Goal: Information Seeking & Learning: Check status

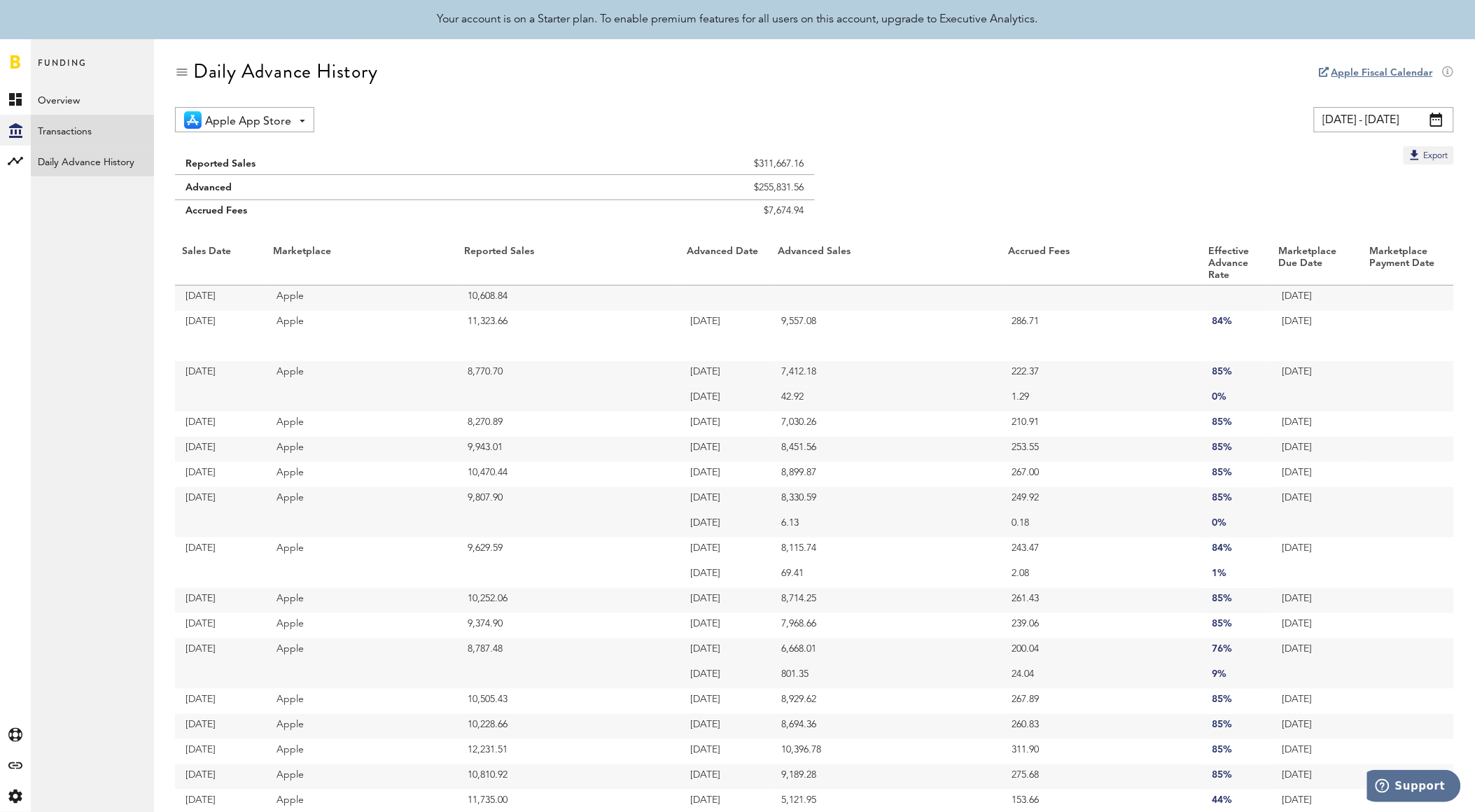
click at [91, 134] on link "Transactions" at bounding box center [93, 130] width 124 height 31
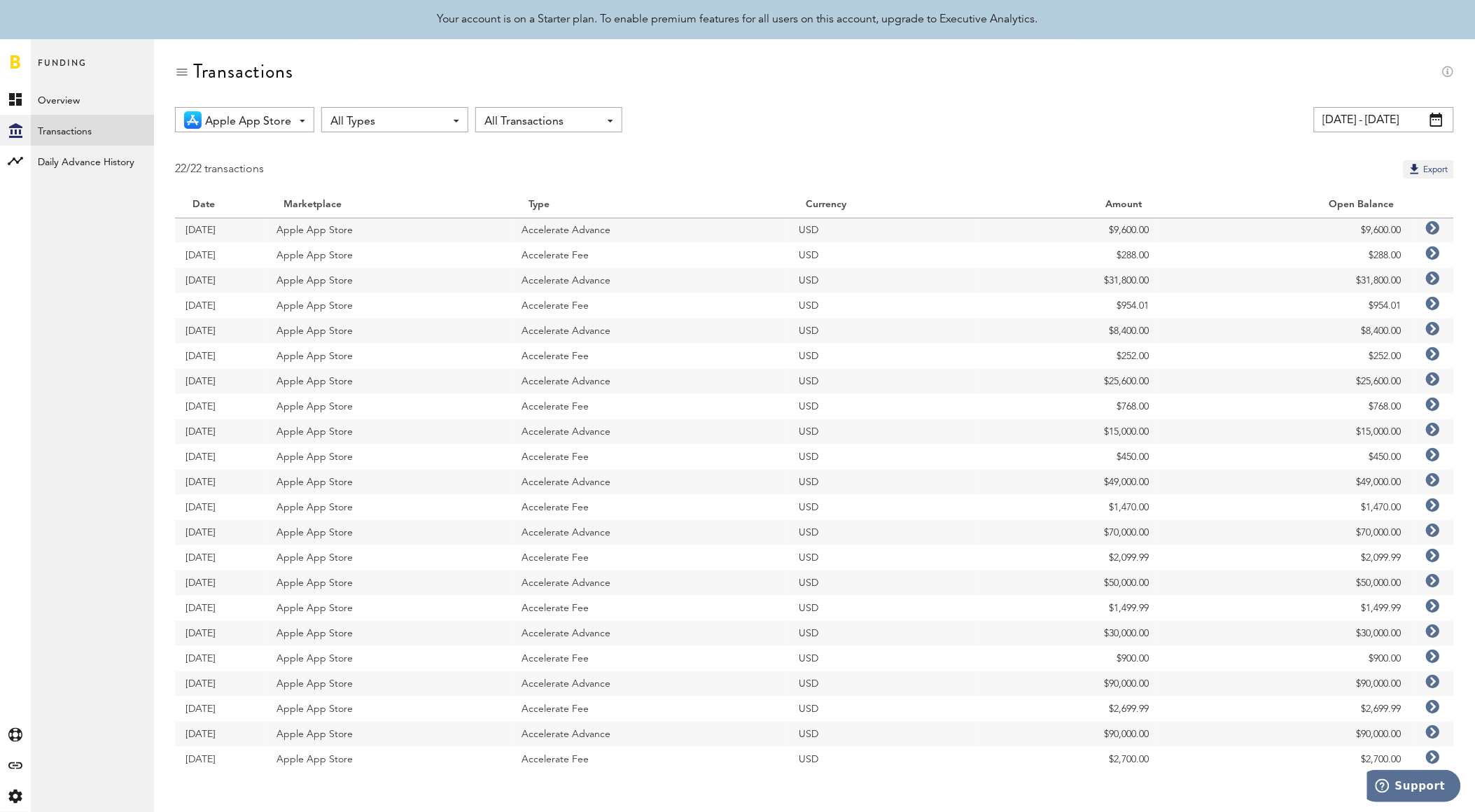
click at [520, 119] on span "All Transactions" at bounding box center [542, 121] width 115 height 24
click at [98, 156] on link "Daily Advance History" at bounding box center [93, 161] width 124 height 31
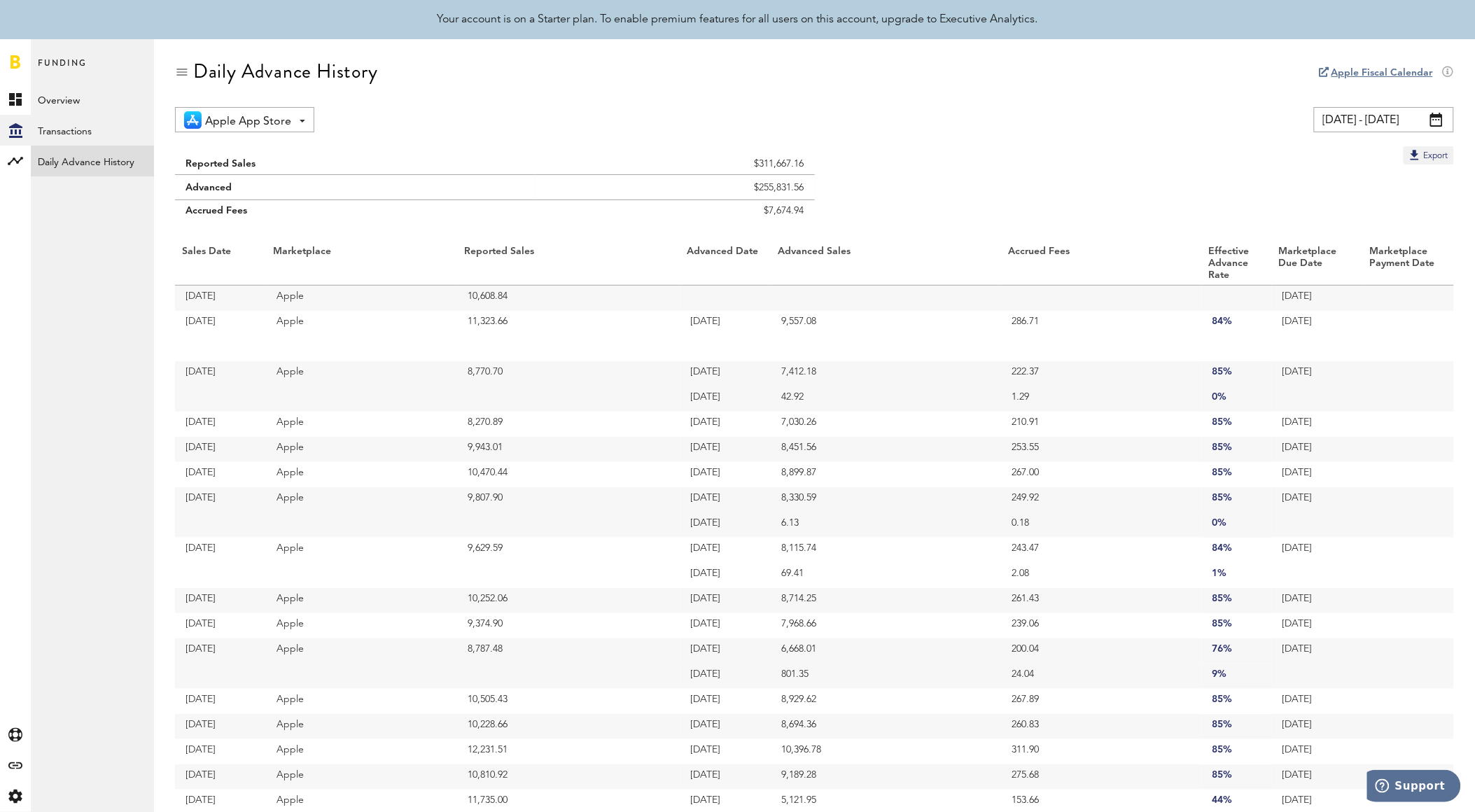
click at [1403, 120] on input "[DATE] - [DATE]" at bounding box center [1384, 119] width 140 height 25
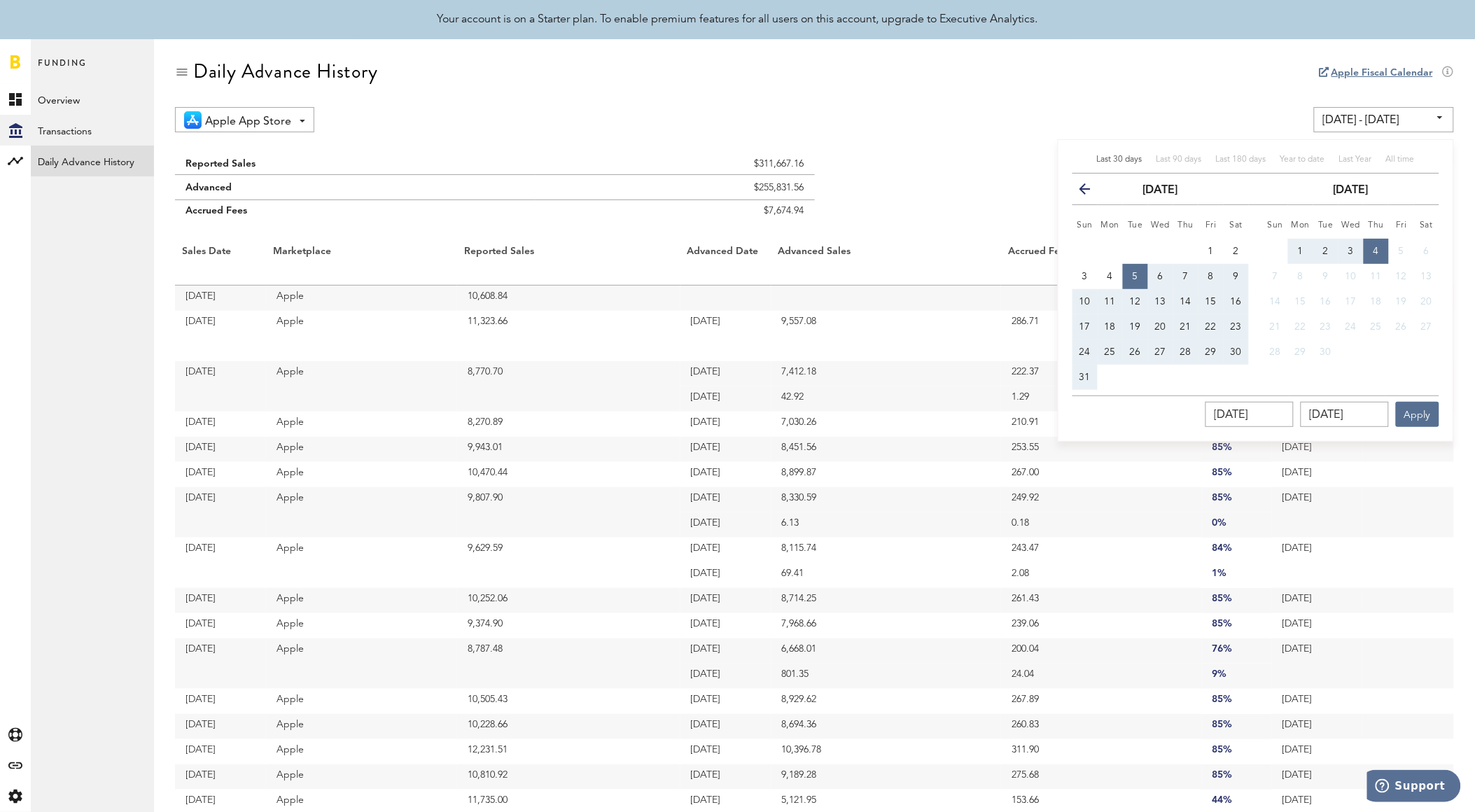
click at [1090, 192] on icon "button" at bounding box center [1090, 192] width 0 height 0
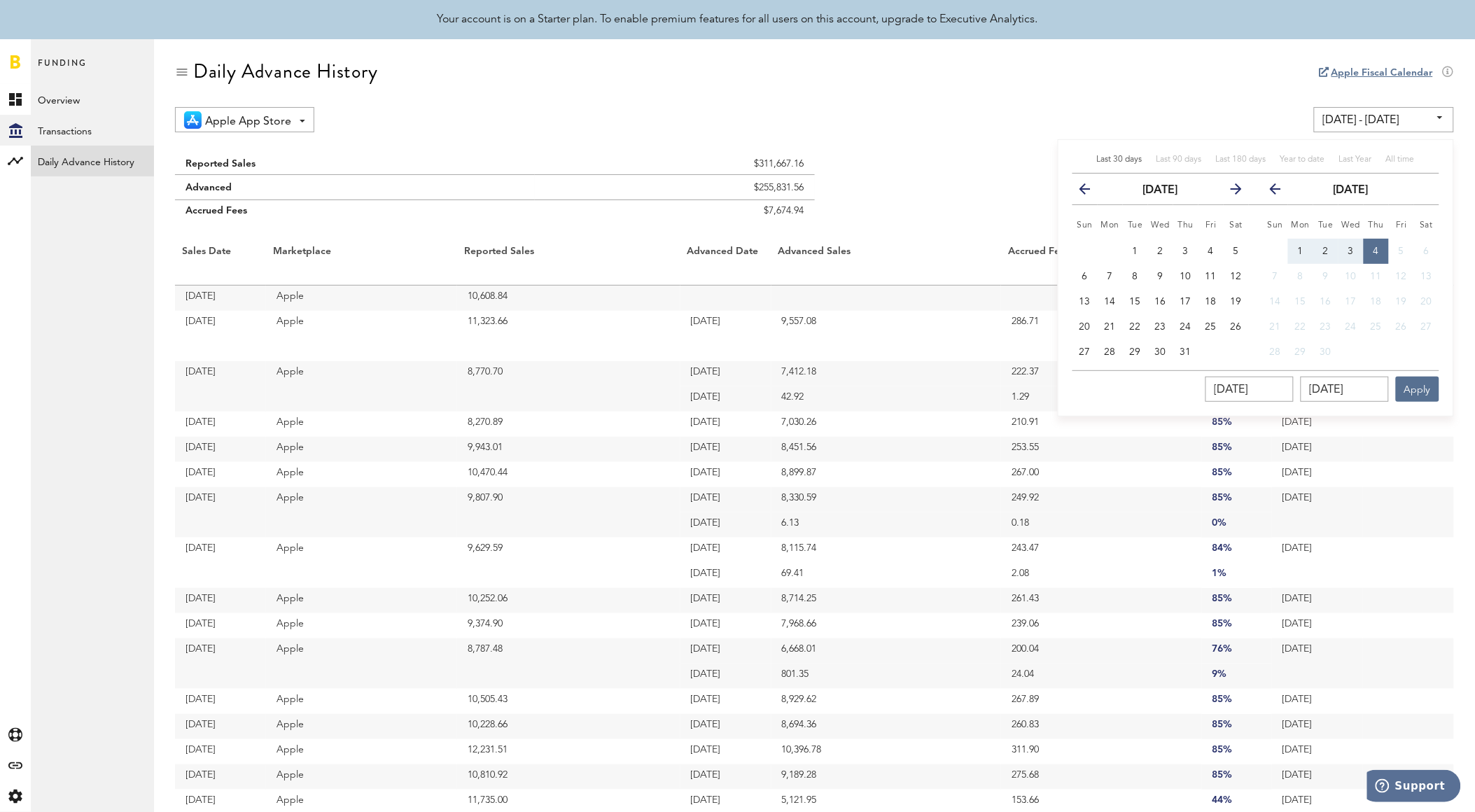
click at [1090, 192] on icon "button" at bounding box center [1090, 192] width 0 height 0
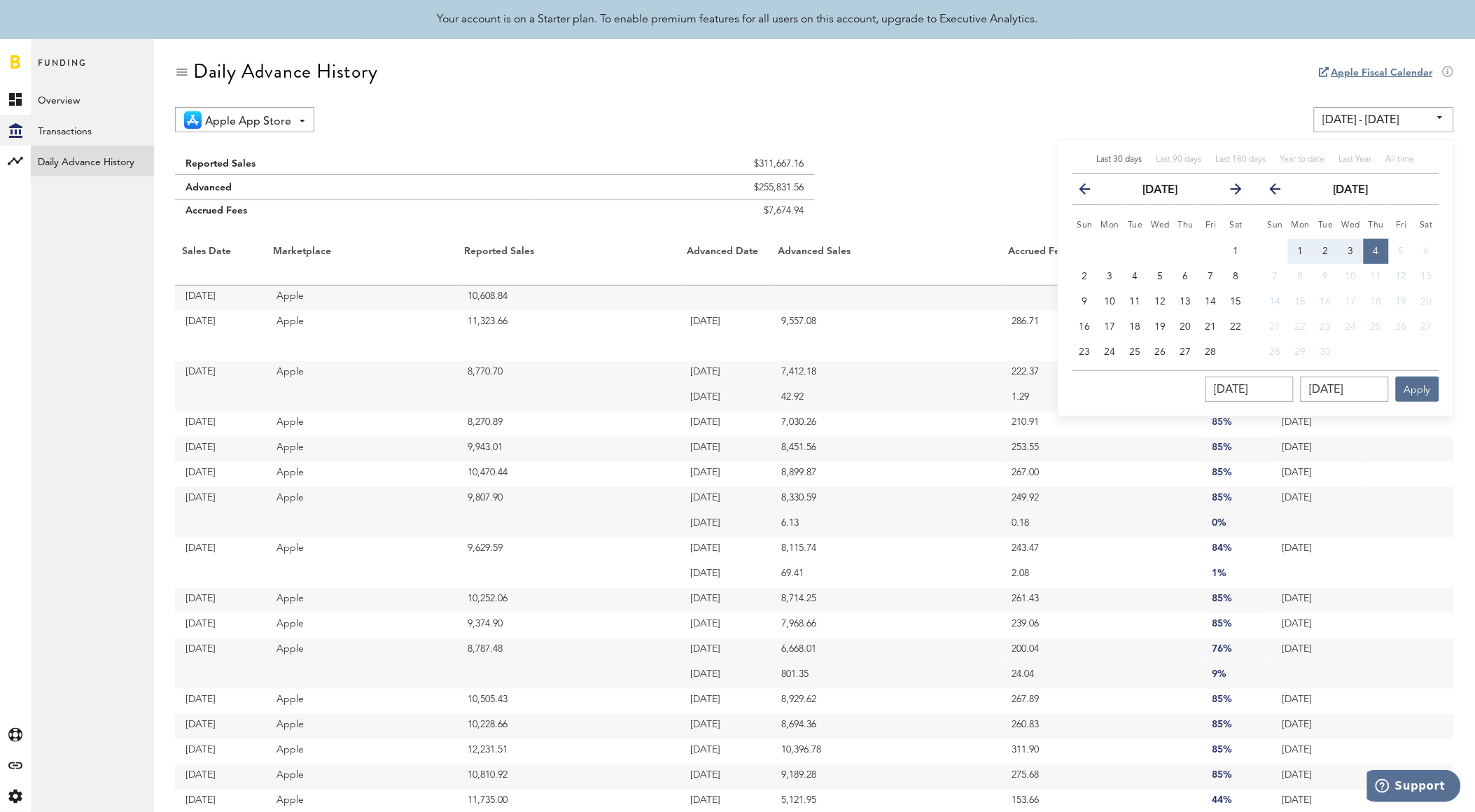
click at [1090, 192] on icon "button" at bounding box center [1090, 192] width 0 height 0
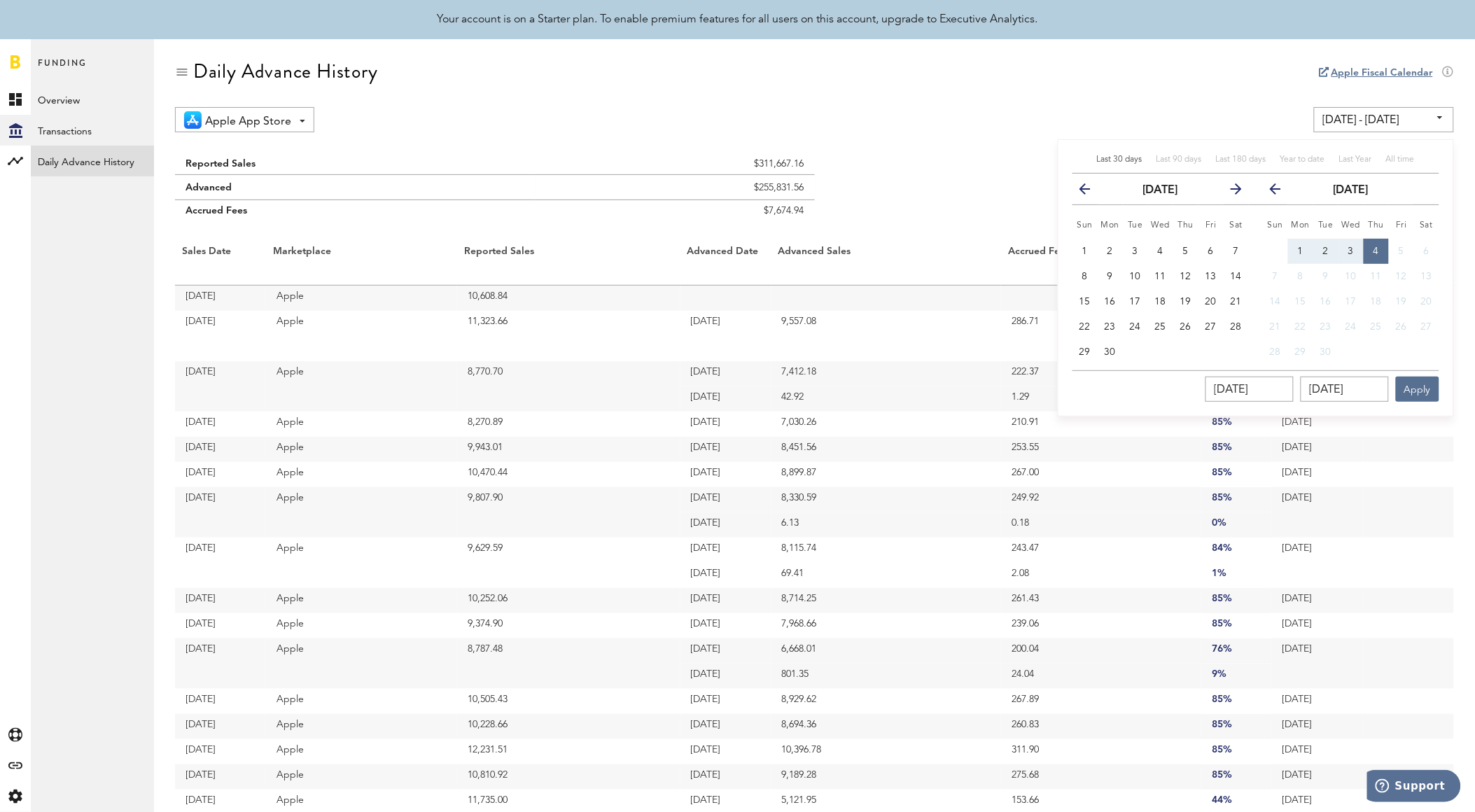
click at [1090, 192] on icon "button" at bounding box center [1090, 192] width 0 height 0
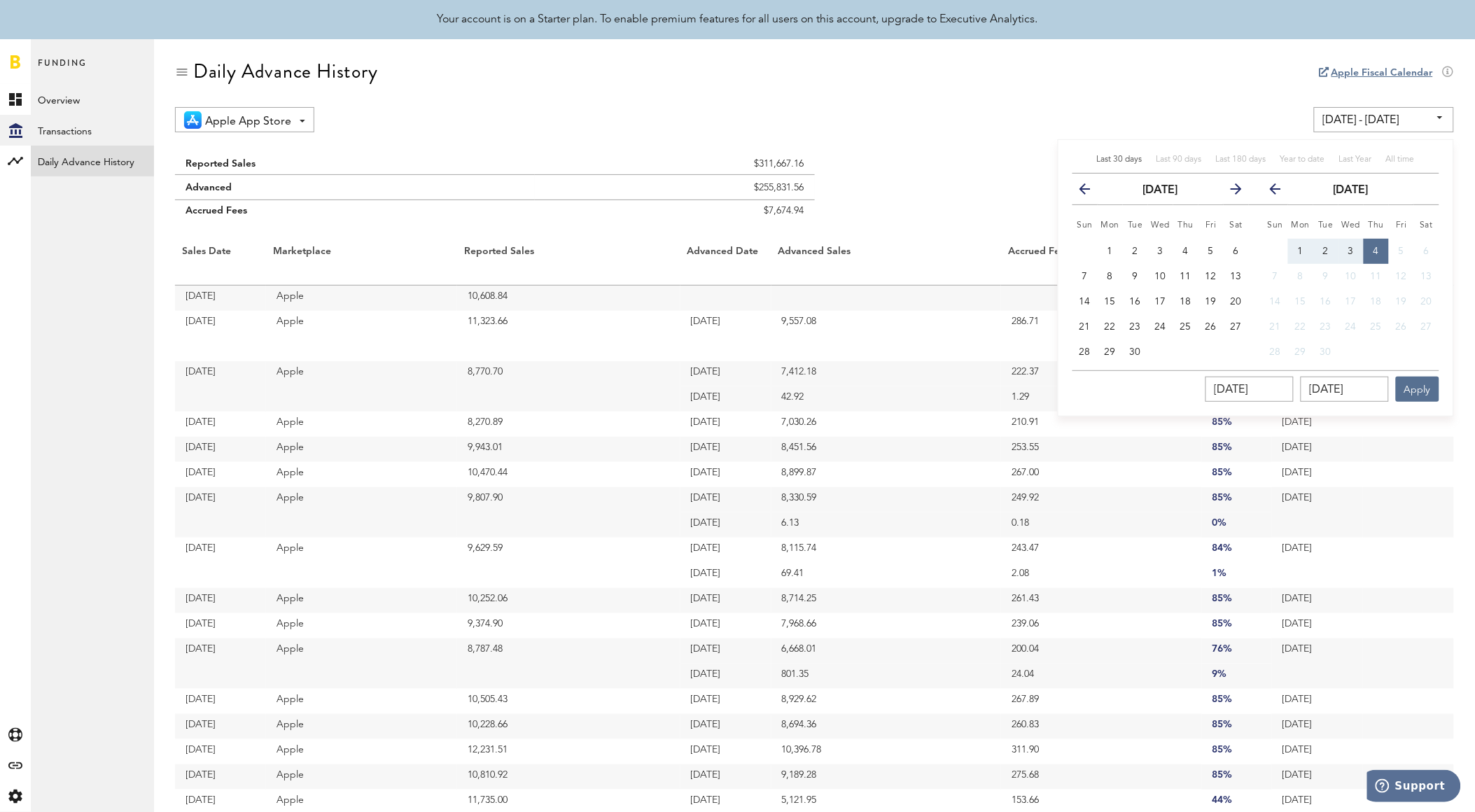
click at [1090, 192] on icon "button" at bounding box center [1090, 192] width 0 height 0
click at [1231, 192] on icon "button" at bounding box center [1231, 192] width 0 height 0
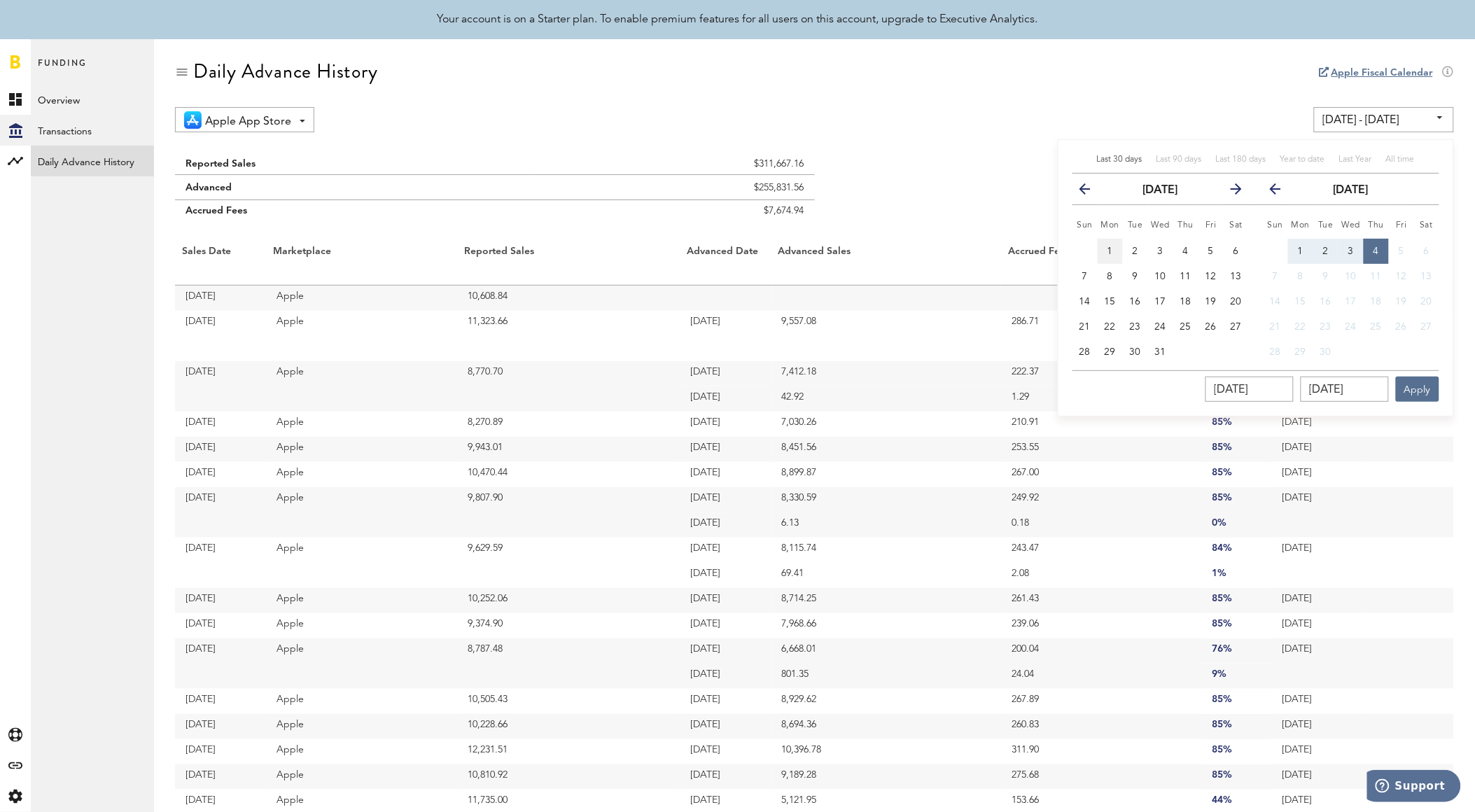
click at [1117, 250] on button "1" at bounding box center [1110, 251] width 25 height 25
type input "[DATE] - [DATE]"
type input "[DATE]"
click at [1373, 246] on span "4" at bounding box center [1376, 251] width 6 height 10
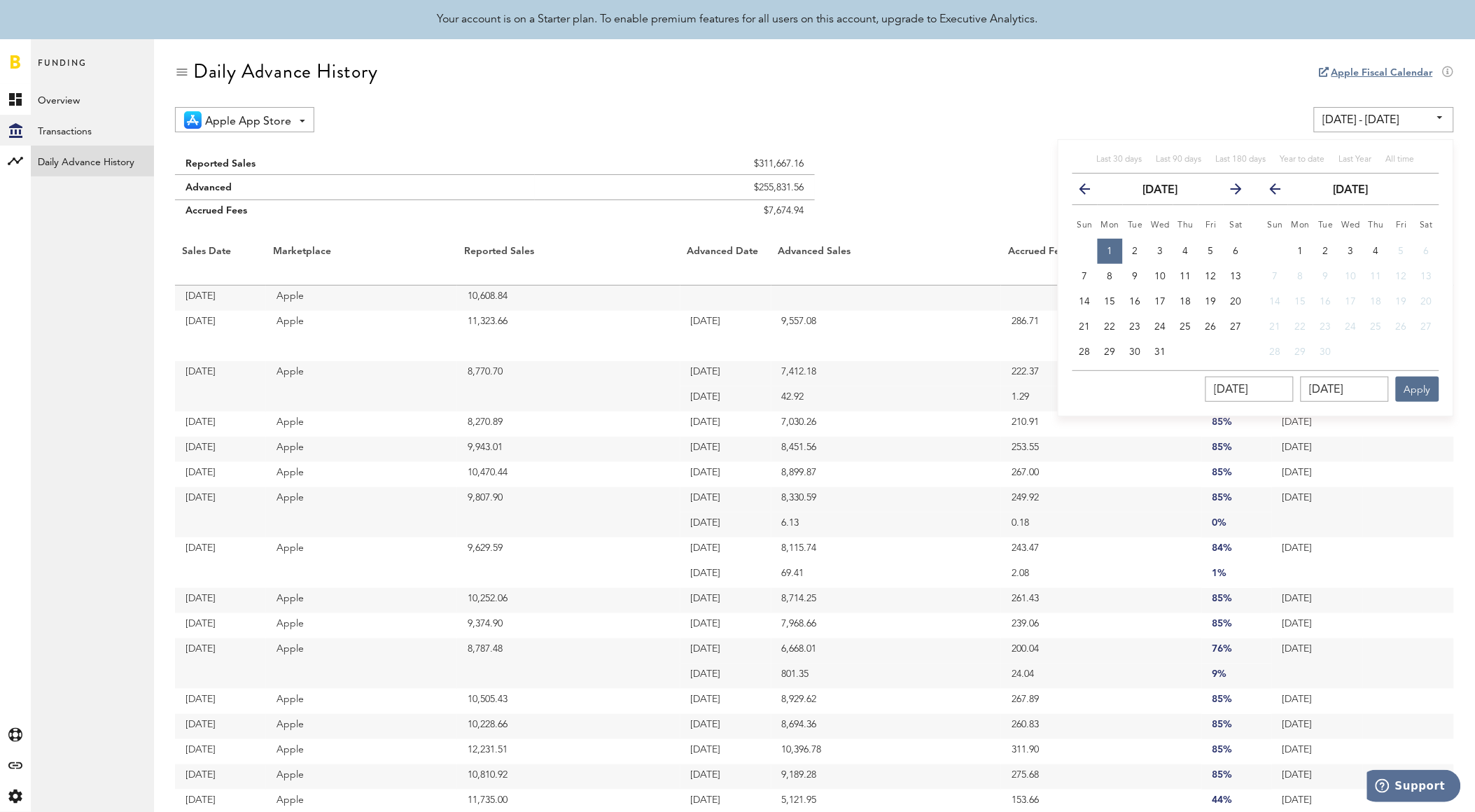
type input "[DATE] - [DATE]"
type input "[DATE]"
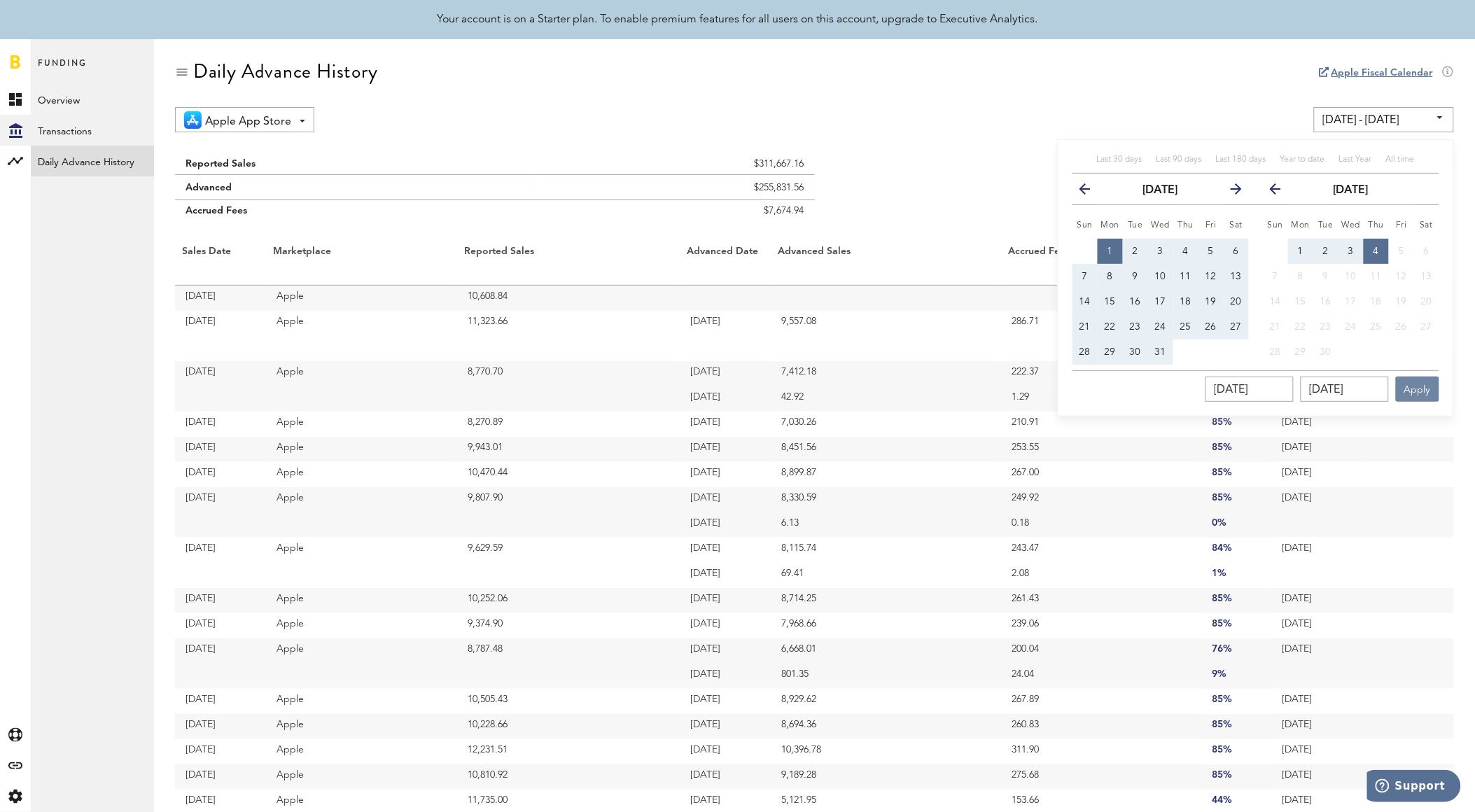
click at [1422, 387] on button "Apply" at bounding box center [1417, 389] width 43 height 25
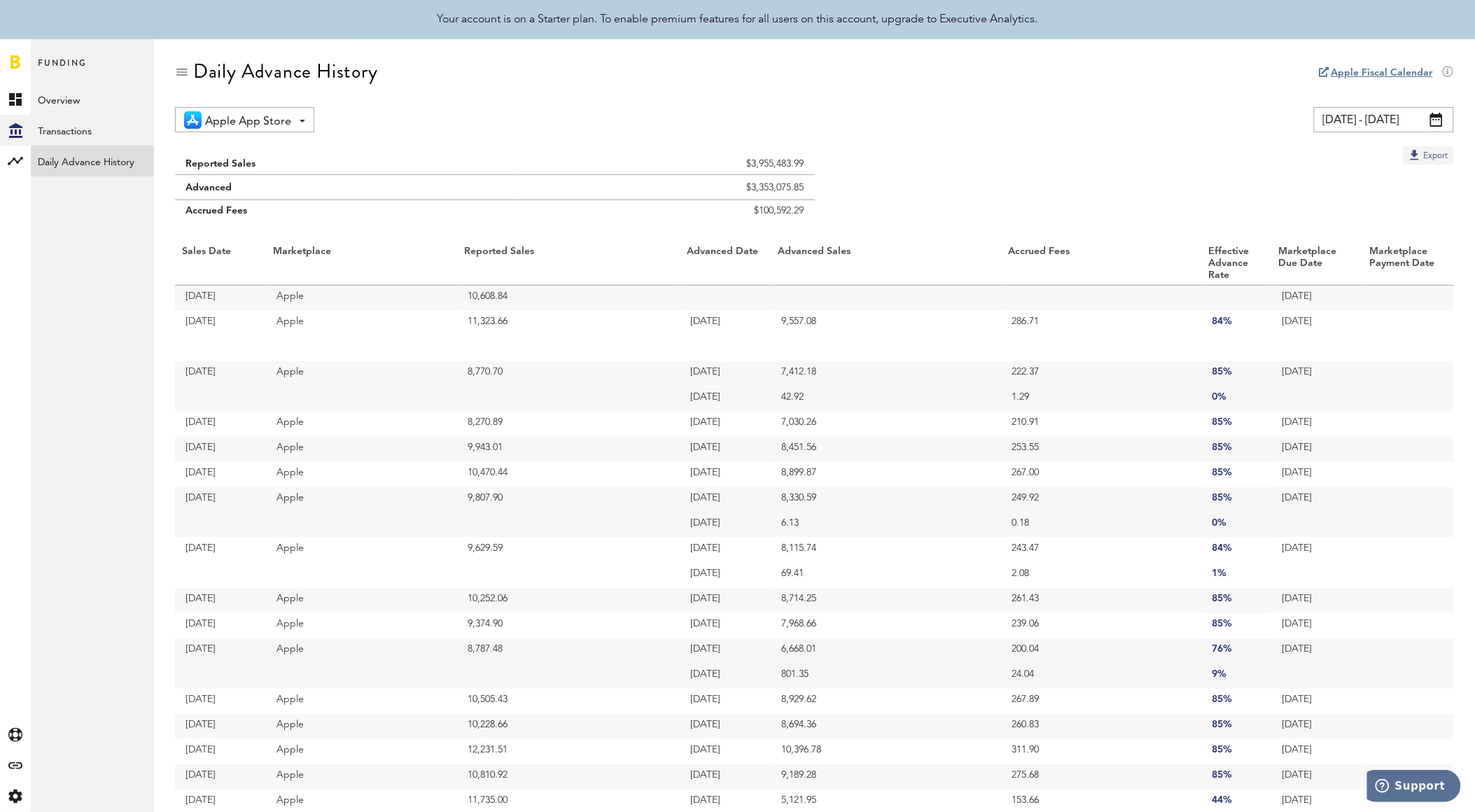
click at [1430, 149] on button "Export" at bounding box center [1429, 155] width 50 height 18
click at [239, 115] on span "Apple App Store" at bounding box center [248, 121] width 86 height 24
click at [99, 167] on link "Daily Advance History" at bounding box center [93, 161] width 124 height 31
click at [67, 109] on link "Overview" at bounding box center [93, 99] width 124 height 31
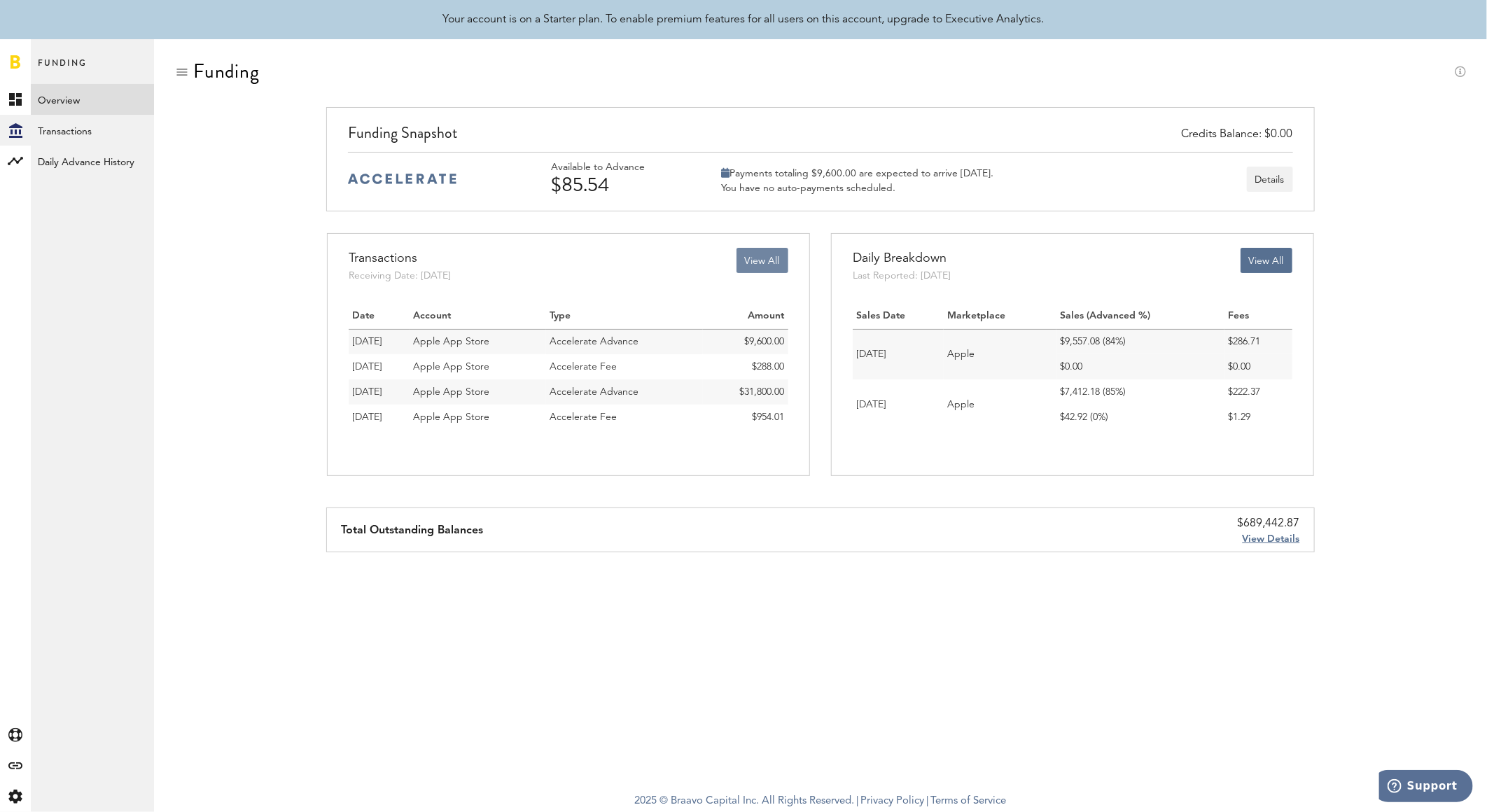
click at [778, 264] on button "View All" at bounding box center [763, 260] width 52 height 25
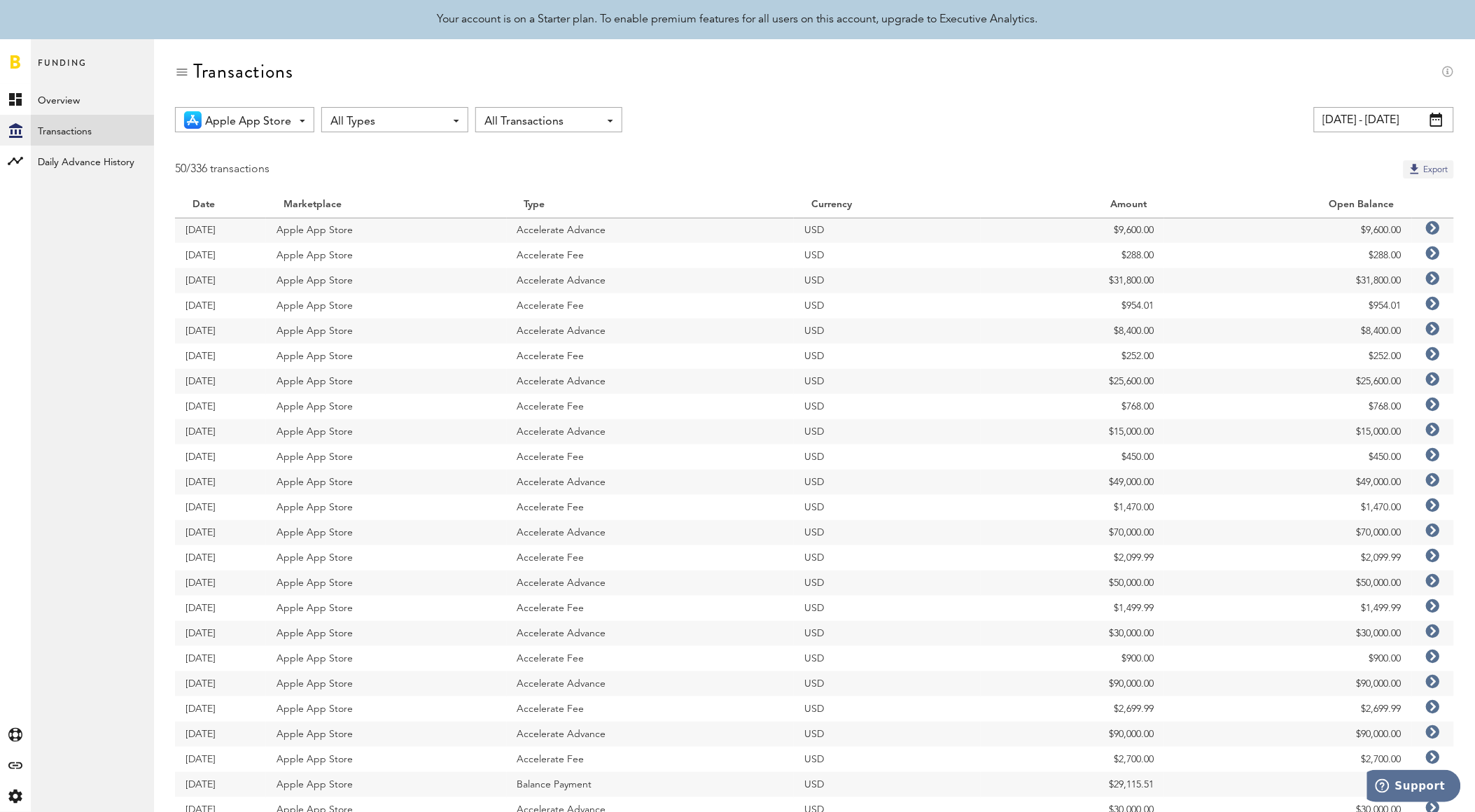
click at [1431, 171] on button "Export" at bounding box center [1429, 169] width 50 height 18
drag, startPoint x: 900, startPoint y: 133, endPoint x: 707, endPoint y: 135, distance: 193.0
click at [576, 119] on span "All Transactions" at bounding box center [542, 121] width 115 height 24
click at [430, 119] on span "All Types" at bounding box center [387, 121] width 115 height 24
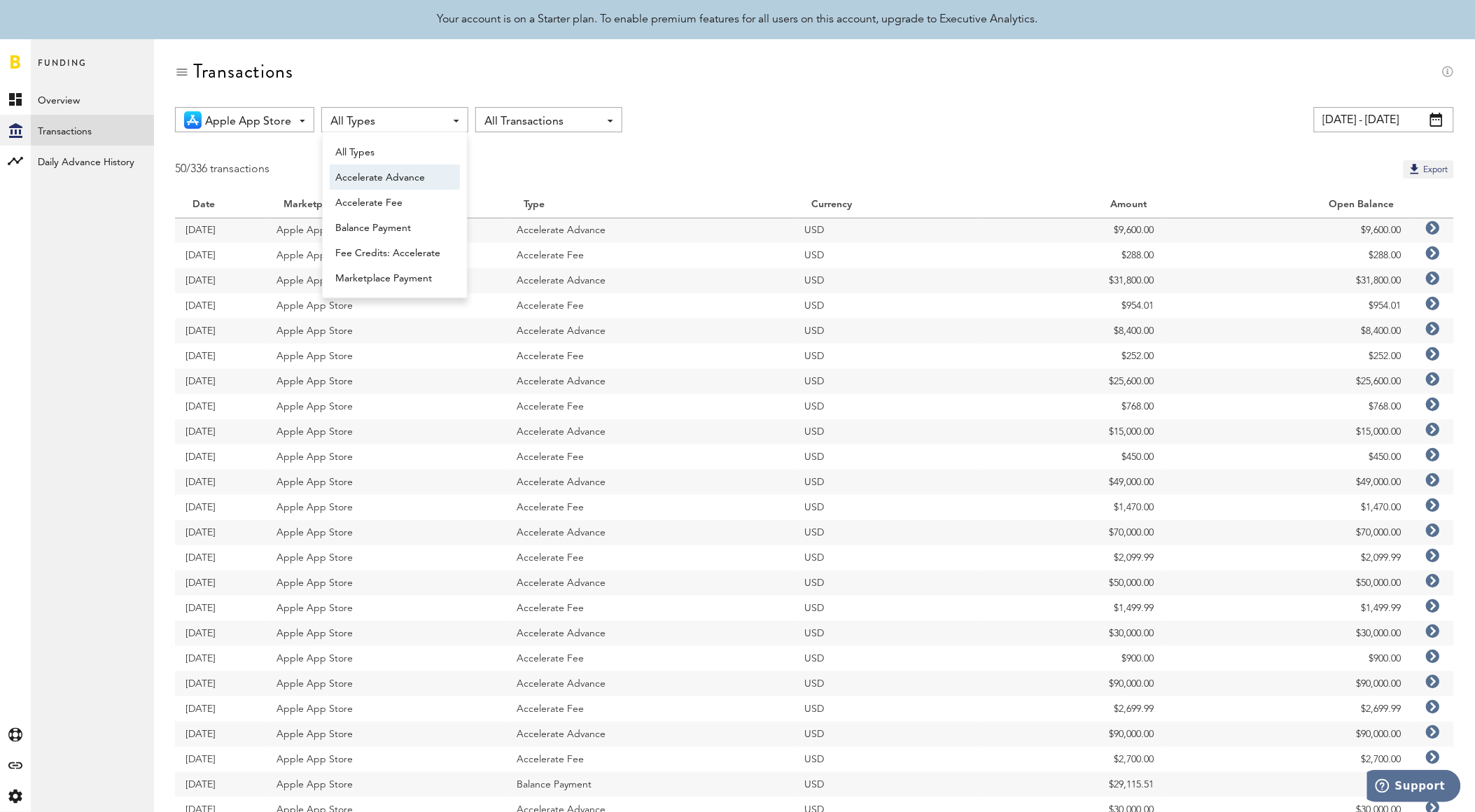
click at [390, 177] on span "Accelerate Advance" at bounding box center [394, 177] width 119 height 24
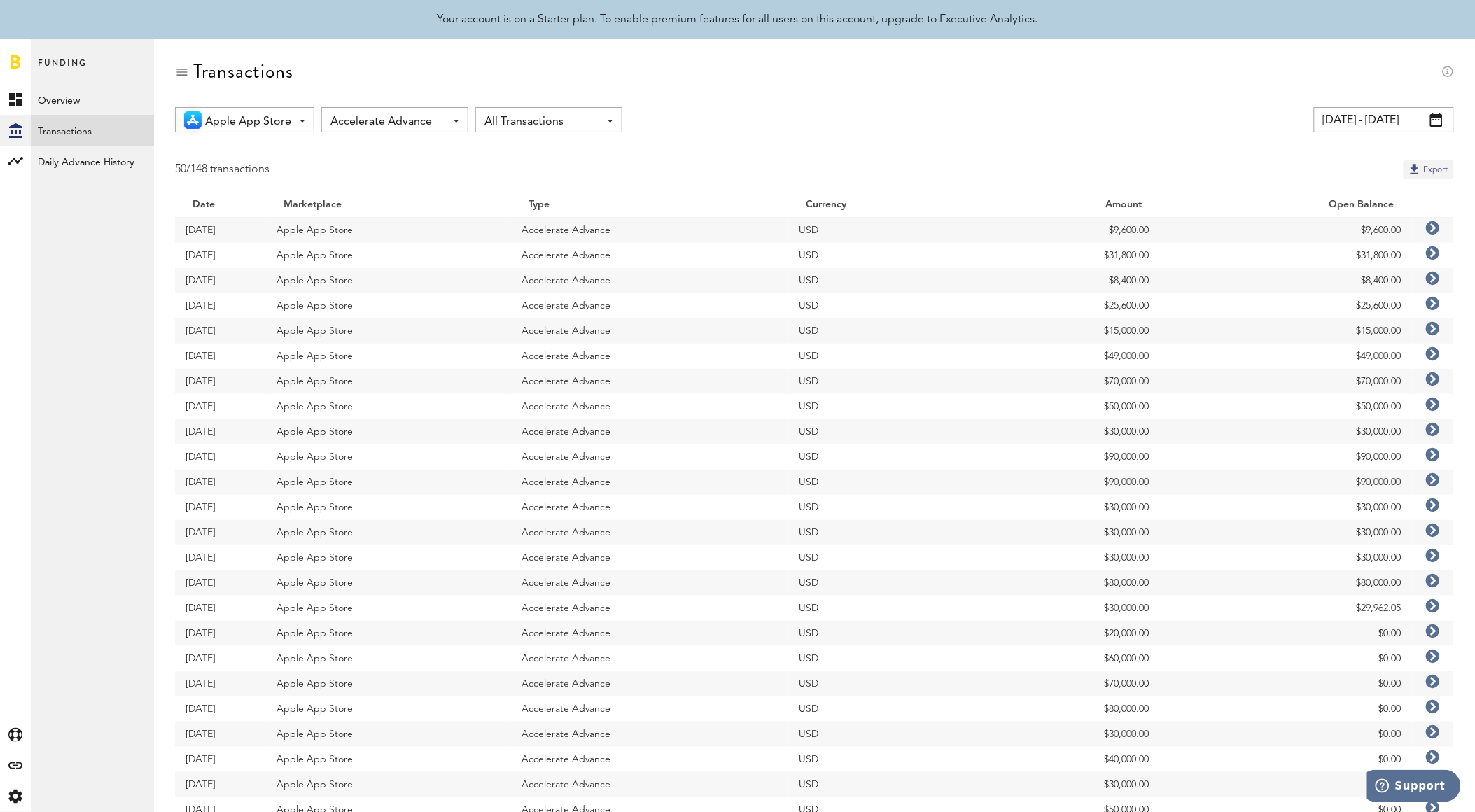
click at [1417, 163] on button "Export" at bounding box center [1429, 169] width 50 height 18
click at [103, 103] on link "Overview" at bounding box center [93, 99] width 124 height 31
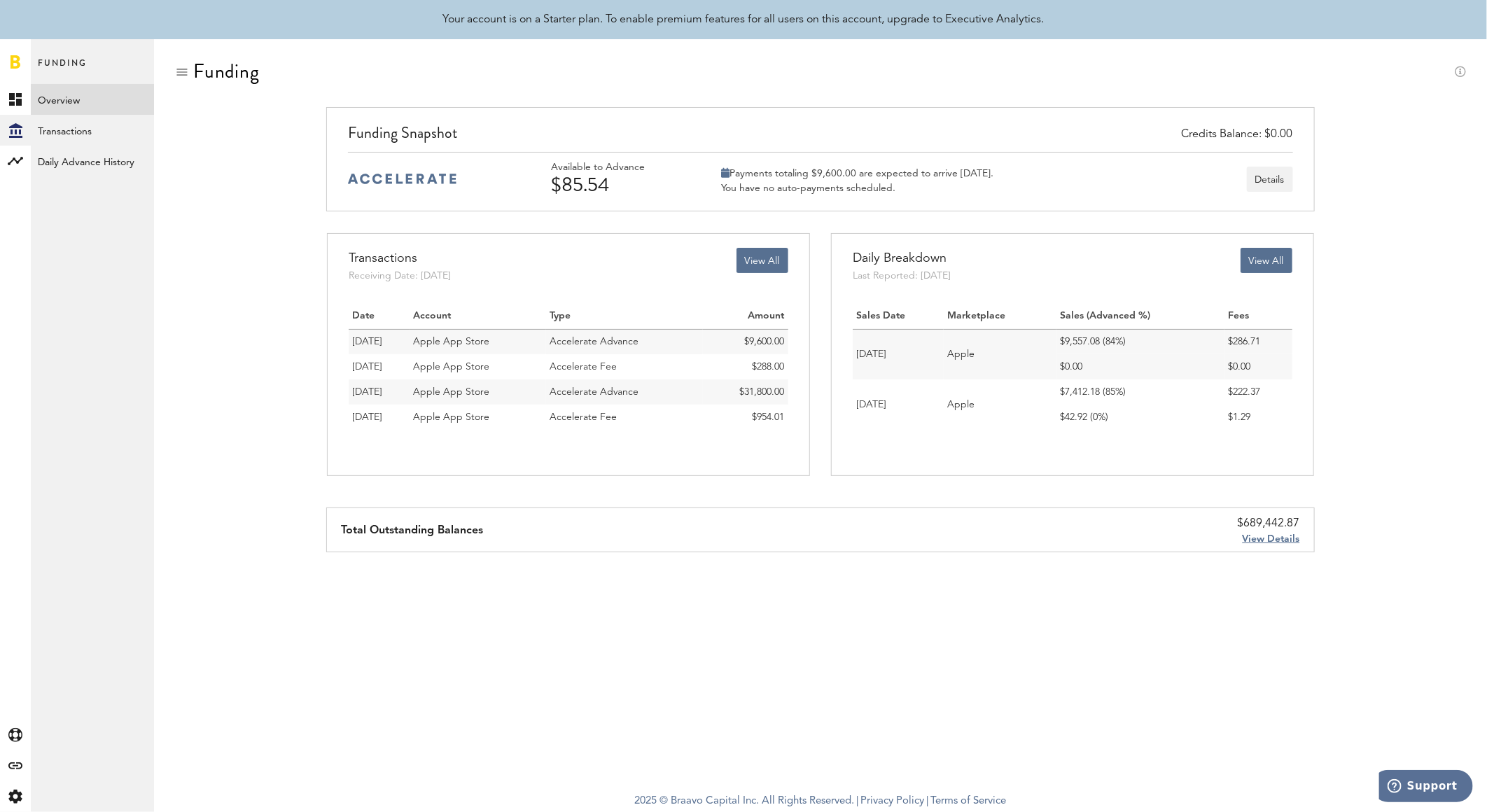
click at [1261, 536] on span "View Details" at bounding box center [1271, 539] width 58 height 10
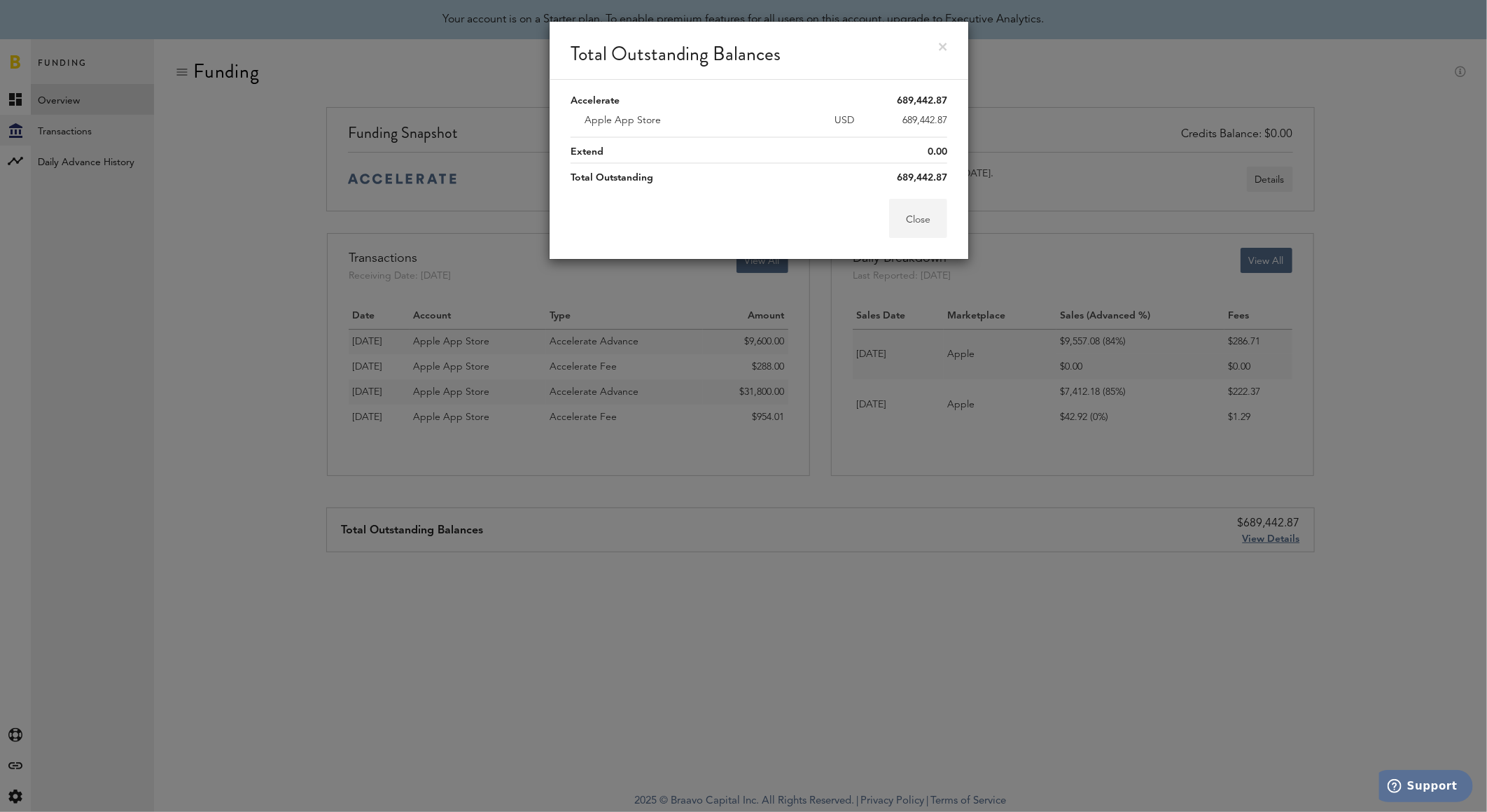
click at [919, 207] on button "Close" at bounding box center [917, 219] width 58 height 39
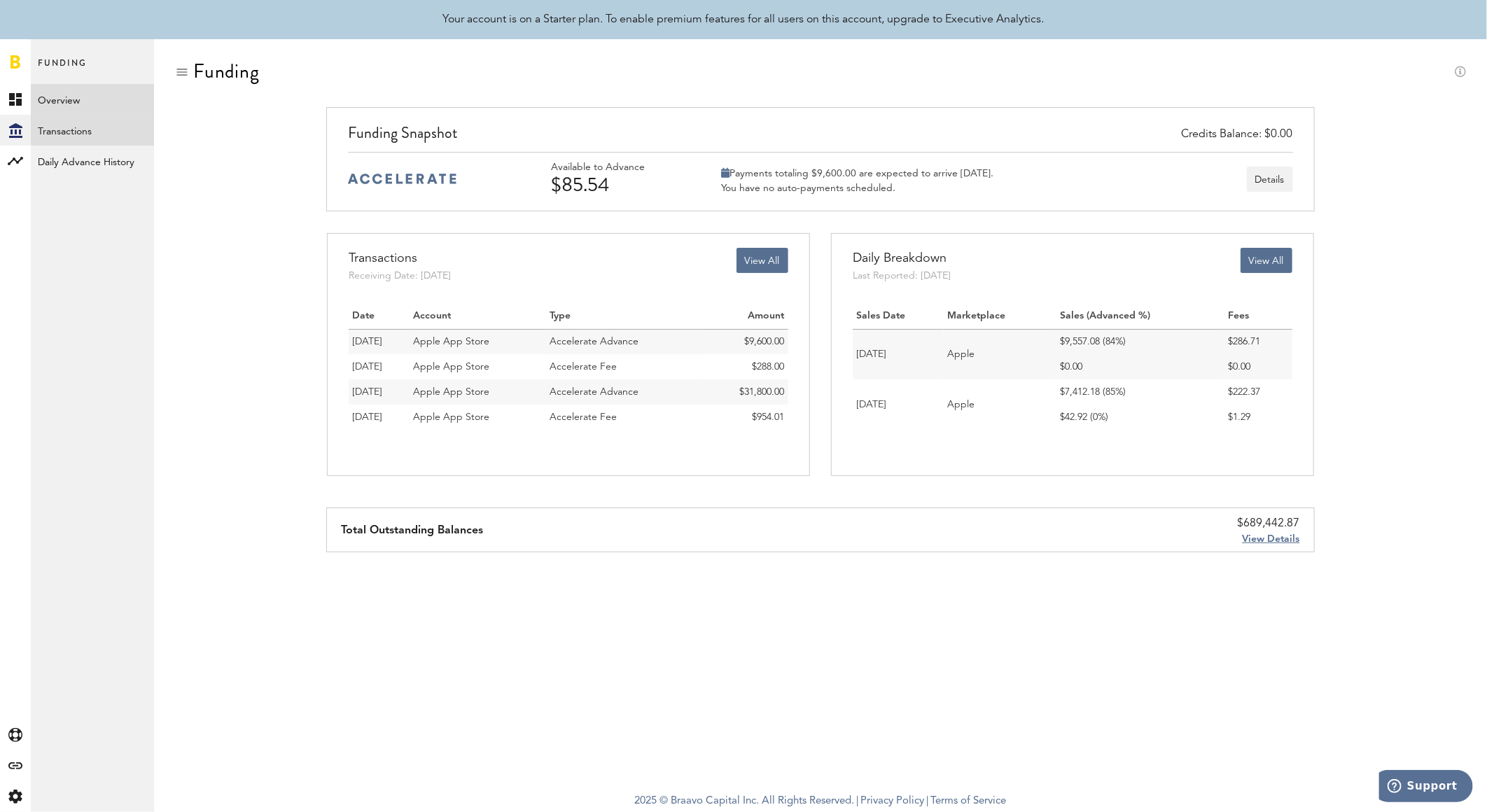
drag, startPoint x: 79, startPoint y: 124, endPoint x: 96, endPoint y: 126, distance: 17.1
click at [79, 124] on link "Transactions" at bounding box center [93, 130] width 124 height 31
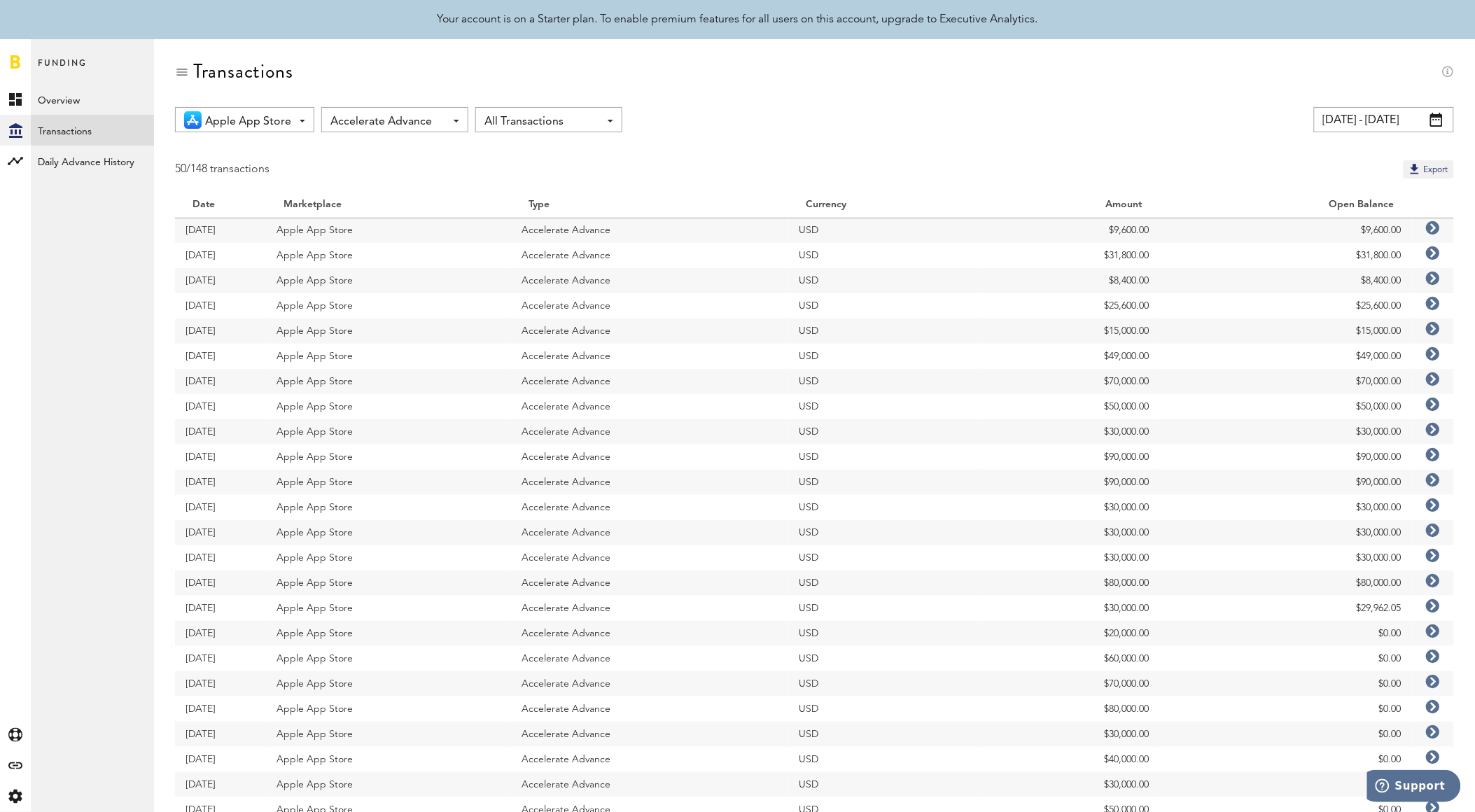
click at [231, 122] on span "Apple App Store" at bounding box center [248, 121] width 86 height 24
click at [233, 120] on span "Apple App Store" at bounding box center [248, 121] width 86 height 24
click at [357, 124] on span "Accelerate Advance" at bounding box center [387, 121] width 115 height 24
click at [364, 150] on span "All Types" at bounding box center [394, 152] width 119 height 24
click at [556, 110] on span "All Transactions" at bounding box center [542, 121] width 115 height 24
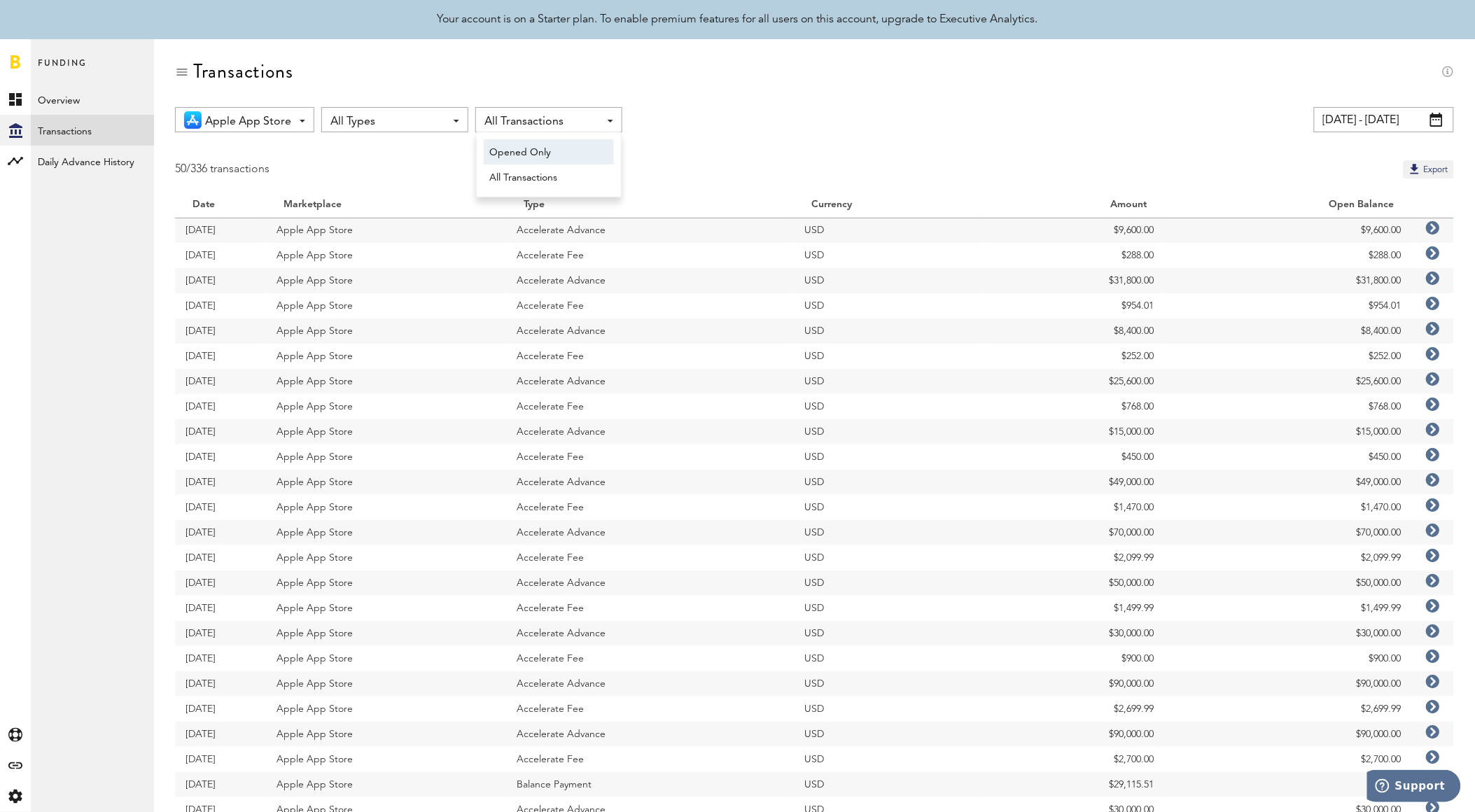
click at [546, 149] on span "Opened Only" at bounding box center [549, 152] width 119 height 24
click at [542, 122] on span "Opened Only" at bounding box center [542, 121] width 115 height 24
click at [542, 171] on span "All Transactions" at bounding box center [549, 177] width 119 height 24
click at [119, 108] on link "Overview" at bounding box center [93, 99] width 124 height 31
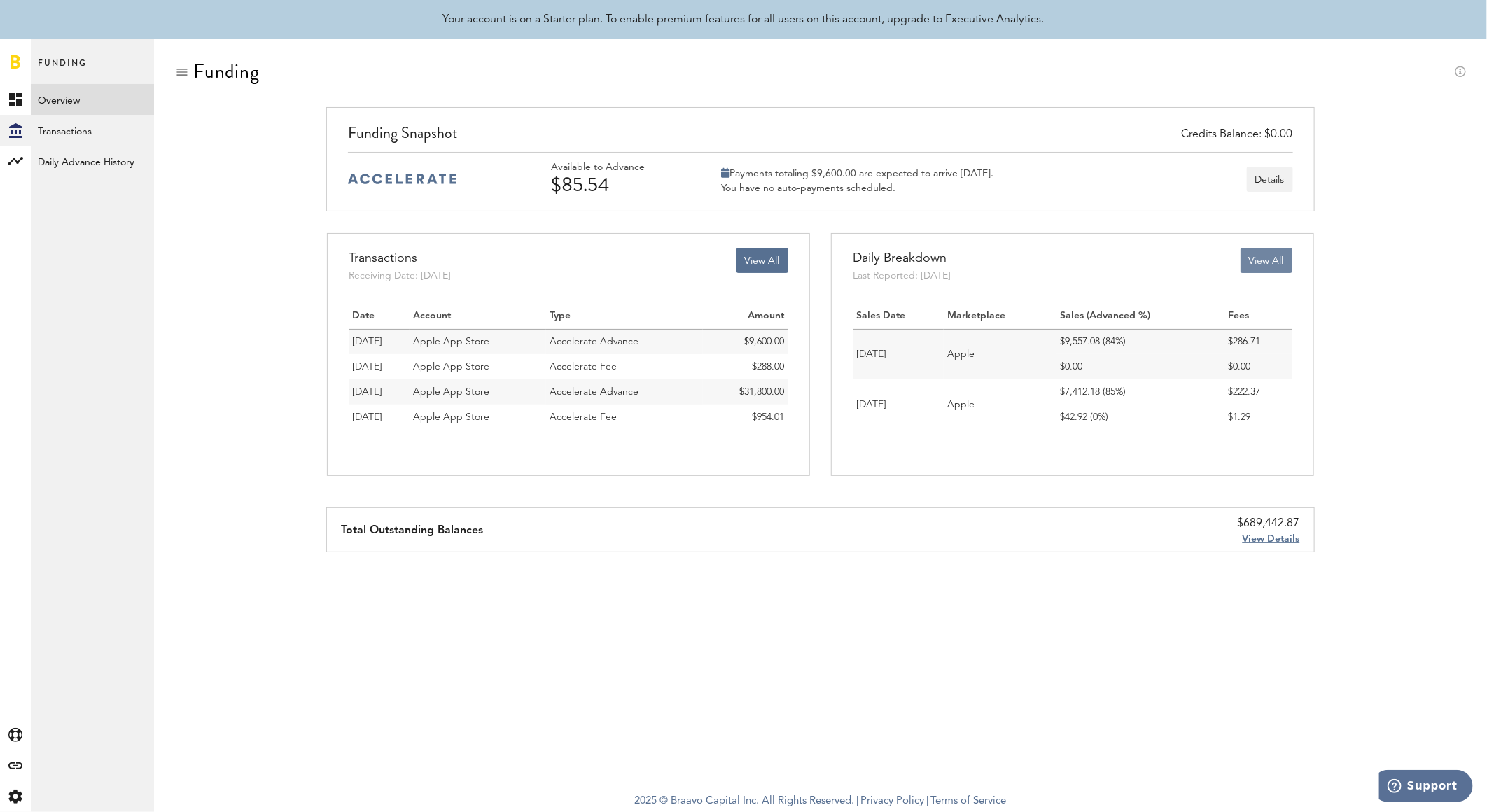
click at [1250, 264] on button "View All" at bounding box center [1267, 260] width 52 height 25
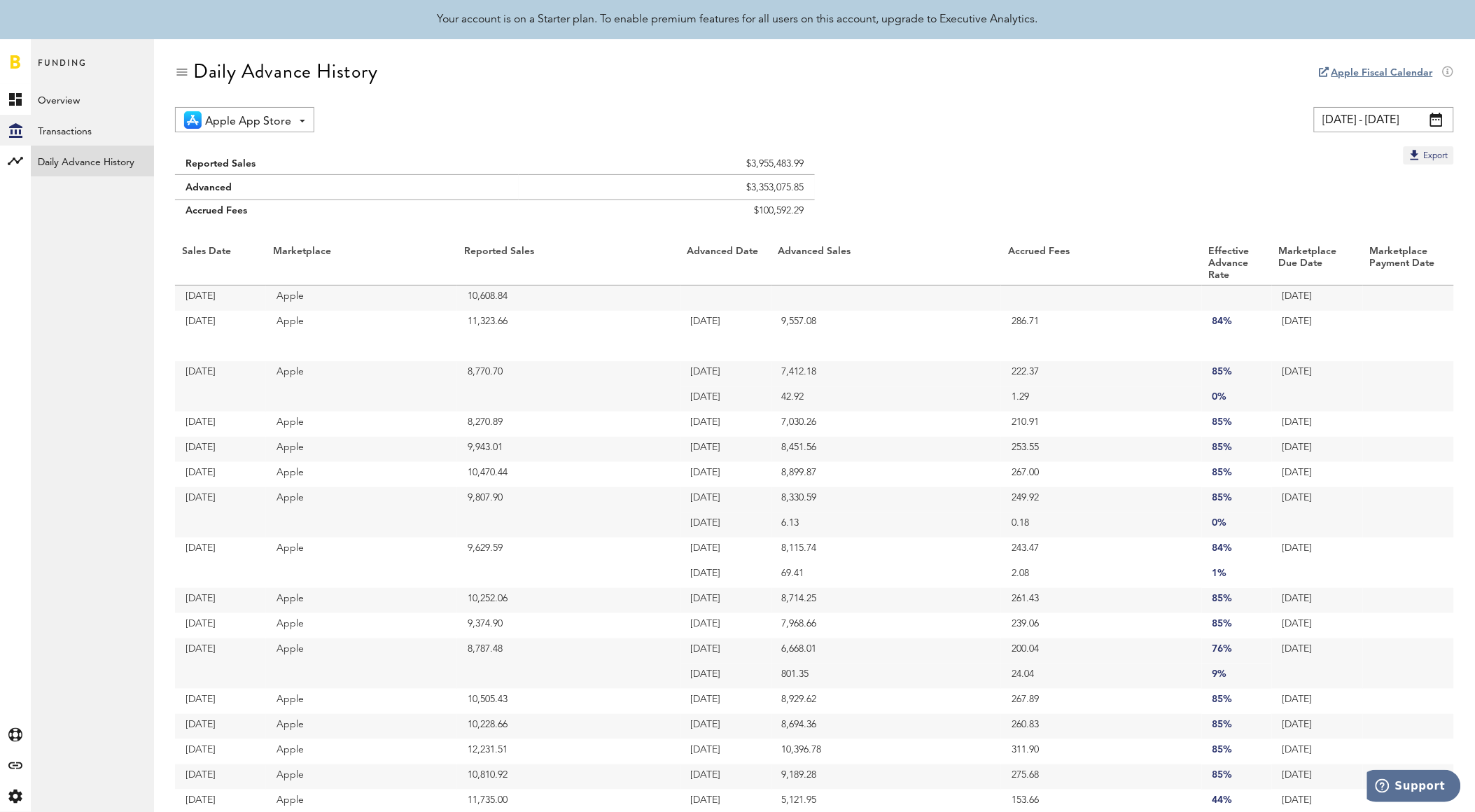
click at [303, 119] on span at bounding box center [302, 120] width 6 height 2
click at [302, 119] on span at bounding box center [302, 120] width 6 height 2
click at [1424, 152] on button "Export" at bounding box center [1429, 155] width 50 height 18
click at [1073, 124] on div "Apple App Store All Marketplaces Apple App Store [DATE] - [DATE] Last 30 days L…" at bounding box center [814, 119] width 1279 height 25
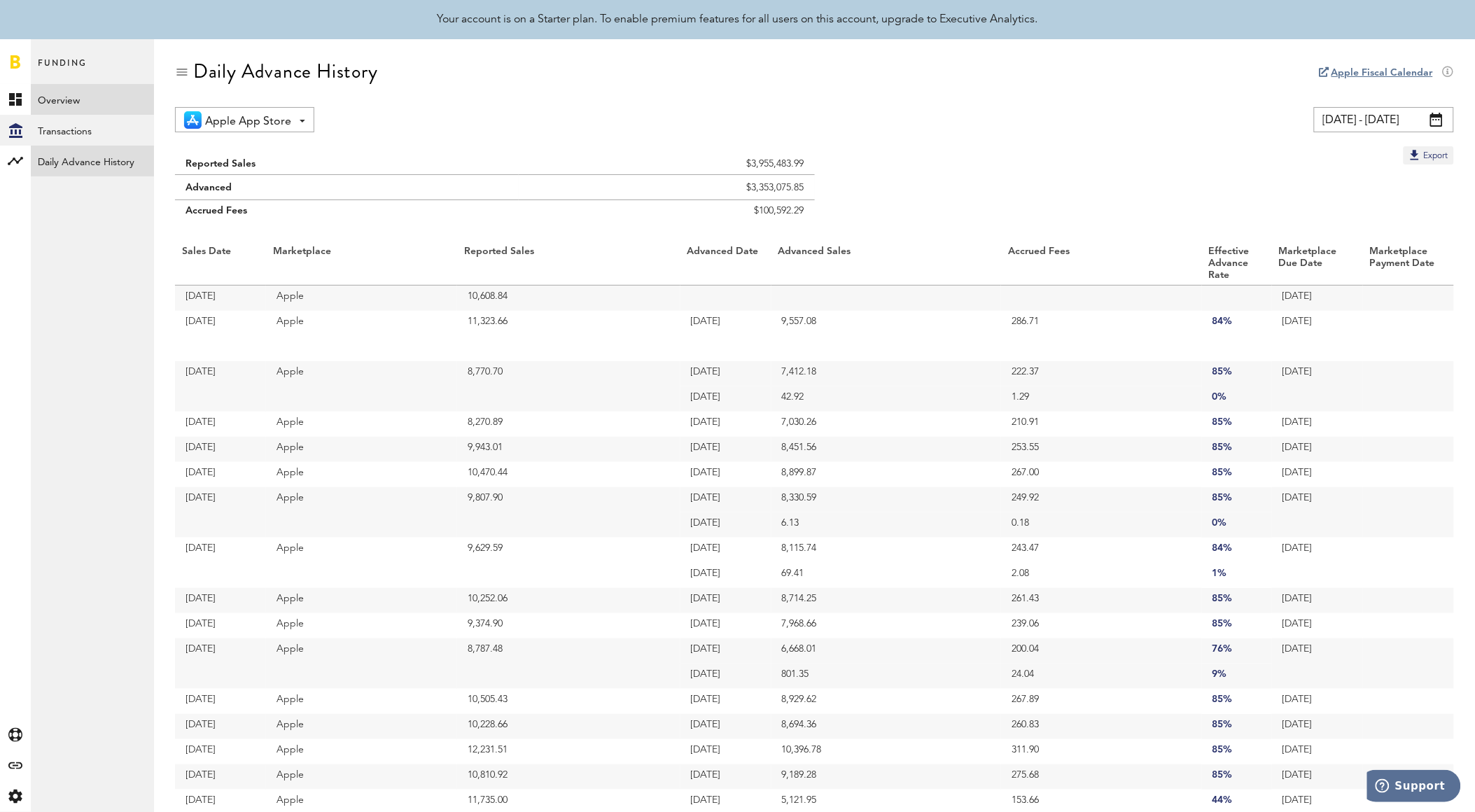
click at [106, 99] on link "Overview" at bounding box center [93, 99] width 124 height 31
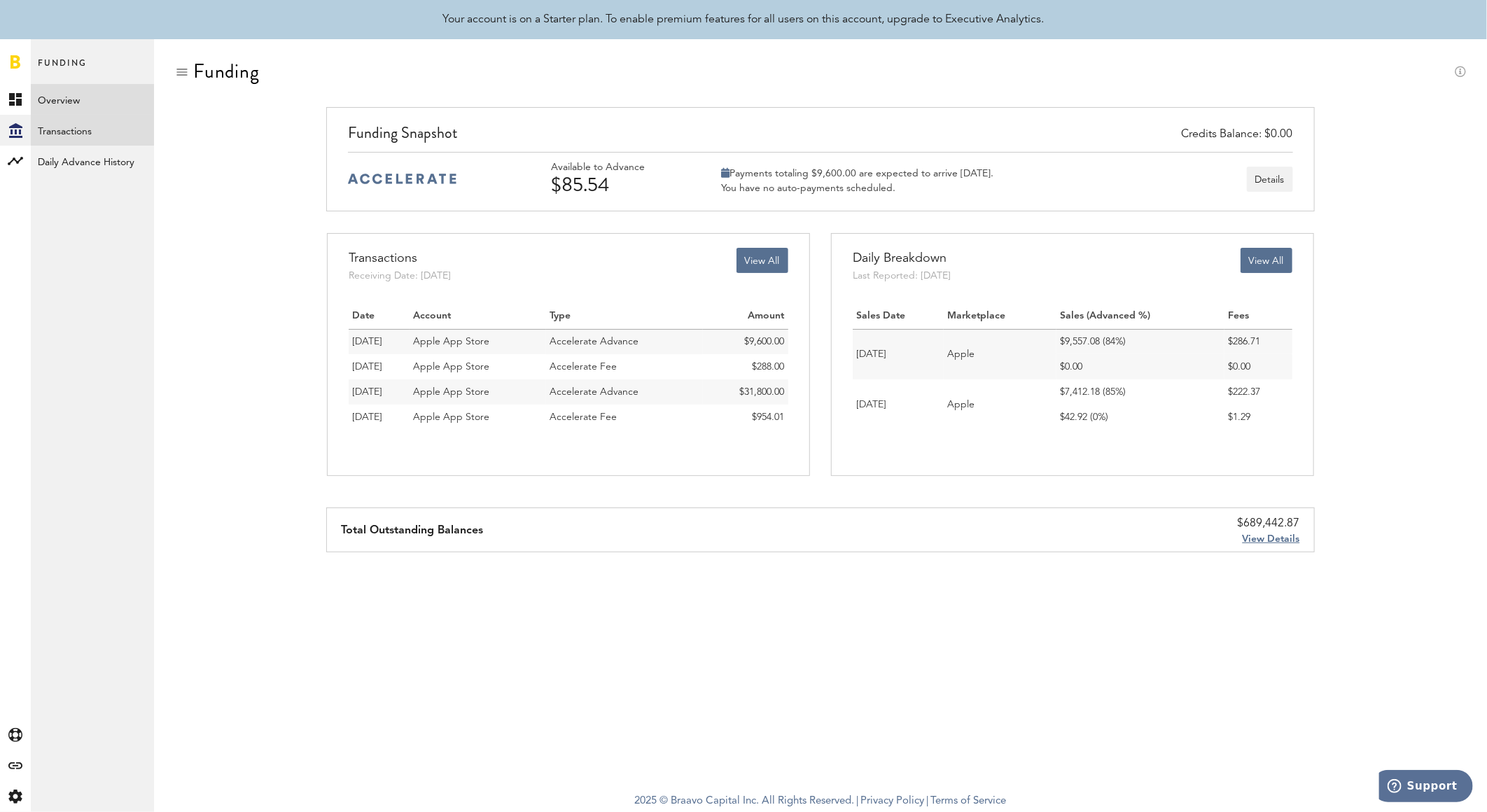
click at [85, 137] on link "Transactions" at bounding box center [93, 130] width 124 height 31
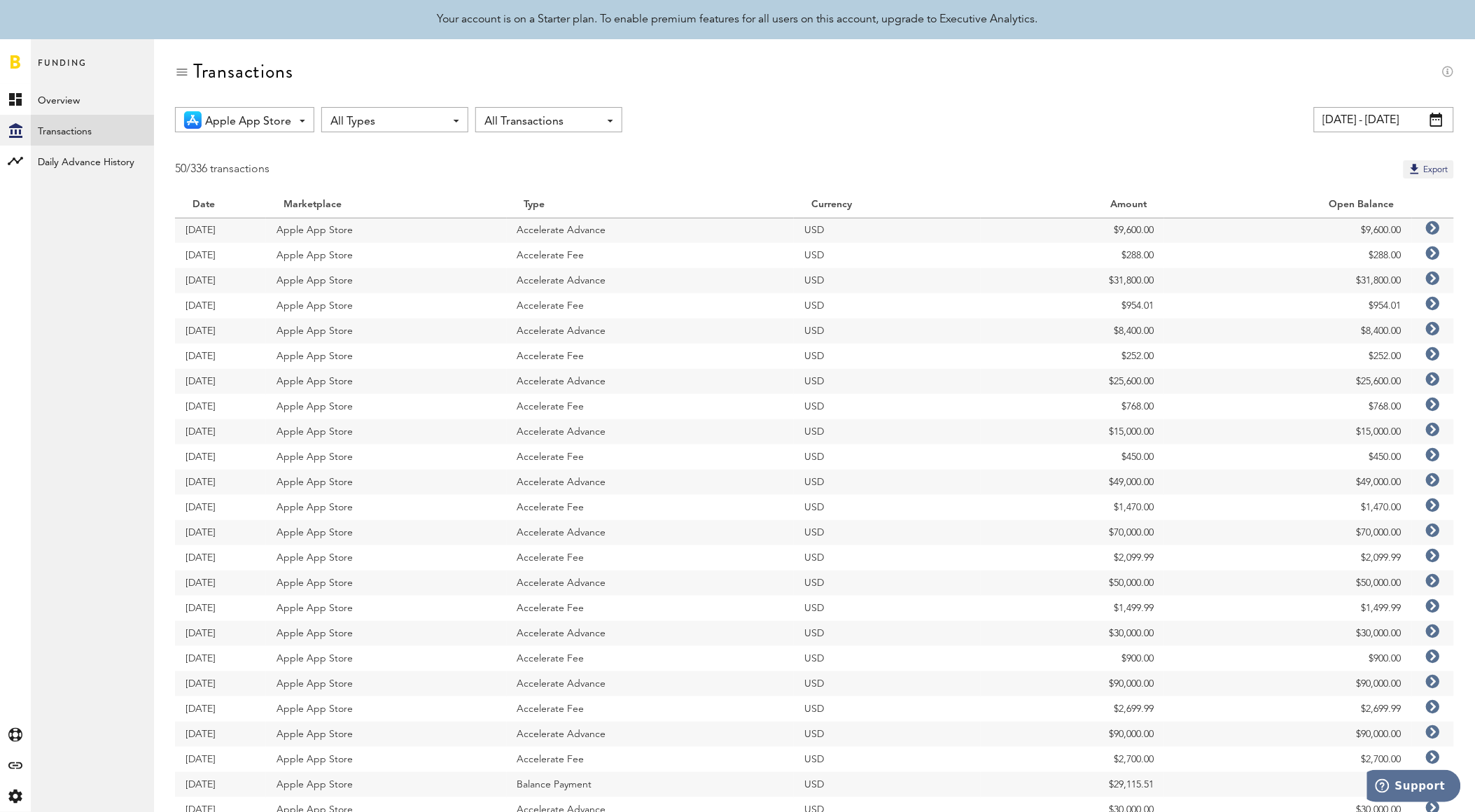
click at [390, 115] on span "All Types" at bounding box center [387, 121] width 115 height 24
click at [428, 204] on span "Accelerate Fee" at bounding box center [394, 202] width 119 height 24
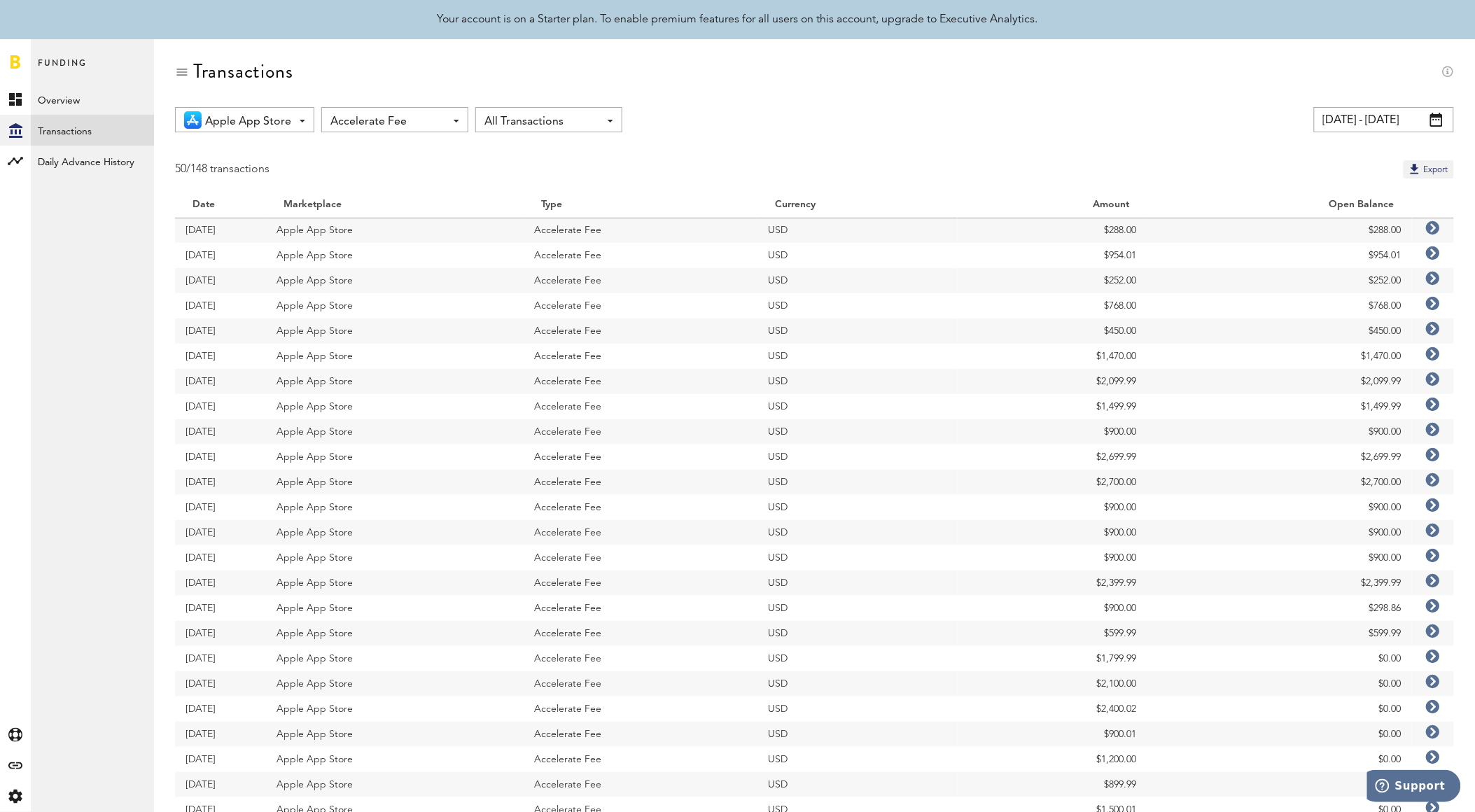
click at [422, 128] on span "Accelerate Fee" at bounding box center [387, 121] width 115 height 24
click at [429, 256] on span "Fee Credits: Accelerate" at bounding box center [394, 253] width 119 height 24
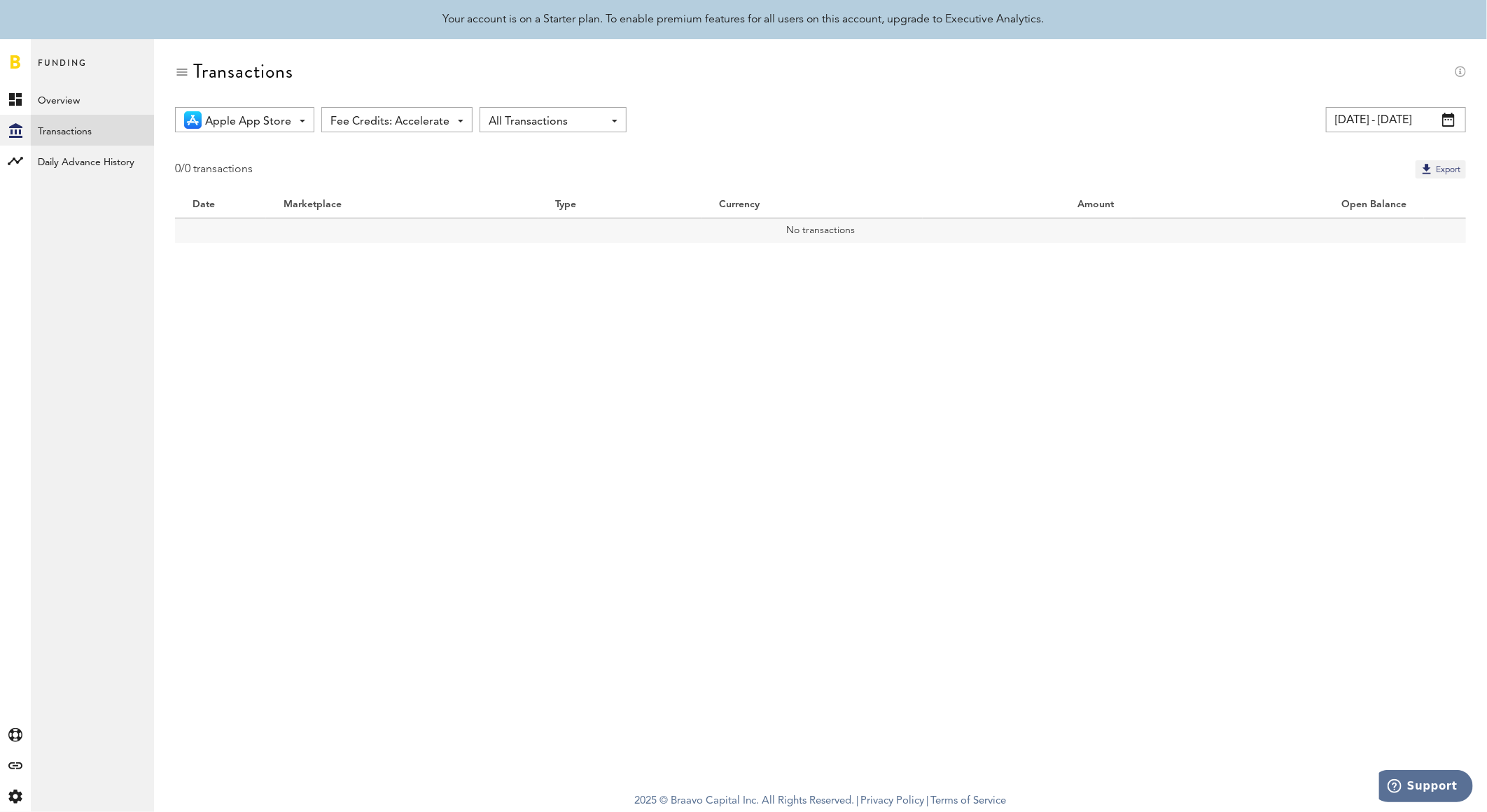
click at [440, 119] on span "Fee Credits: Accelerate" at bounding box center [389, 121] width 119 height 24
click at [425, 174] on span "Accelerate Advance" at bounding box center [397, 177] width 124 height 24
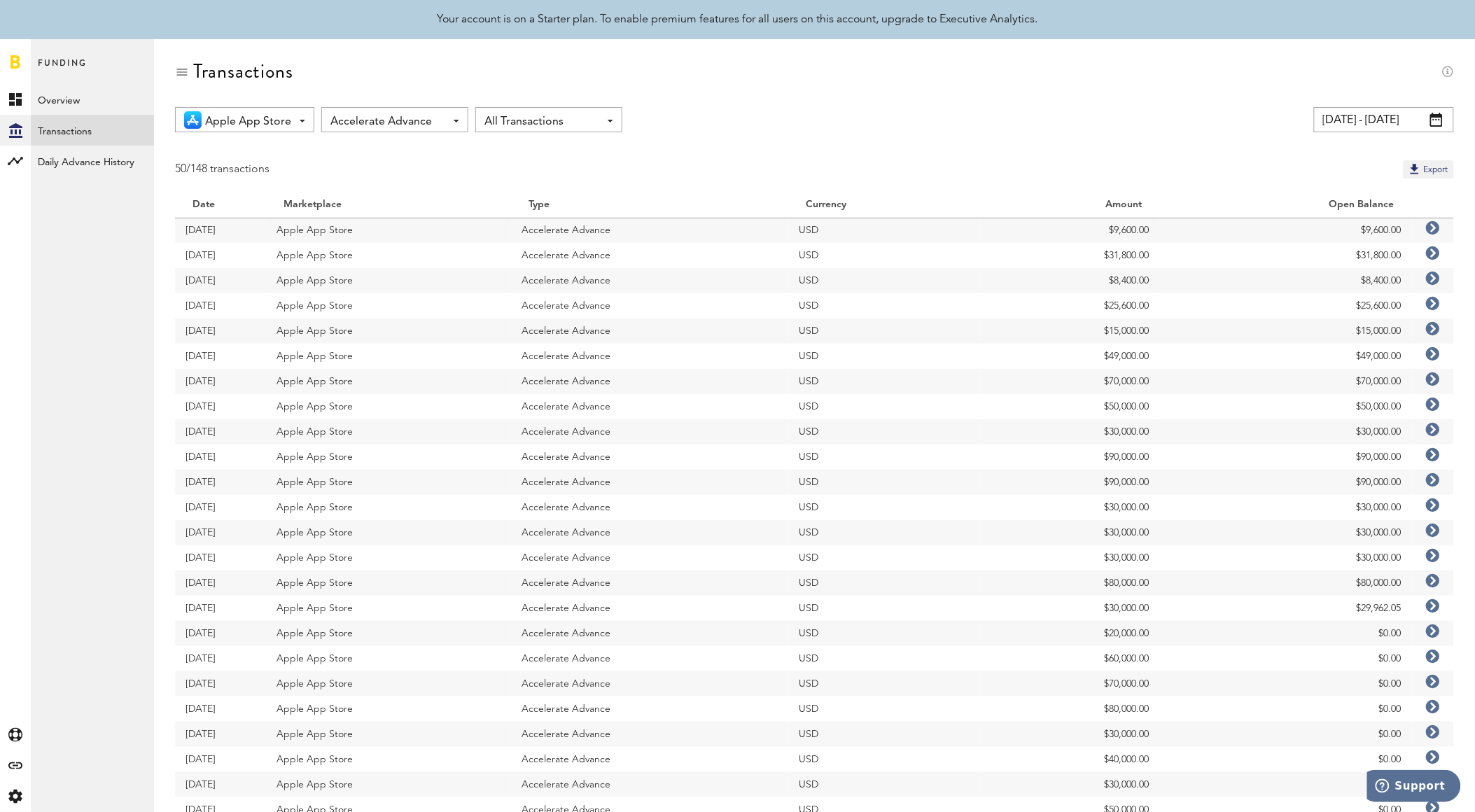
click at [1436, 256] on icon at bounding box center [1433, 253] width 14 height 14
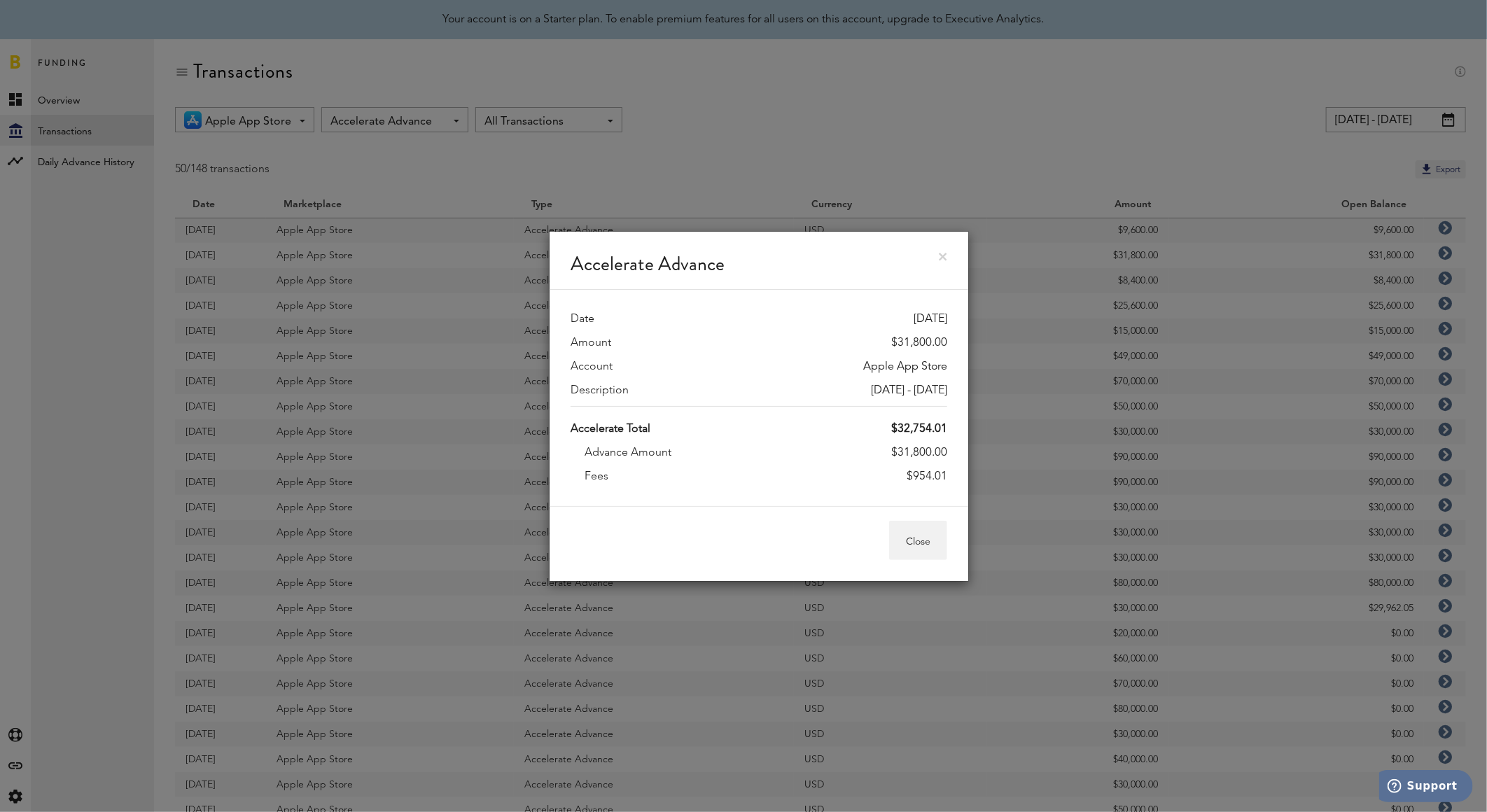
click at [946, 254] on link at bounding box center [943, 257] width 8 height 8
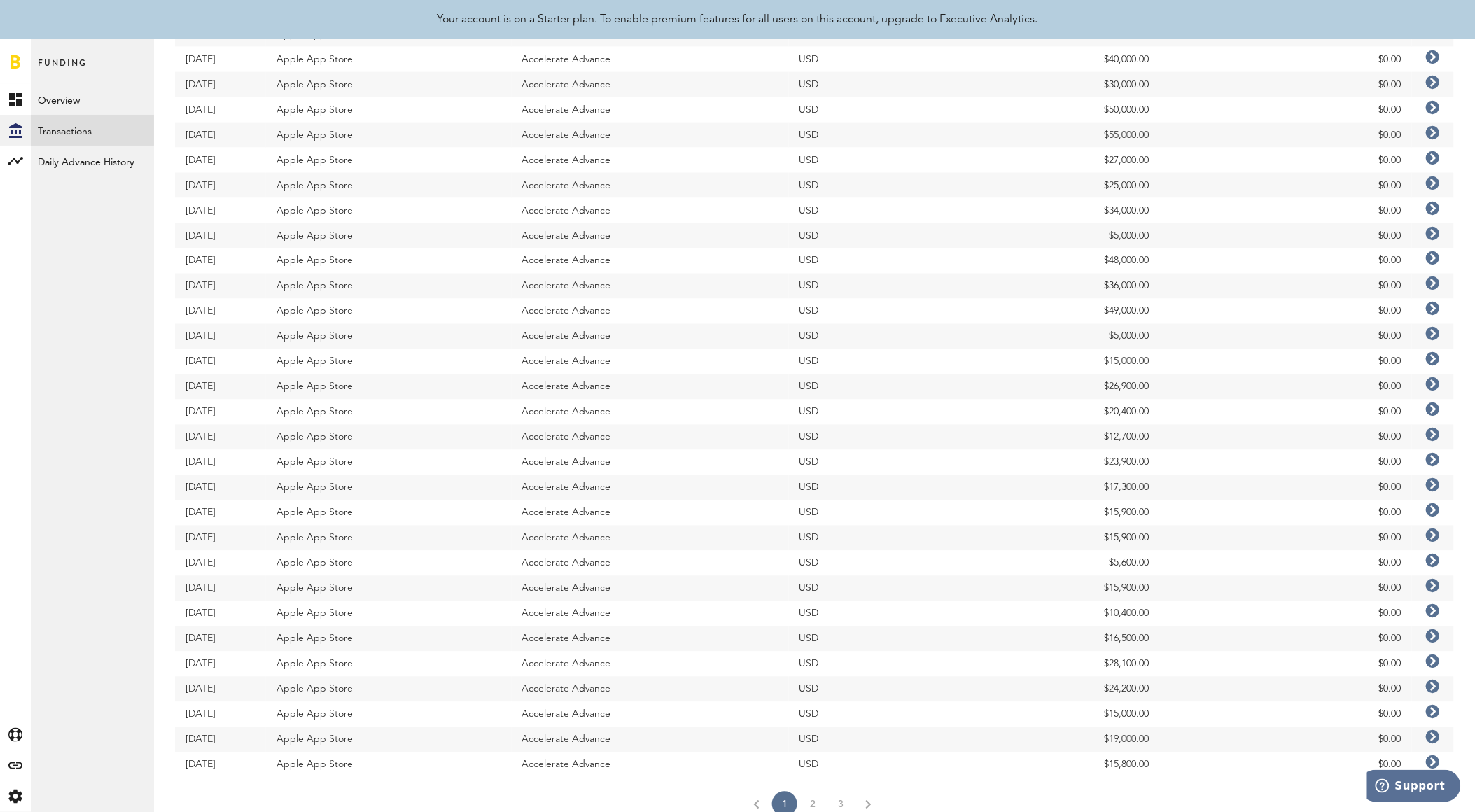
scroll to position [792, 0]
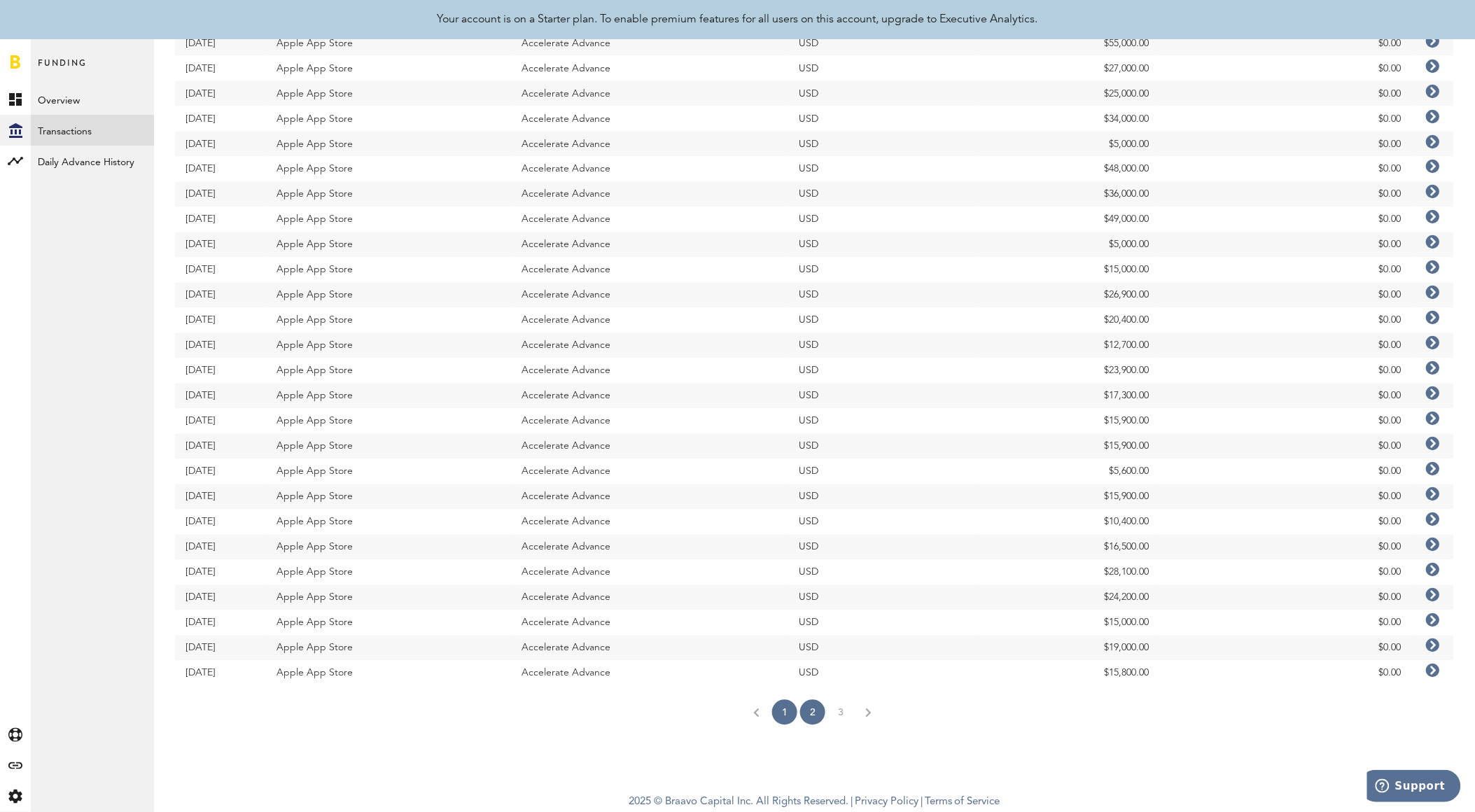
click at [817, 710] on link "2" at bounding box center [812, 712] width 25 height 25
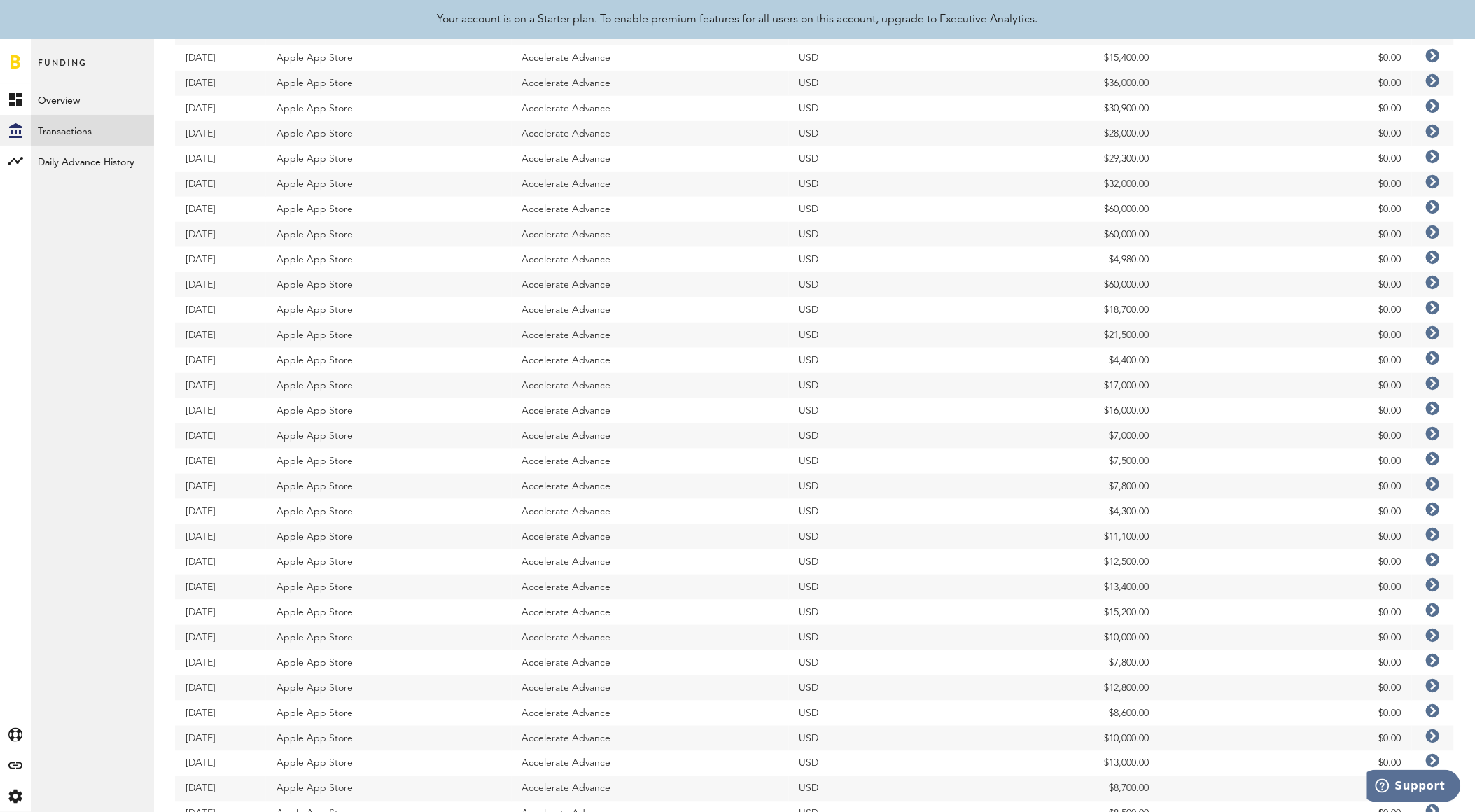
scroll to position [233, 0]
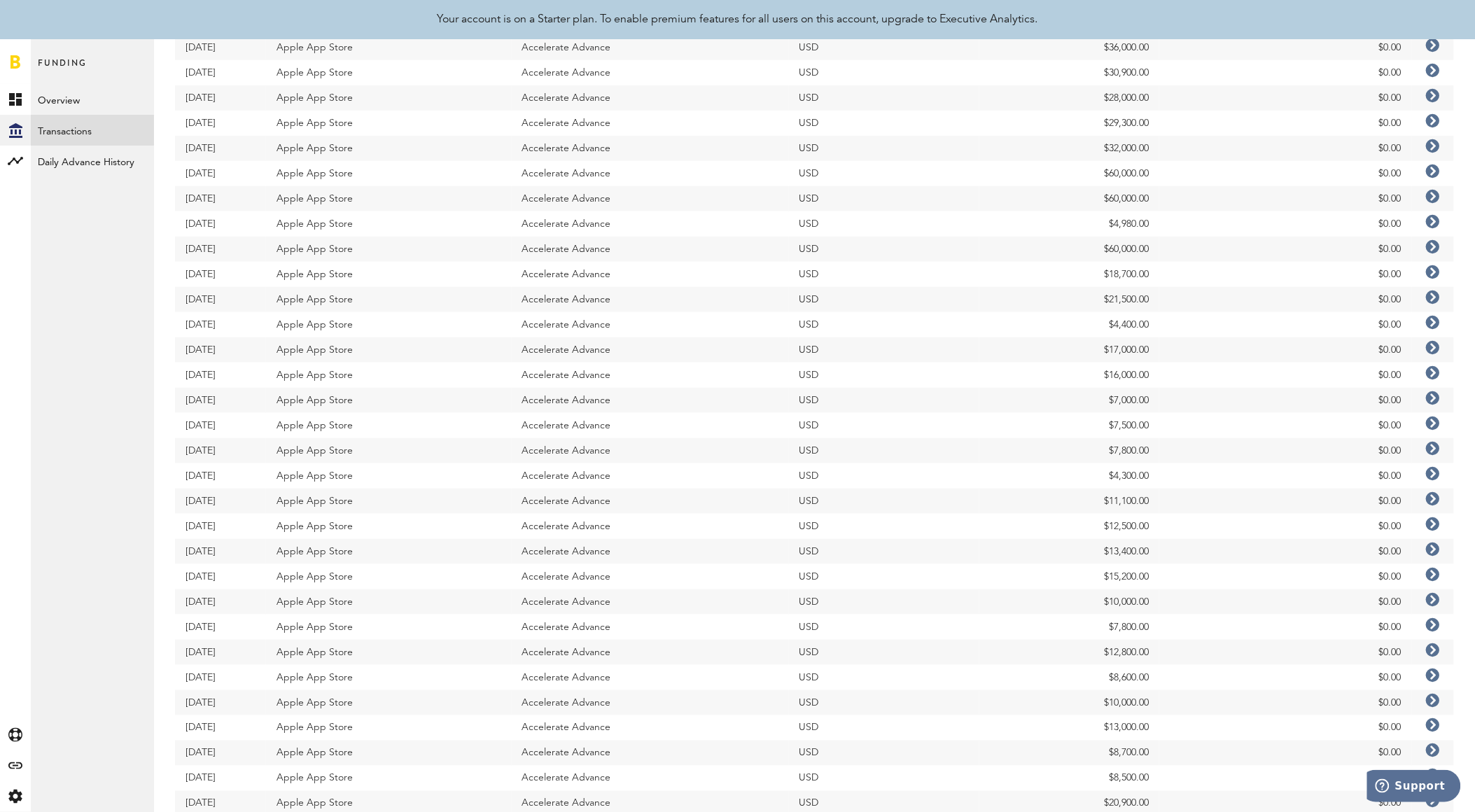
click at [1426, 547] on icon at bounding box center [1433, 549] width 14 height 14
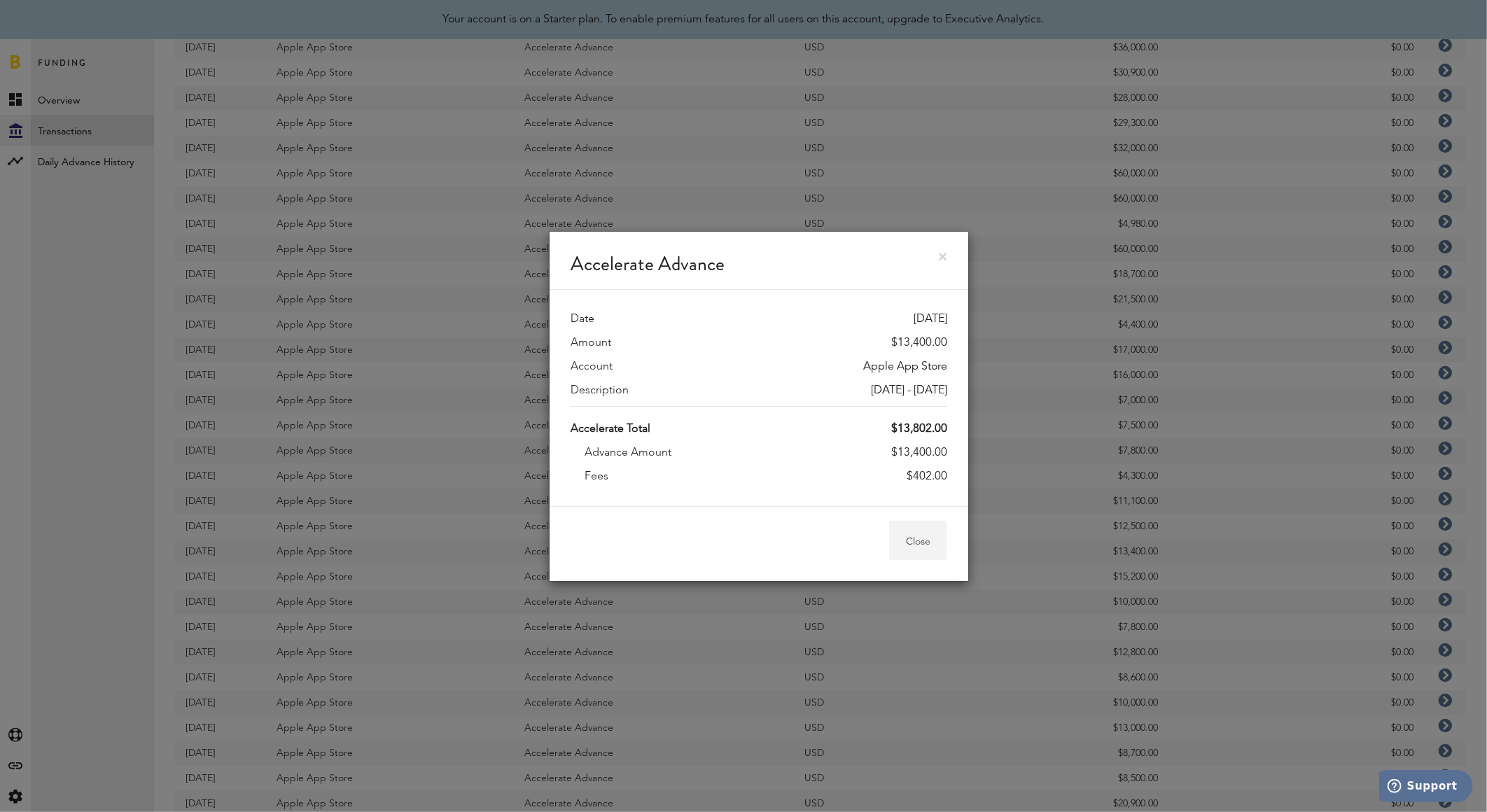
click at [927, 541] on button "Close" at bounding box center [917, 541] width 58 height 39
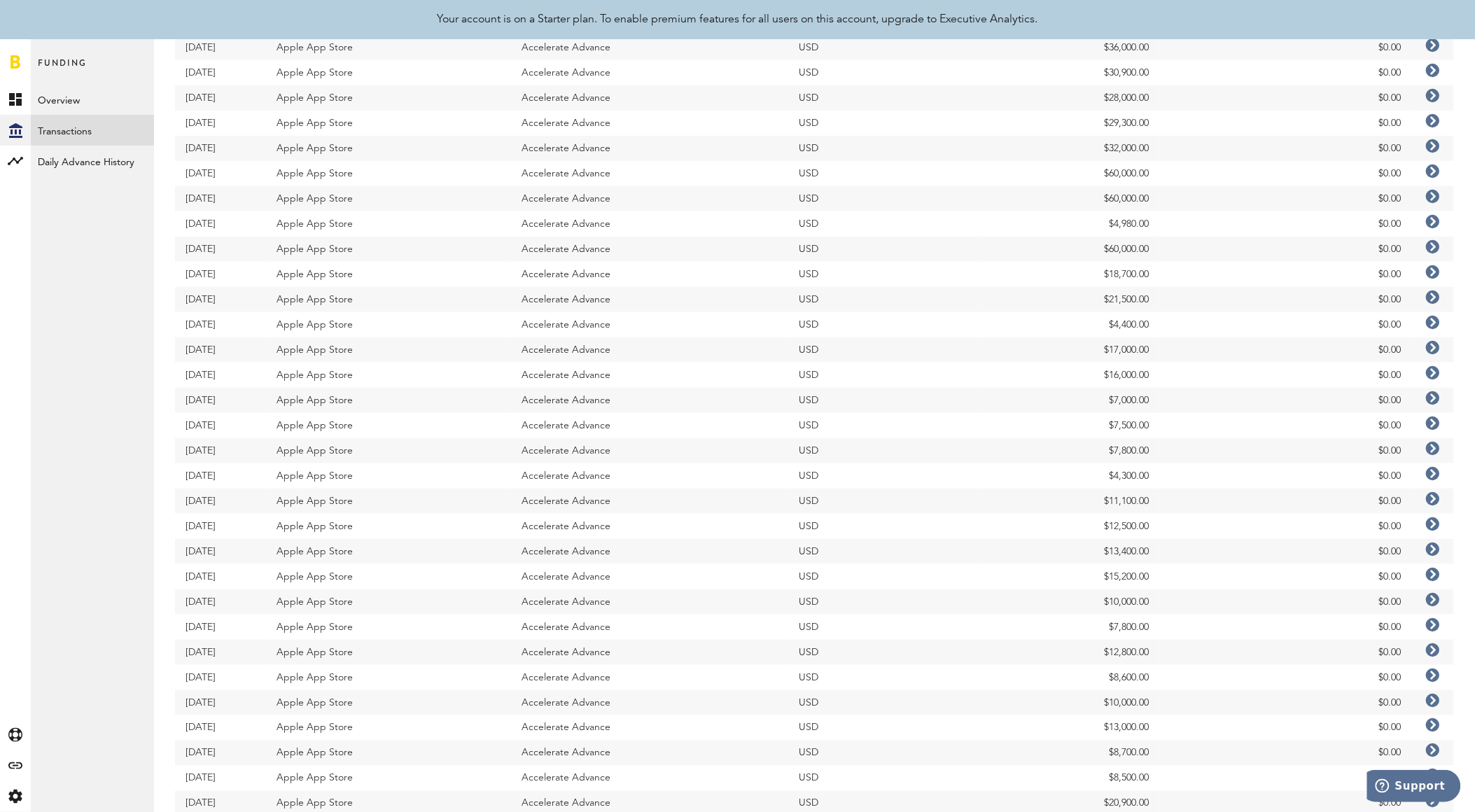
click at [1432, 527] on icon at bounding box center [1433, 523] width 14 height 14
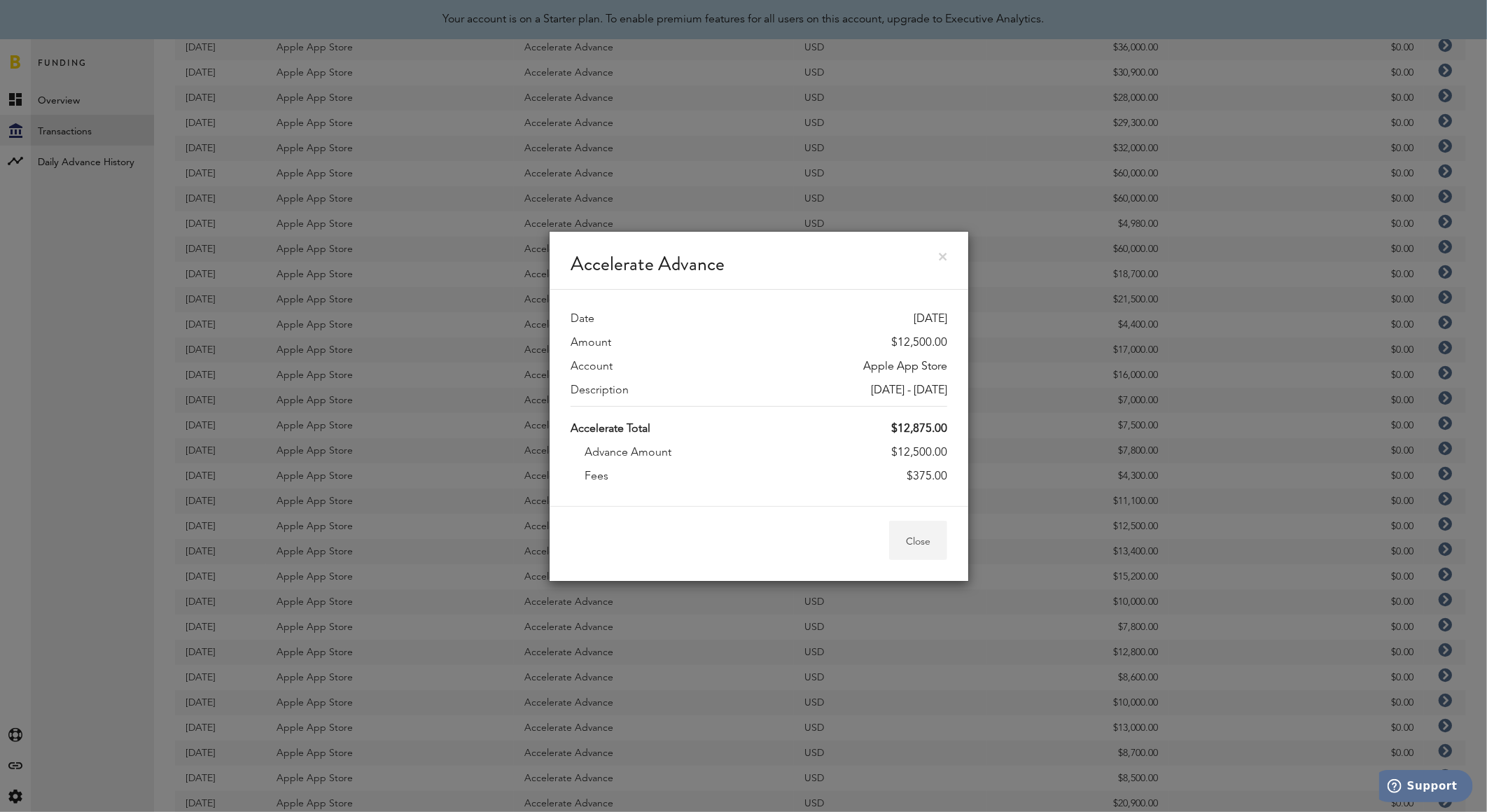
click at [926, 535] on button "Close" at bounding box center [917, 541] width 58 height 39
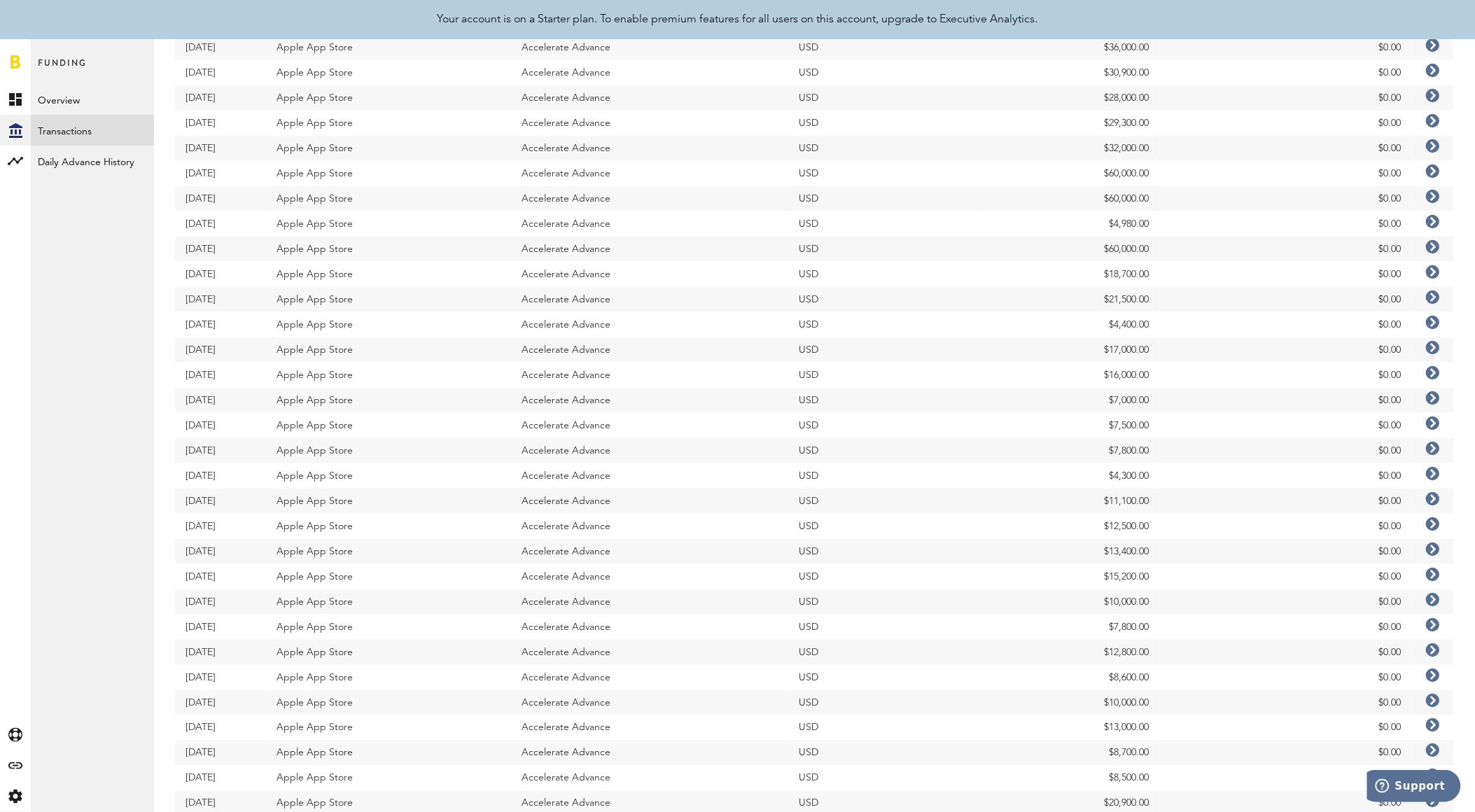
click at [1433, 549] on icon at bounding box center [1433, 549] width 14 height 14
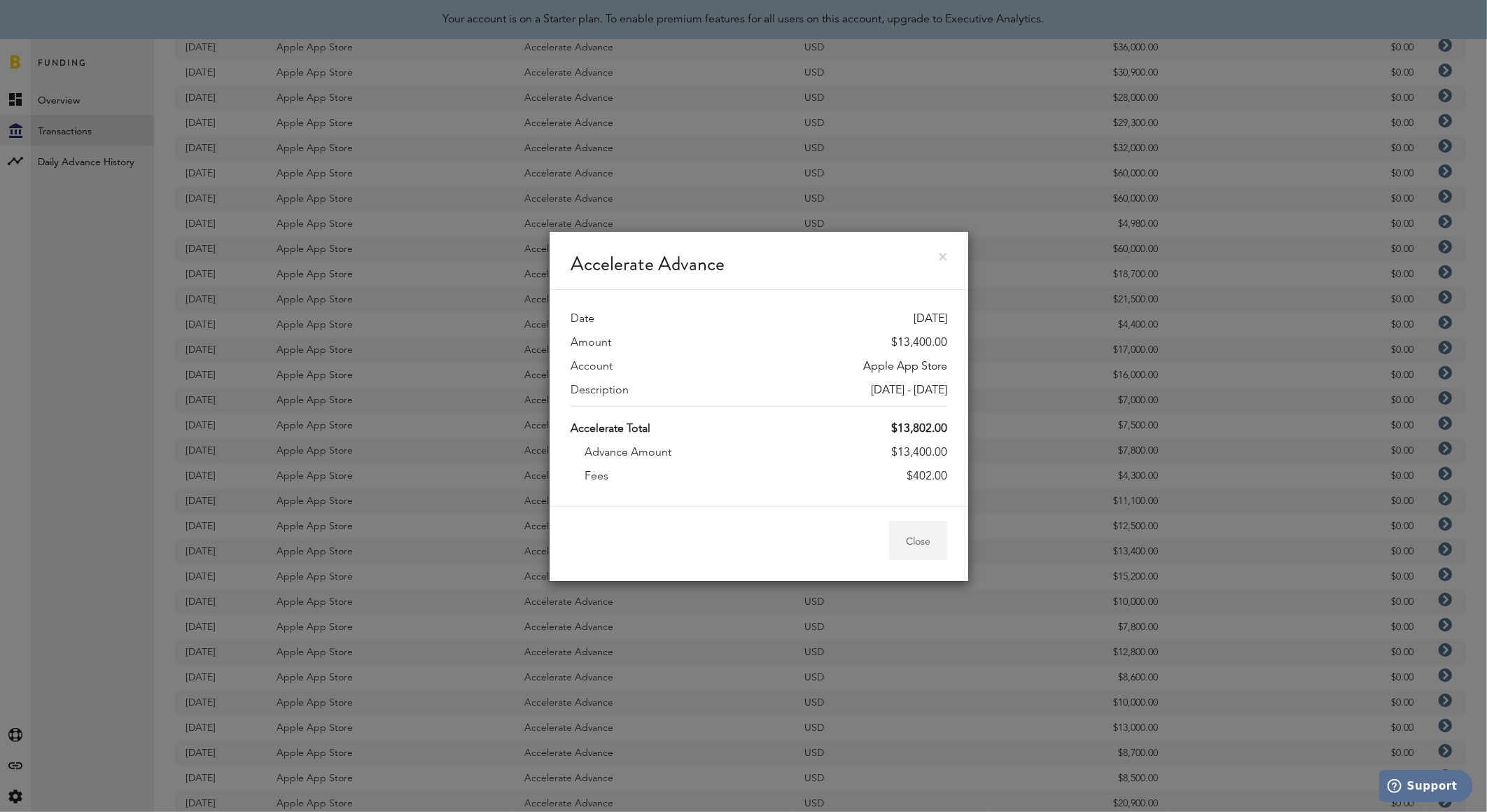
click at [907, 536] on button "Close" at bounding box center [917, 541] width 58 height 39
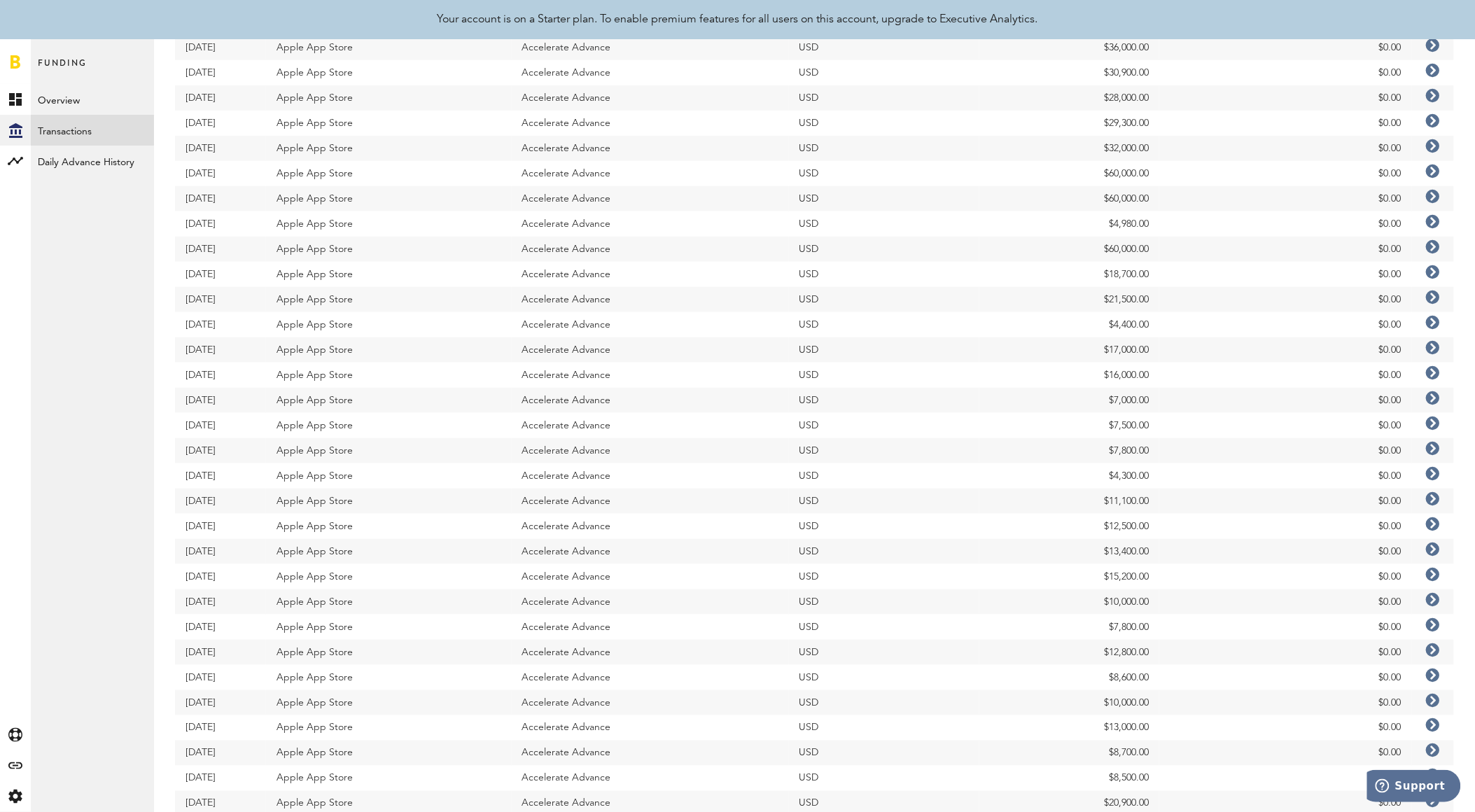
click at [1435, 549] on icon at bounding box center [1433, 549] width 14 height 14
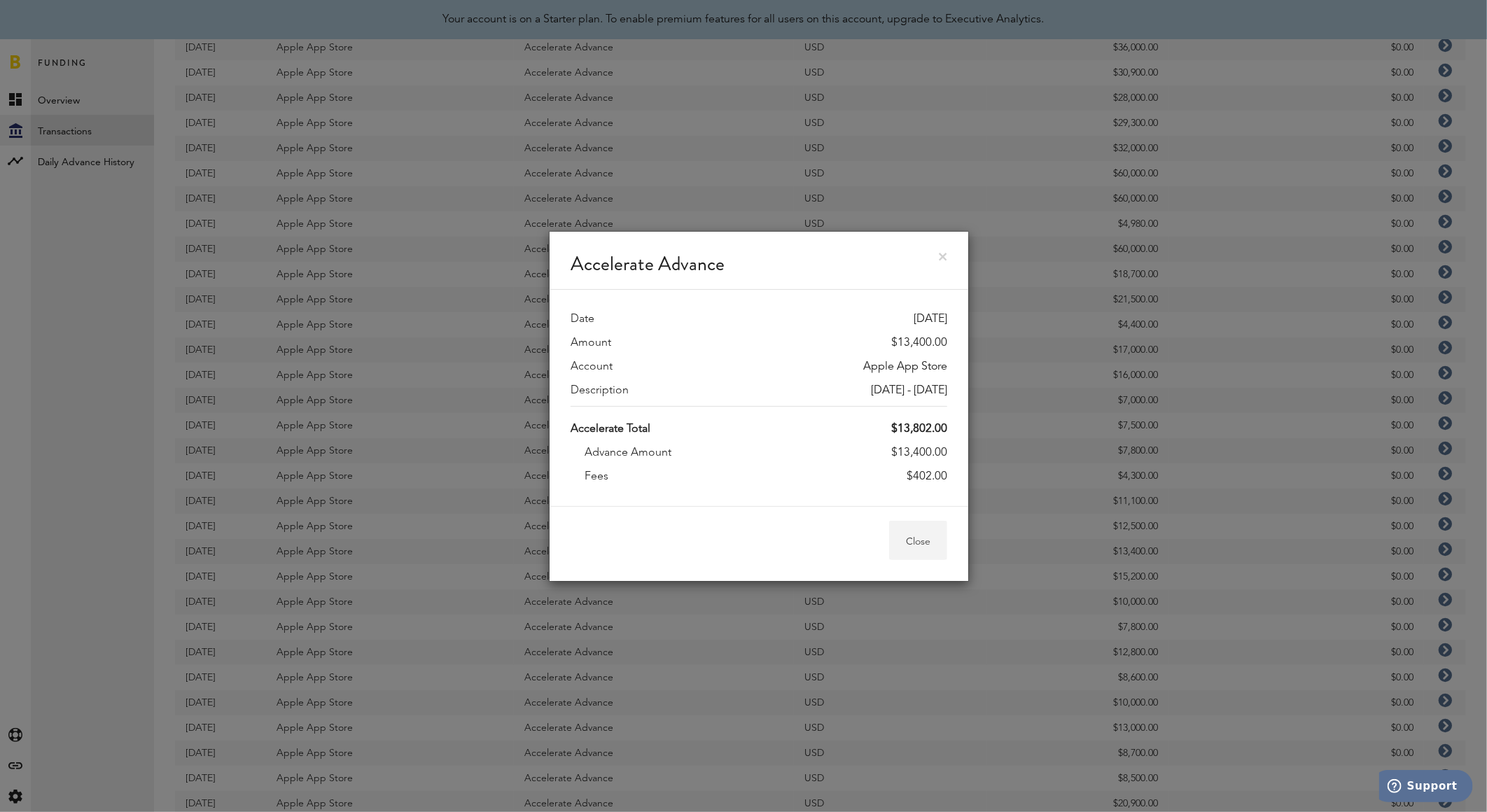
click at [924, 546] on button "Close" at bounding box center [917, 541] width 58 height 39
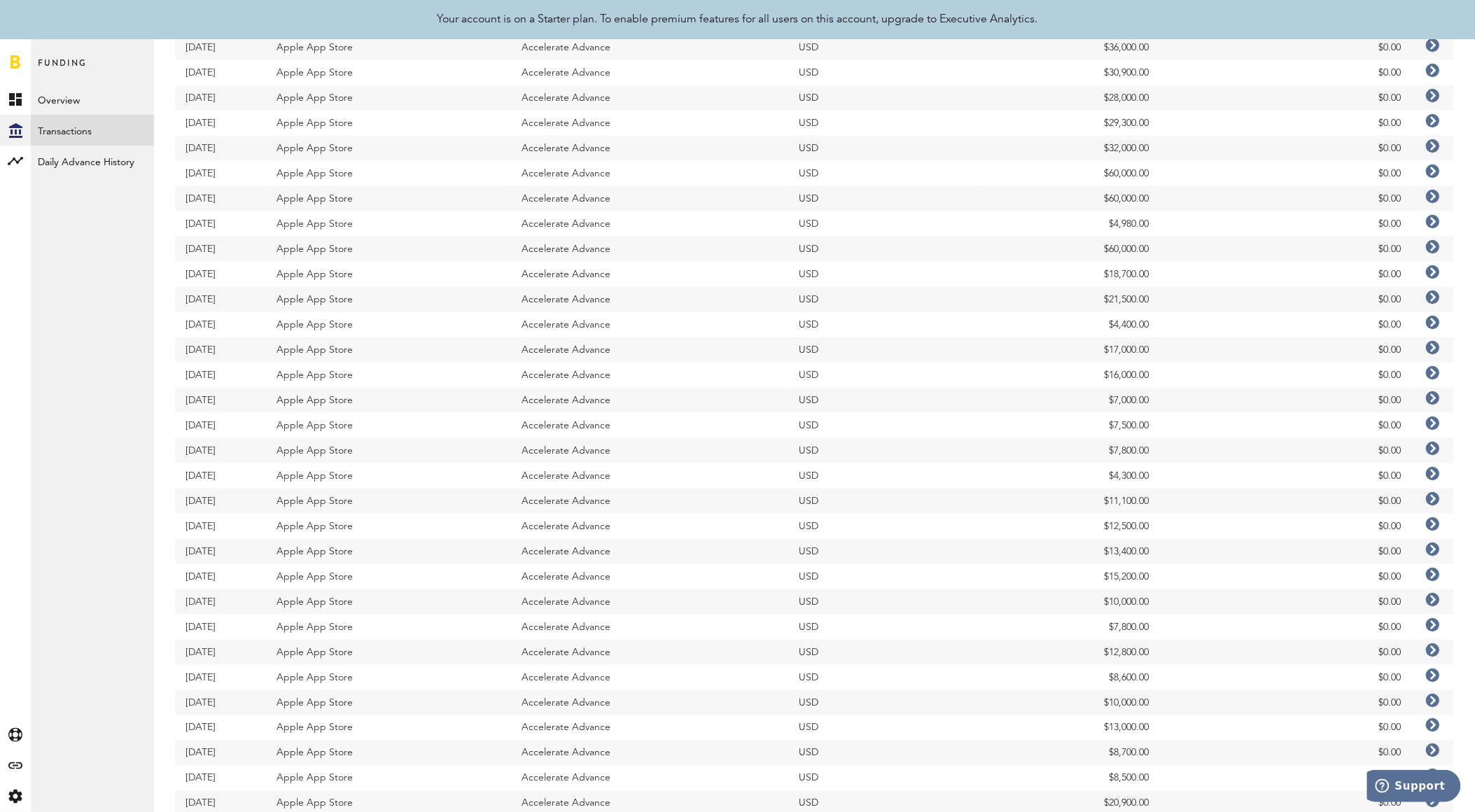
click at [1437, 526] on icon at bounding box center [1433, 523] width 14 height 14
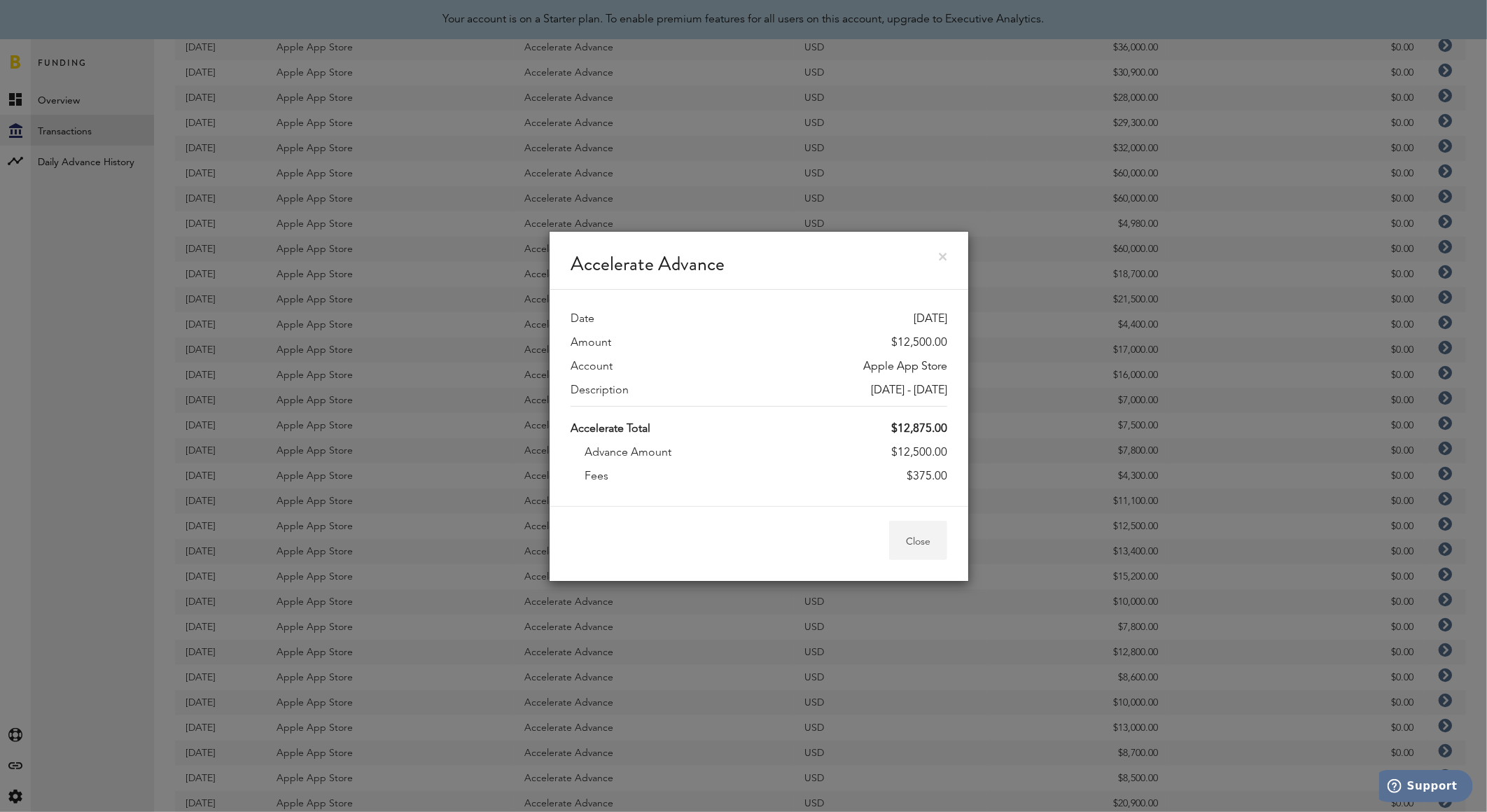
click at [929, 532] on button "Close" at bounding box center [917, 541] width 58 height 39
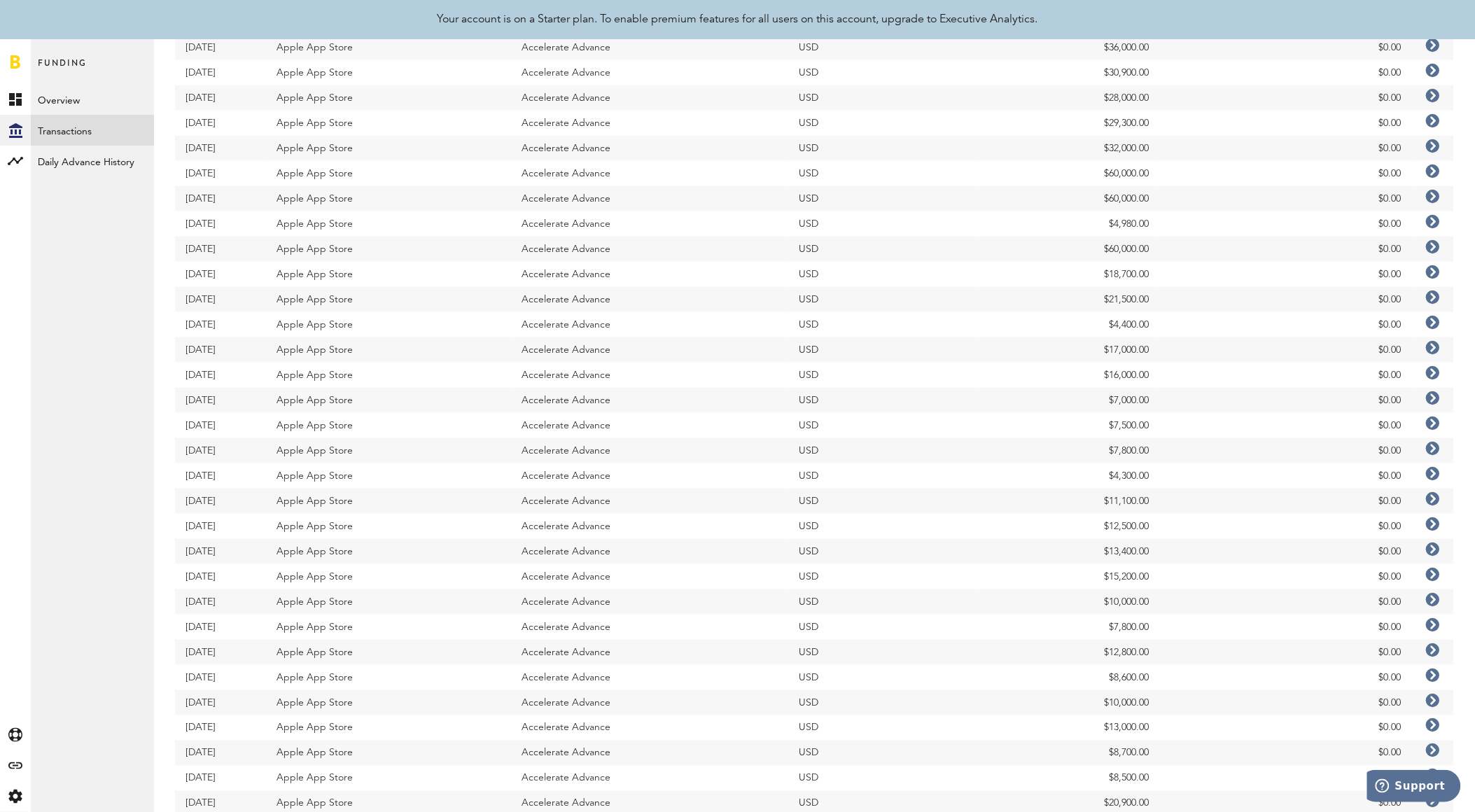
click at [1434, 576] on icon at bounding box center [1433, 574] width 14 height 14
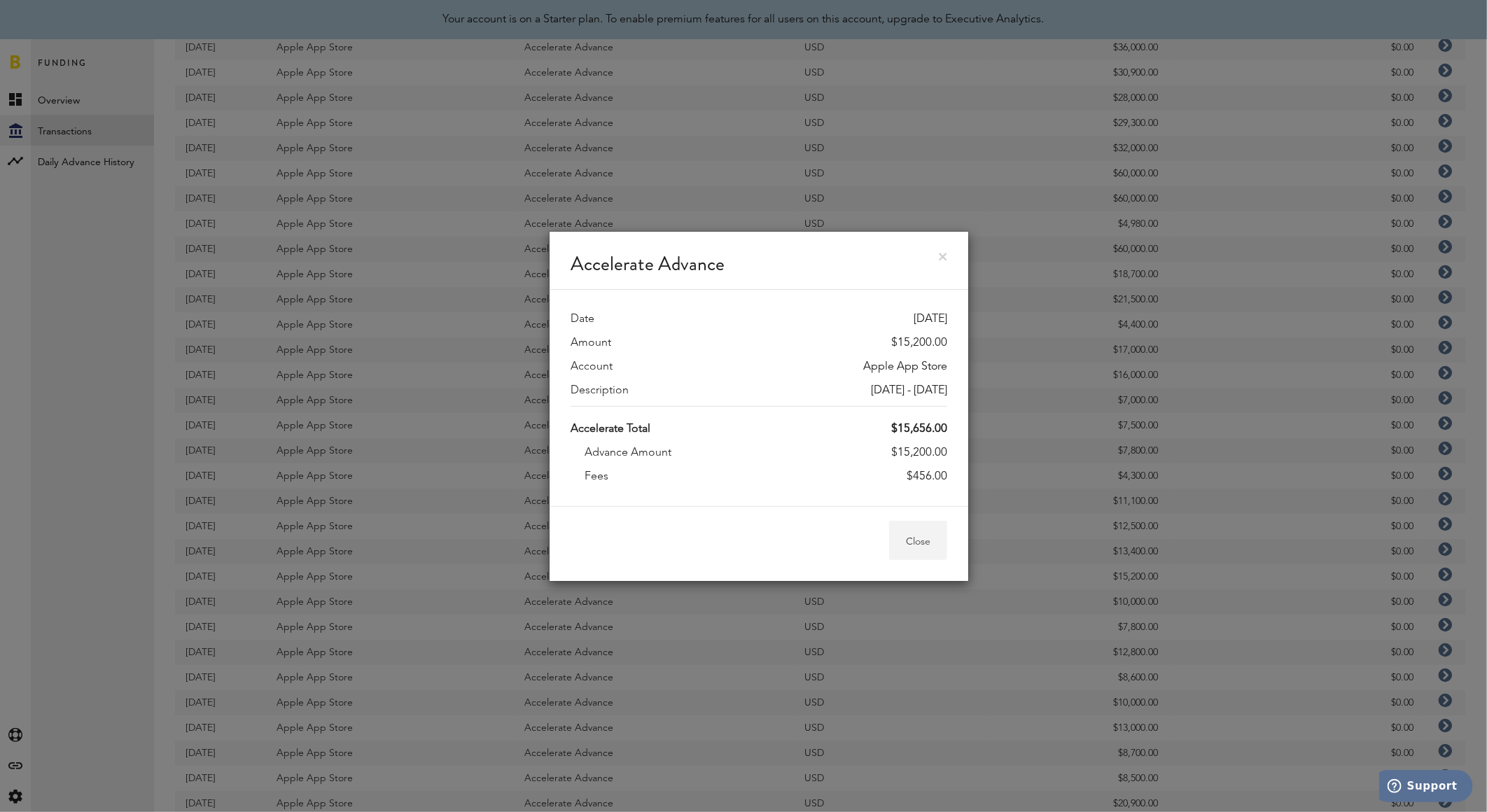
click at [919, 541] on button "Close" at bounding box center [917, 541] width 58 height 39
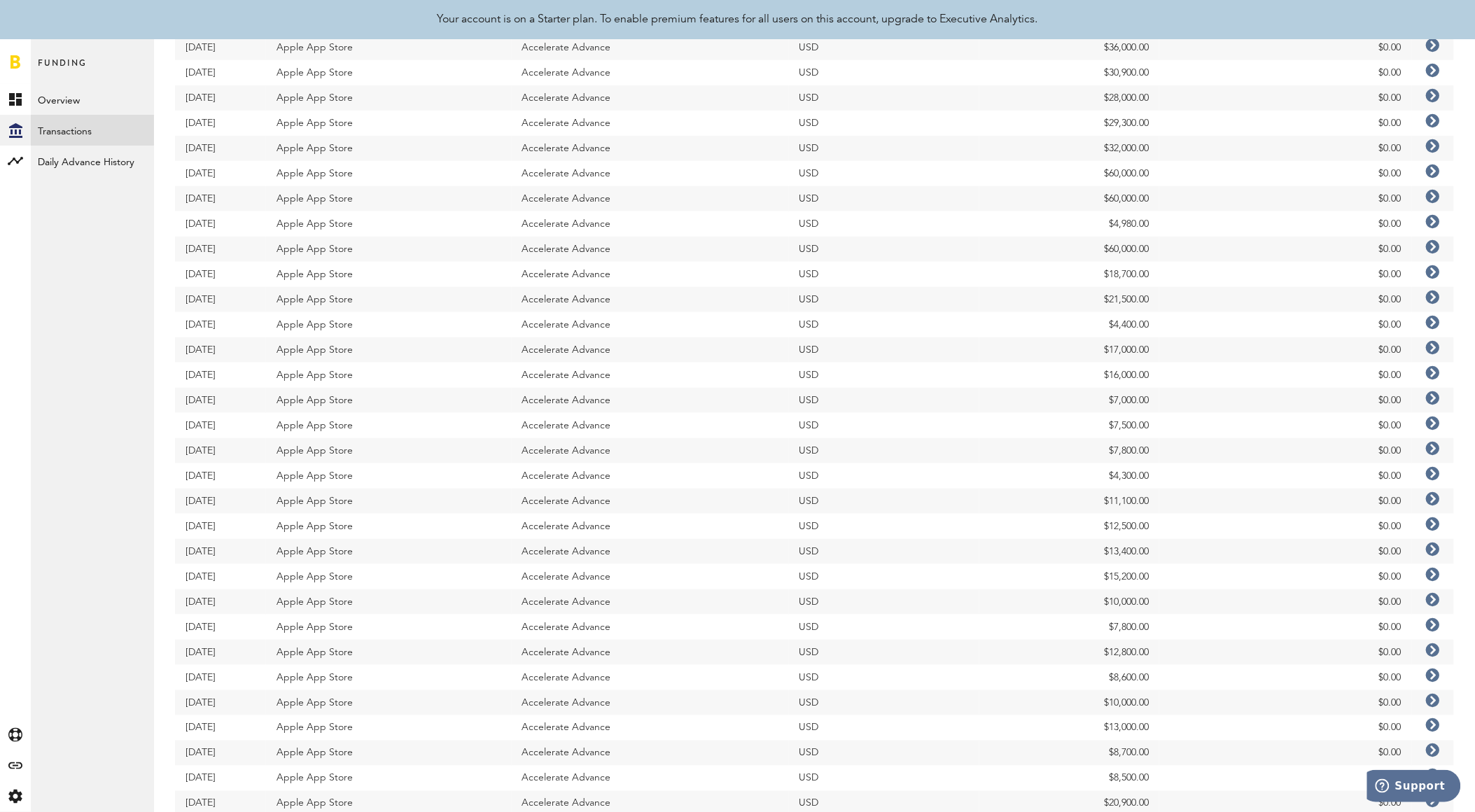
click at [1441, 579] on td at bounding box center [1434, 576] width 42 height 25
click at [1431, 575] on icon at bounding box center [1433, 574] width 14 height 14
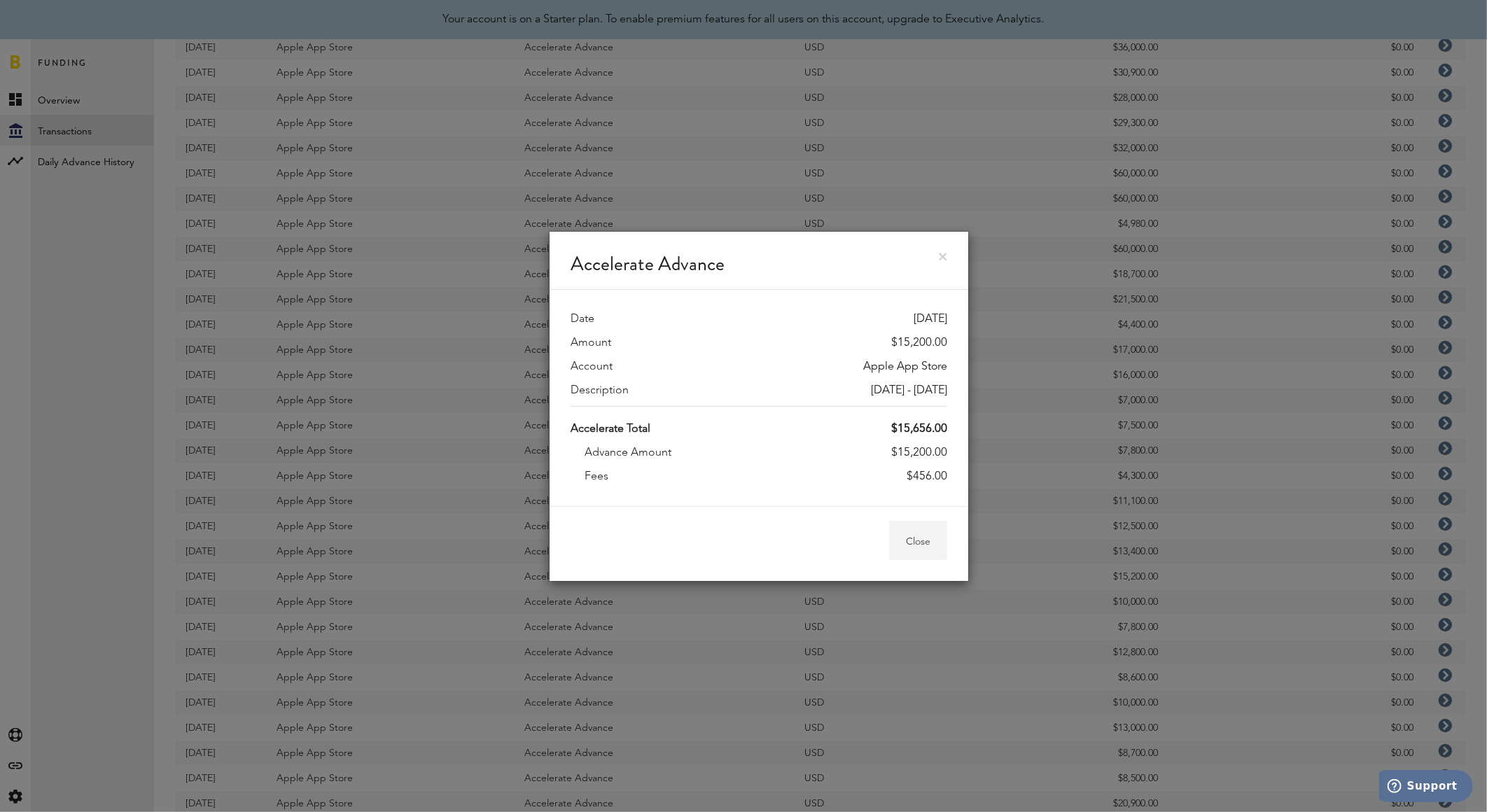
click at [933, 539] on button "Close" at bounding box center [917, 541] width 58 height 39
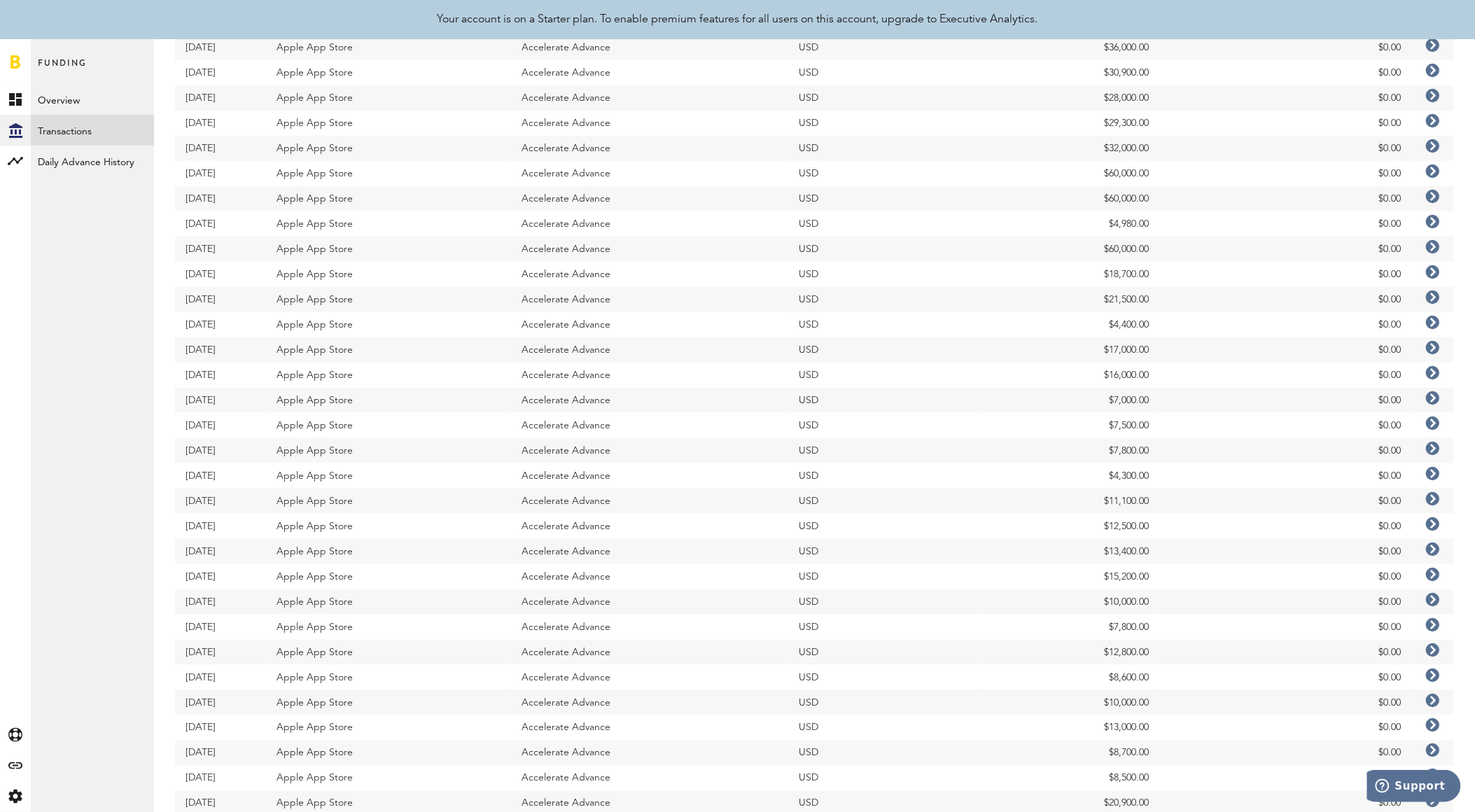
click at [1428, 550] on icon at bounding box center [1433, 549] width 14 height 14
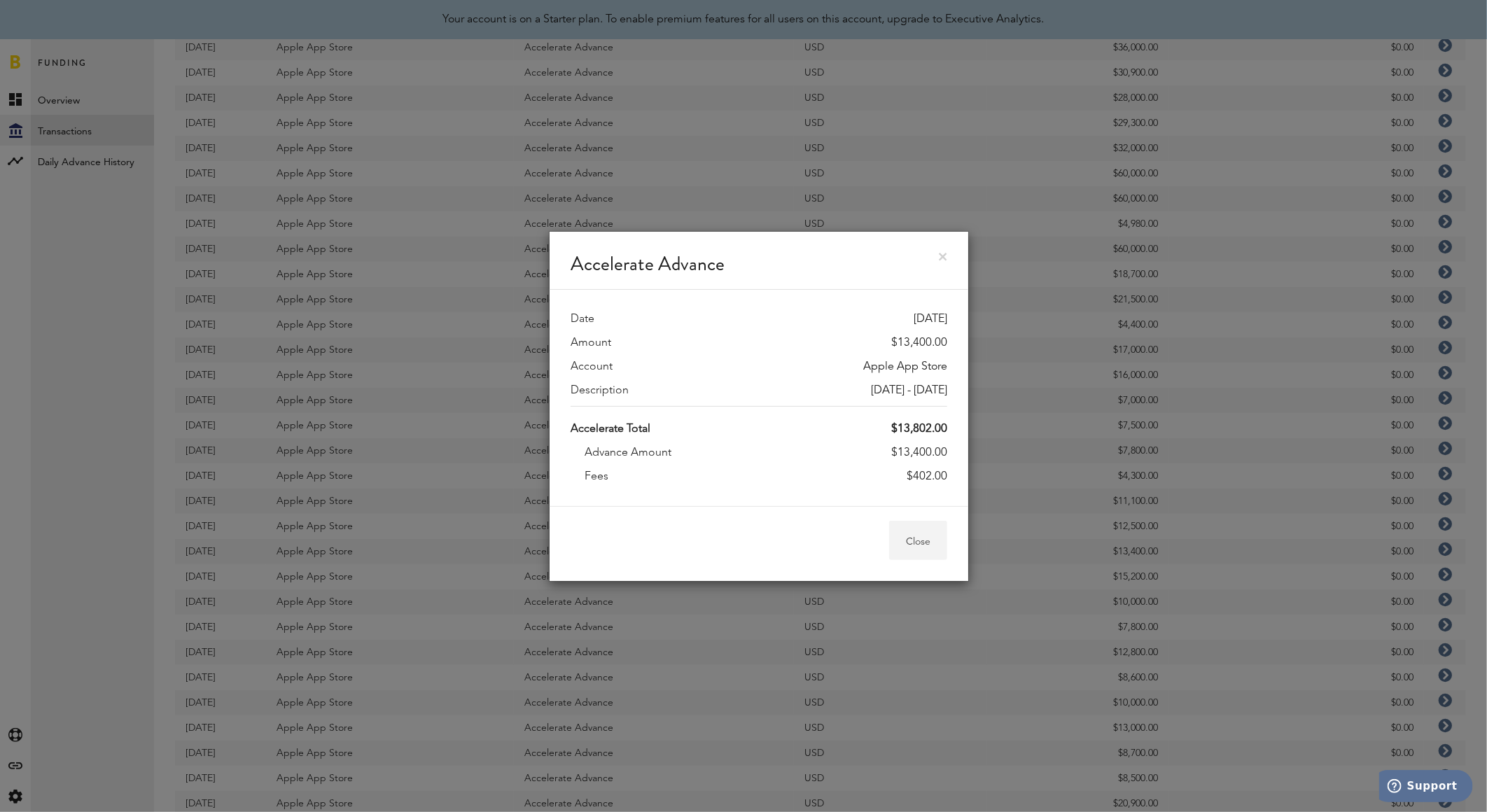
click at [915, 542] on button "Close" at bounding box center [917, 541] width 58 height 39
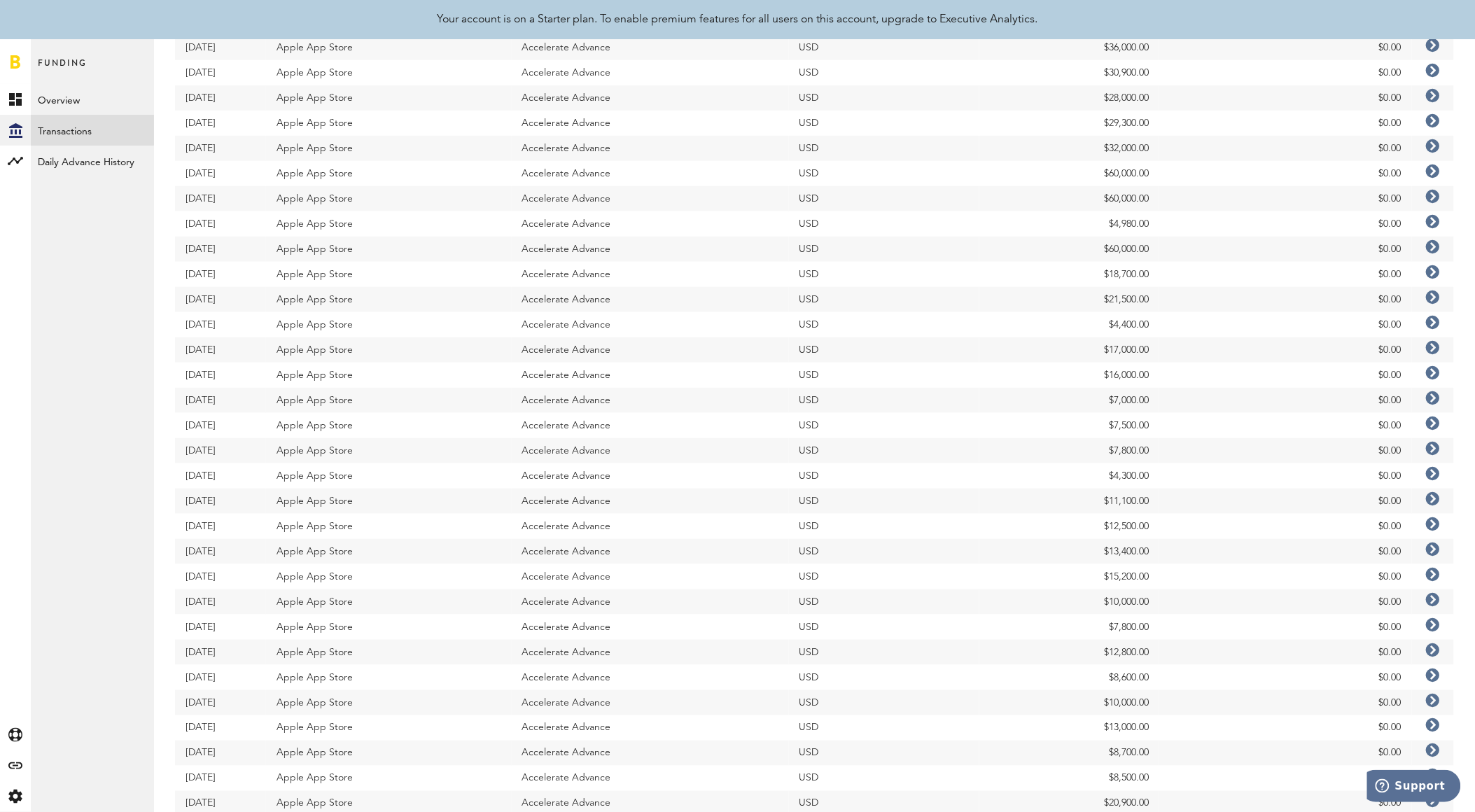
click at [1430, 523] on icon at bounding box center [1433, 523] width 14 height 14
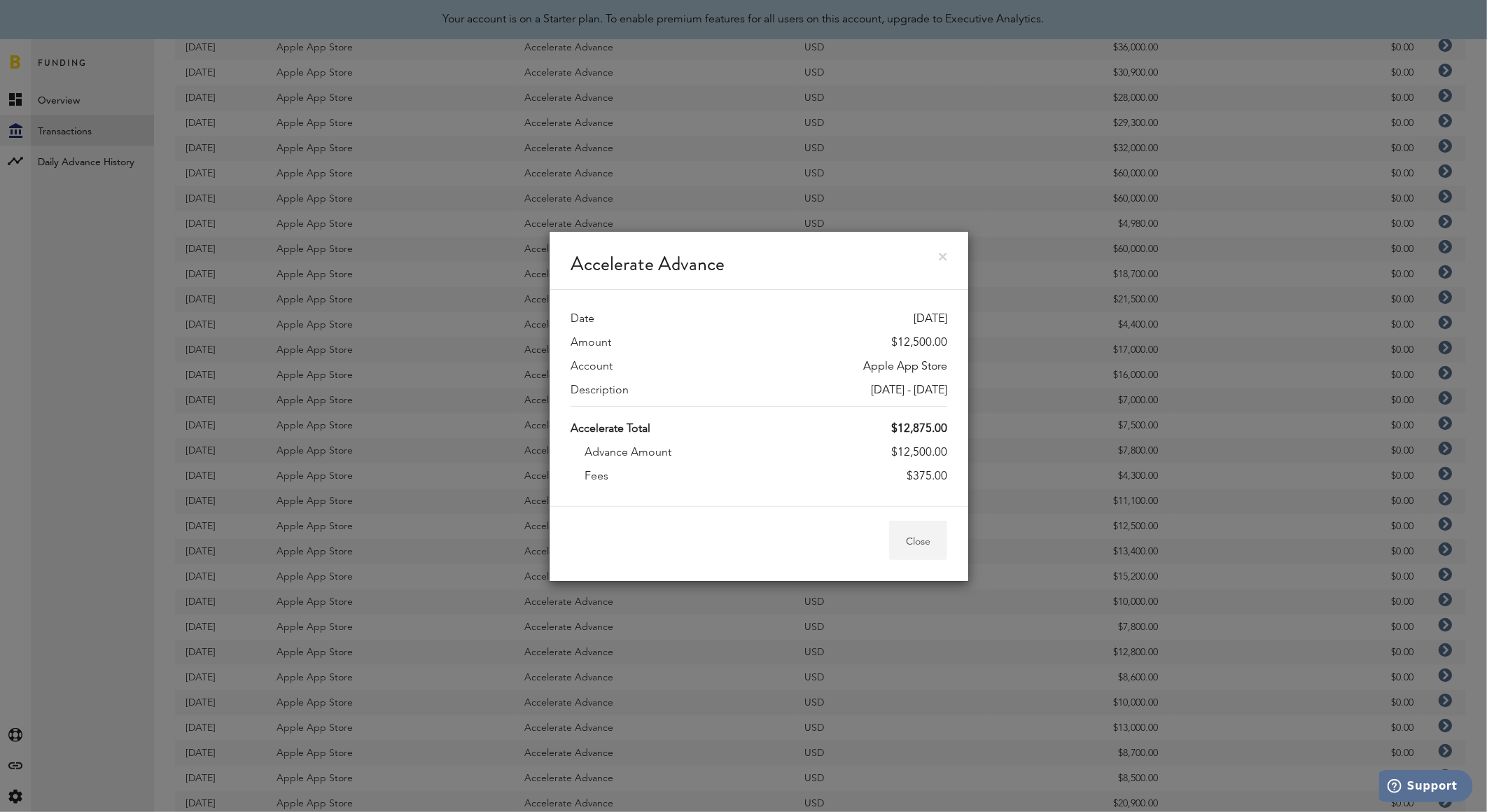
click at [925, 528] on button "Close" at bounding box center [917, 541] width 58 height 39
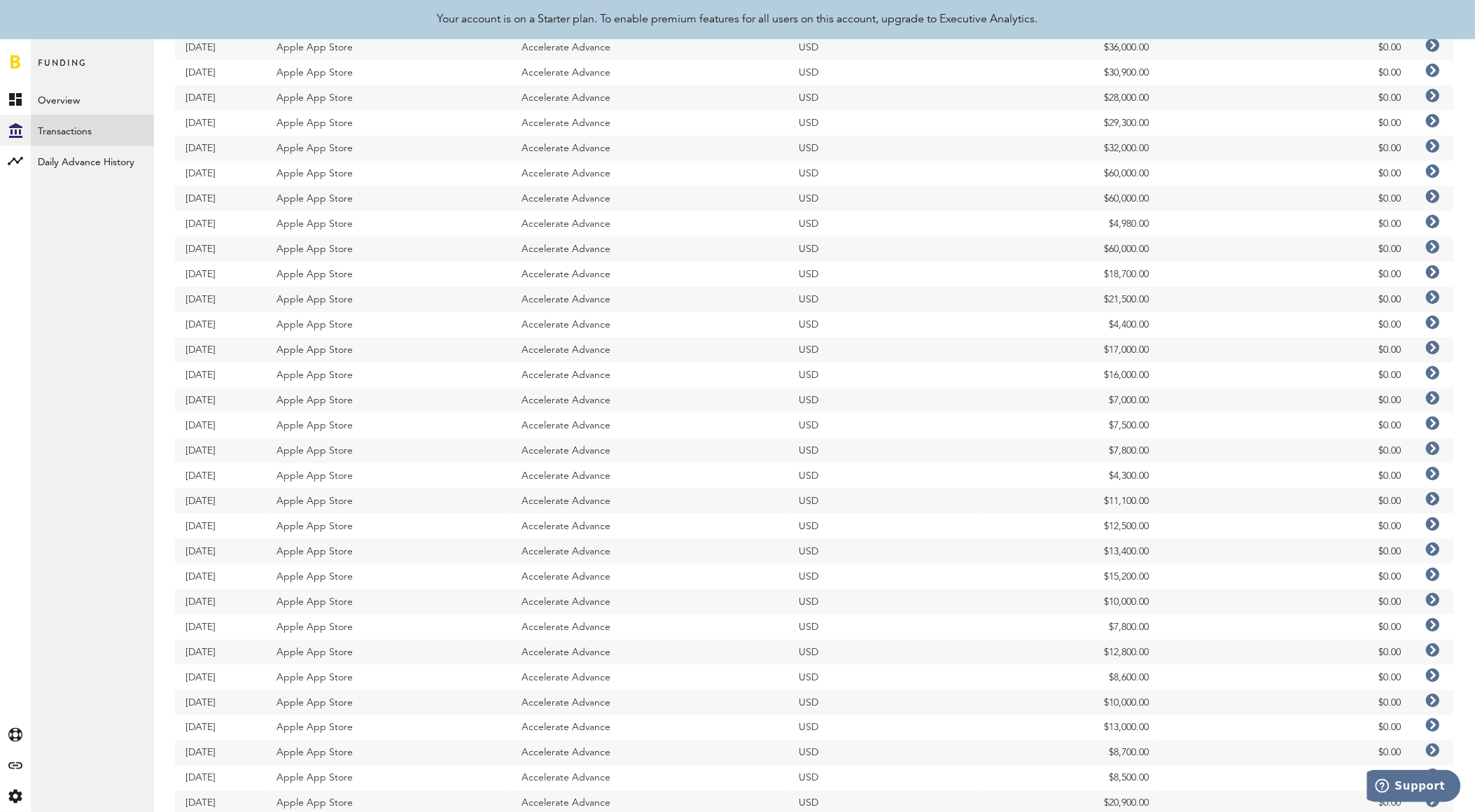
click at [1428, 493] on icon at bounding box center [1433, 498] width 14 height 14
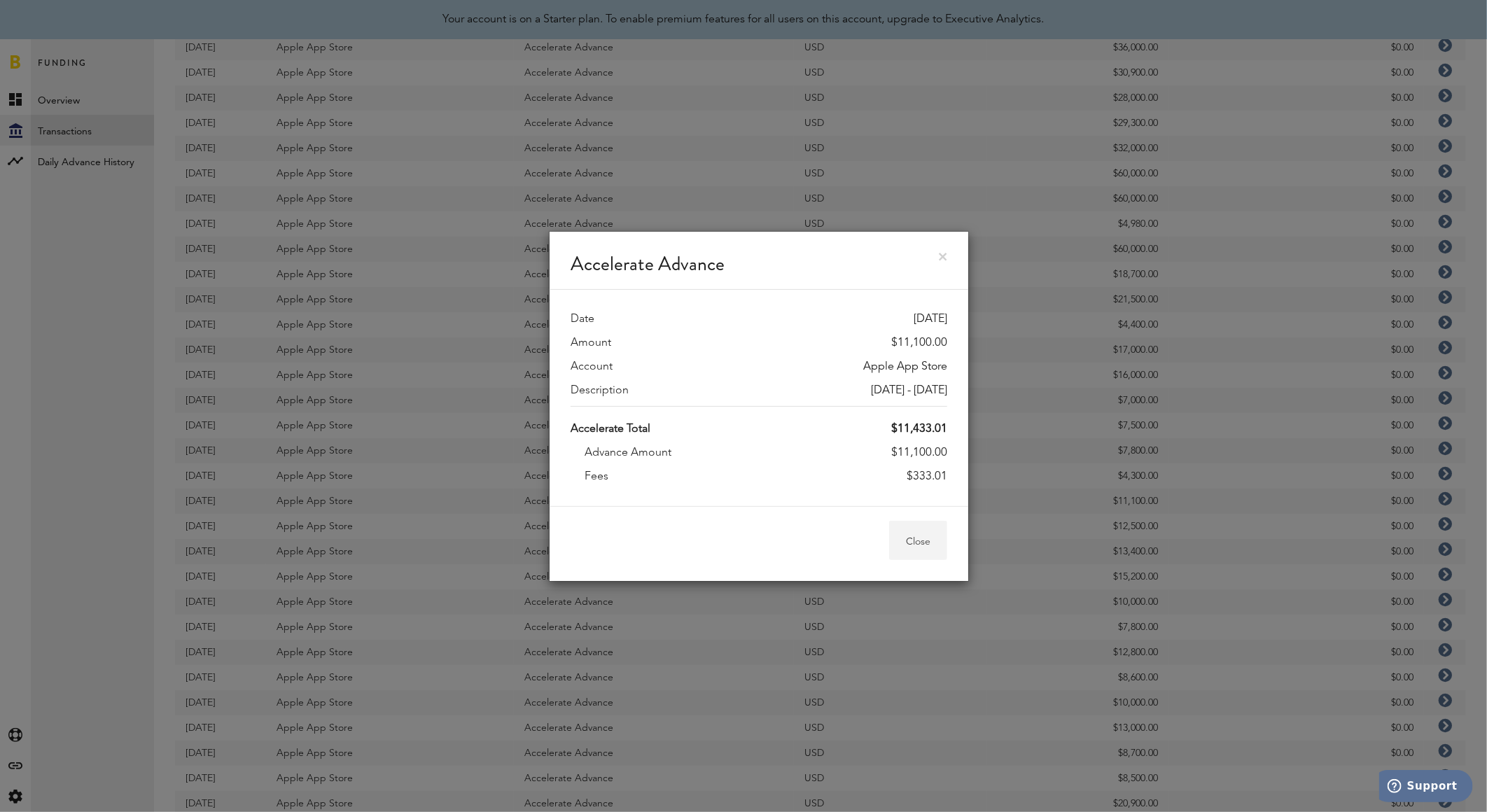
click at [938, 533] on button "Close" at bounding box center [917, 541] width 58 height 39
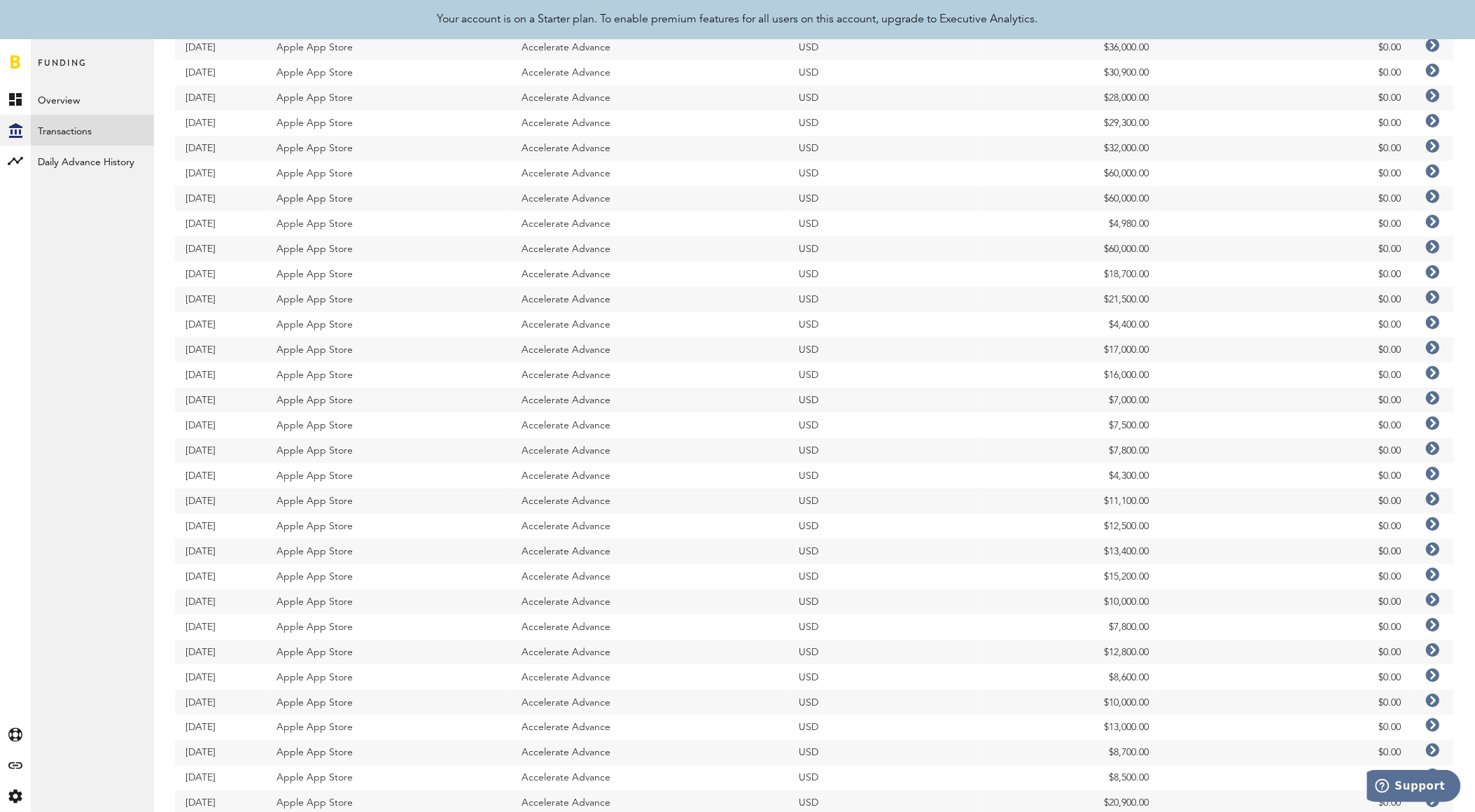
click at [1435, 471] on icon at bounding box center [1433, 473] width 14 height 14
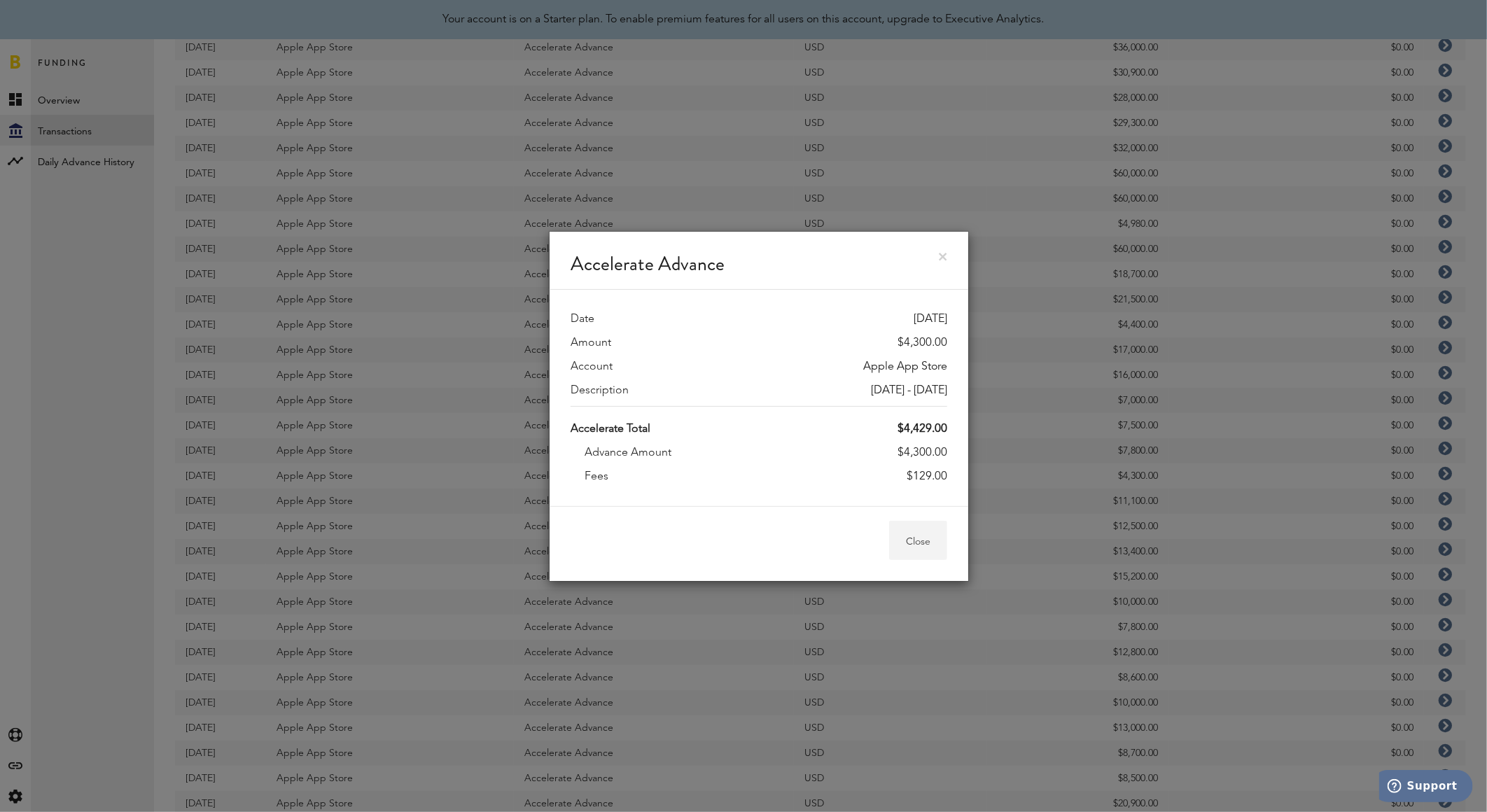
click at [940, 537] on button "Close" at bounding box center [917, 541] width 58 height 39
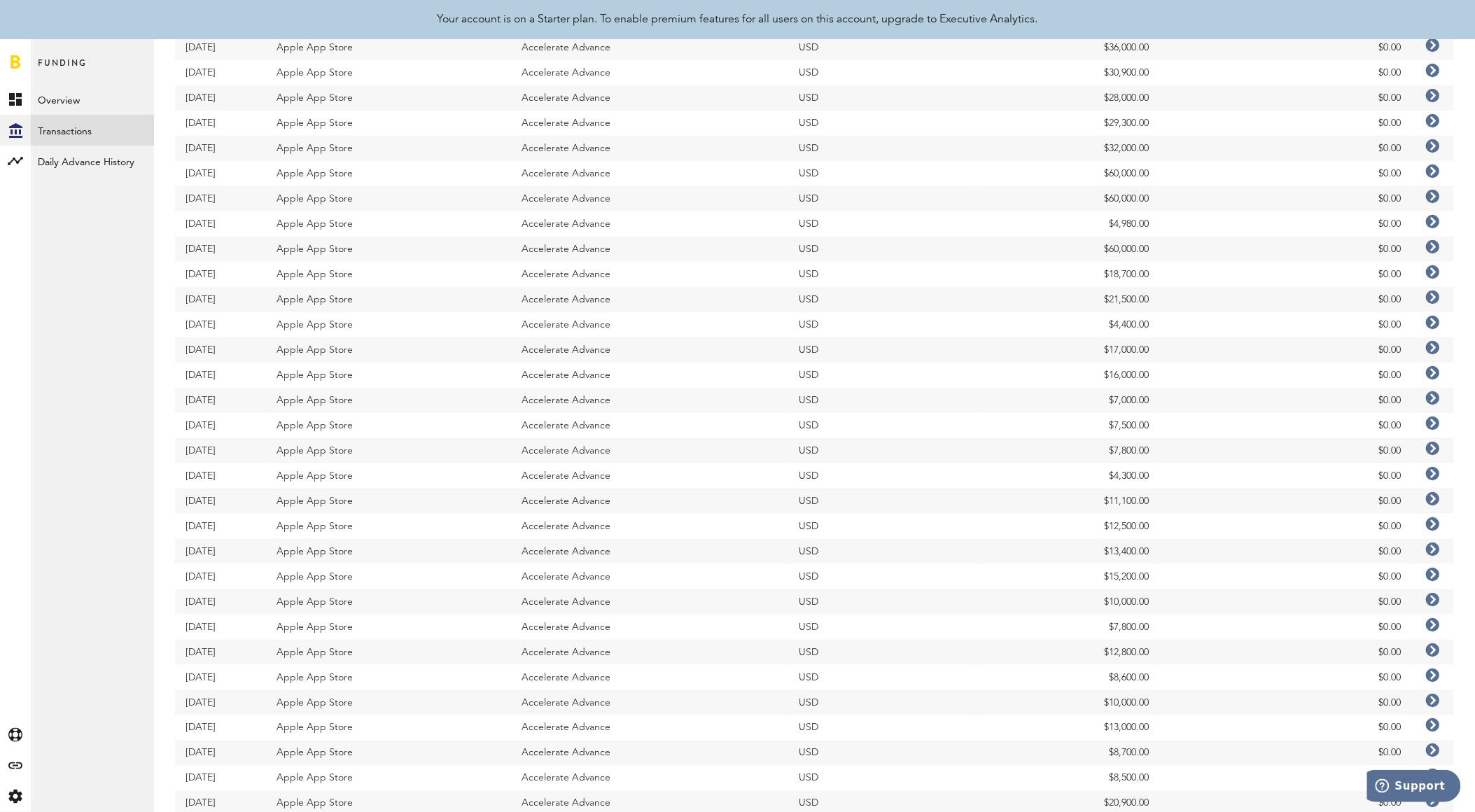
click at [1429, 473] on icon at bounding box center [1433, 473] width 14 height 14
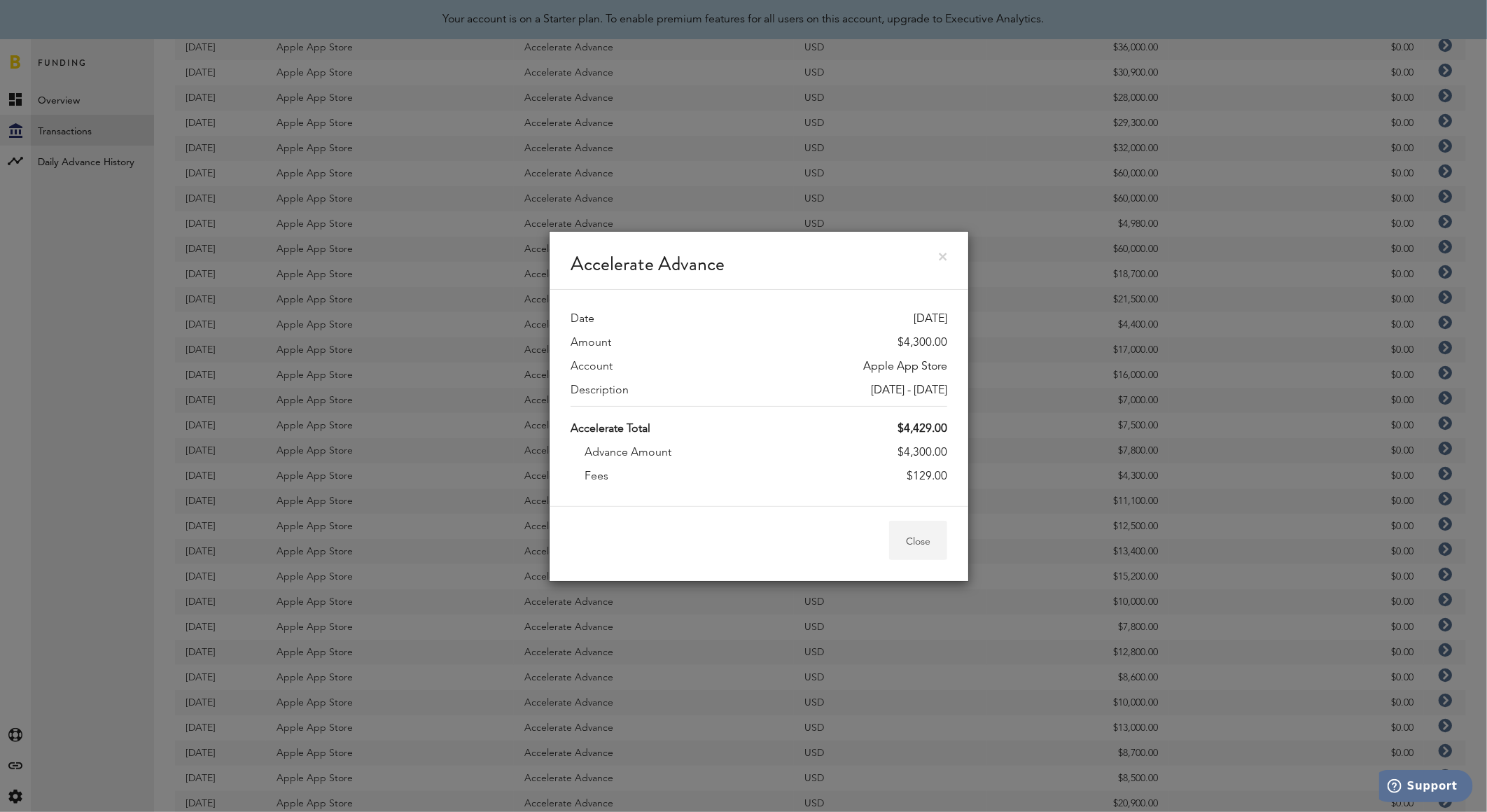
click at [928, 541] on button "Close" at bounding box center [917, 541] width 58 height 39
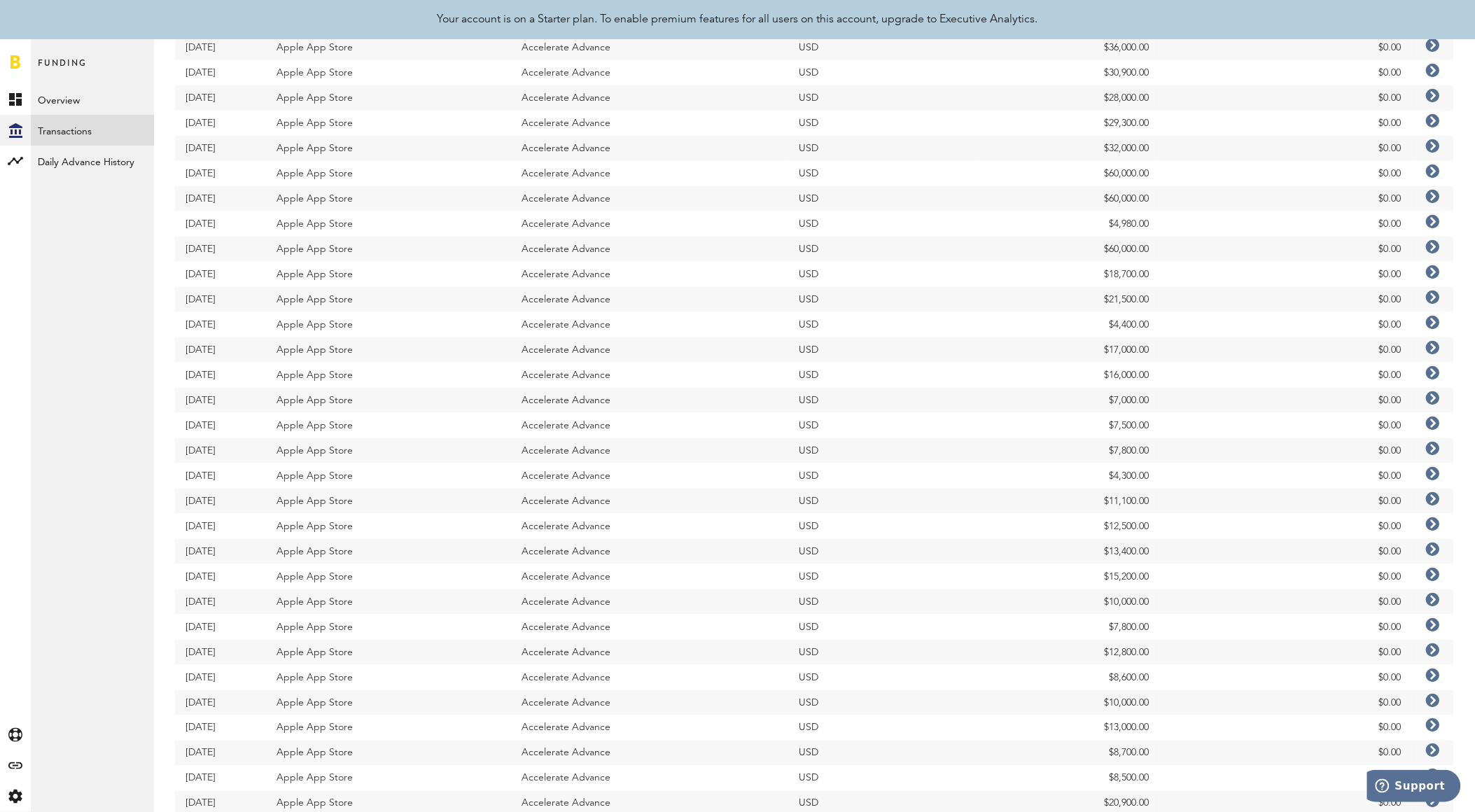
click at [1432, 475] on icon at bounding box center [1433, 473] width 14 height 14
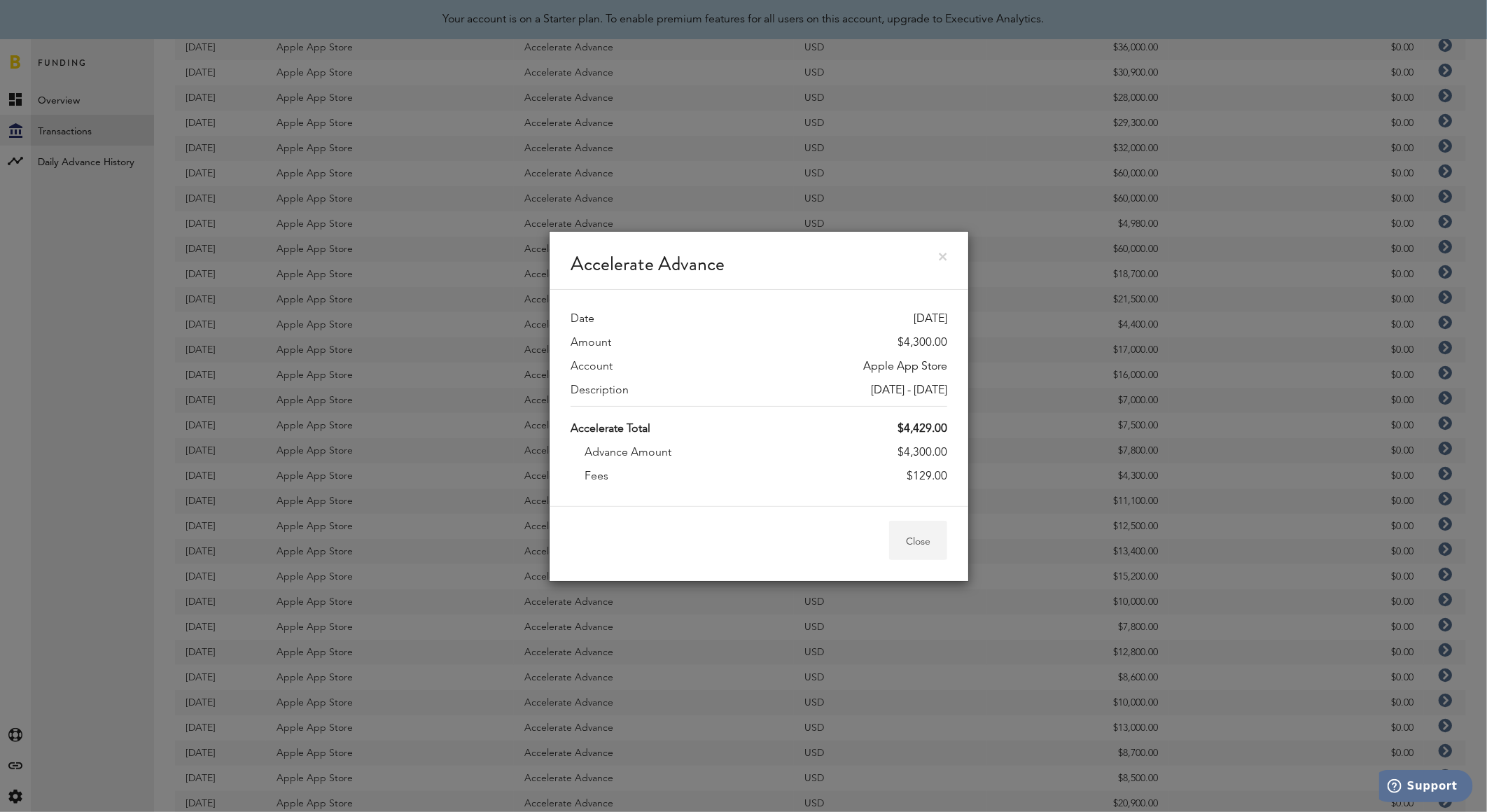
click at [929, 526] on button "Close" at bounding box center [917, 541] width 58 height 39
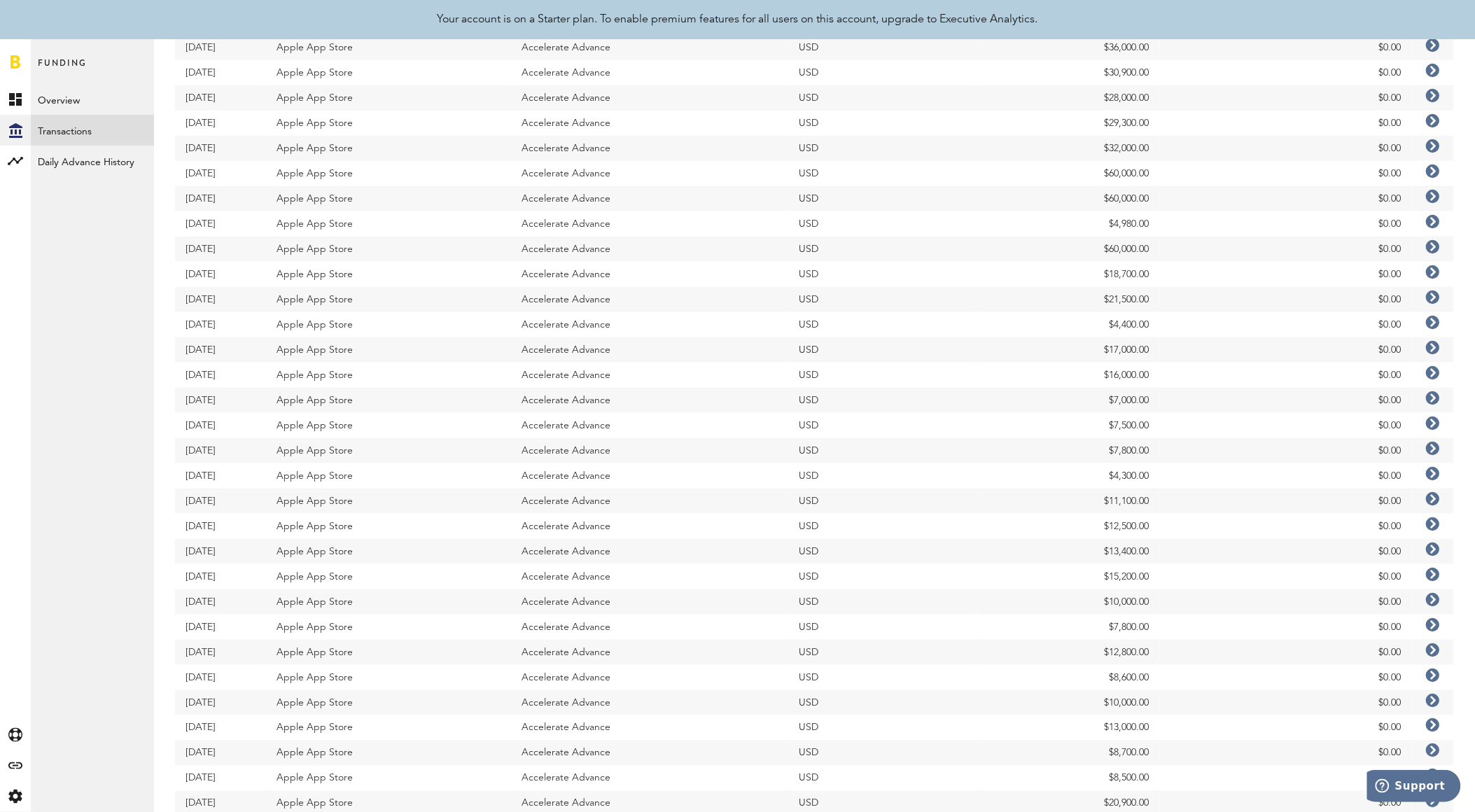
click at [1435, 442] on icon at bounding box center [1433, 448] width 14 height 14
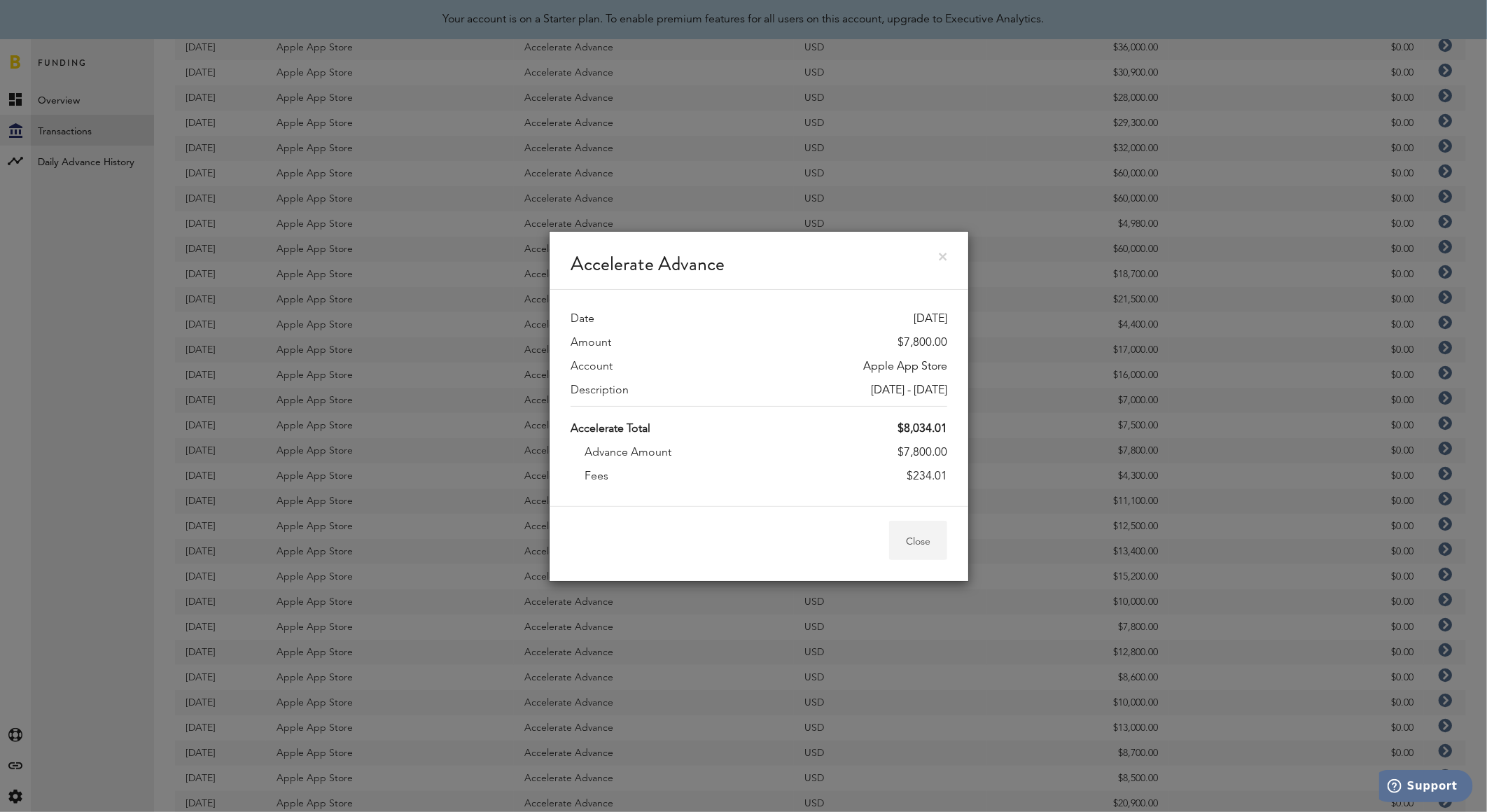
click at [929, 530] on button "Close" at bounding box center [917, 541] width 58 height 39
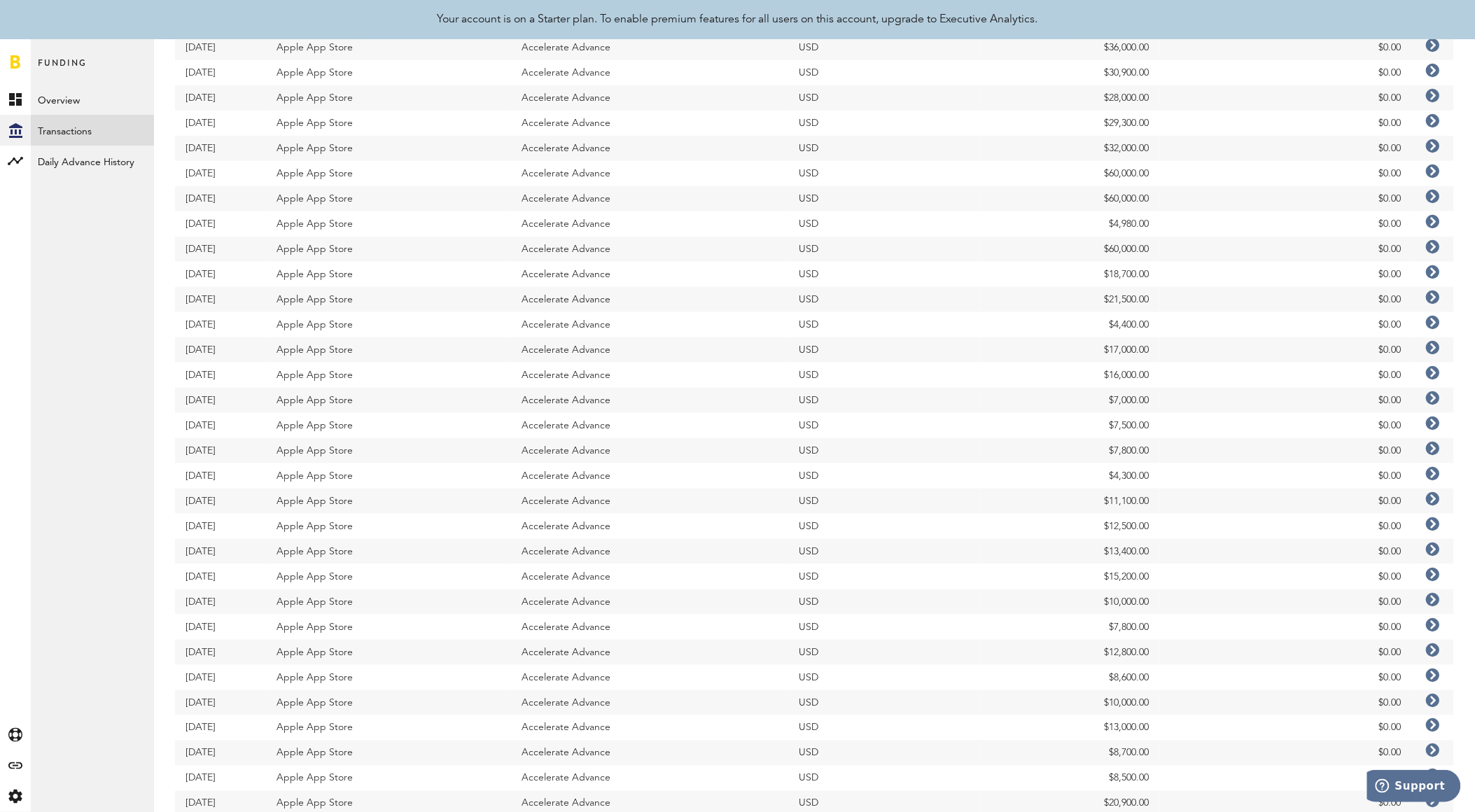
click at [1431, 420] on icon at bounding box center [1433, 423] width 14 height 14
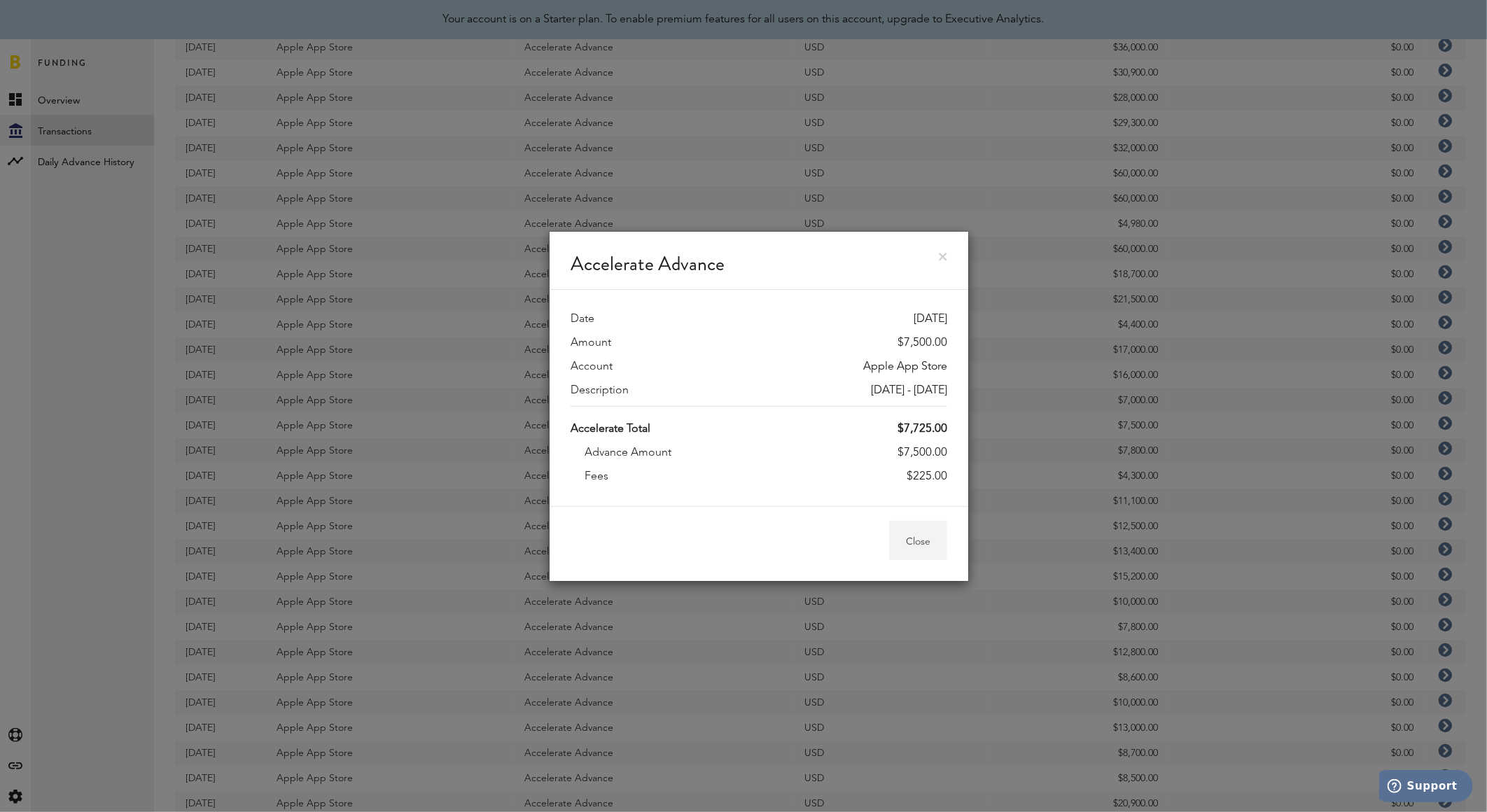
click at [922, 537] on button "Close" at bounding box center [917, 541] width 58 height 39
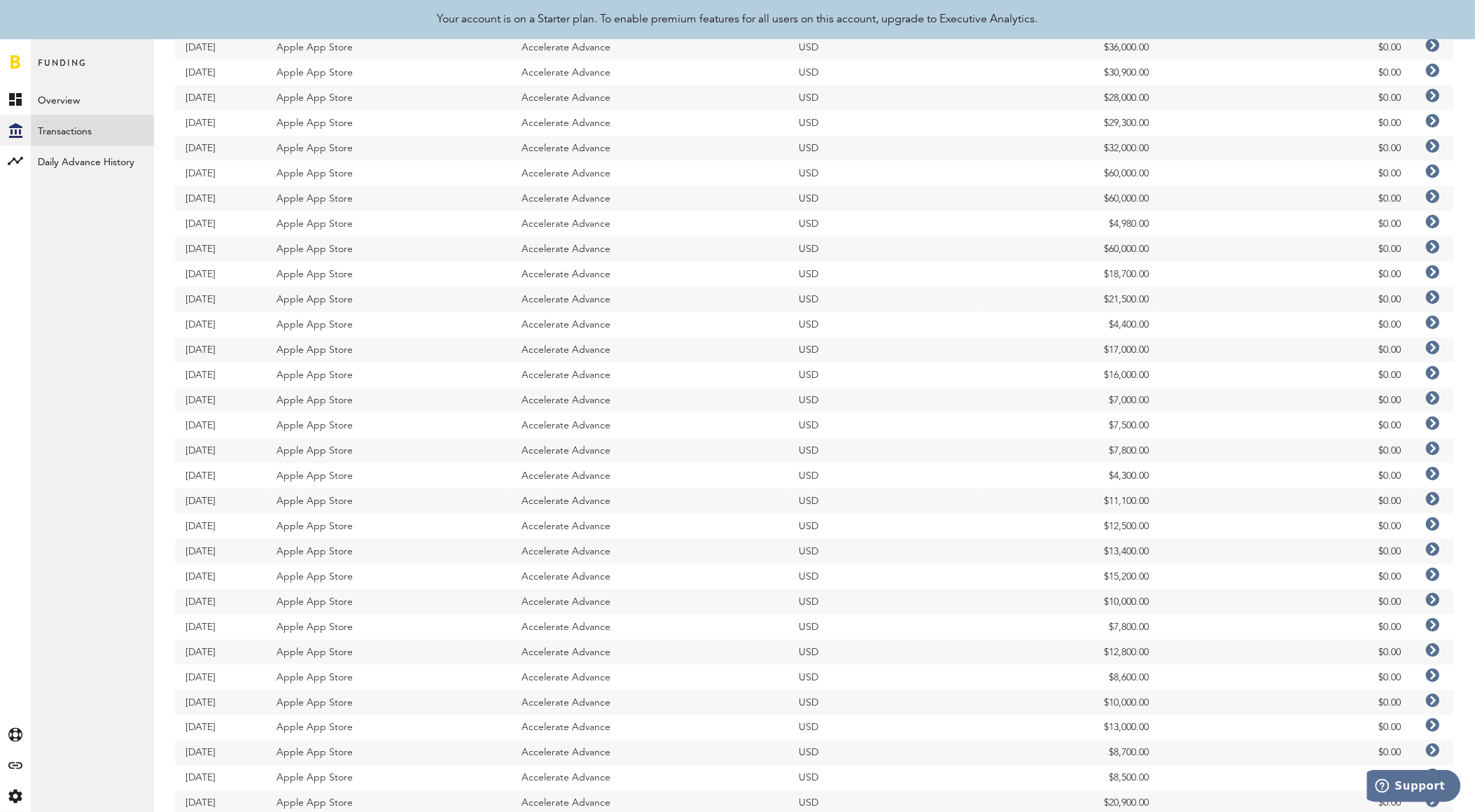
click at [1431, 396] on icon at bounding box center [1433, 397] width 14 height 14
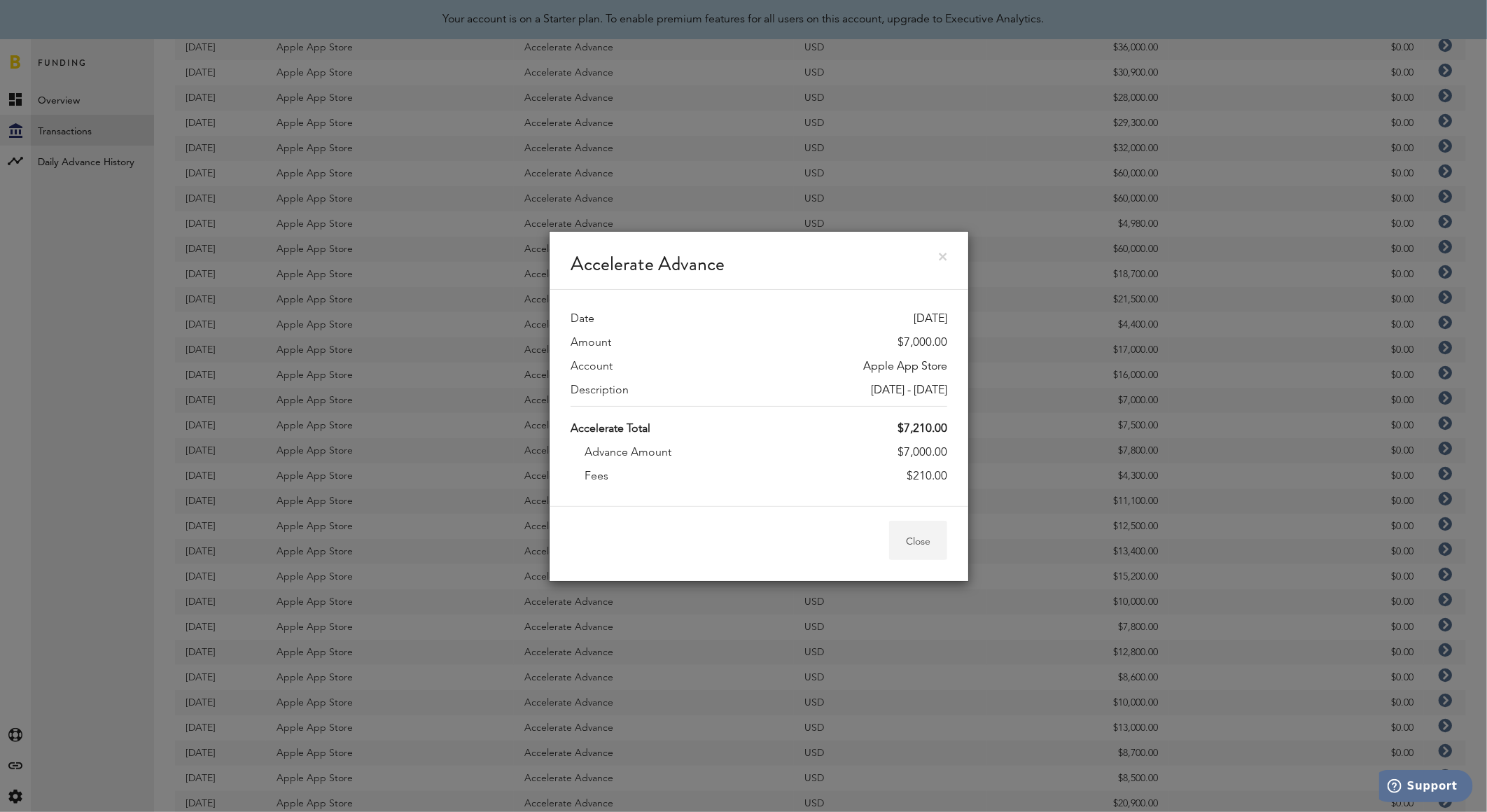
click at [934, 536] on button "Close" at bounding box center [917, 541] width 58 height 39
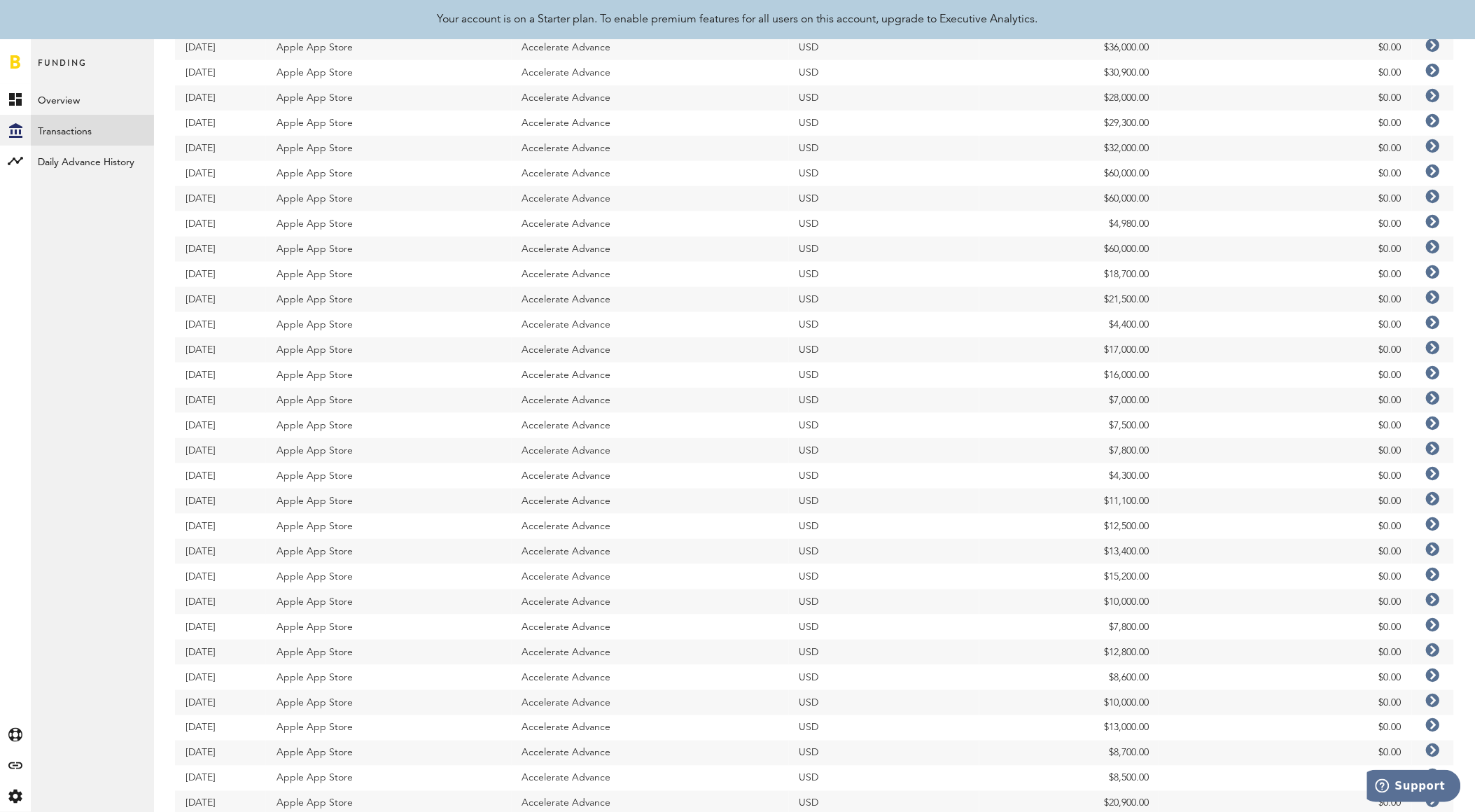
click at [1438, 374] on icon at bounding box center [1433, 372] width 14 height 14
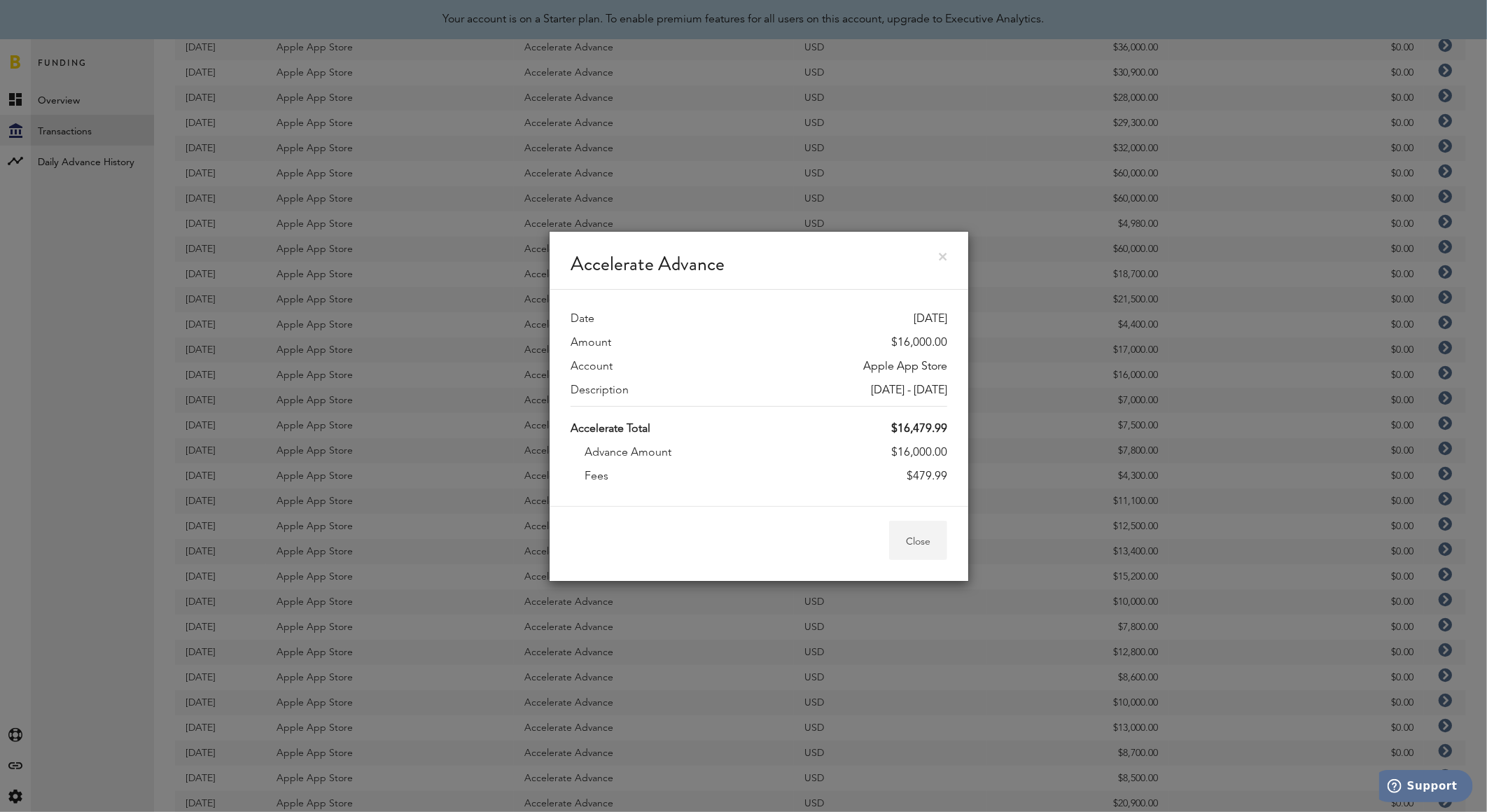
click at [931, 534] on button "Close" at bounding box center [917, 541] width 58 height 39
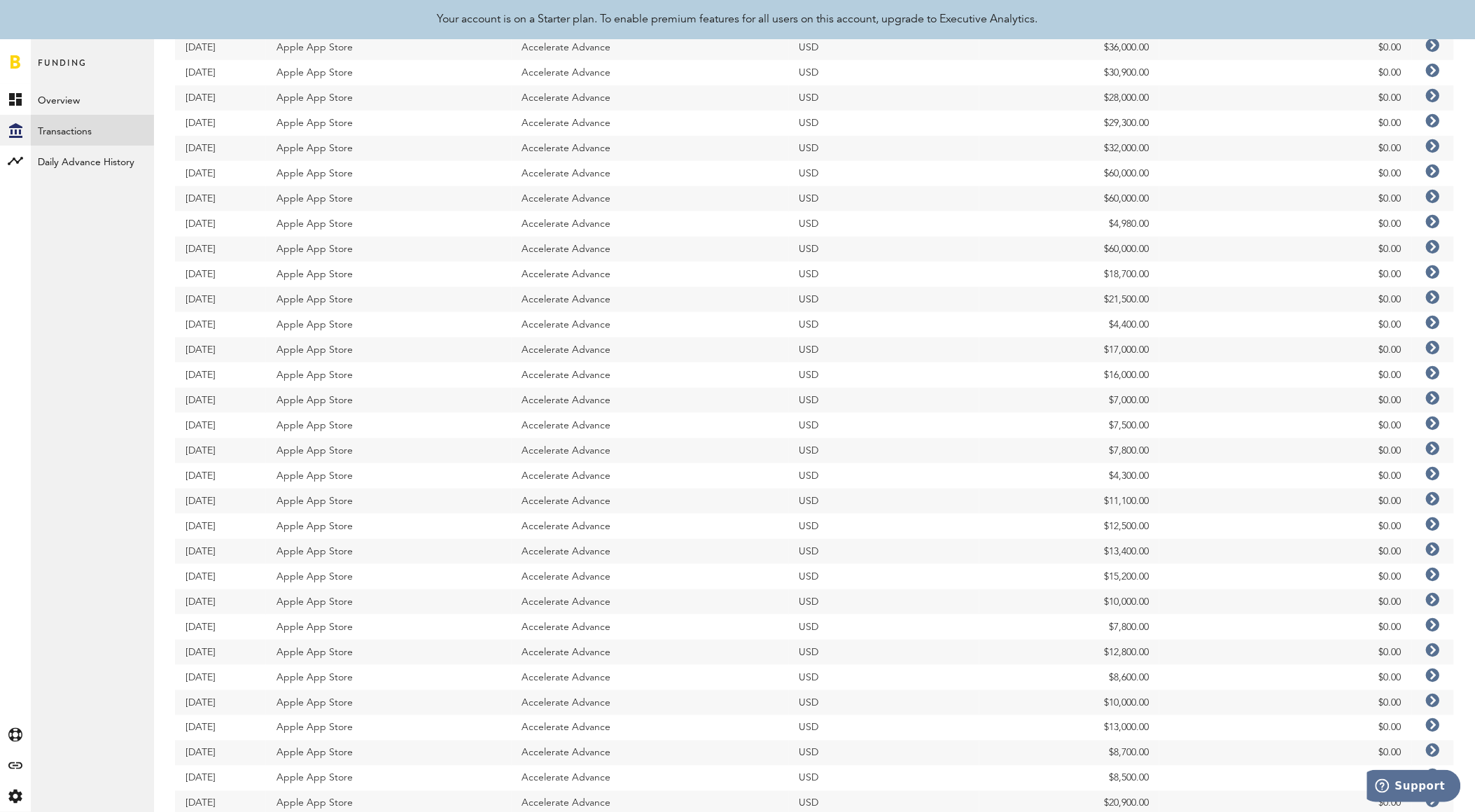
click at [1429, 348] on icon at bounding box center [1433, 347] width 14 height 14
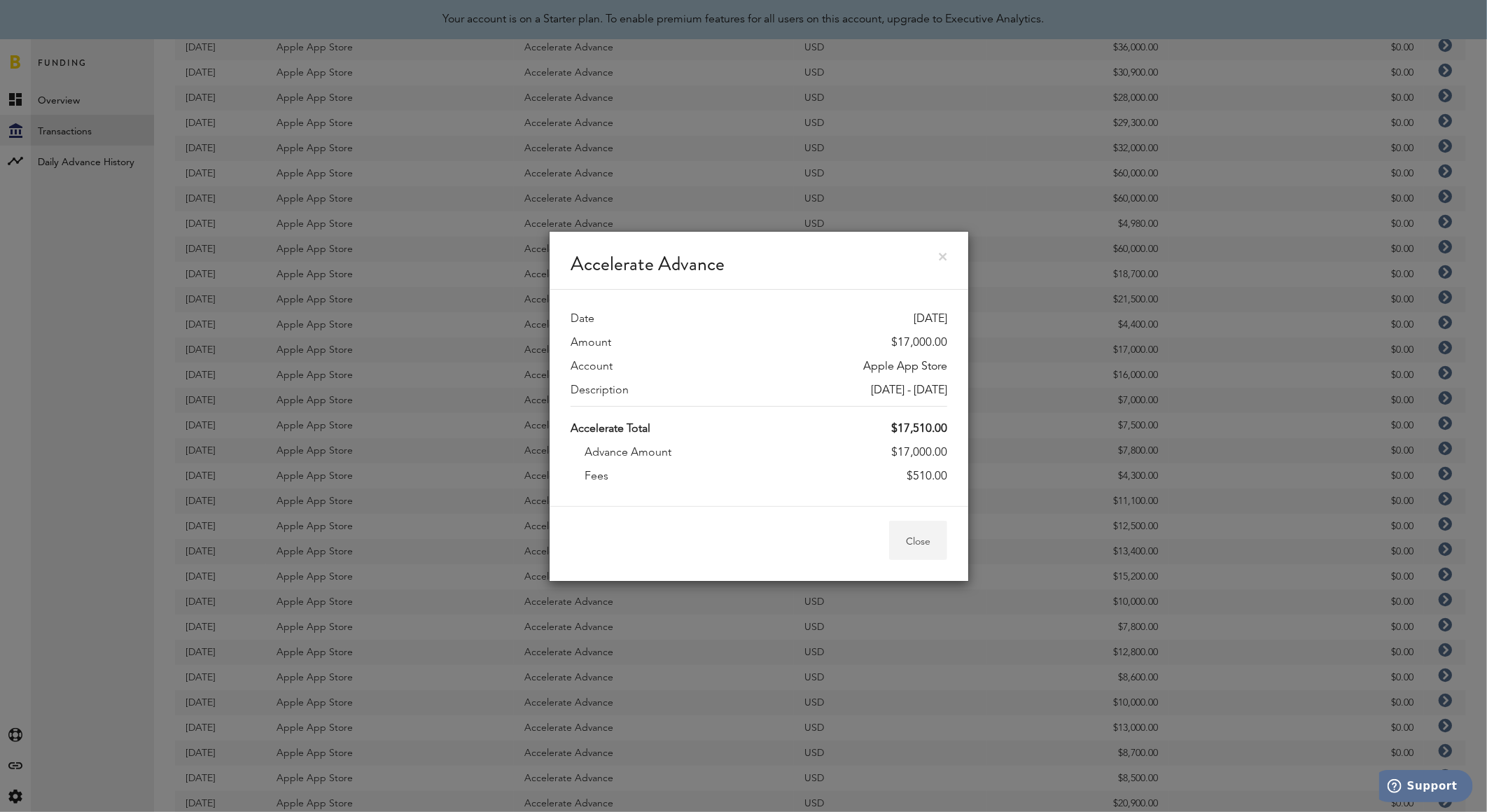
click at [928, 532] on button "Close" at bounding box center [917, 541] width 58 height 39
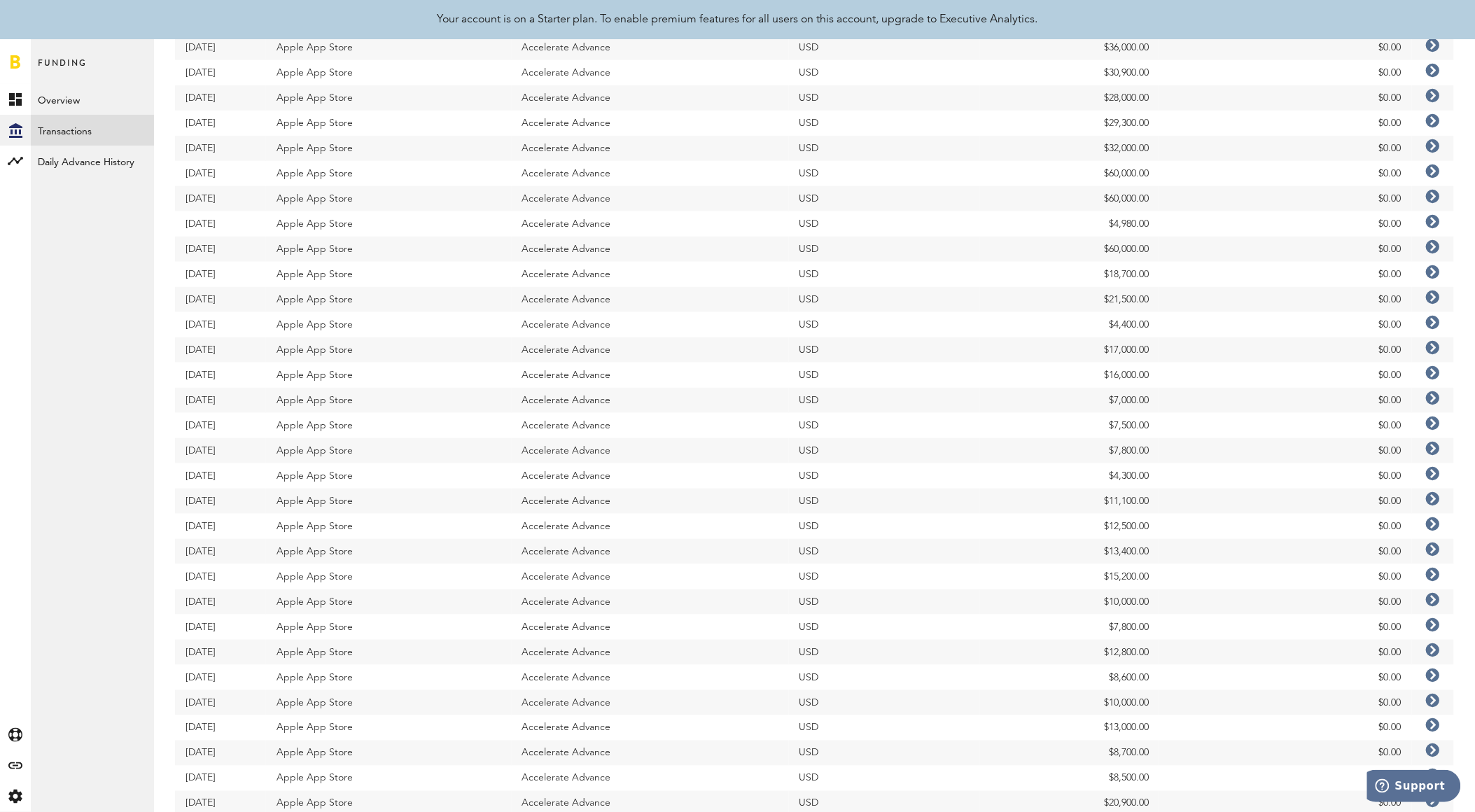
click at [1436, 326] on icon at bounding box center [1433, 322] width 14 height 14
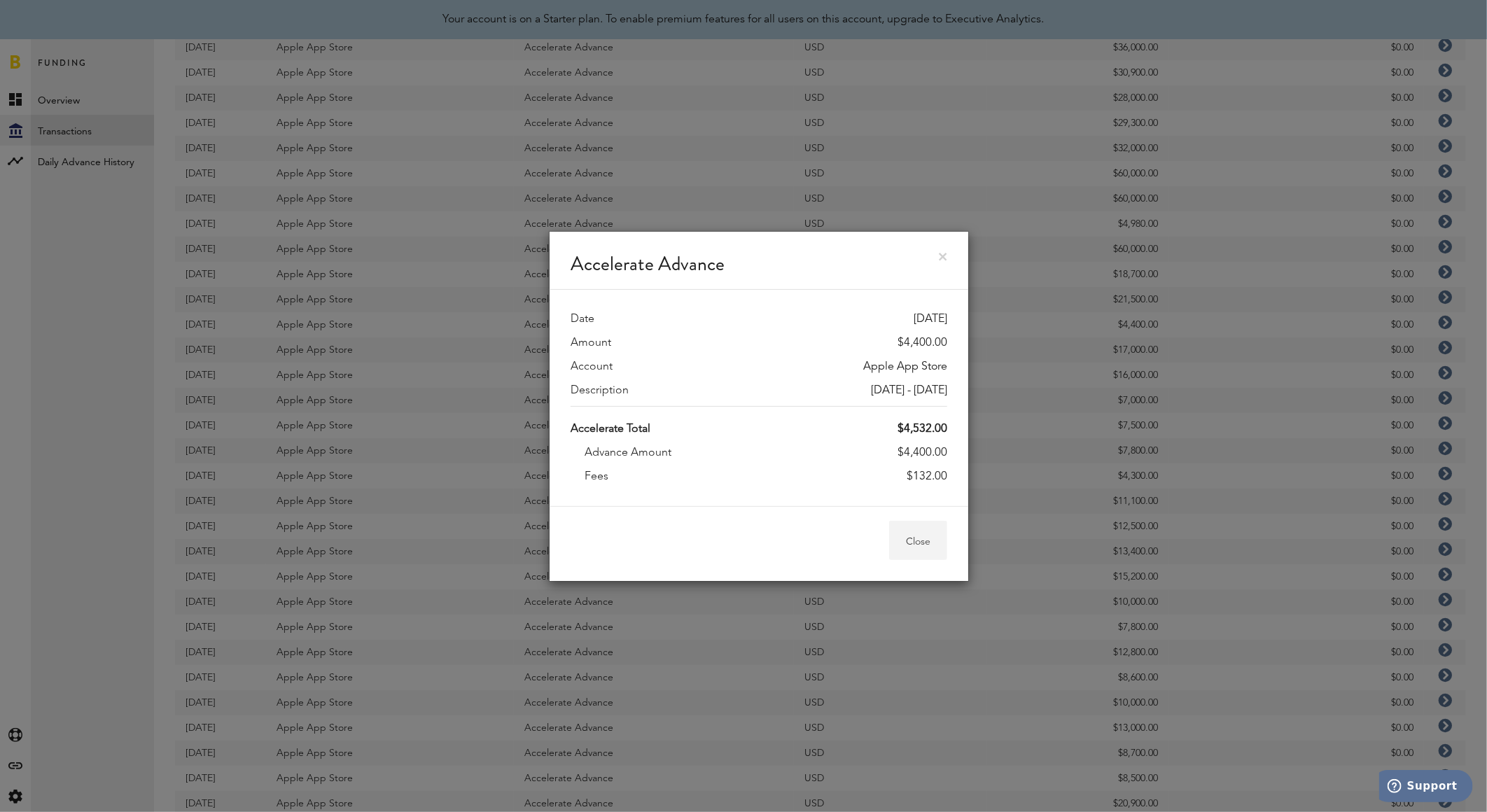
click at [919, 534] on button "Close" at bounding box center [917, 541] width 58 height 39
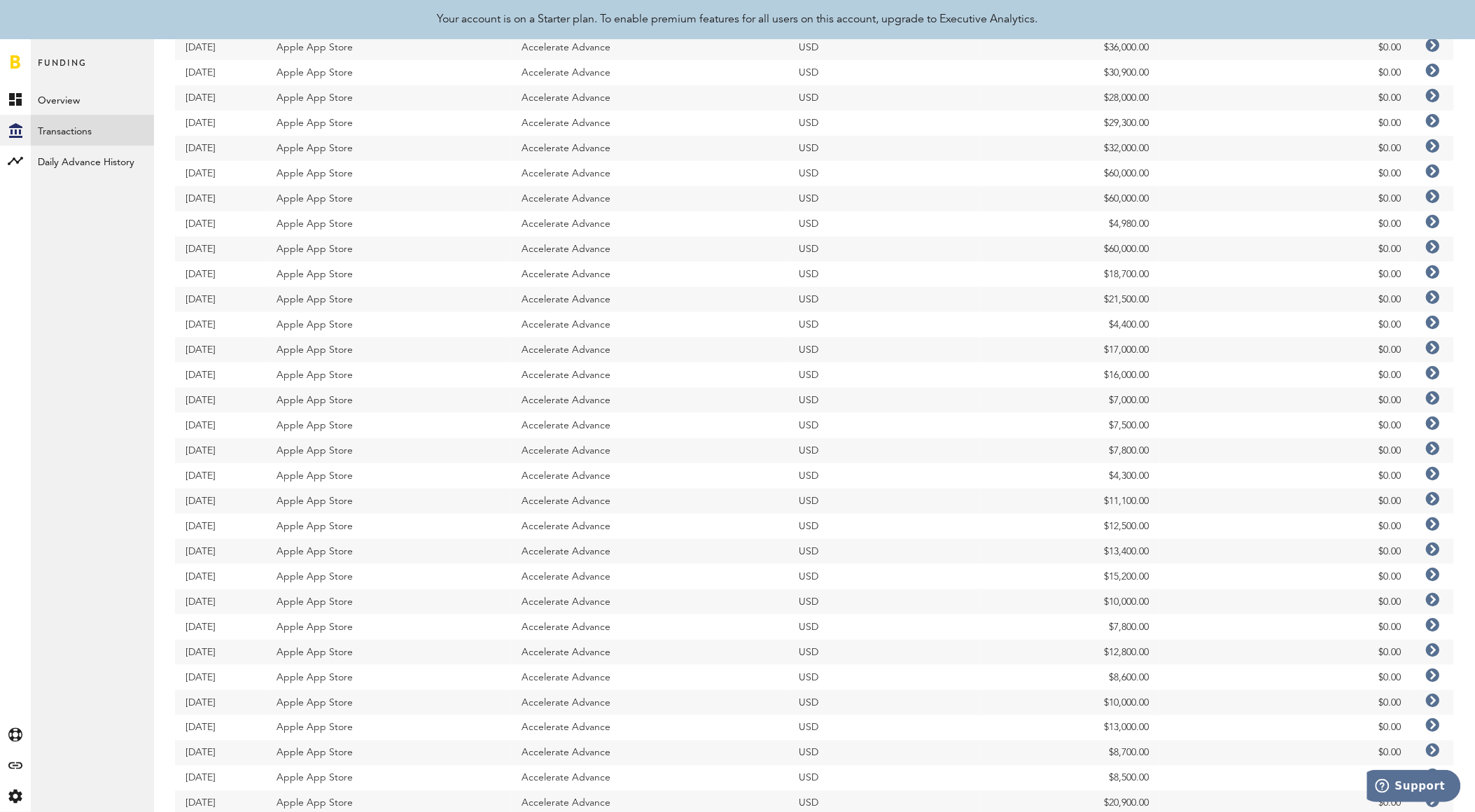
click at [1433, 297] on icon at bounding box center [1433, 297] width 14 height 14
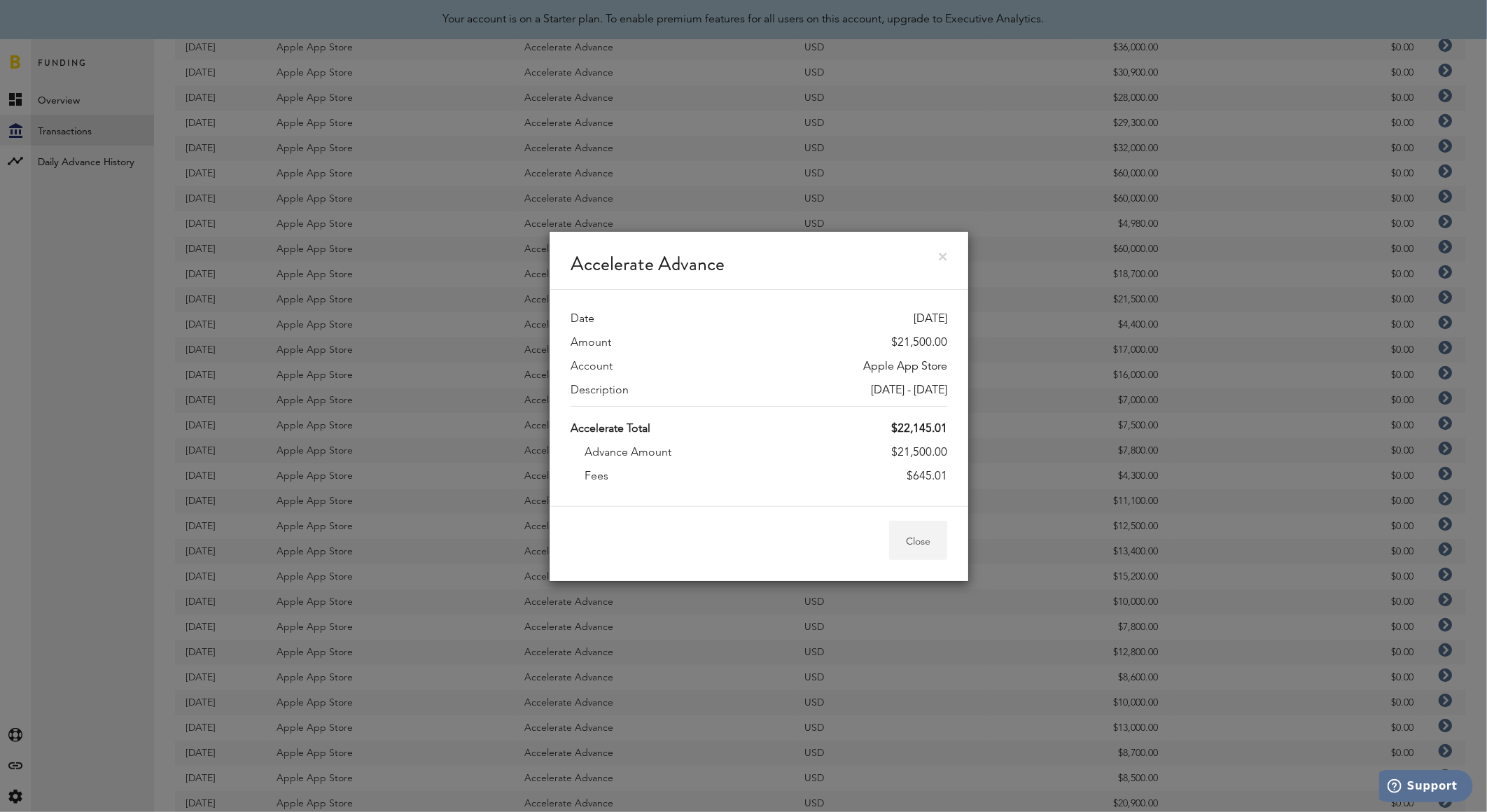
click at [926, 541] on button "Close" at bounding box center [917, 541] width 58 height 39
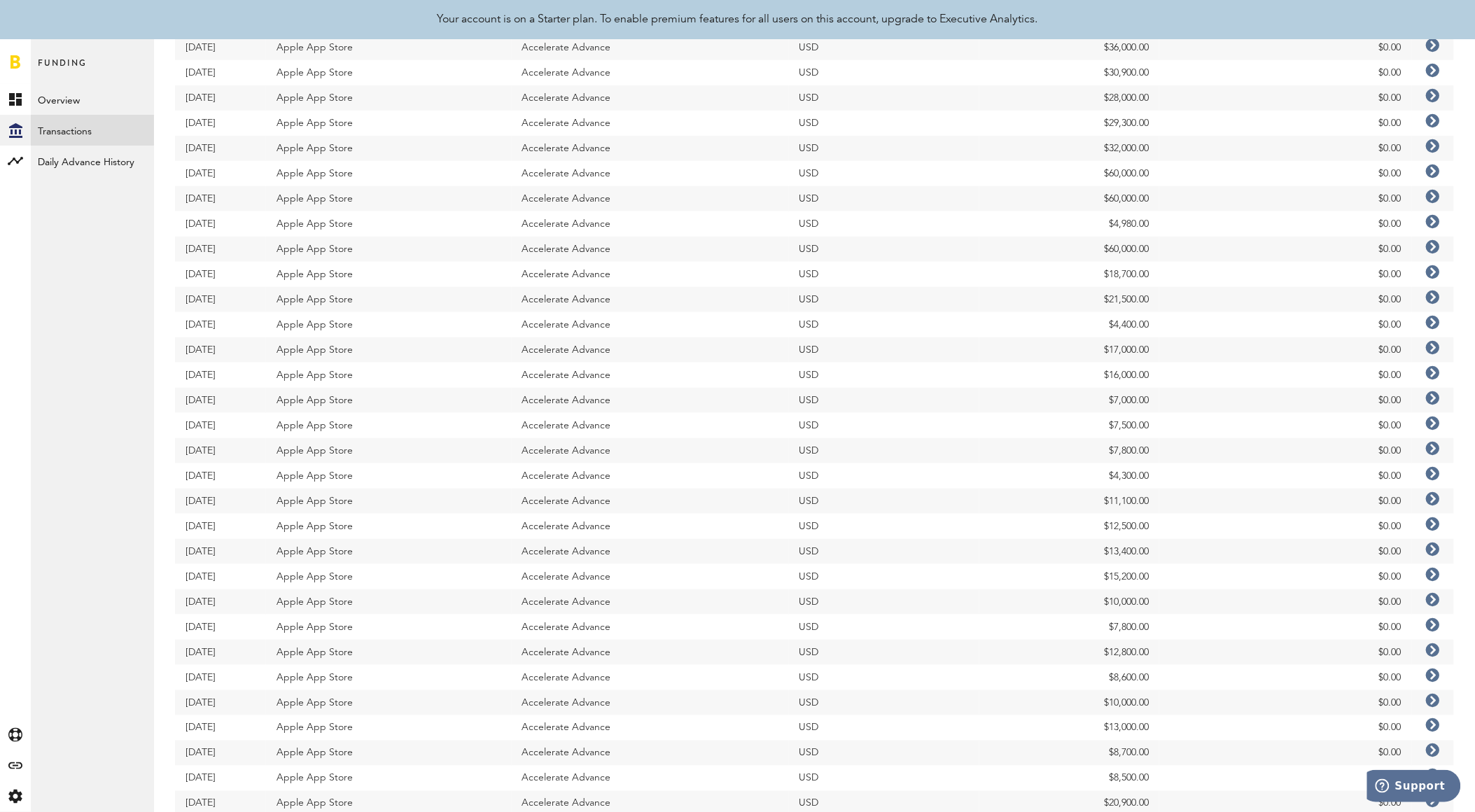
click at [1434, 275] on icon at bounding box center [1433, 271] width 14 height 14
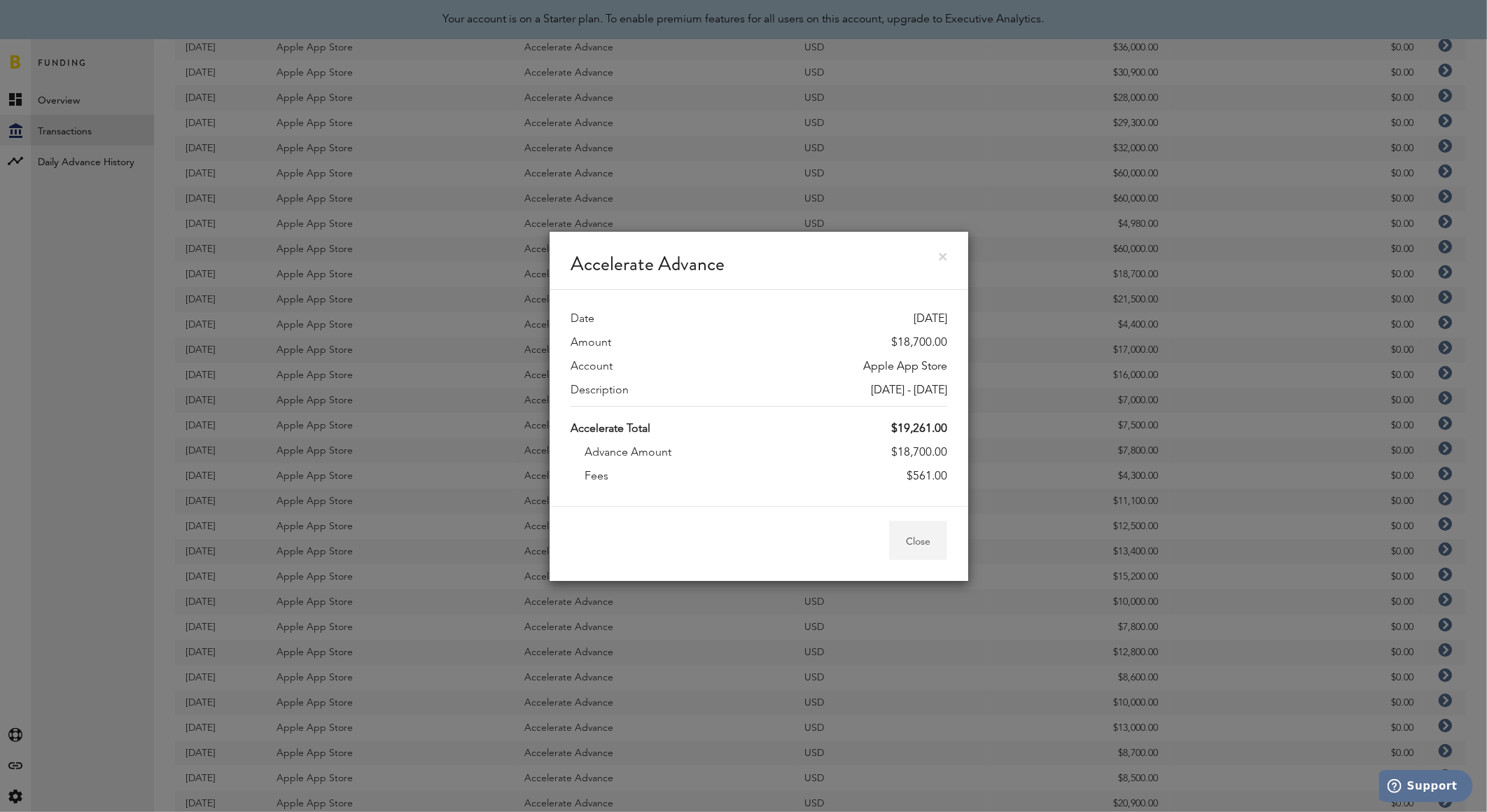
click at [899, 542] on button "Close" at bounding box center [917, 541] width 58 height 39
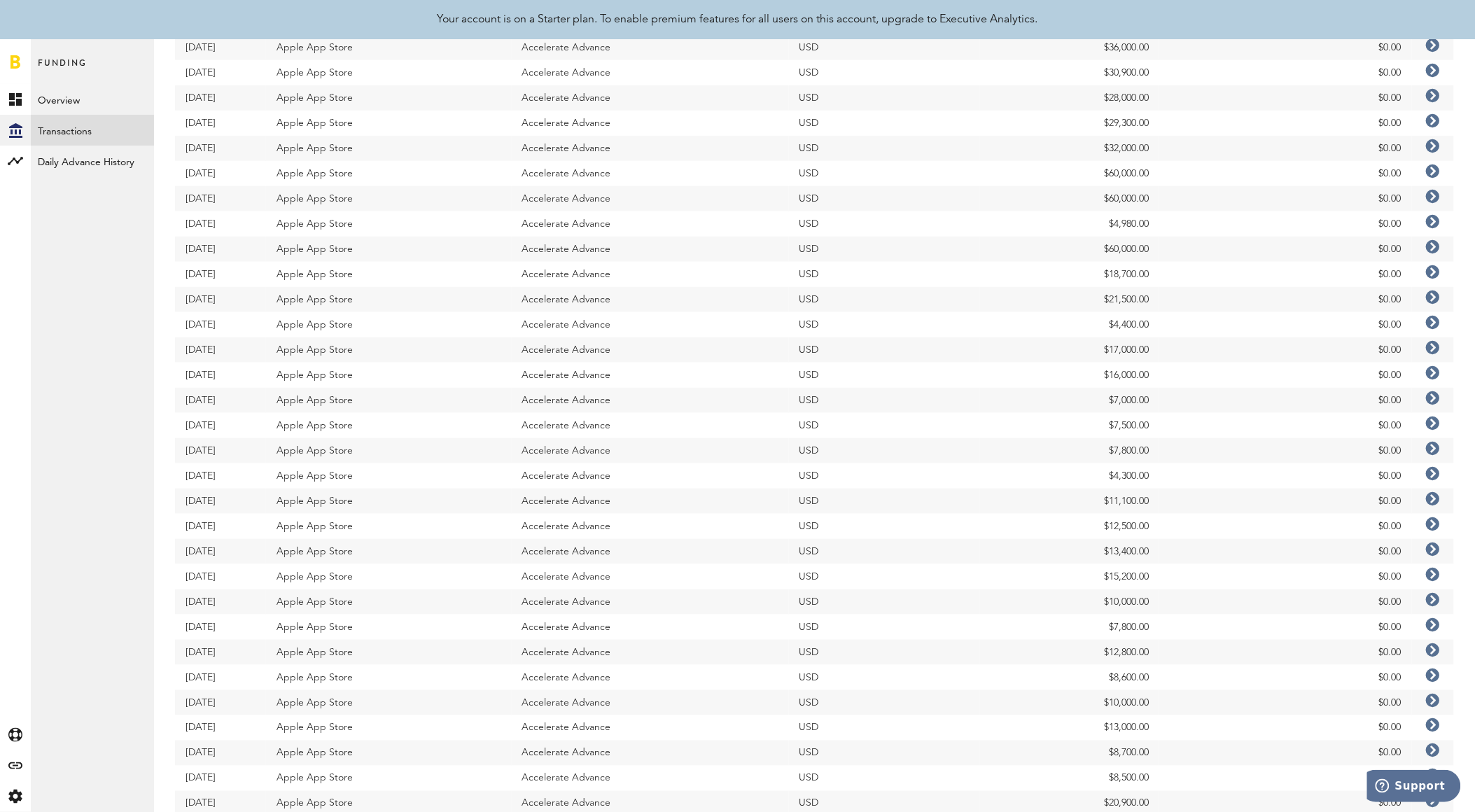
click at [1431, 244] on icon at bounding box center [1433, 246] width 14 height 14
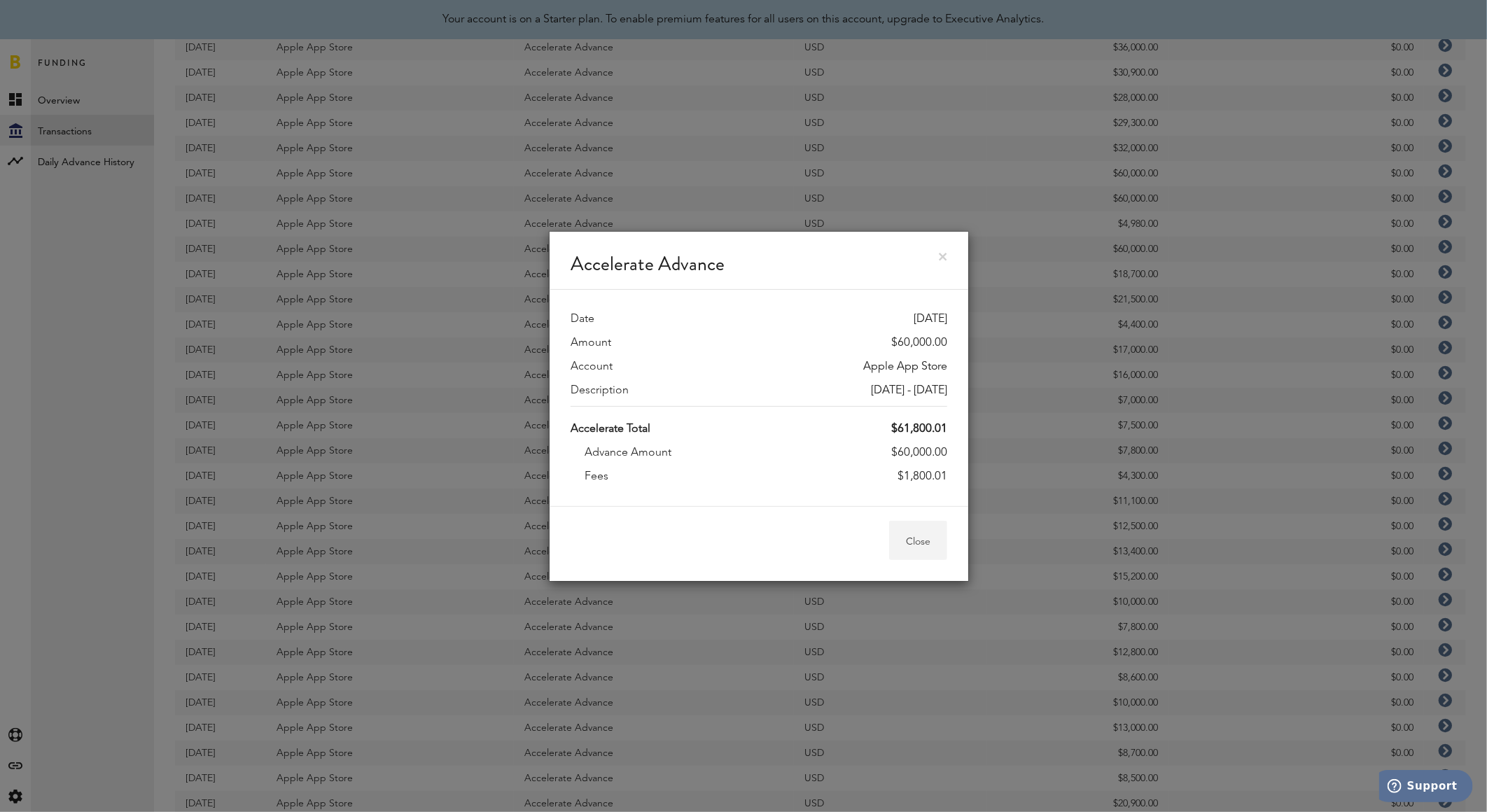
click at [918, 548] on button "Close" at bounding box center [917, 541] width 58 height 39
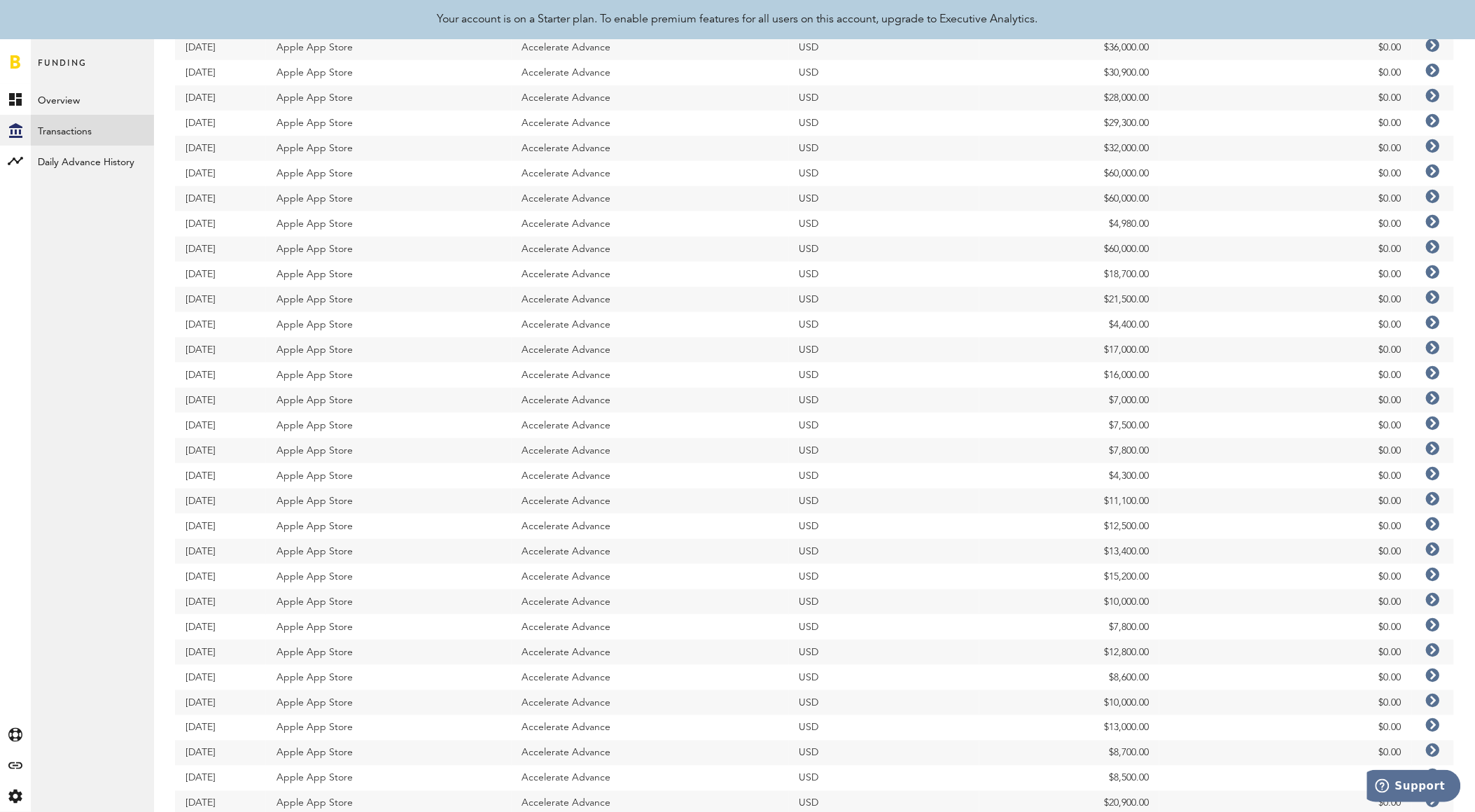
click at [1434, 221] on icon at bounding box center [1433, 221] width 14 height 14
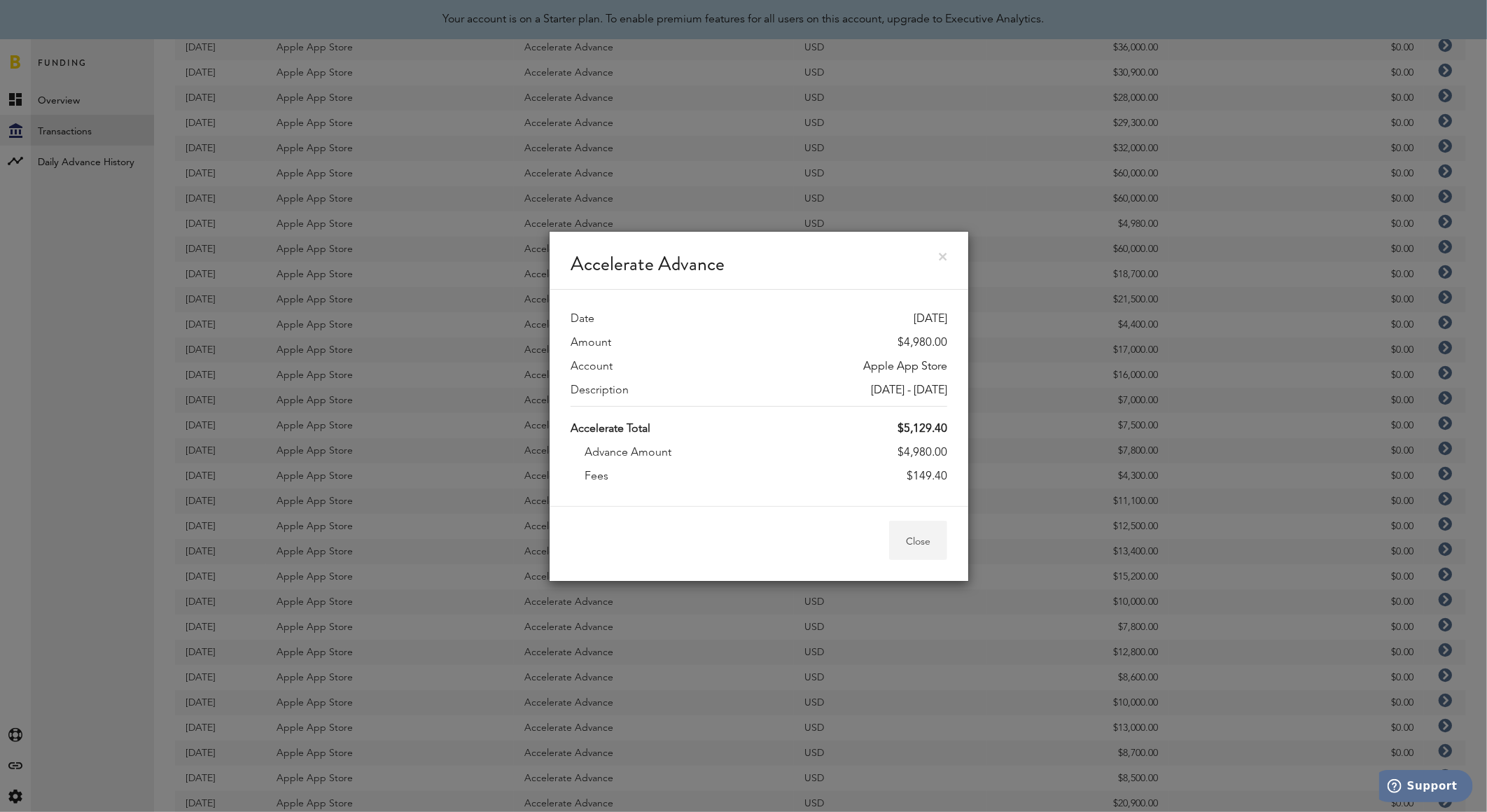
click at [927, 540] on button "Close" at bounding box center [917, 541] width 58 height 39
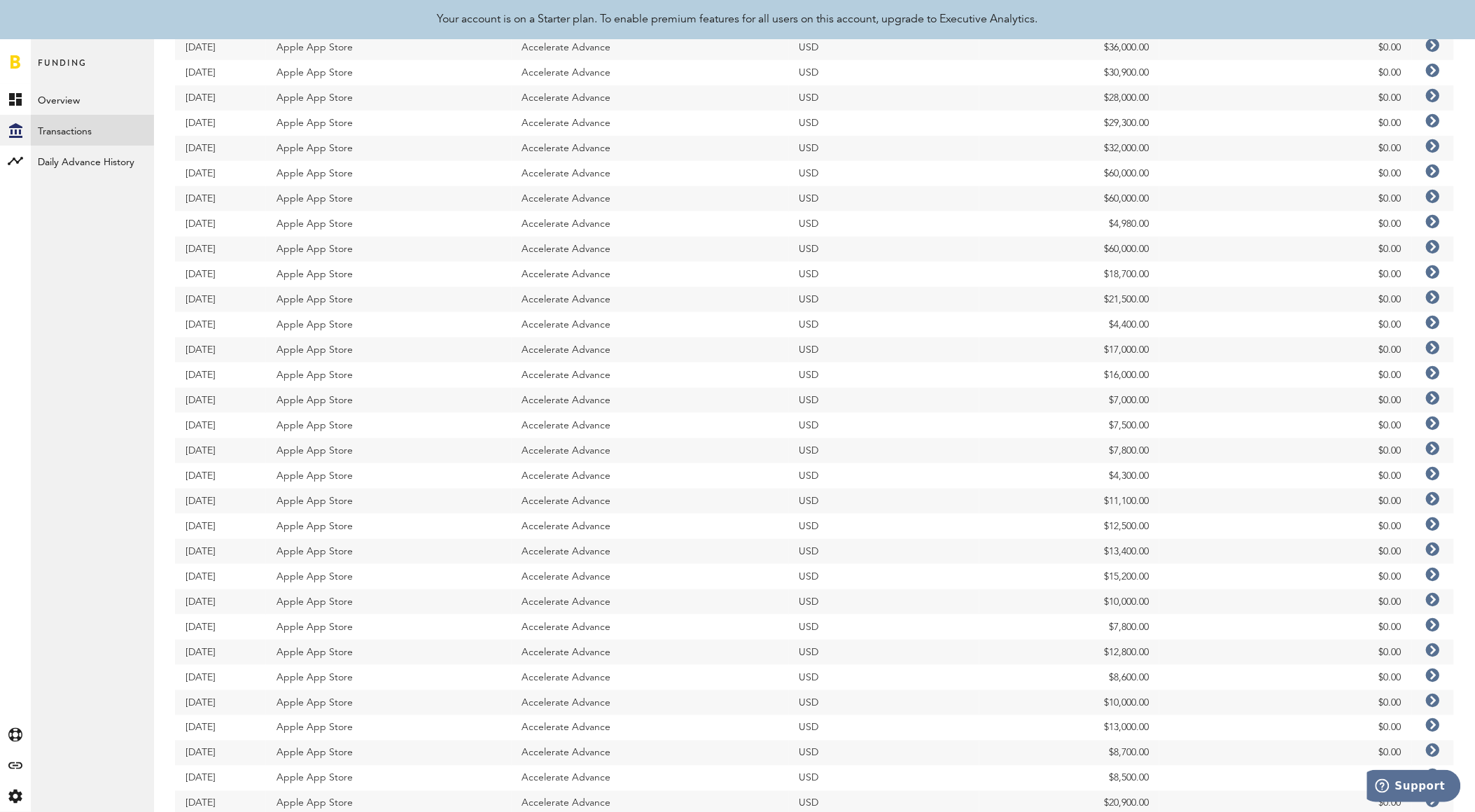
click at [1436, 246] on icon at bounding box center [1433, 246] width 14 height 14
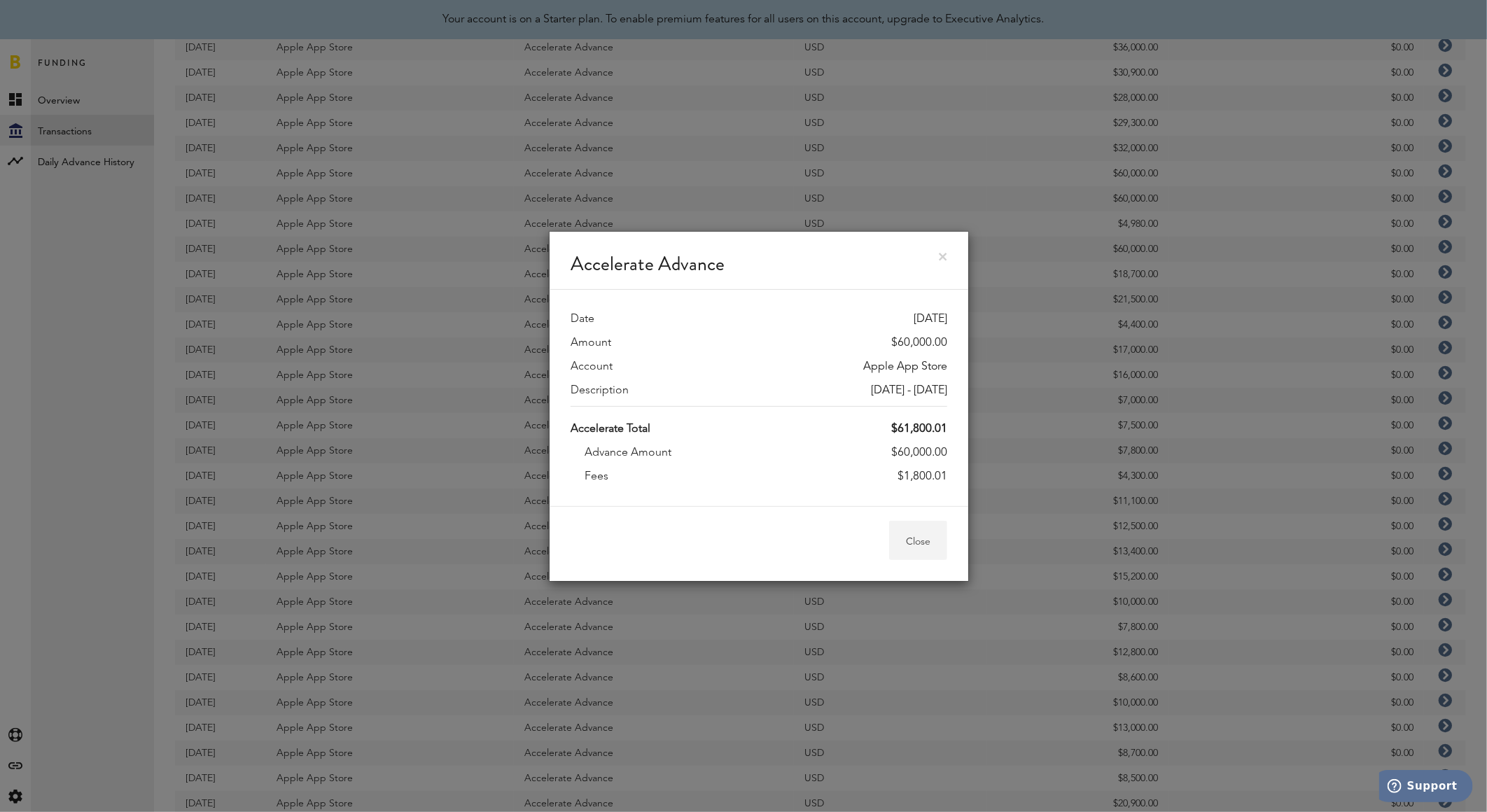
click at [937, 537] on button "Close" at bounding box center [917, 541] width 58 height 39
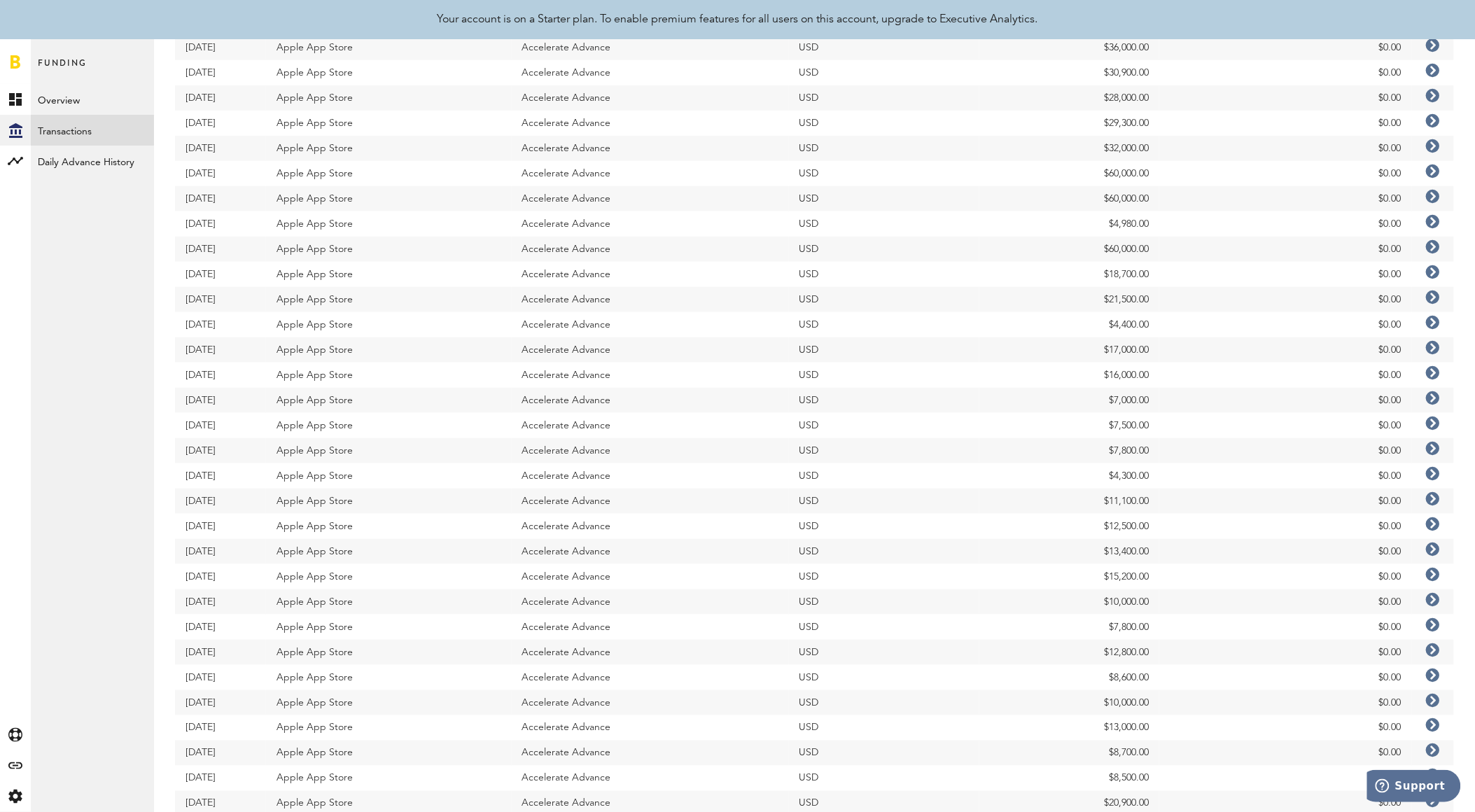
click at [1429, 223] on icon at bounding box center [1433, 221] width 14 height 14
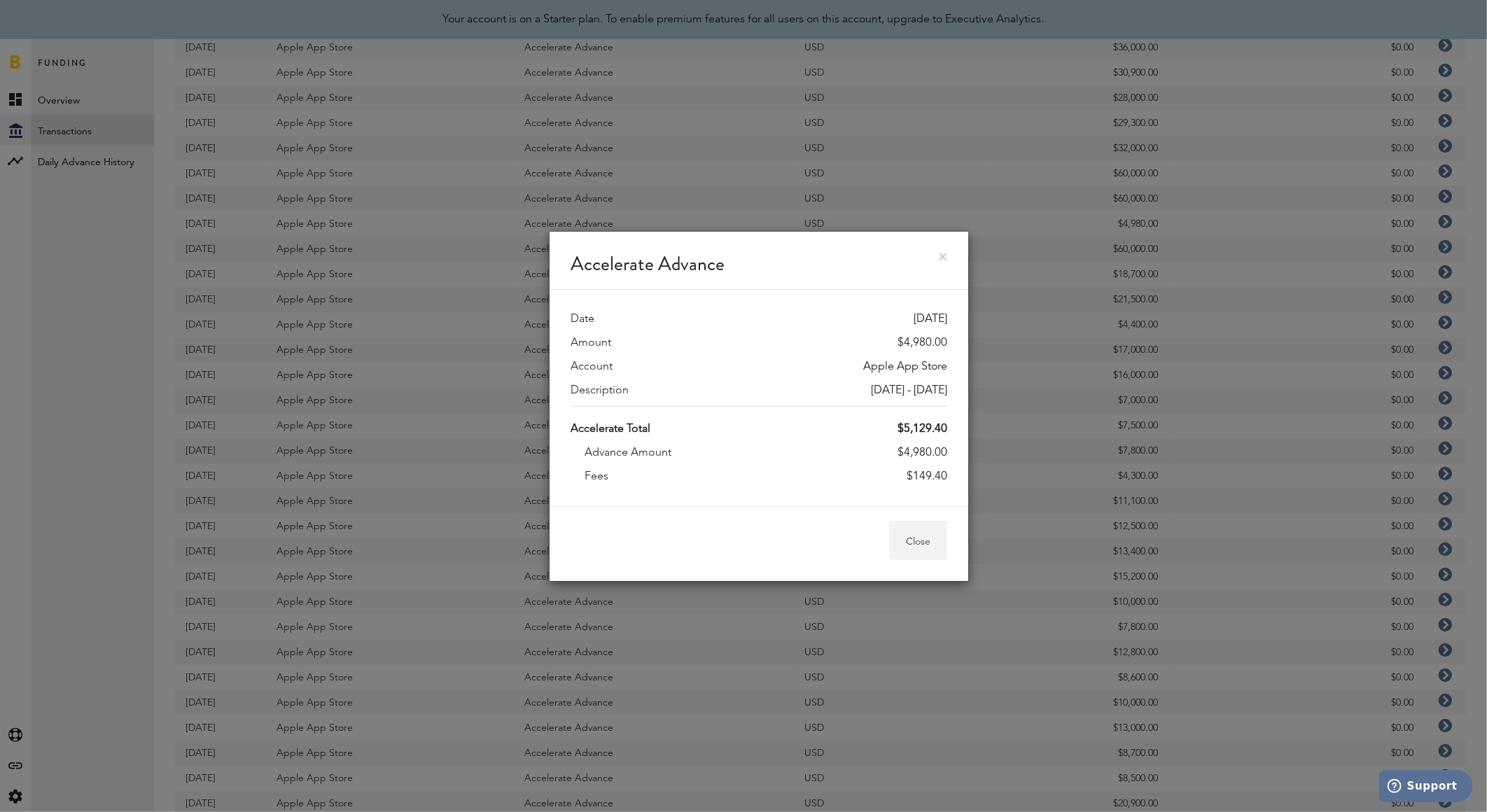
click at [925, 541] on button "Close" at bounding box center [917, 541] width 58 height 39
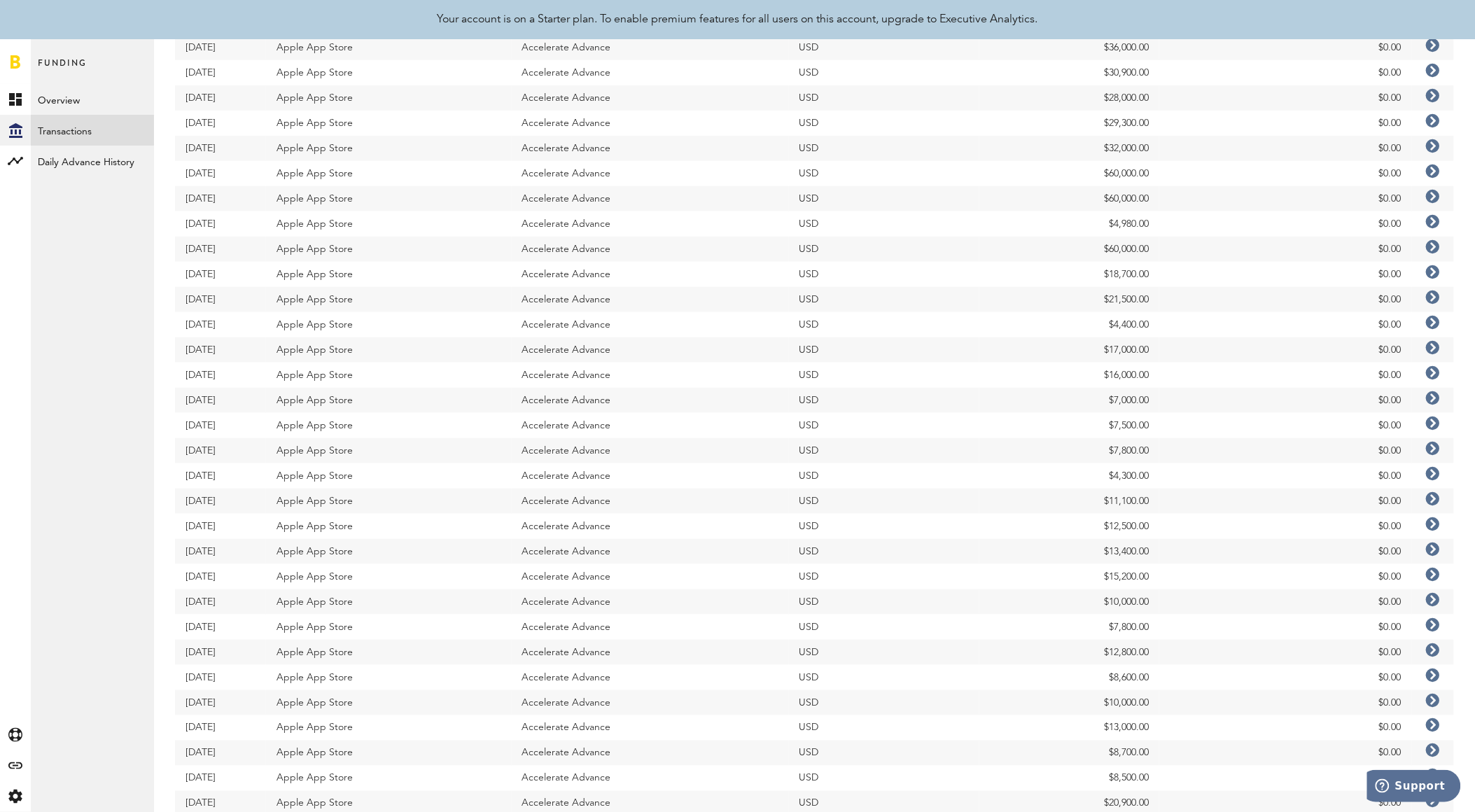
click at [1433, 193] on icon at bounding box center [1433, 196] width 14 height 14
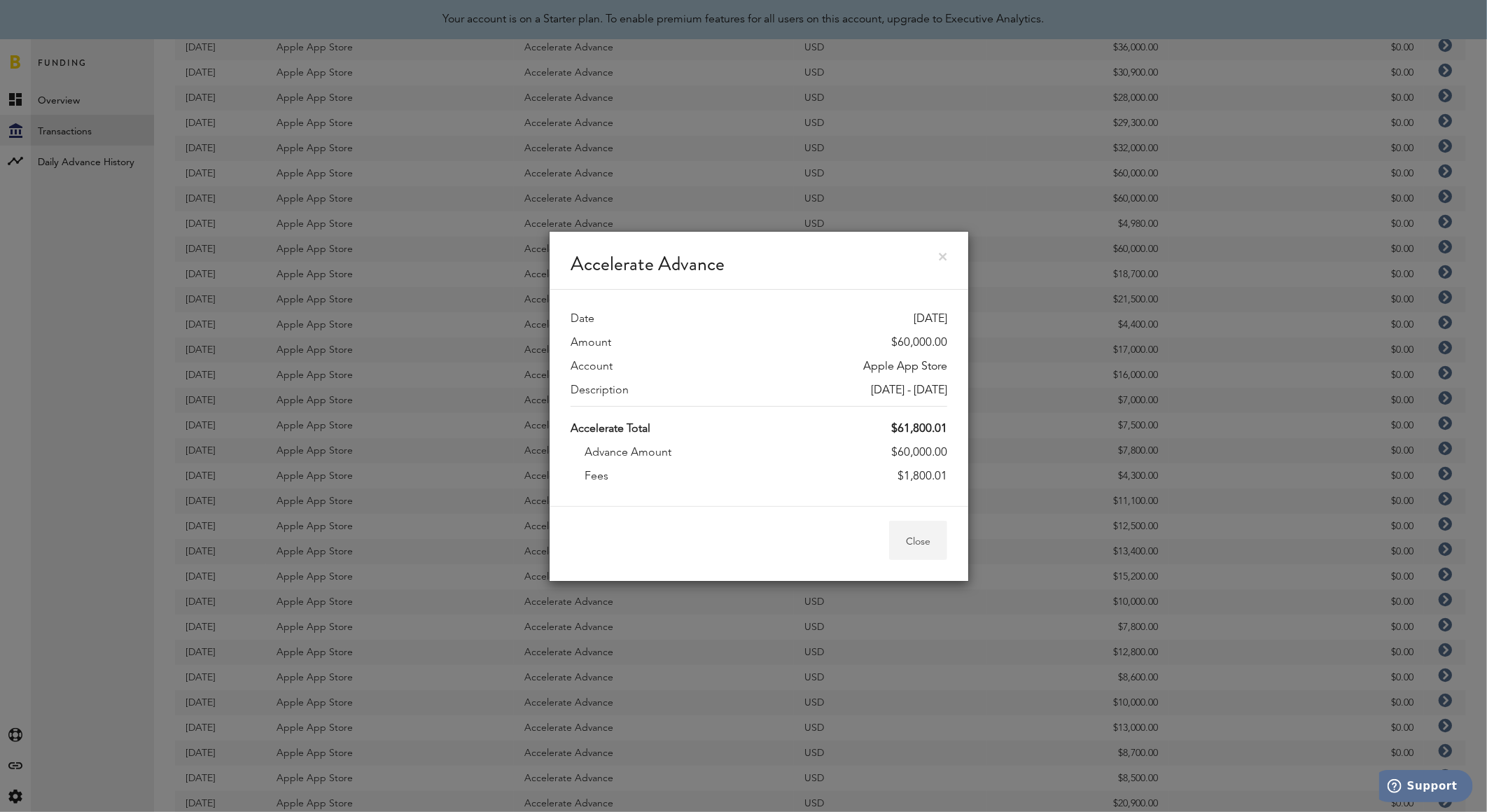
click at [931, 531] on button "Close" at bounding box center [917, 541] width 58 height 39
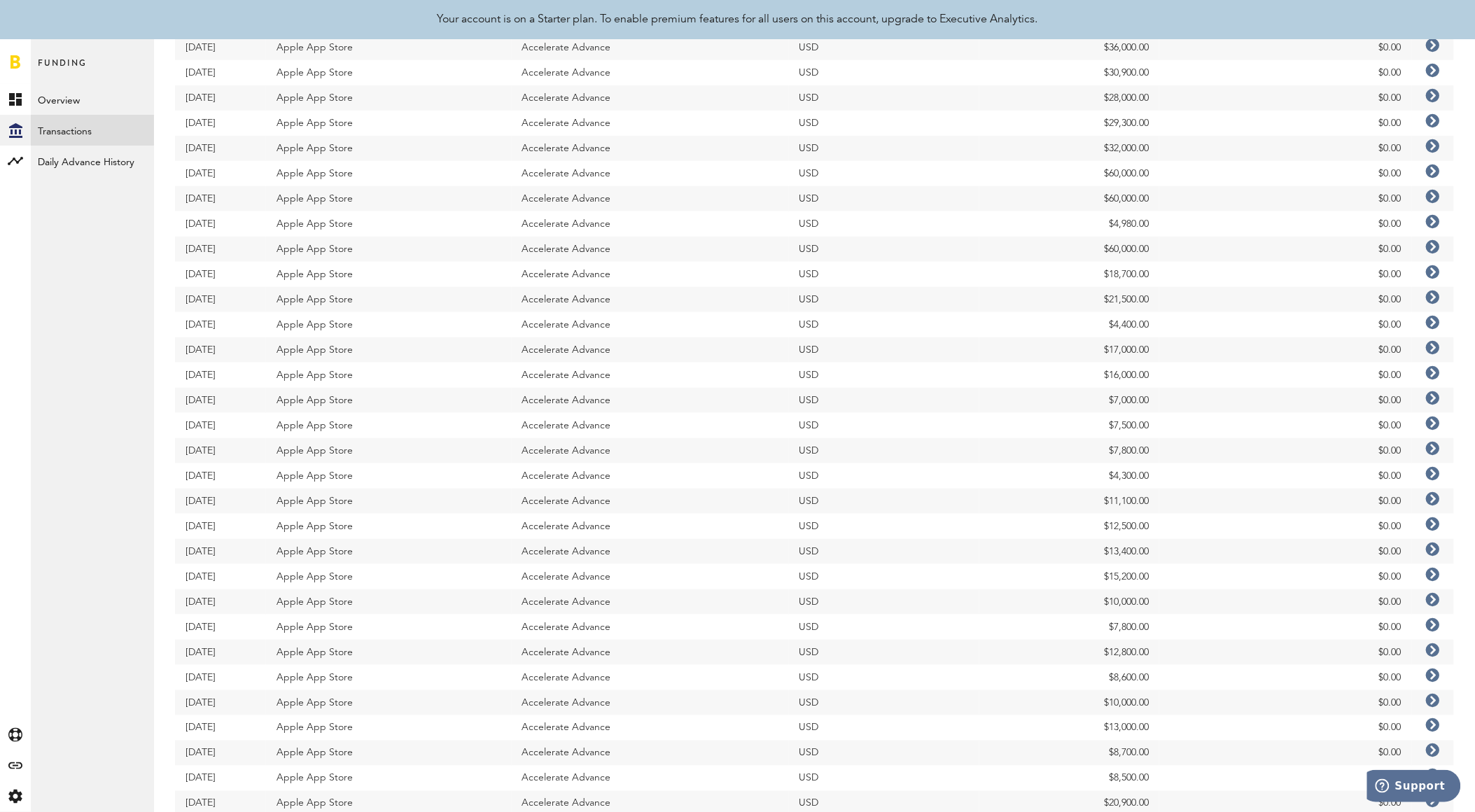
click at [1430, 523] on icon at bounding box center [1433, 523] width 14 height 14
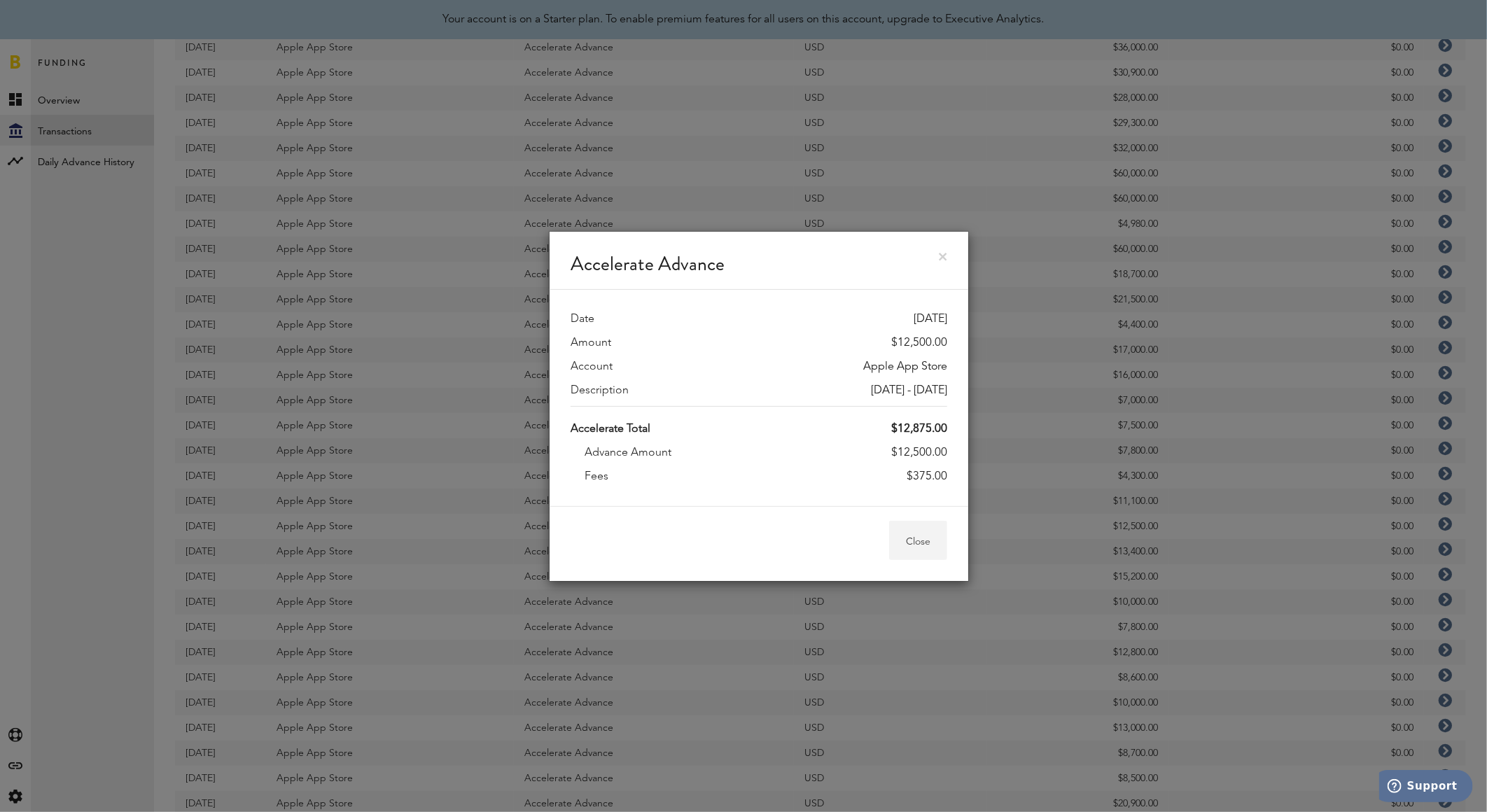
click at [920, 543] on button "Close" at bounding box center [917, 541] width 58 height 39
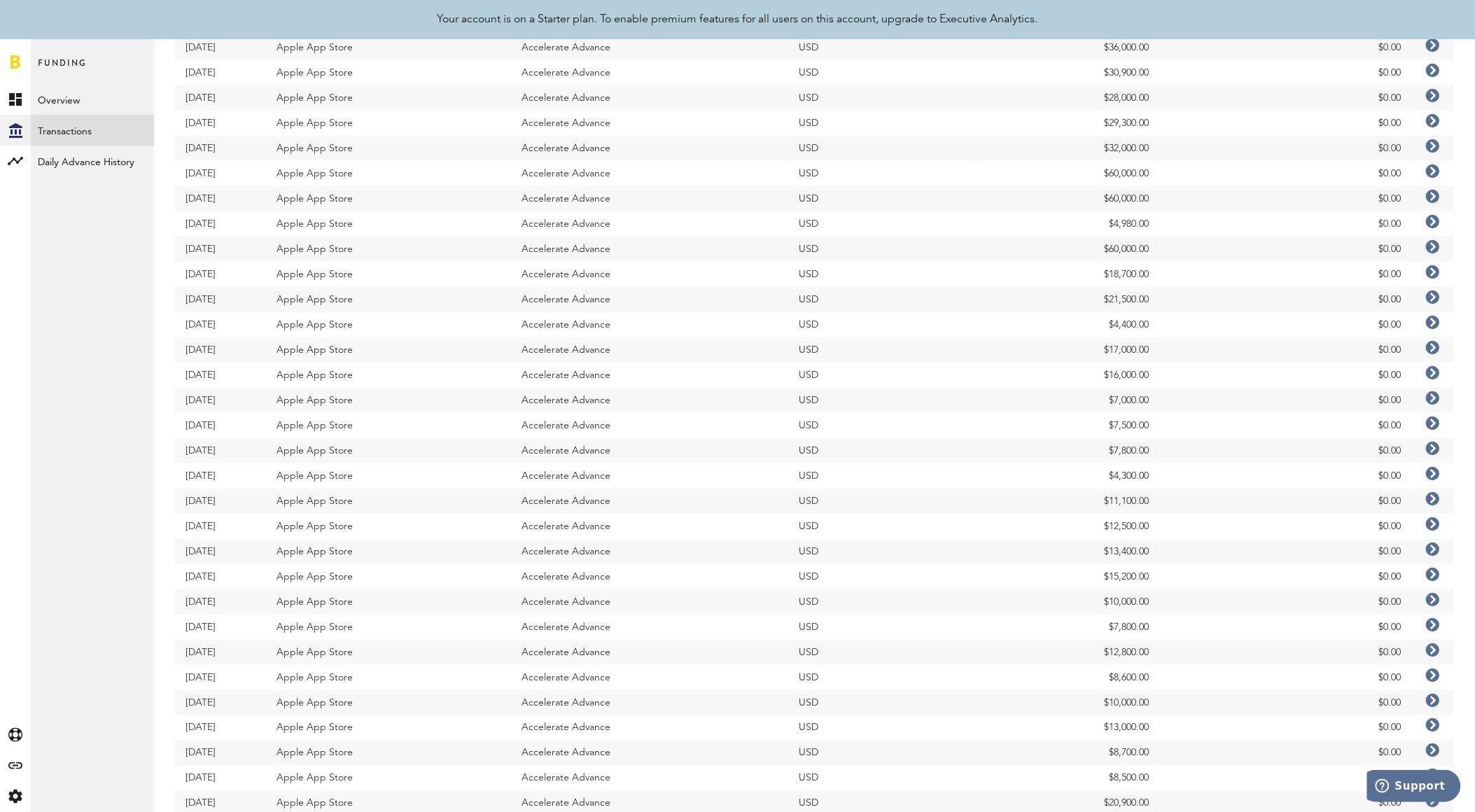
click at [1434, 523] on icon at bounding box center [1433, 523] width 14 height 14
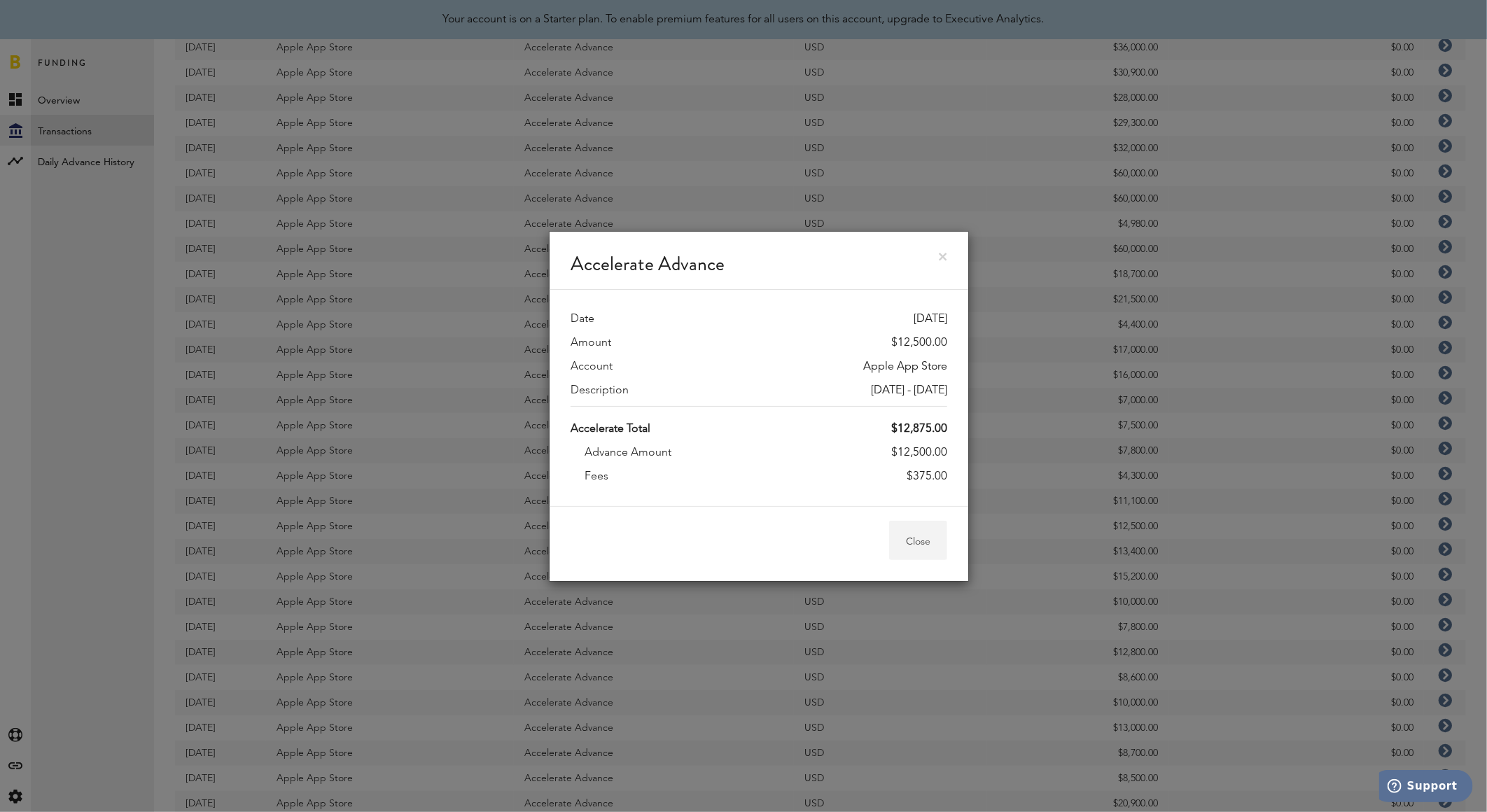
click at [939, 536] on button "Close" at bounding box center [917, 541] width 58 height 39
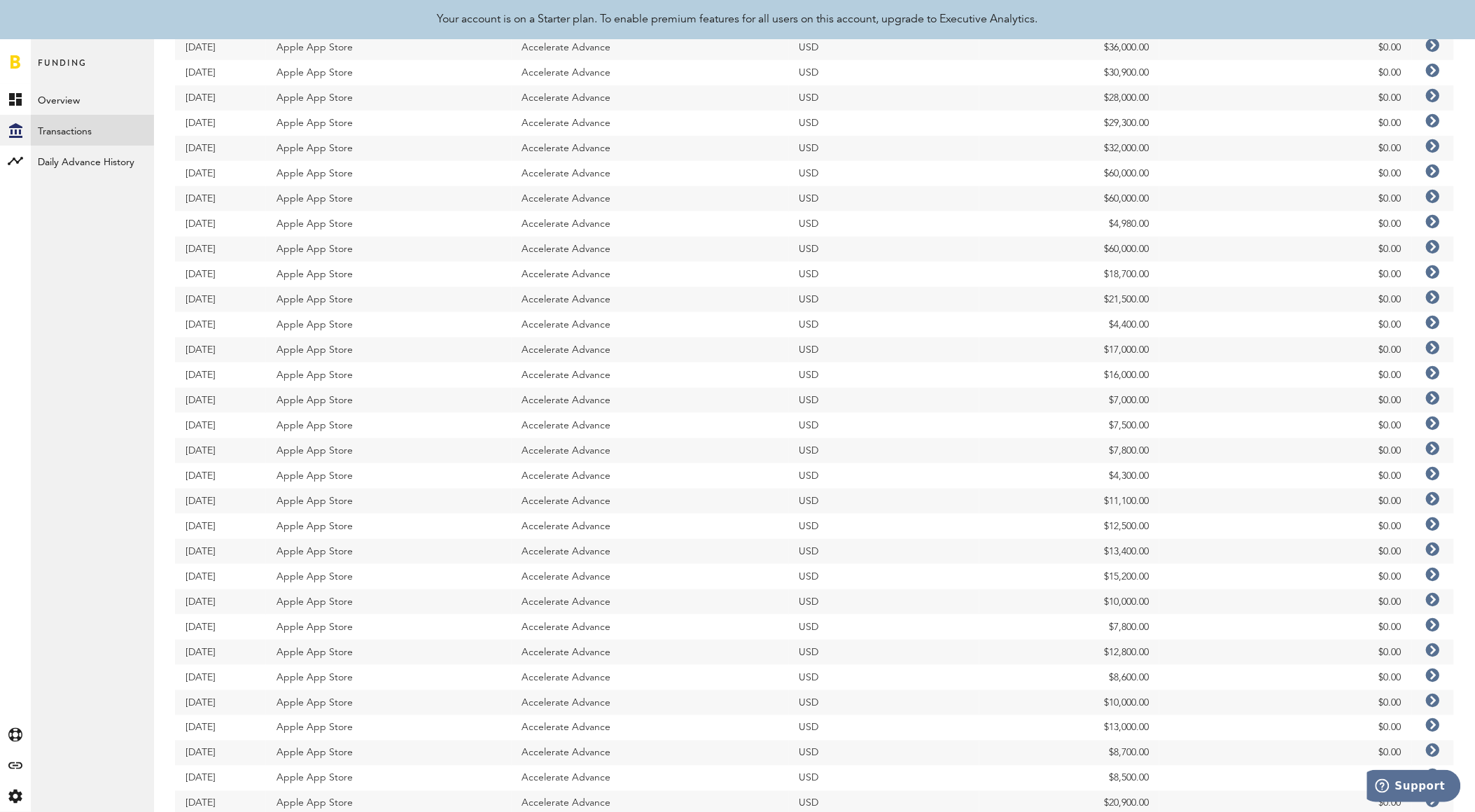
click at [1435, 496] on icon at bounding box center [1433, 498] width 14 height 14
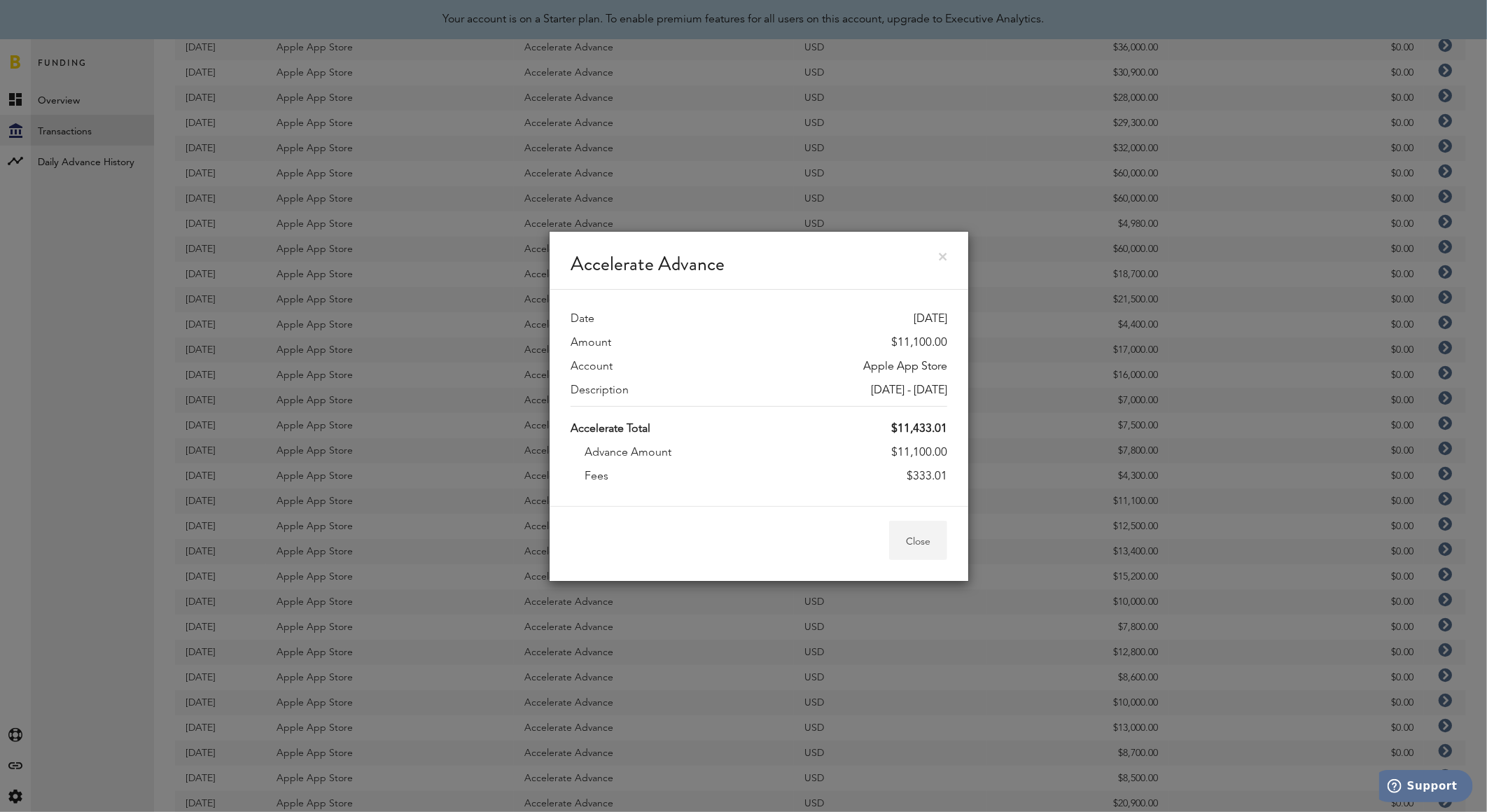
click at [919, 546] on button "Close" at bounding box center [917, 541] width 58 height 39
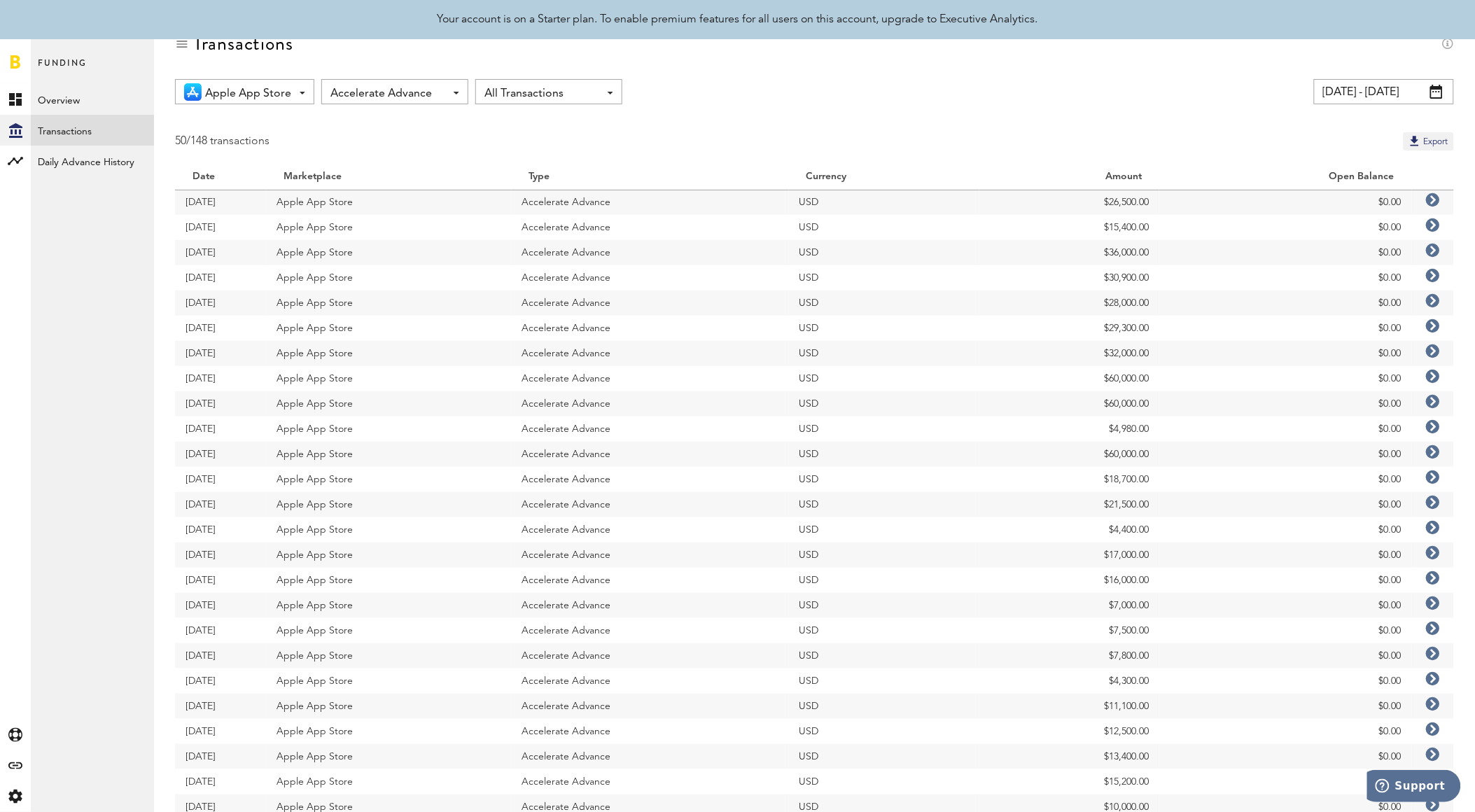
scroll to position [0, 0]
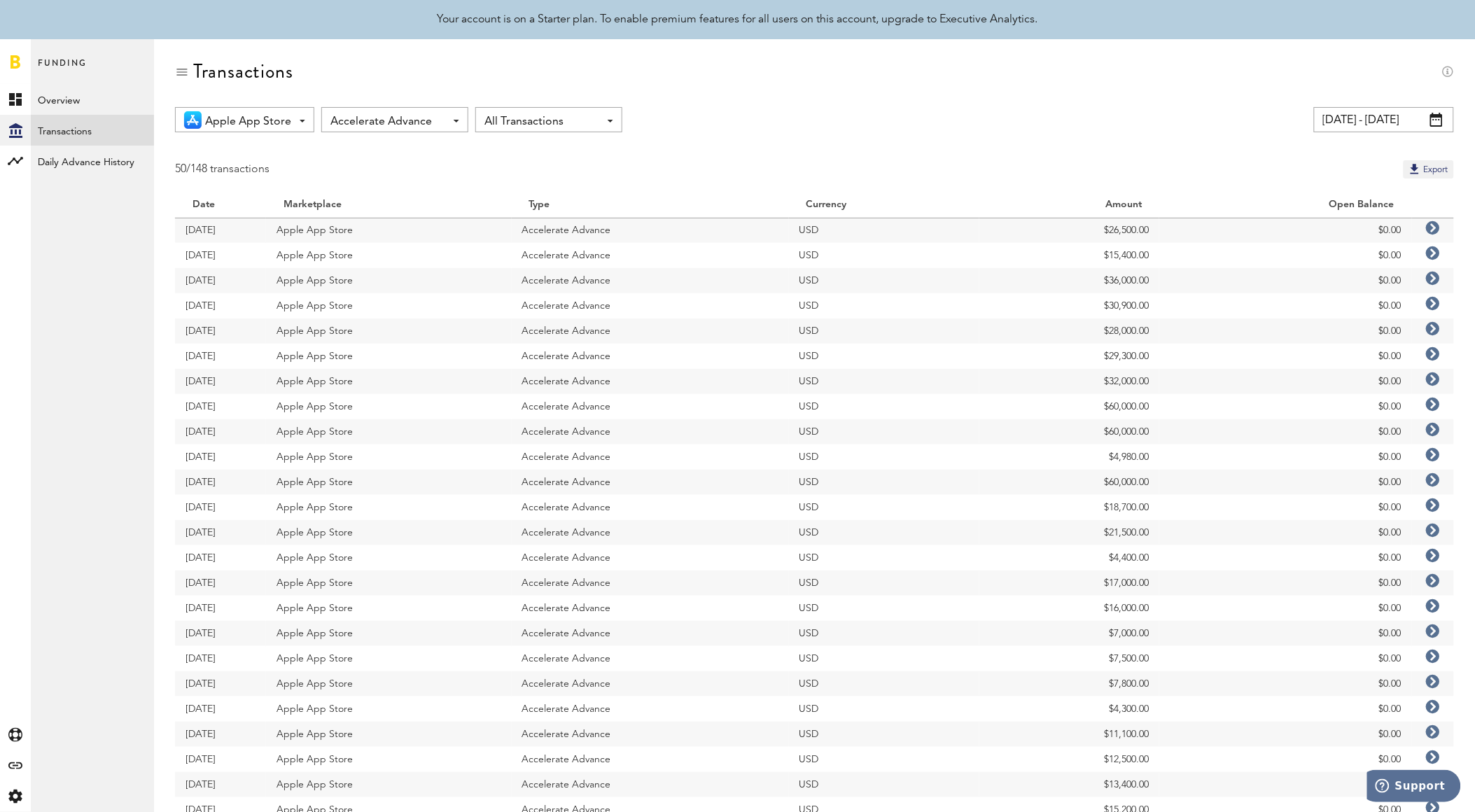
click at [430, 118] on span "Accelerate Advance" at bounding box center [387, 121] width 115 height 24
click at [402, 150] on span "All Types" at bounding box center [394, 152] width 119 height 24
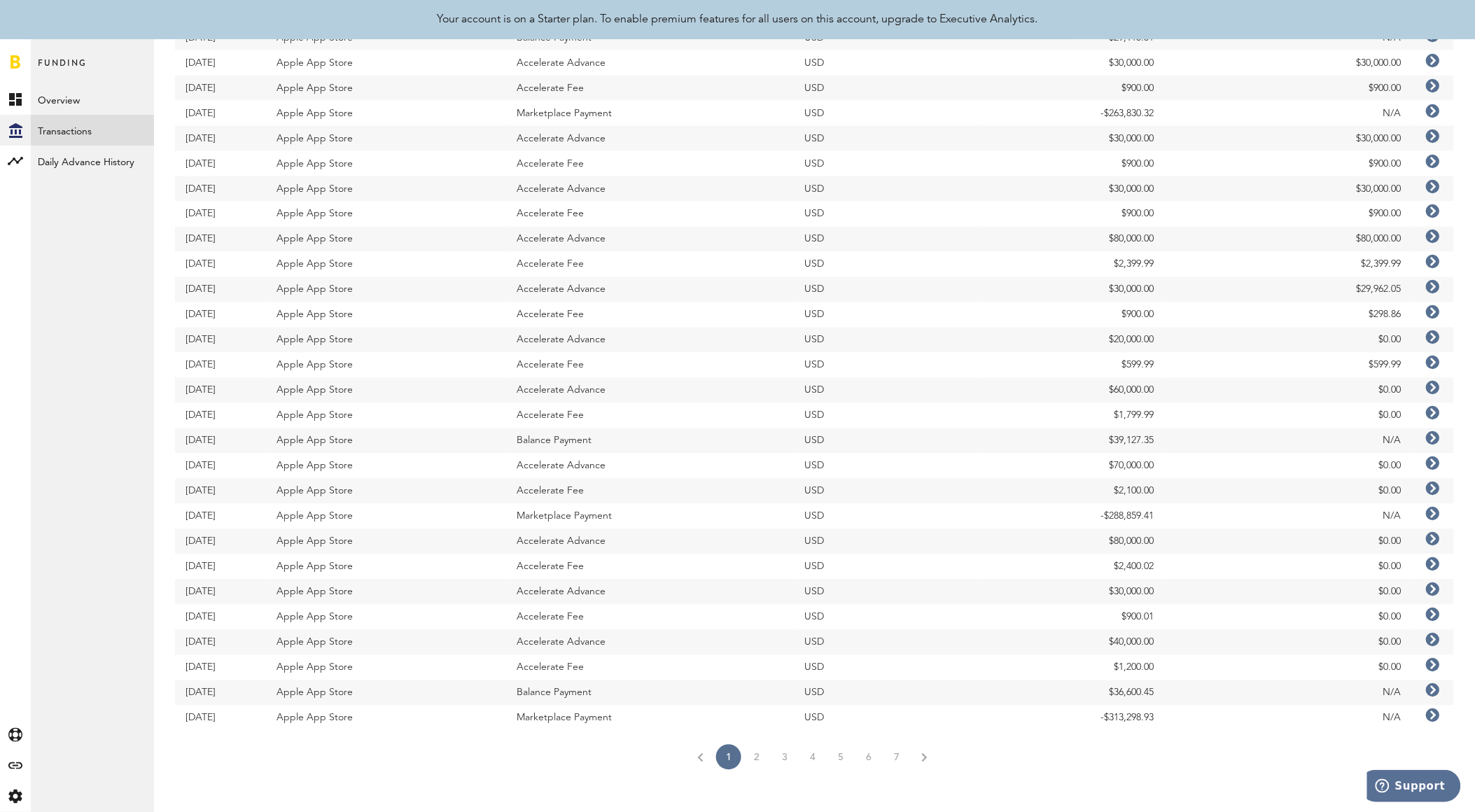
scroll to position [792, 0]
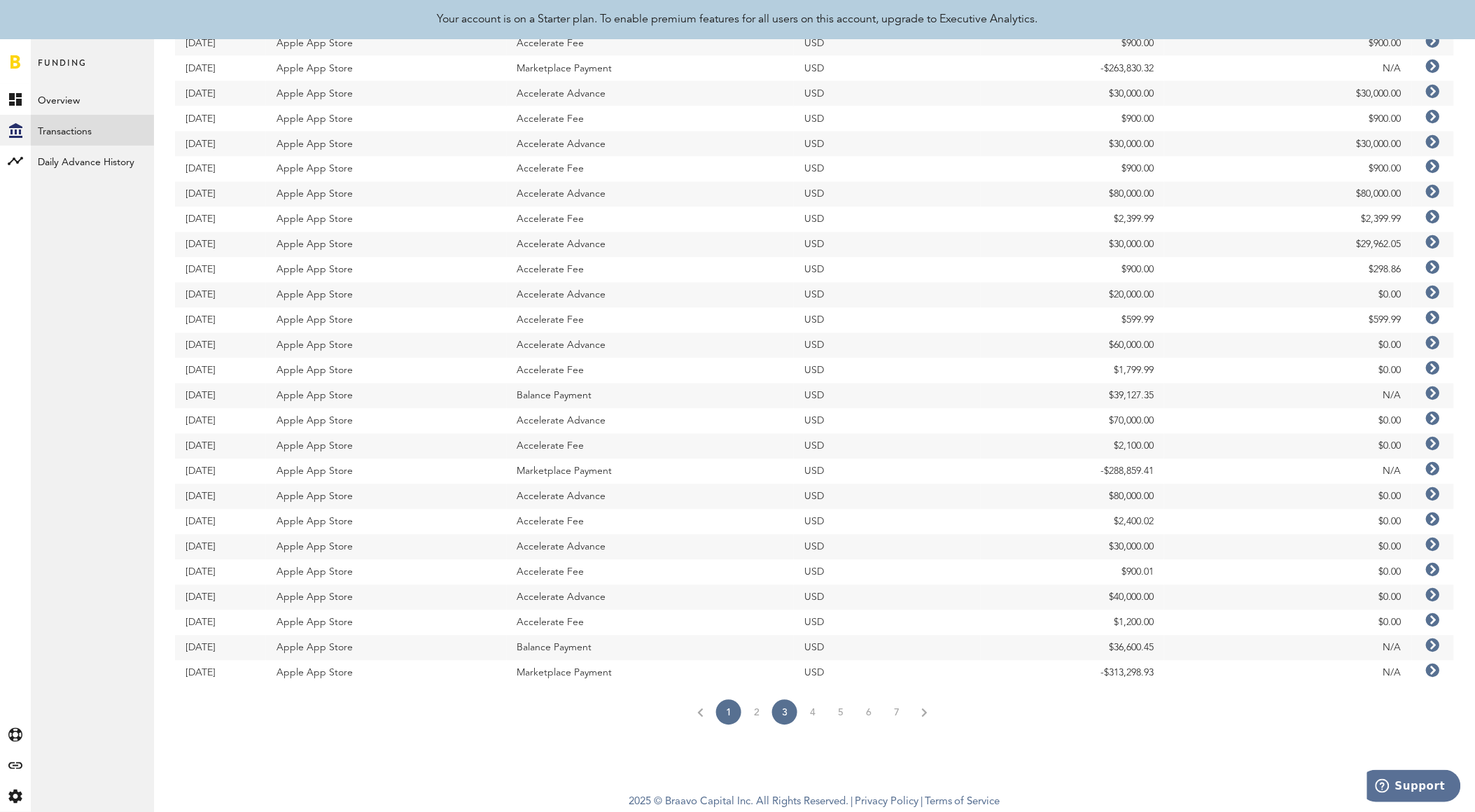
click at [776, 710] on link "3" at bounding box center [785, 712] width 25 height 25
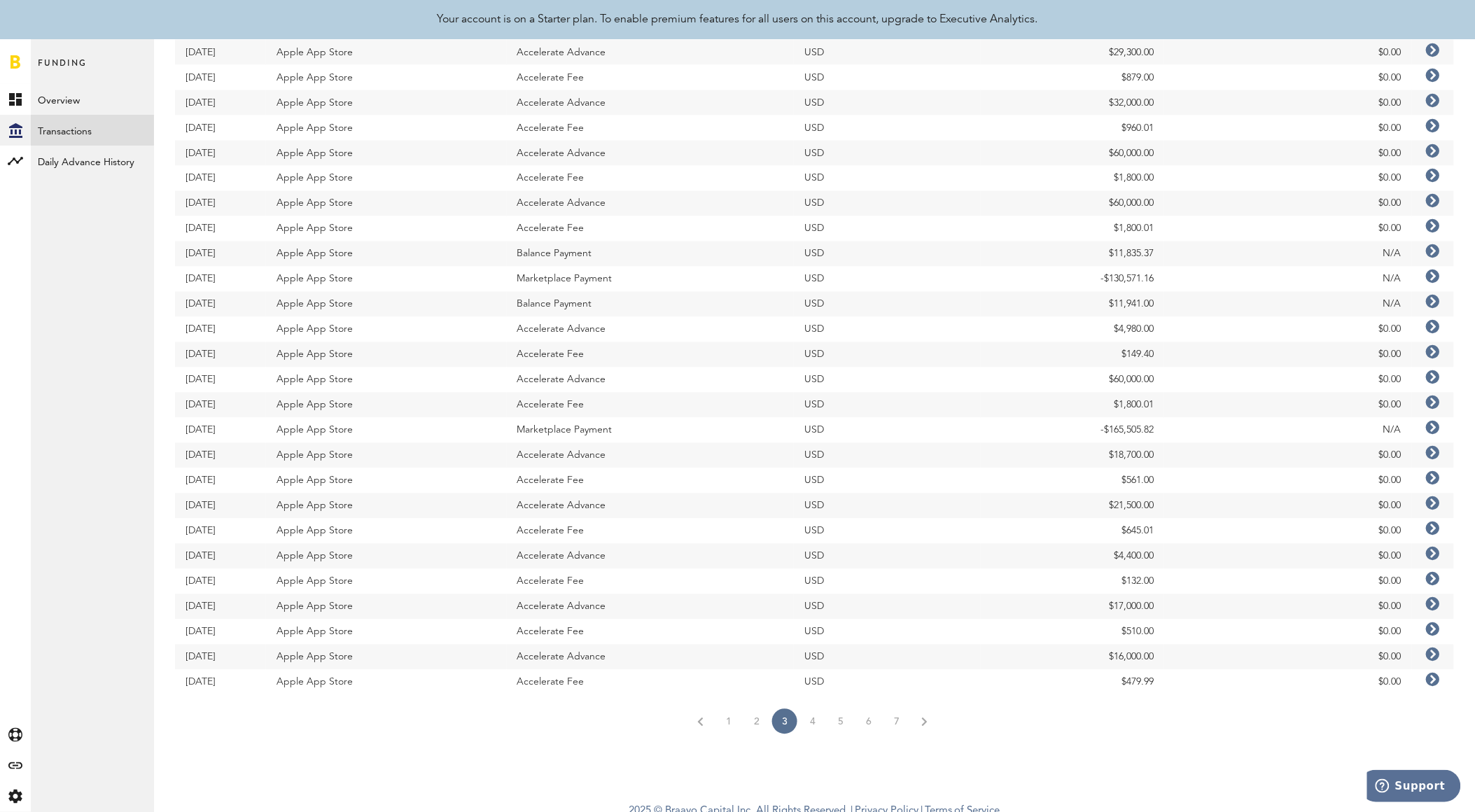
scroll to position [792, 0]
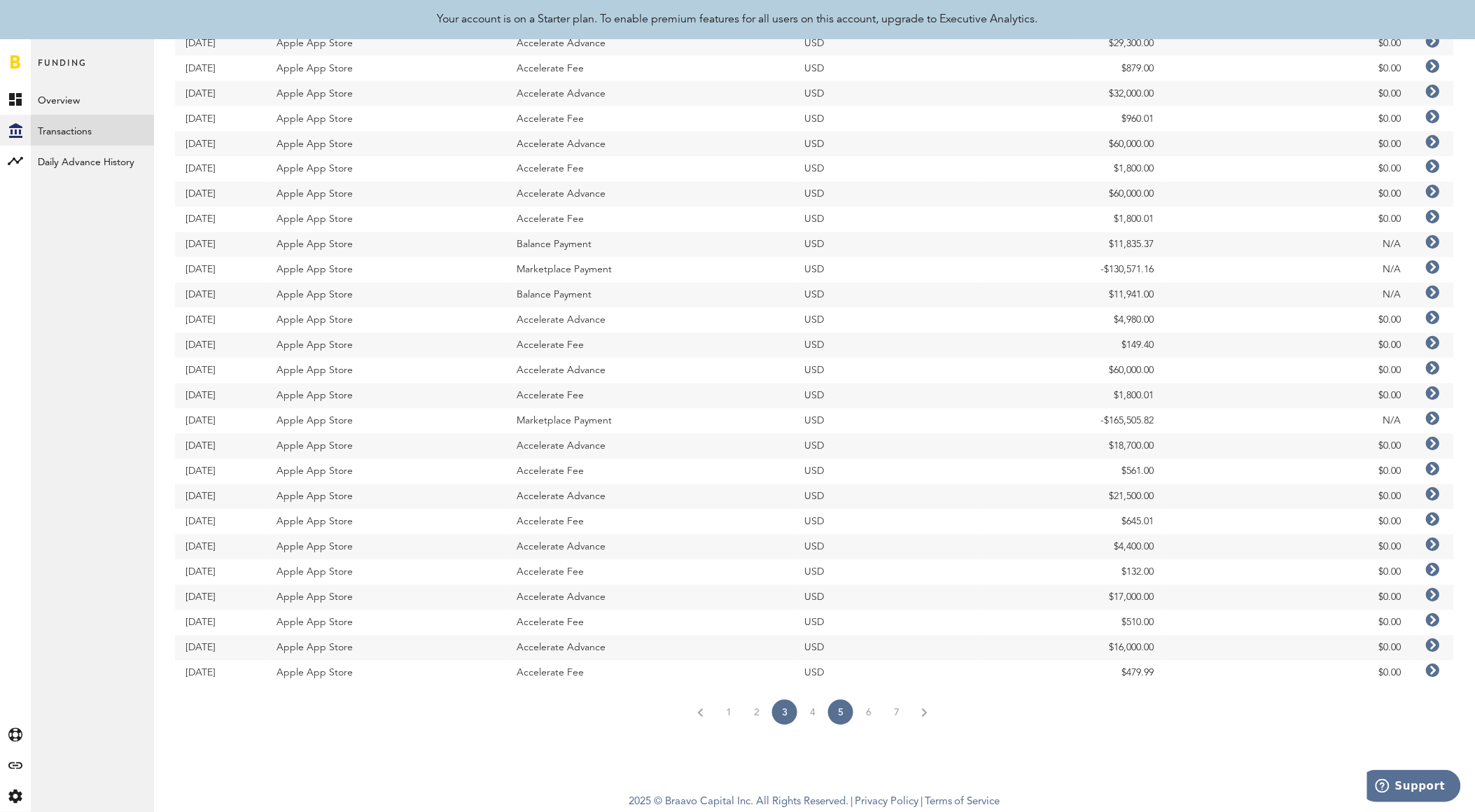
click at [838, 711] on link "5" at bounding box center [841, 712] width 25 height 25
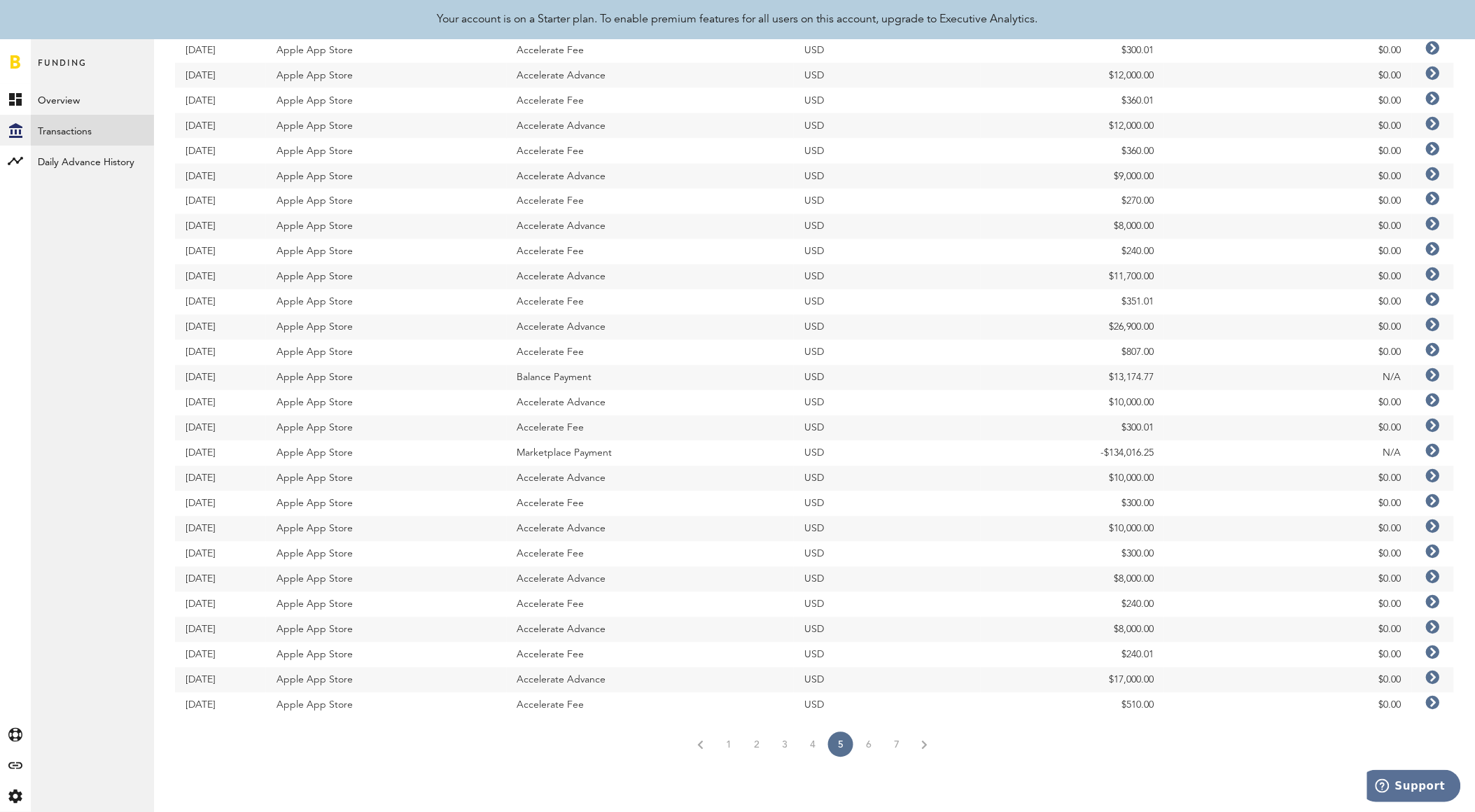
scroll to position [792, 0]
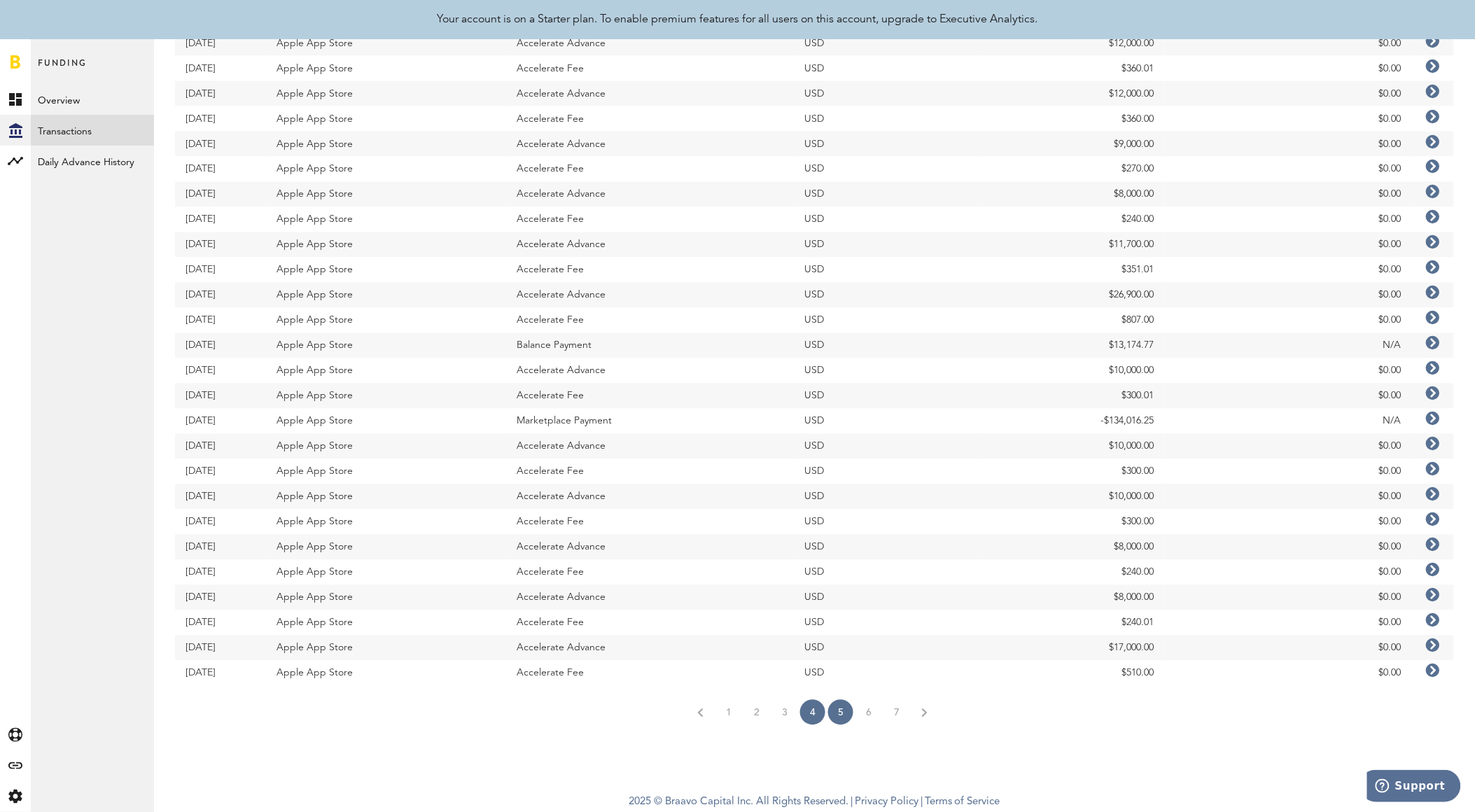
click at [807, 709] on link "4" at bounding box center [812, 712] width 25 height 25
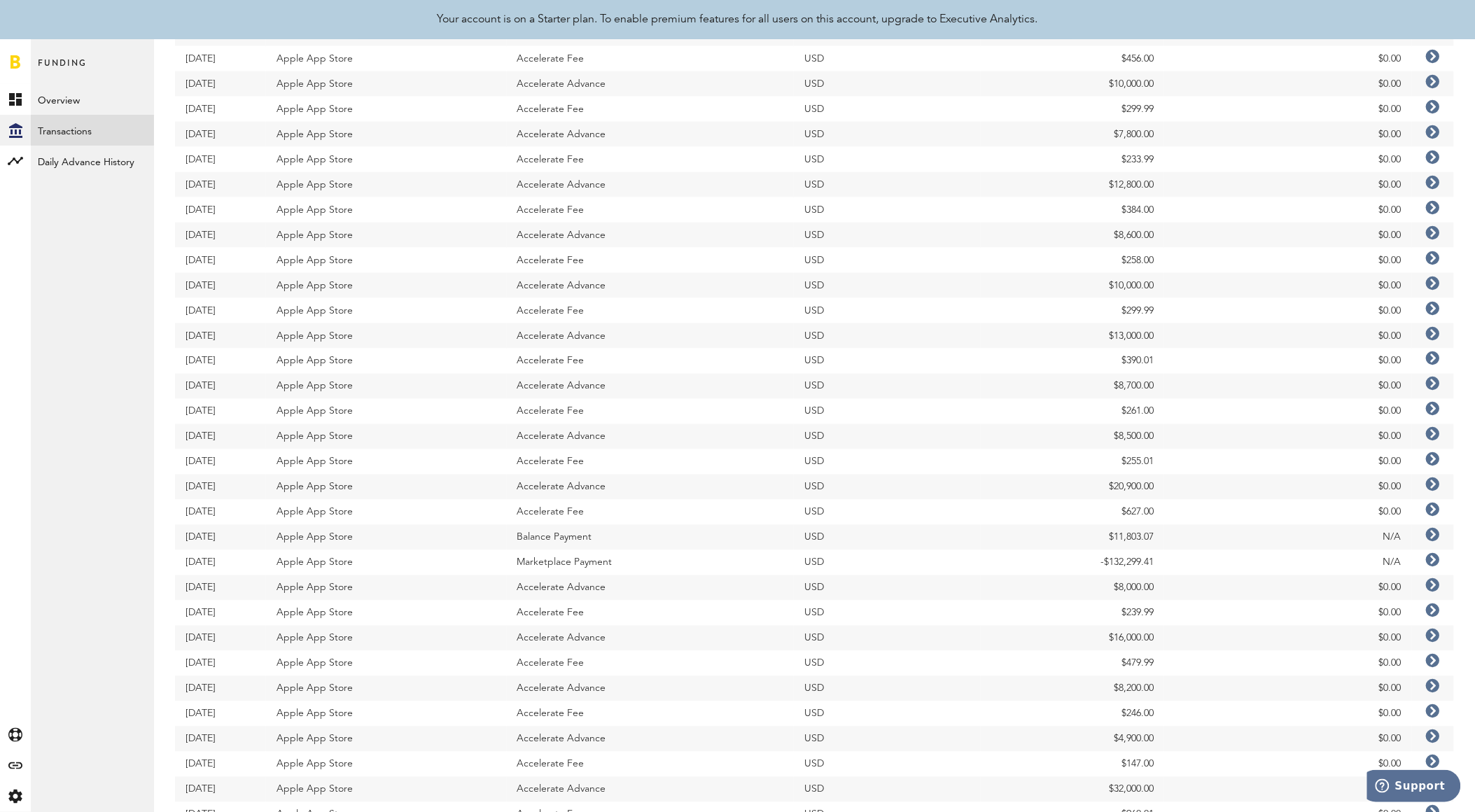
scroll to position [792, 0]
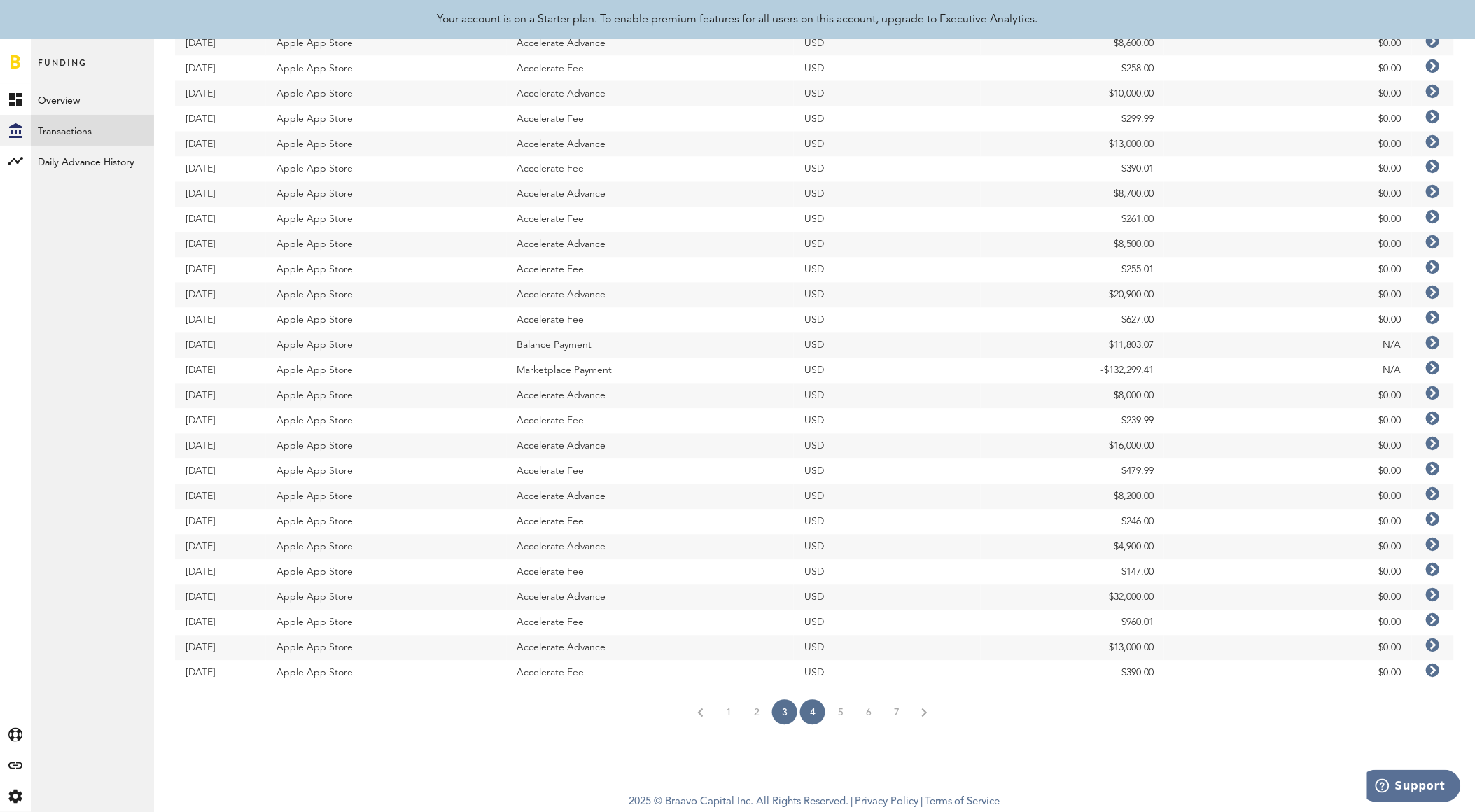
click at [791, 710] on link "3" at bounding box center [785, 712] width 25 height 25
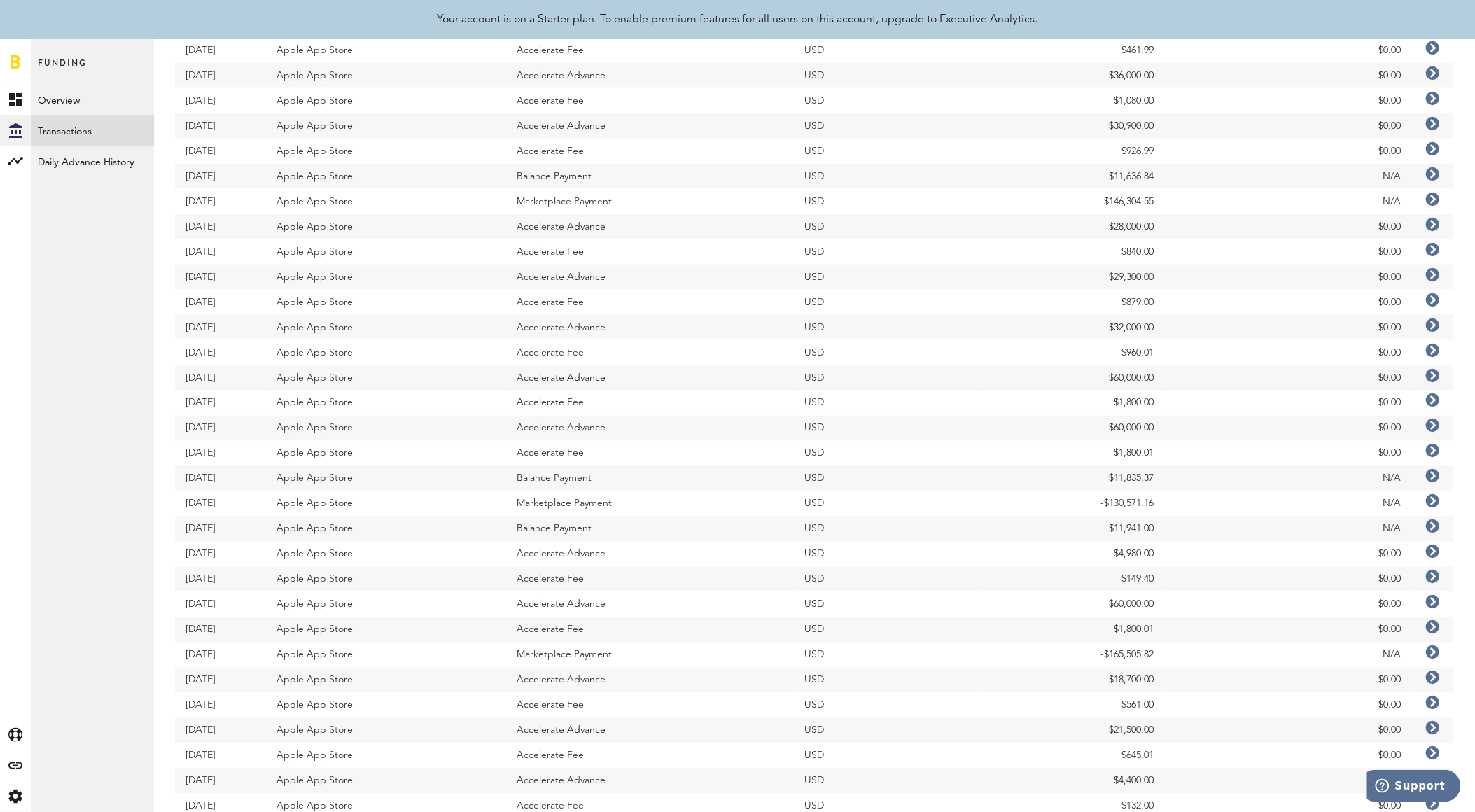
scroll to position [247, 0]
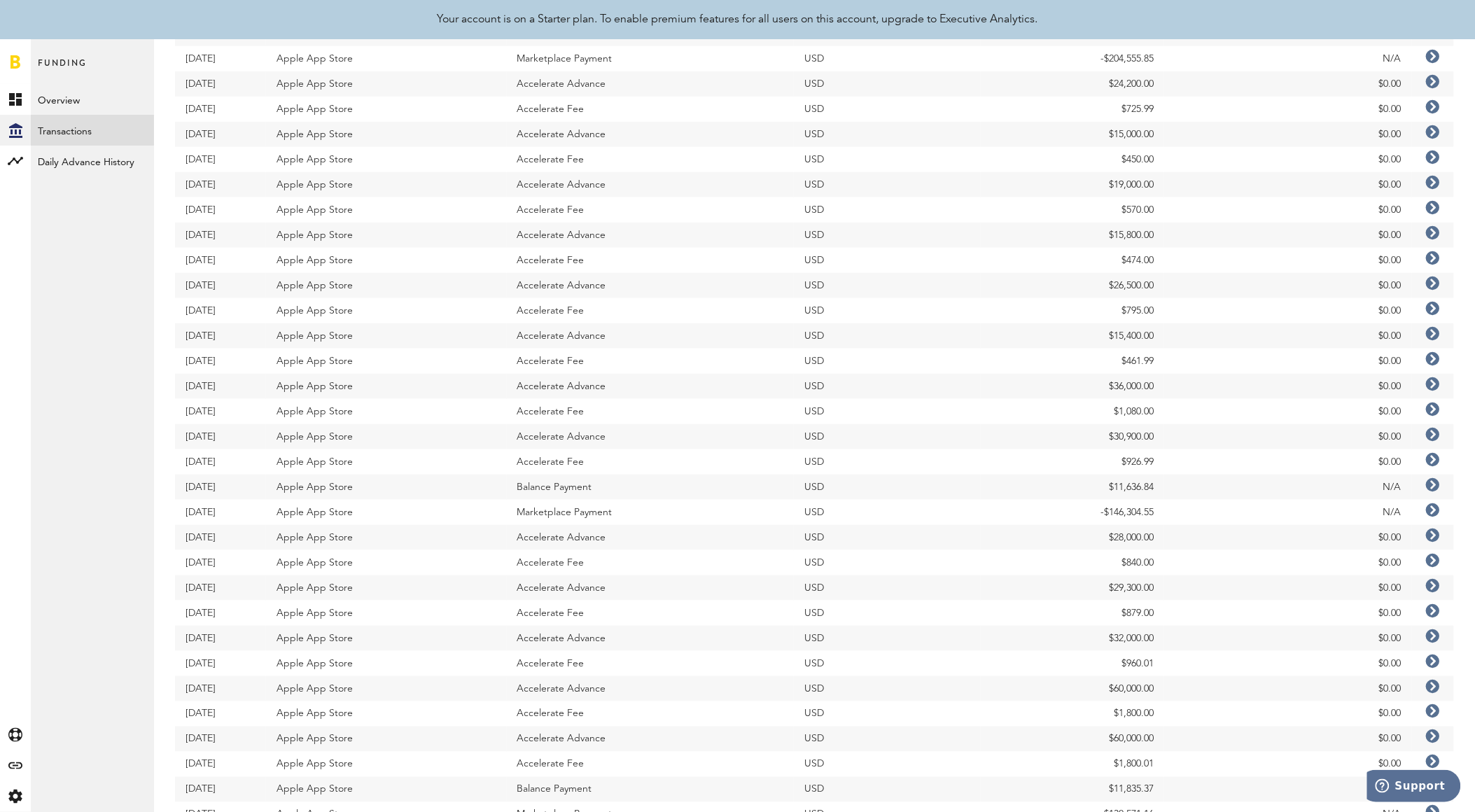
click at [1429, 489] on icon at bounding box center [1433, 484] width 14 height 14
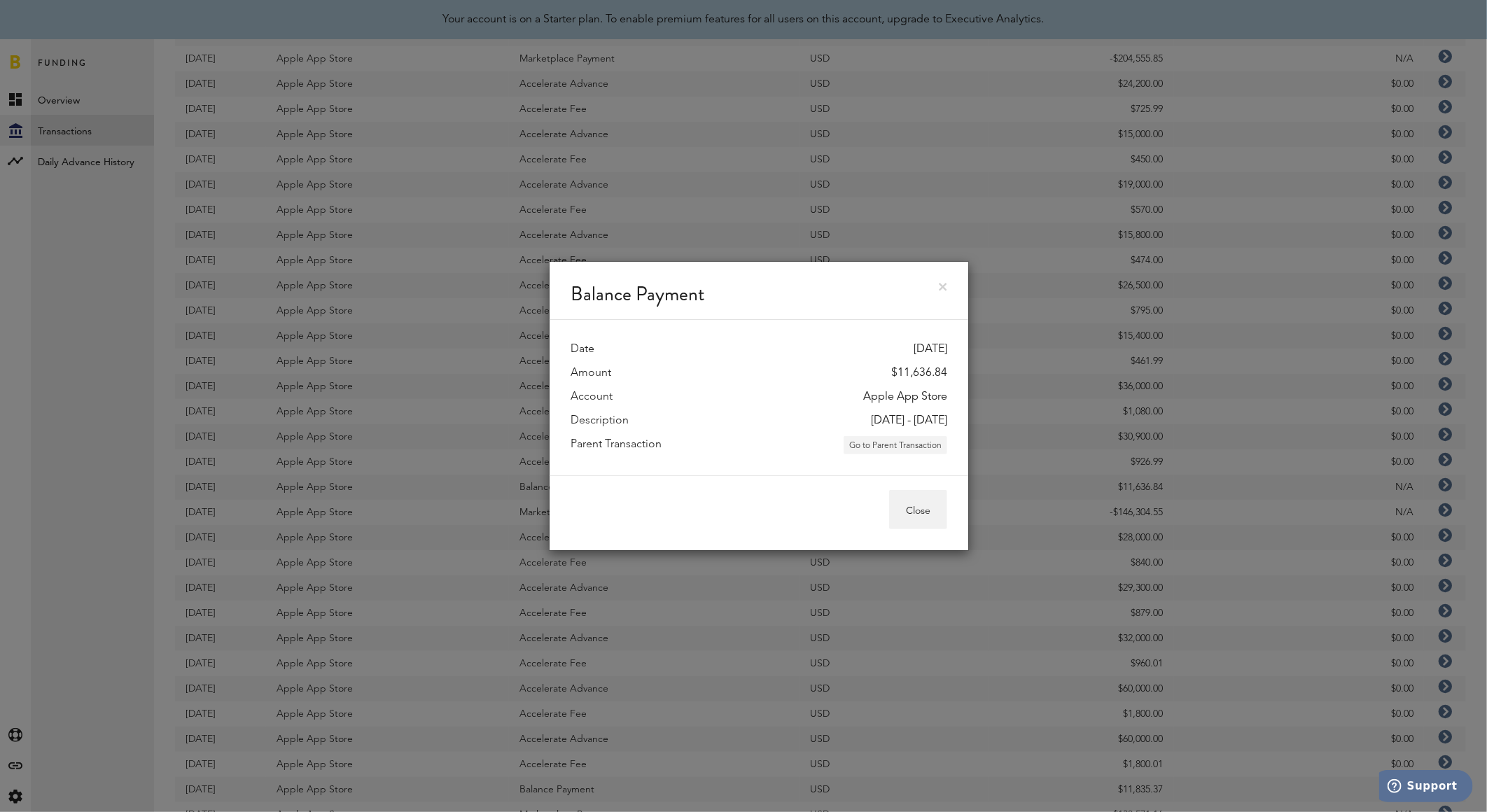
click at [912, 440] on button "Go to Parent Transaction" at bounding box center [894, 445] width 103 height 18
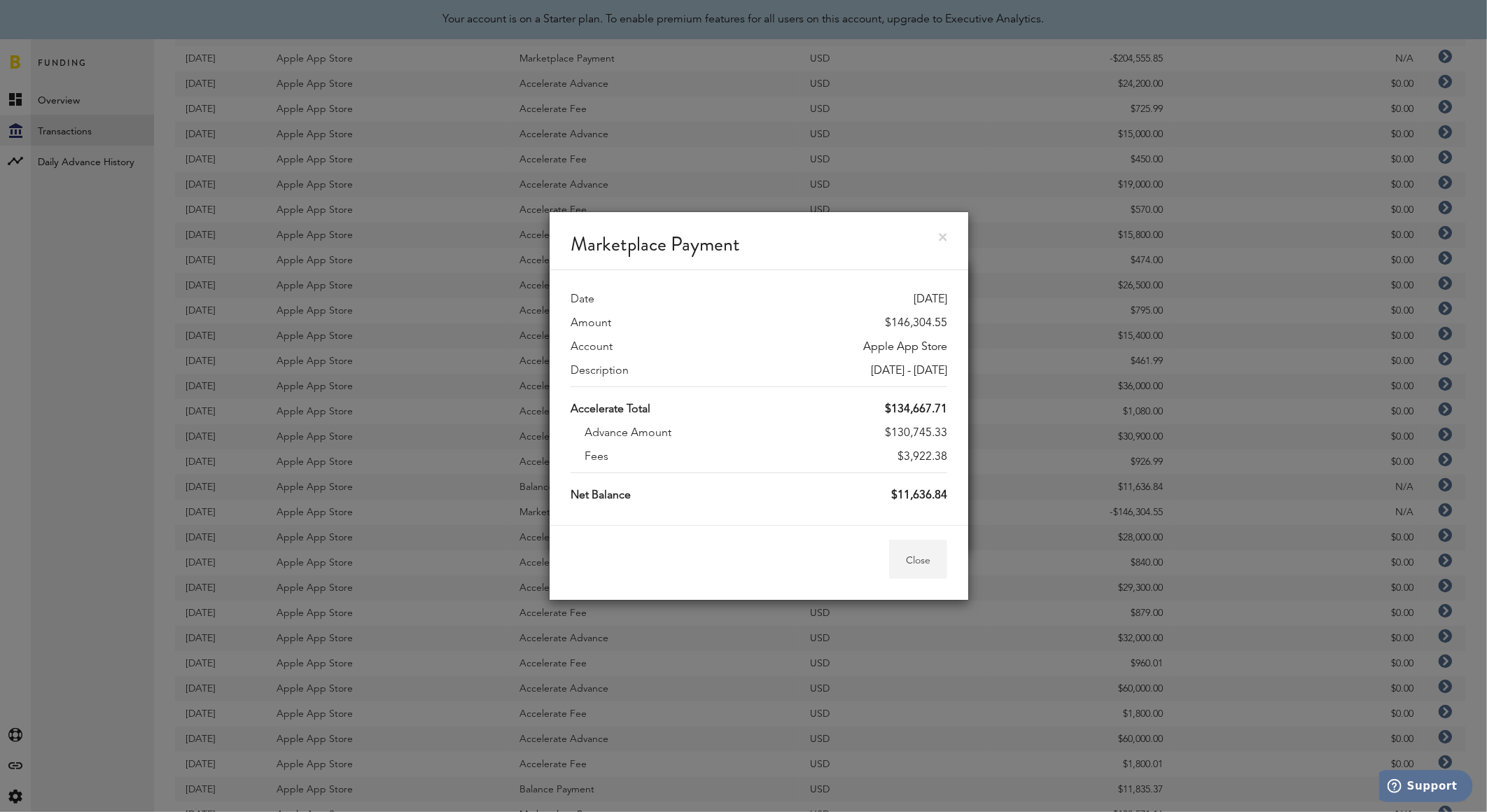
click at [914, 569] on button "Close" at bounding box center [917, 559] width 58 height 39
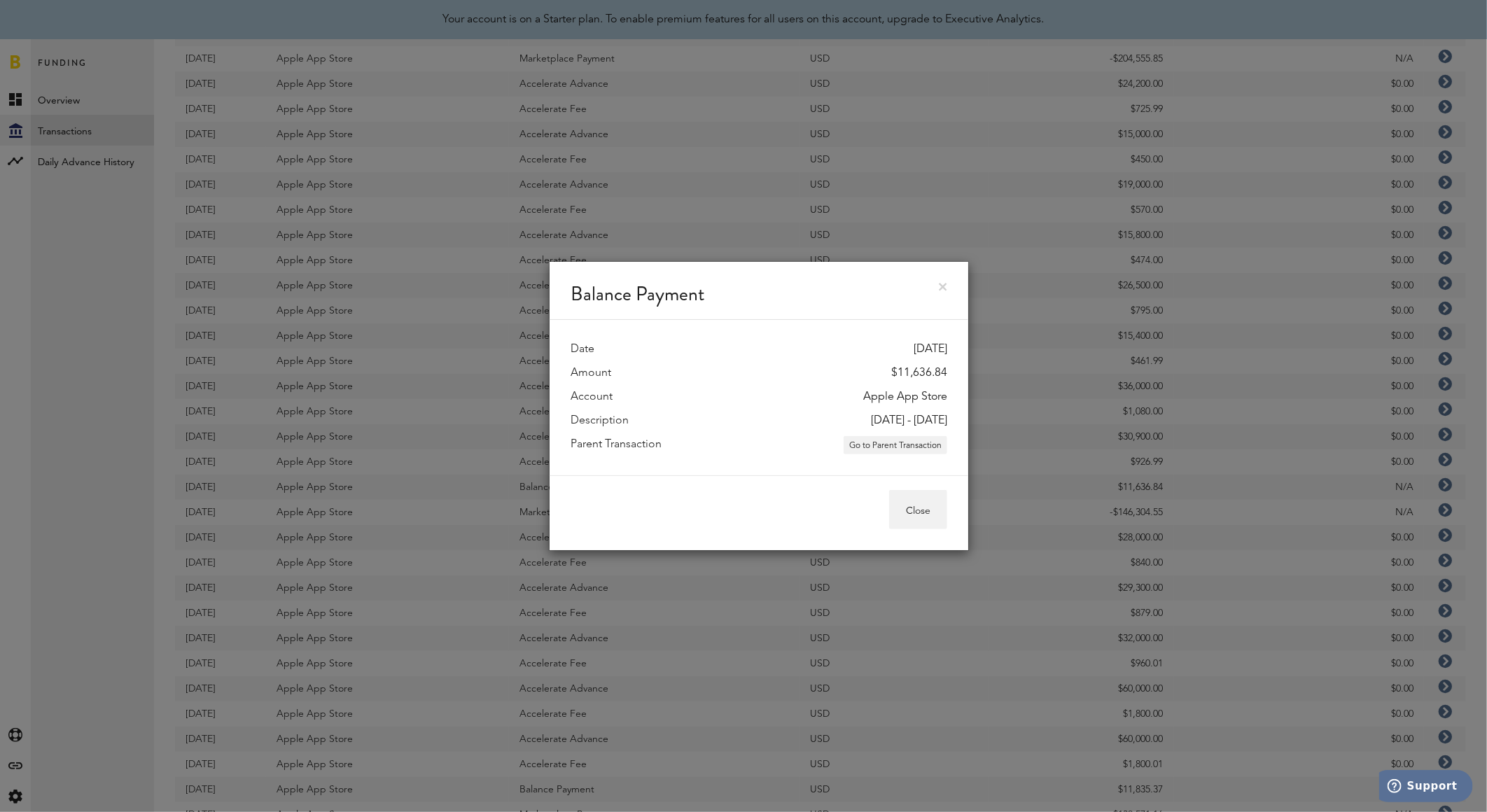
click at [942, 289] on link at bounding box center [943, 287] width 8 height 8
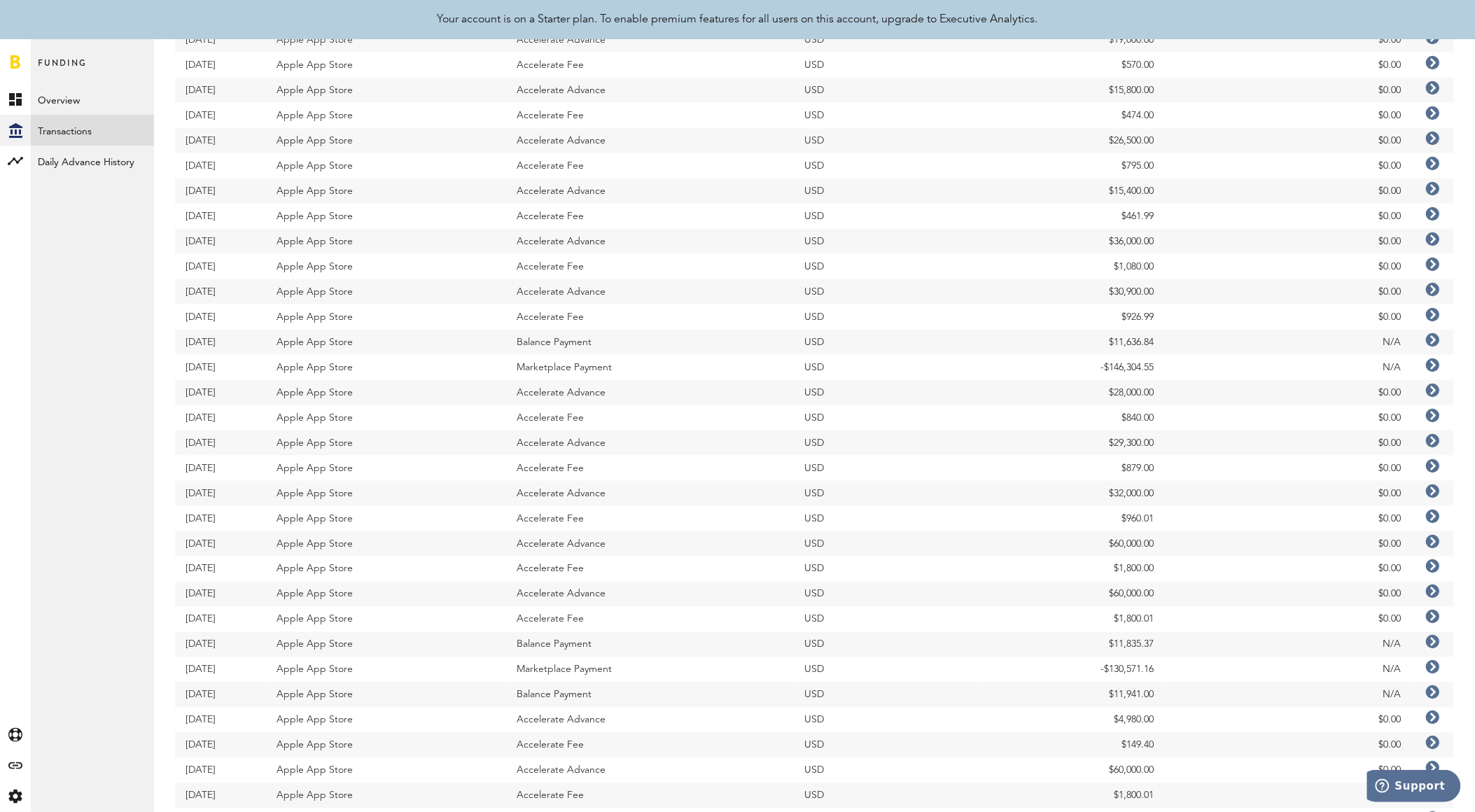
scroll to position [402, 0]
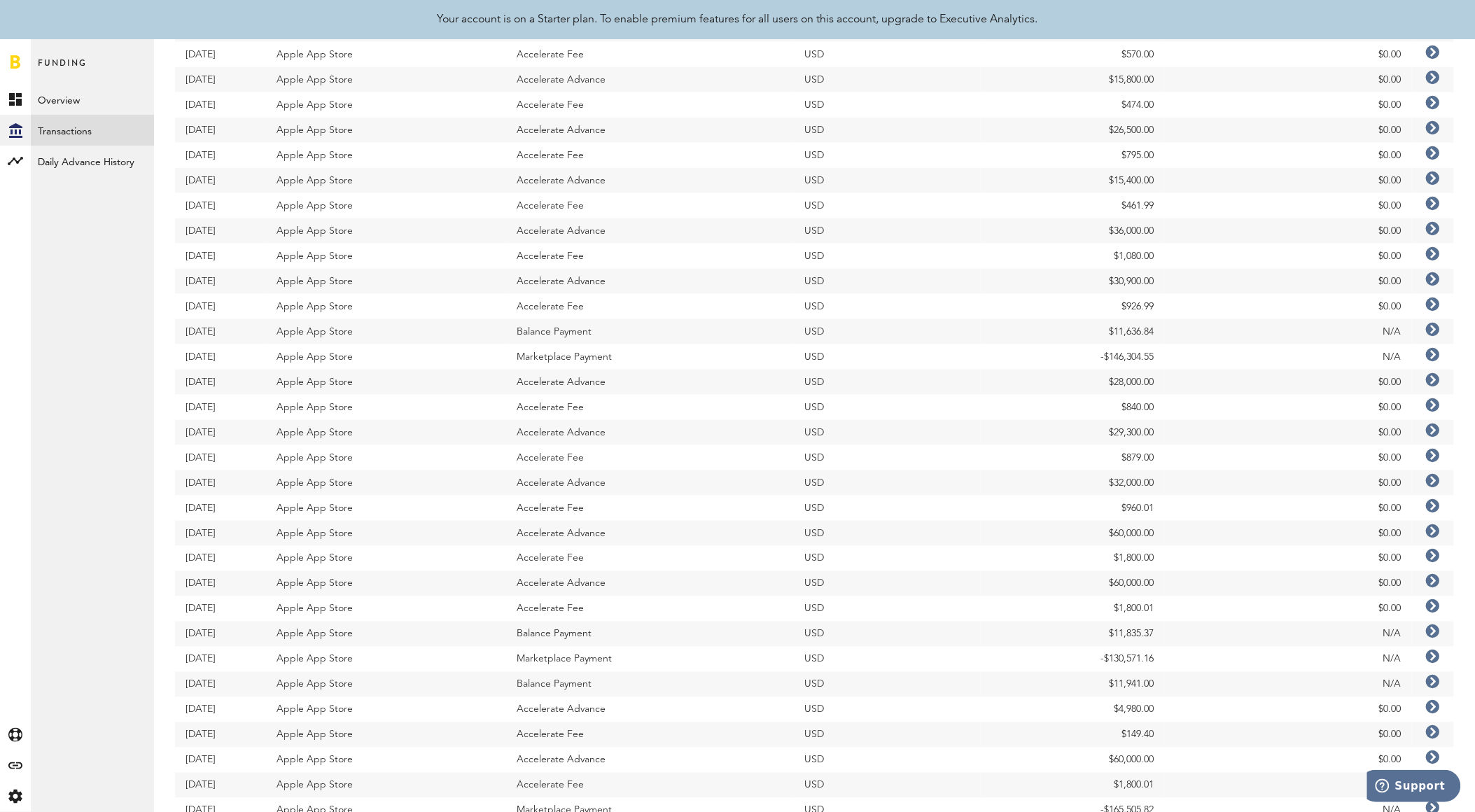
click at [1429, 633] on icon at bounding box center [1433, 632] width 14 height 14
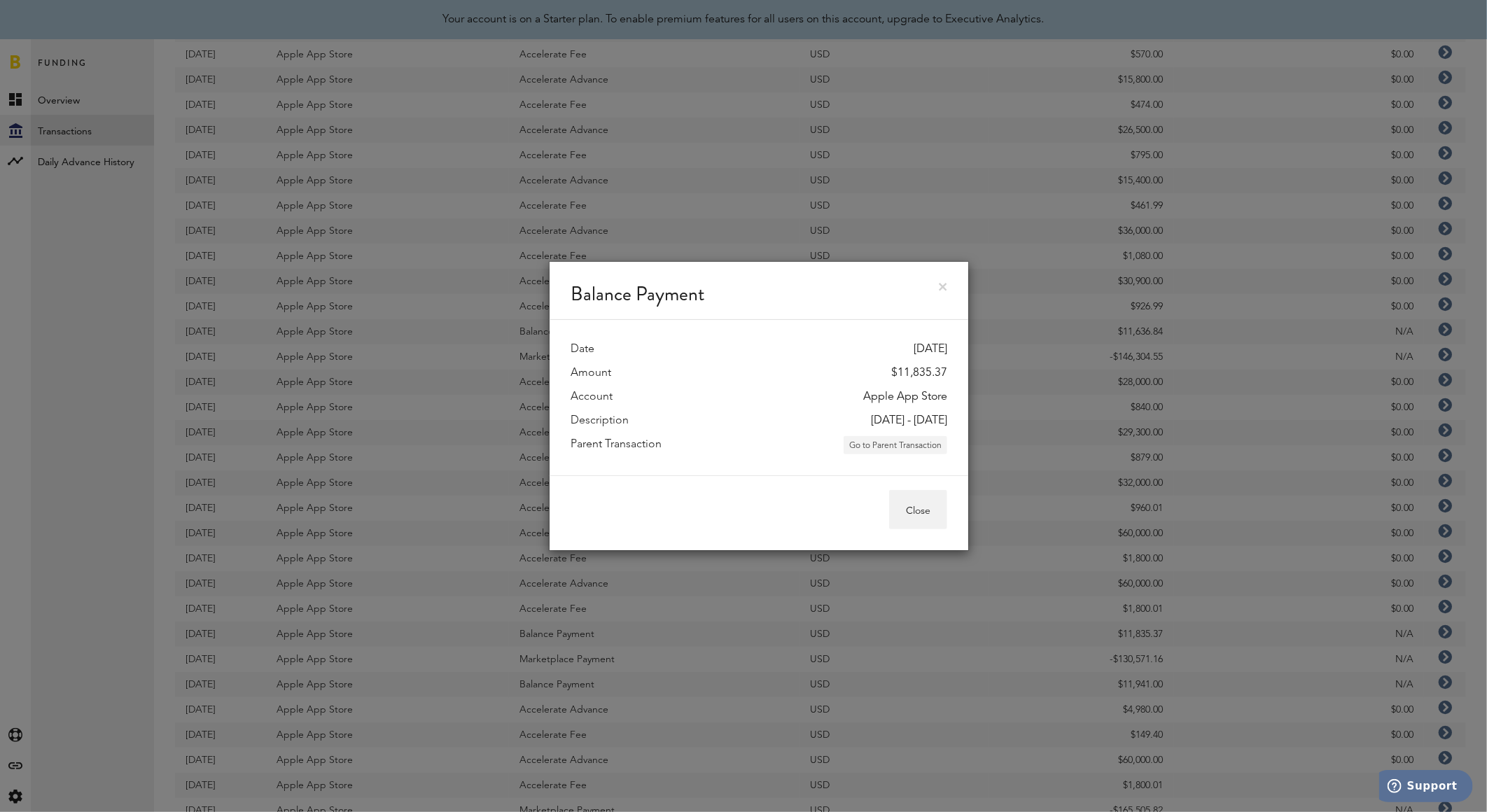
click at [914, 441] on button "Go to Parent Transaction" at bounding box center [894, 445] width 103 height 18
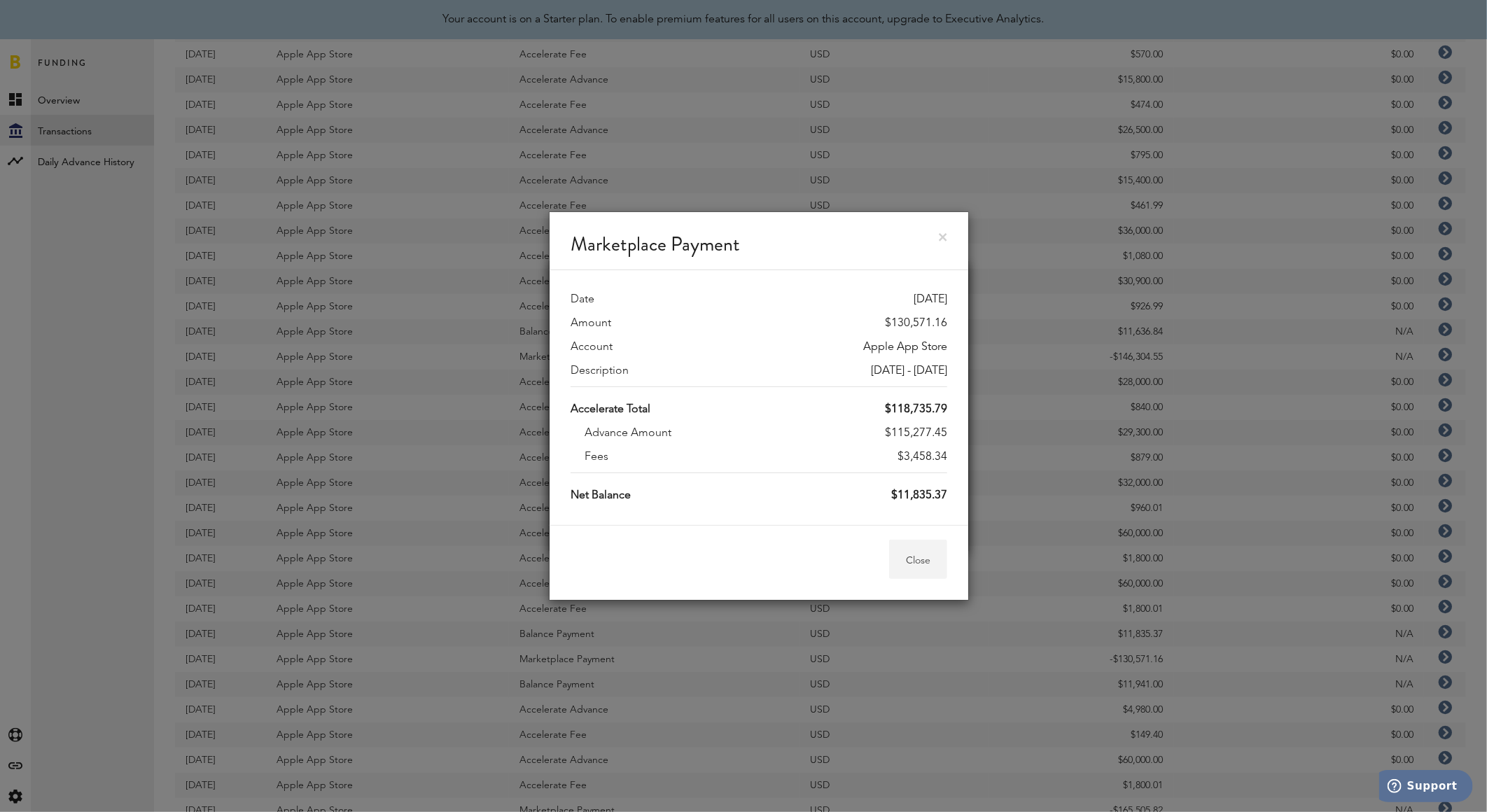
click at [929, 554] on button "Close" at bounding box center [917, 559] width 58 height 39
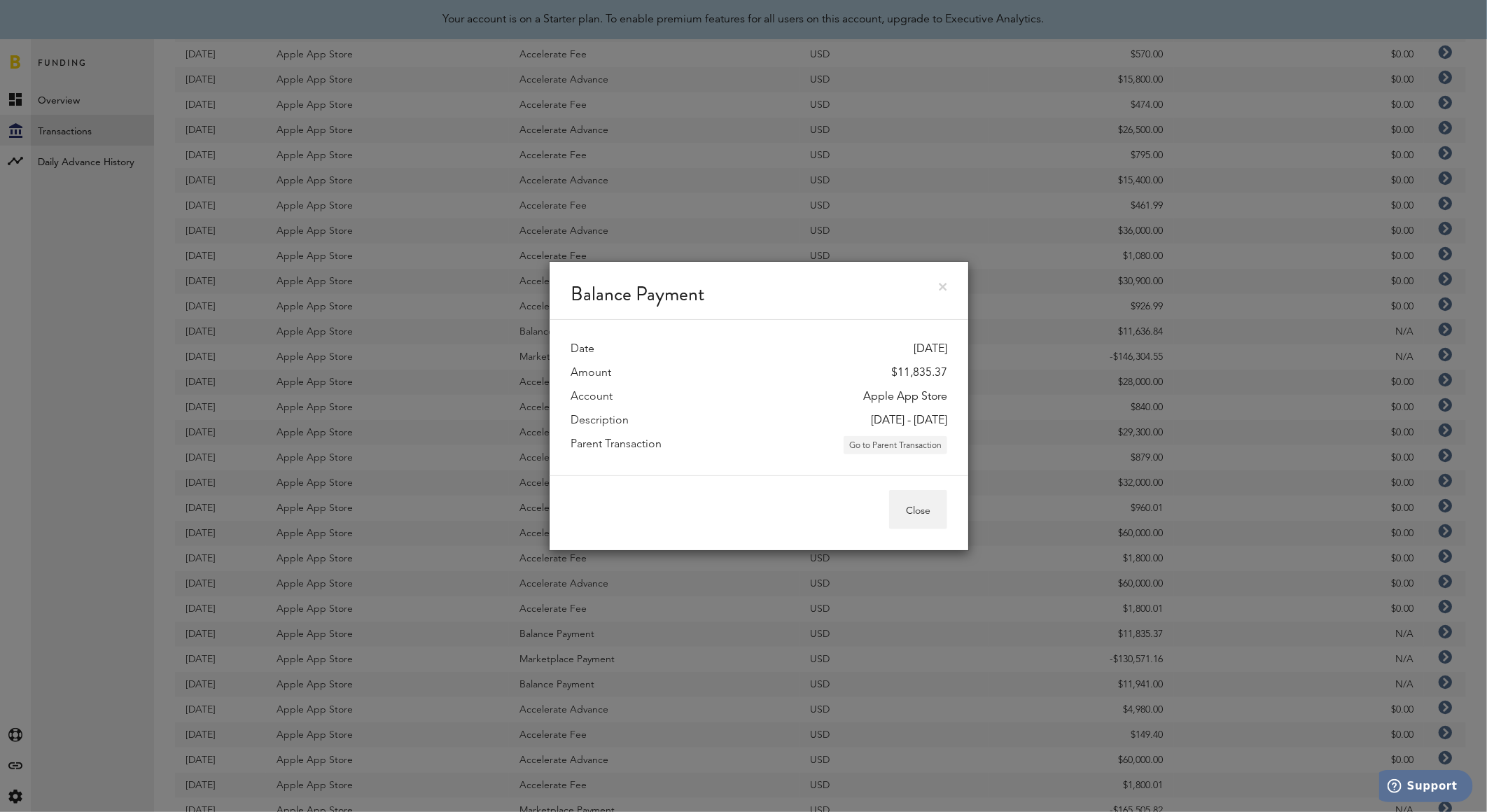
click at [931, 441] on button "Go to Parent Transaction" at bounding box center [894, 445] width 103 height 18
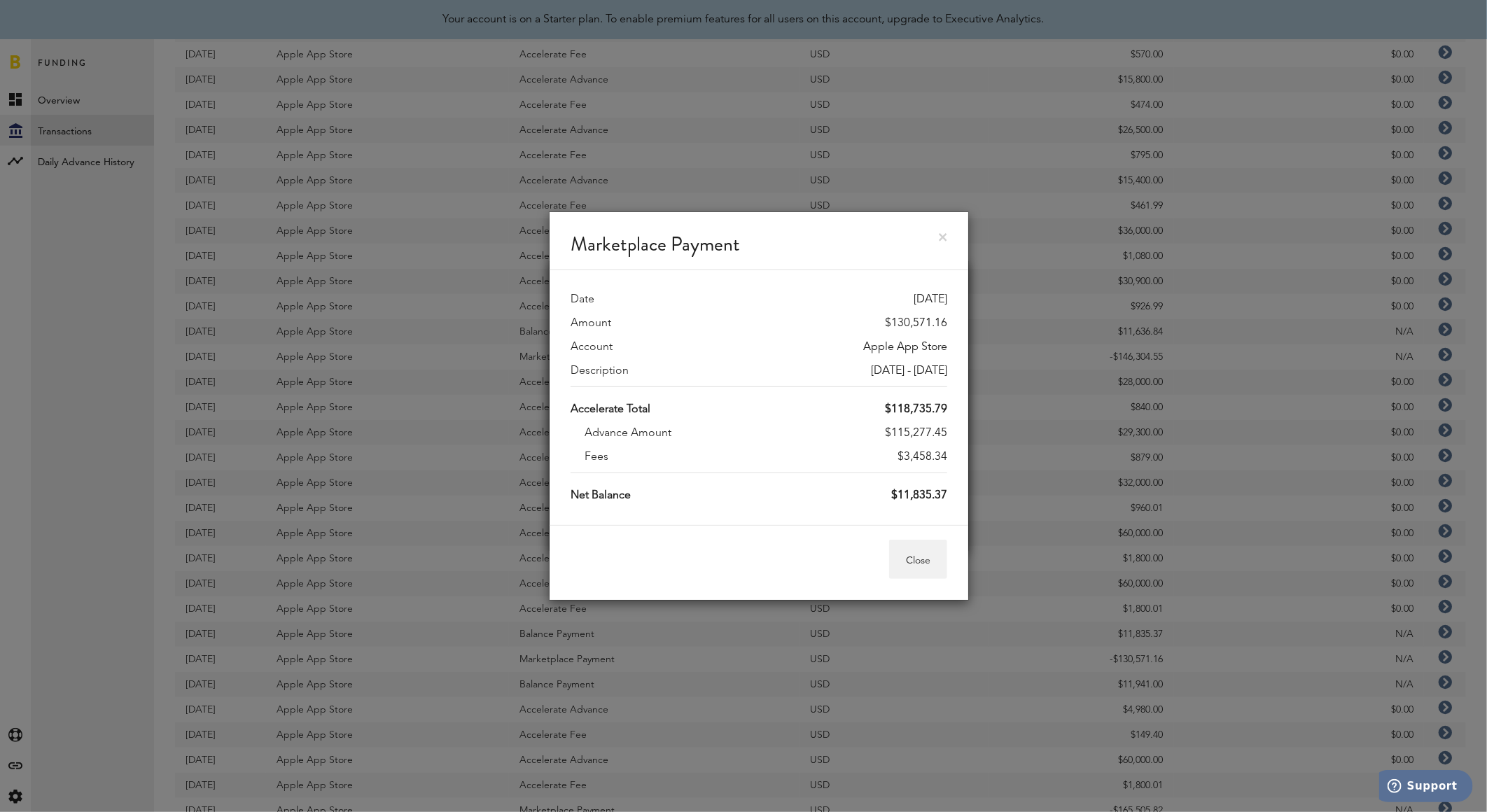
click at [931, 441] on div "Marketplace Payment Date [DATE] Amount $130,571.16 Account Apple App Store Desc…" at bounding box center [759, 406] width 420 height 812
click at [941, 237] on link at bounding box center [943, 237] width 8 height 8
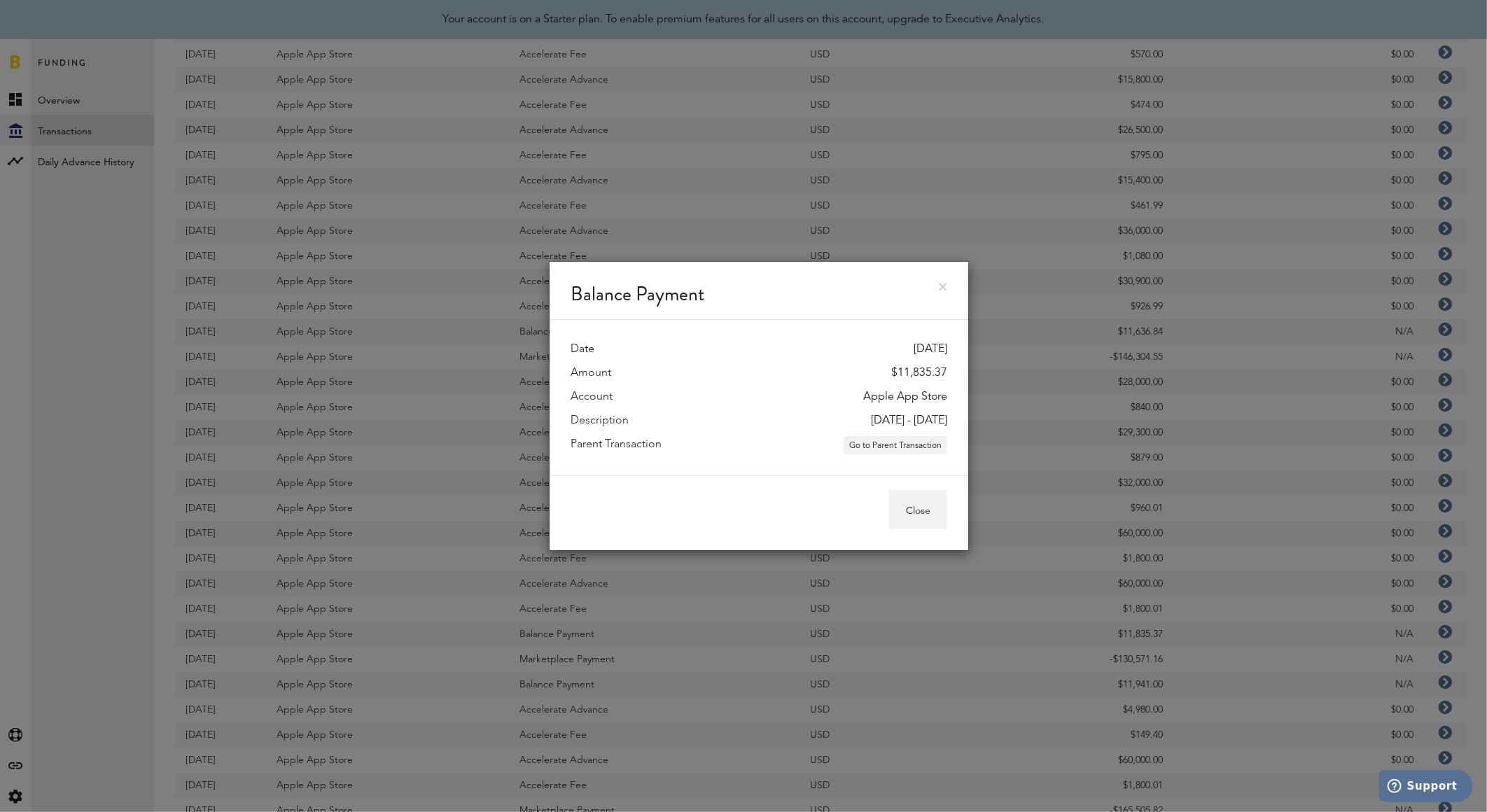
click at [943, 291] on div "Balance Payment" at bounding box center [759, 290] width 419 height 58
click at [942, 288] on link at bounding box center [943, 287] width 8 height 8
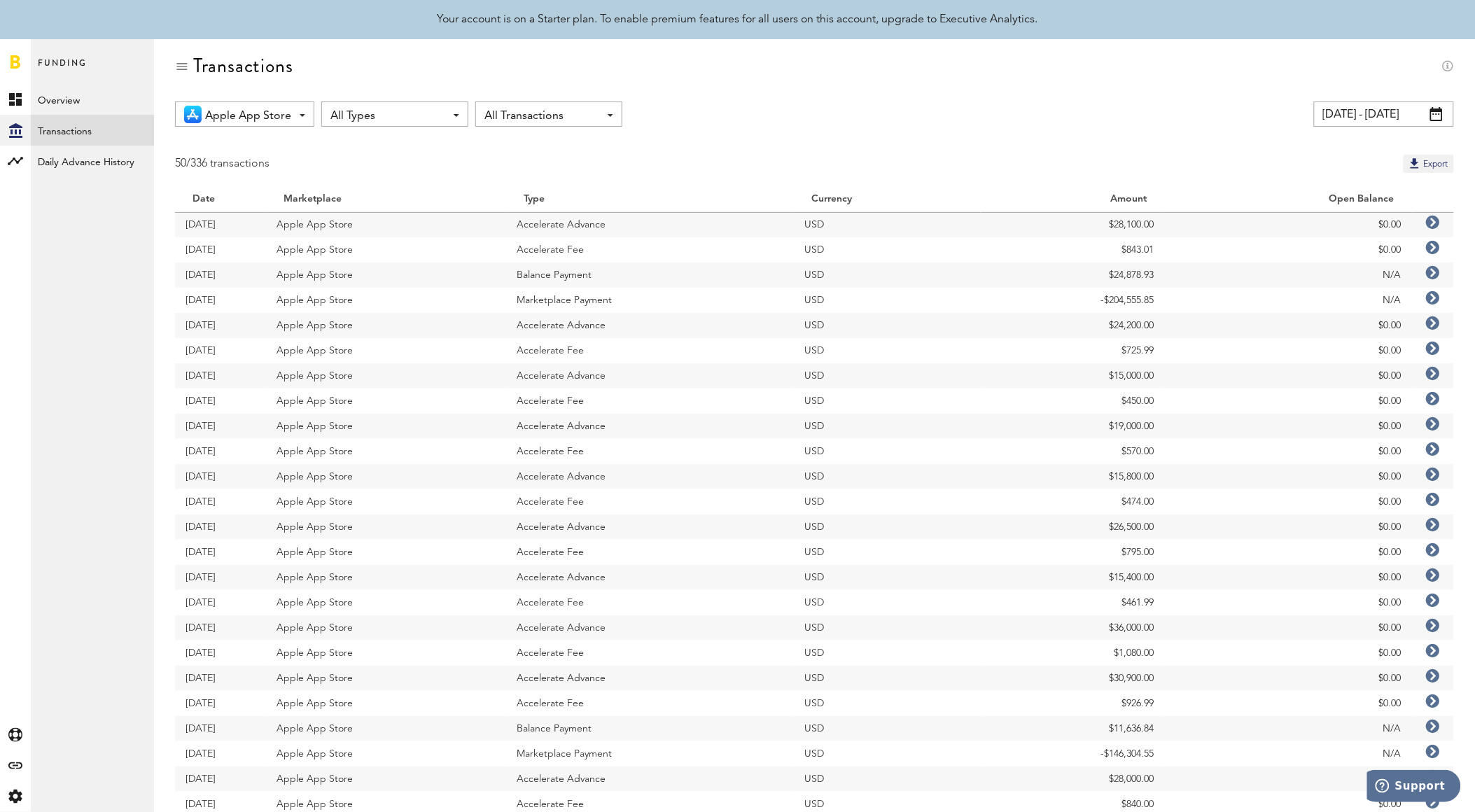
scroll to position [0, 0]
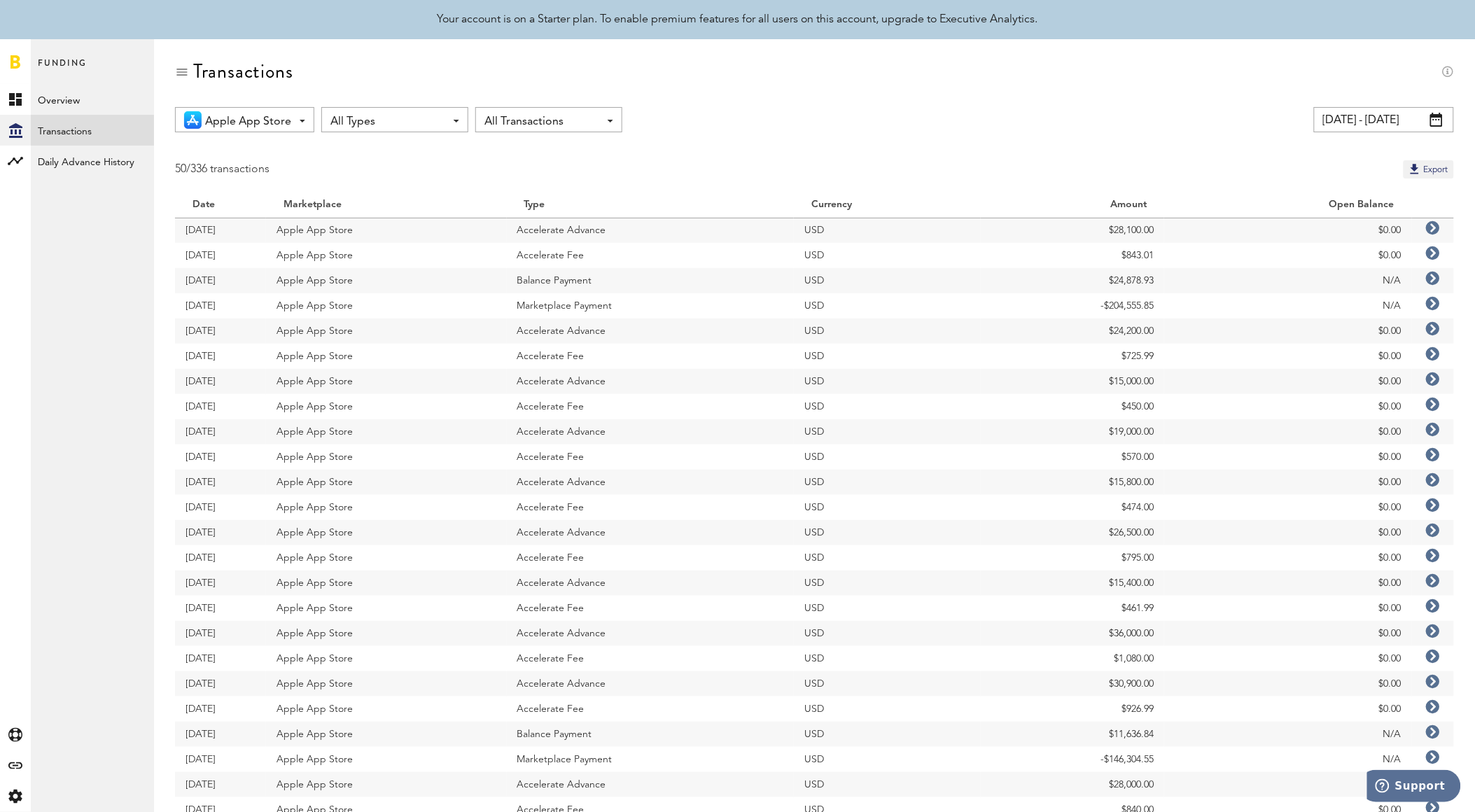
click at [1424, 118] on input "[DATE] - [DATE]" at bounding box center [1384, 119] width 140 height 25
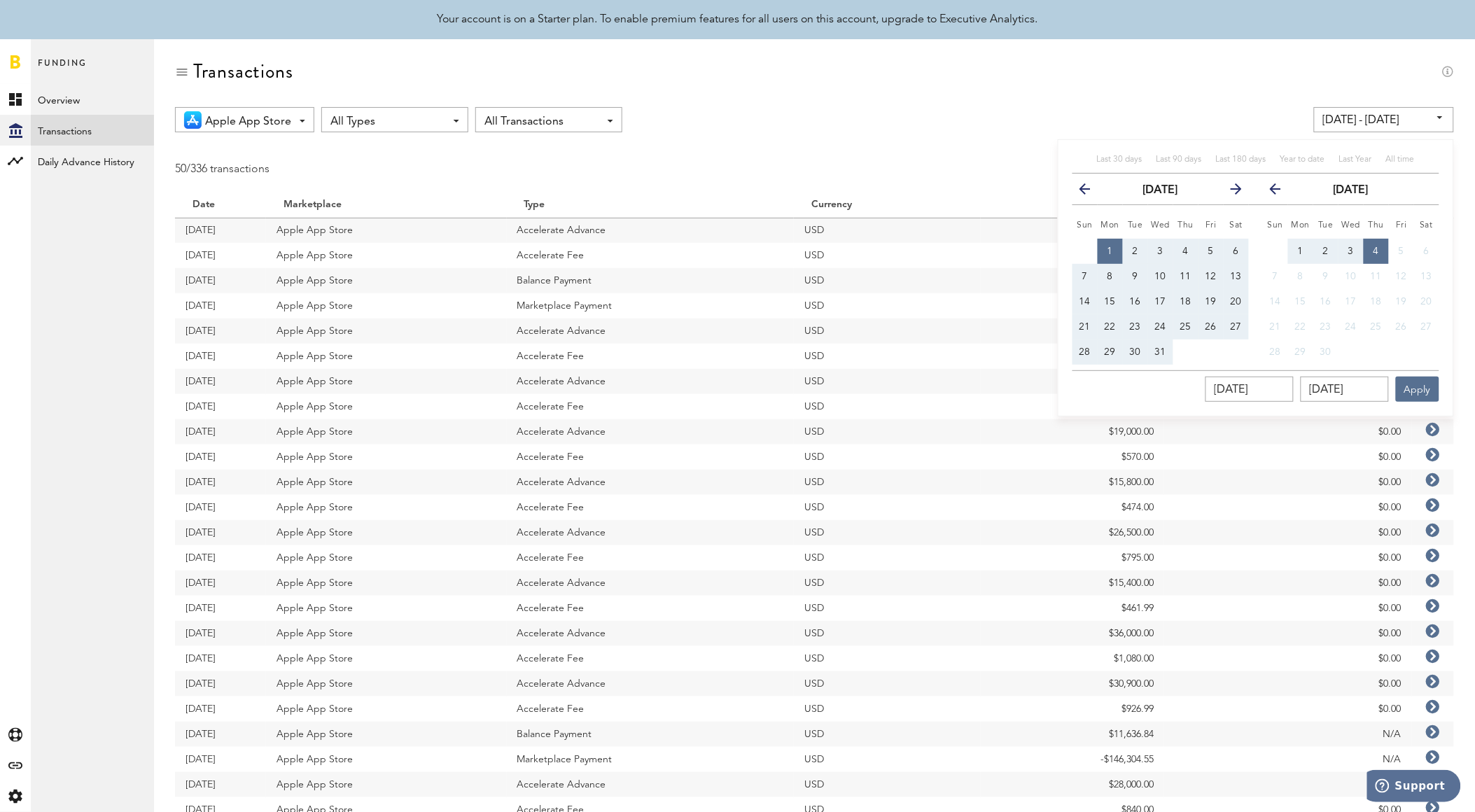
click at [1285, 192] on button "previous" at bounding box center [1274, 189] width 39 height 20
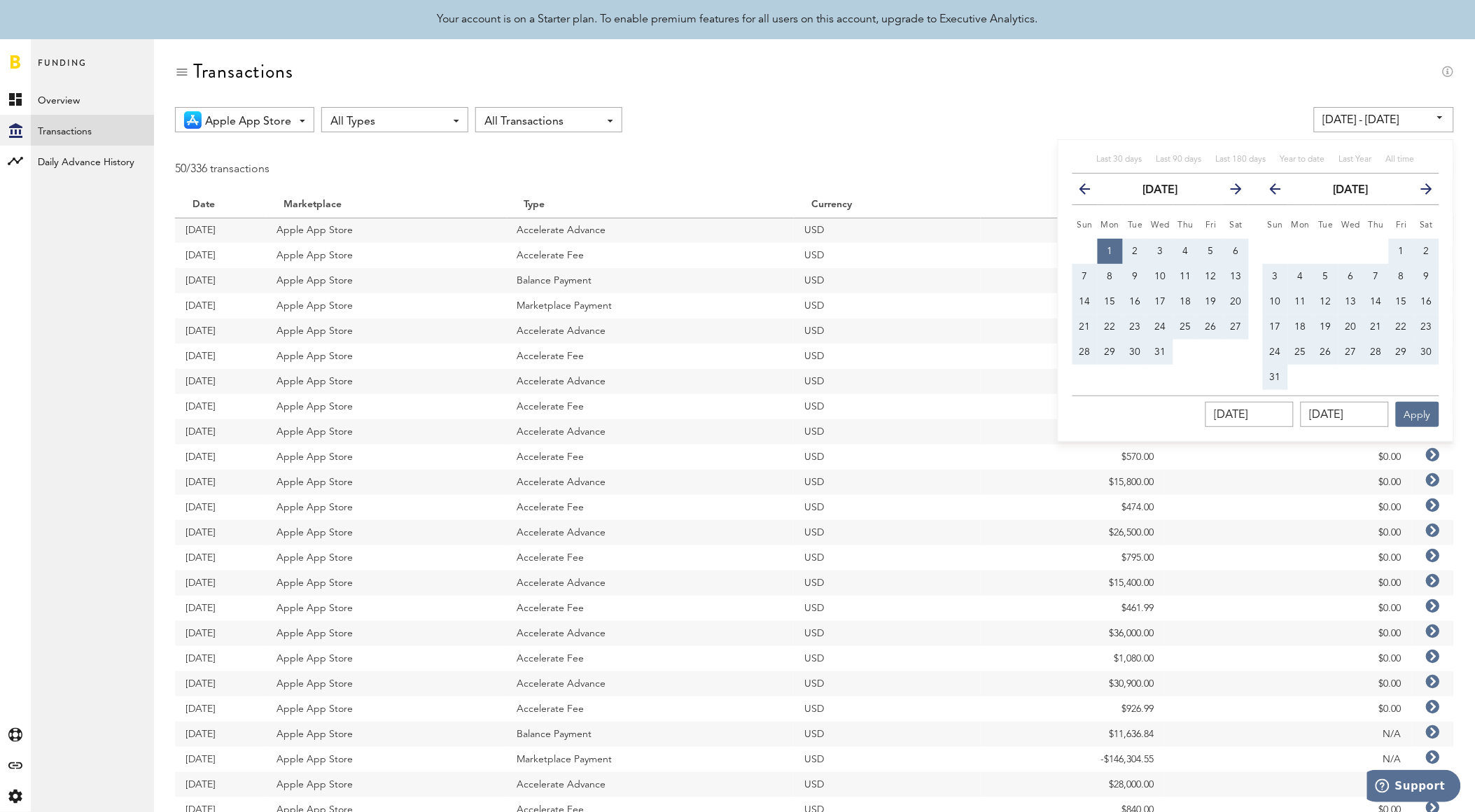
click at [1281, 192] on icon "button" at bounding box center [1281, 192] width 0 height 0
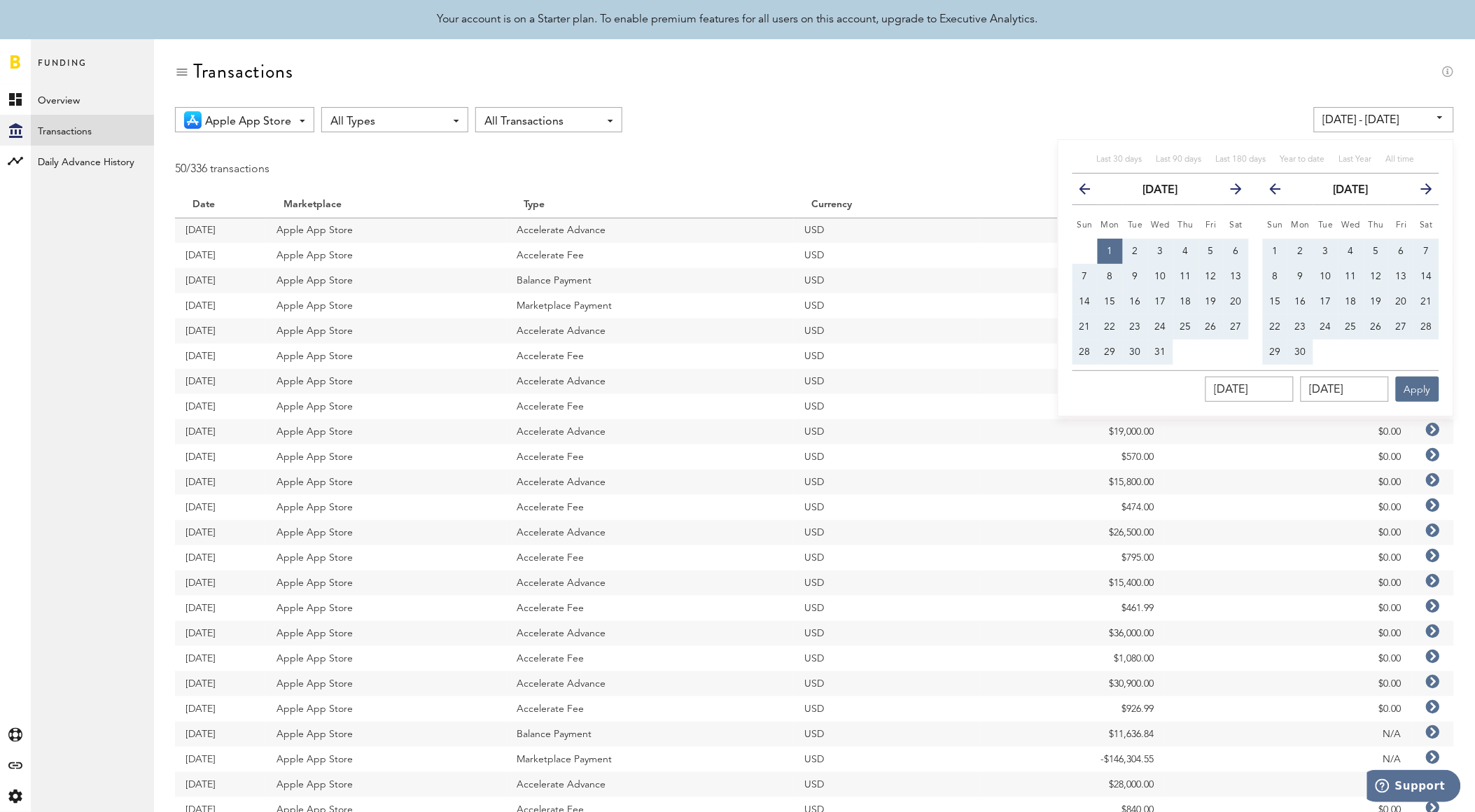
click at [1281, 192] on icon "button" at bounding box center [1281, 192] width 0 height 0
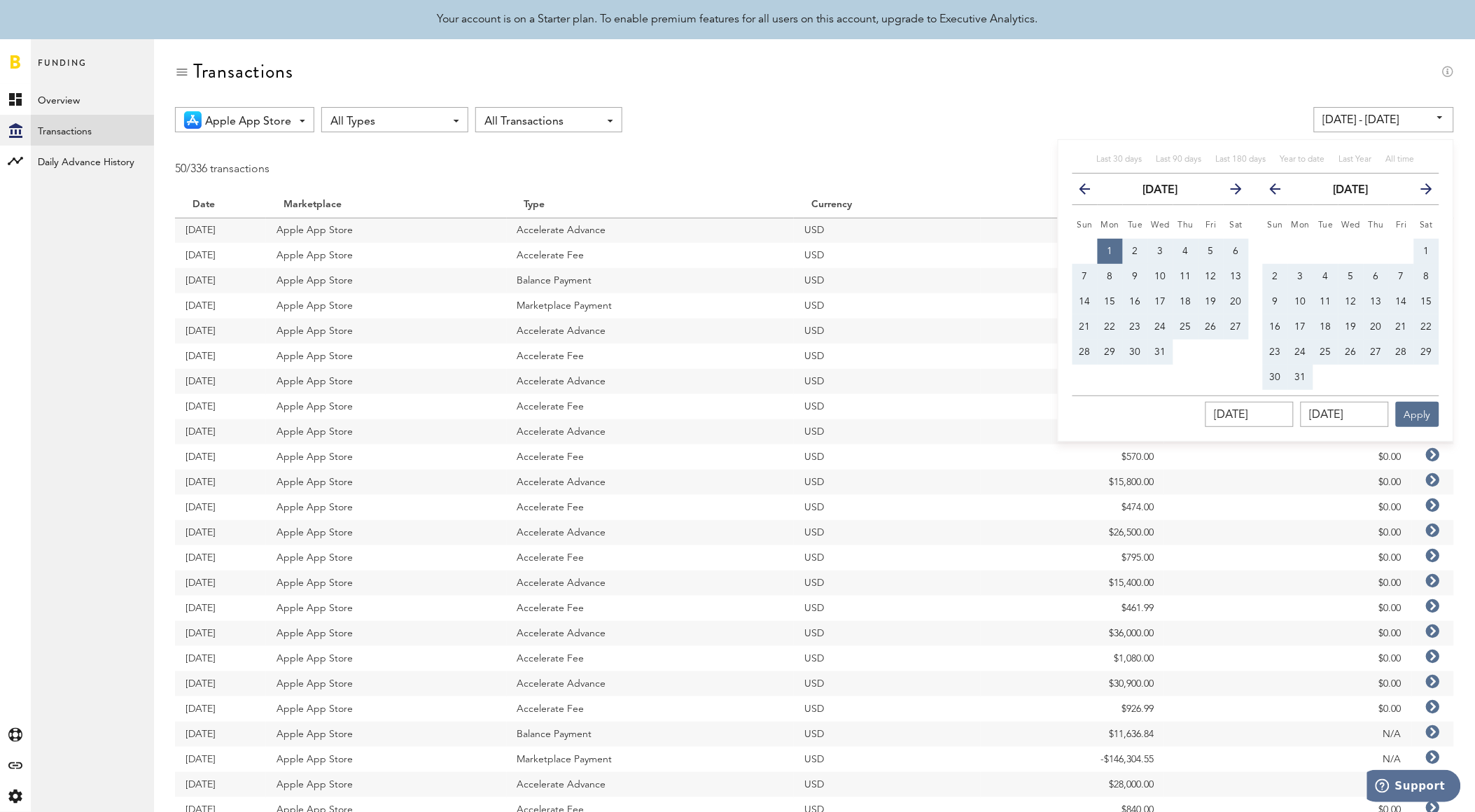
click at [1281, 192] on icon "button" at bounding box center [1281, 192] width 0 height 0
click at [1395, 350] on button "31" at bounding box center [1401, 352] width 25 height 25
type input "[DATE] - [DATE]"
type input "[DATE]"
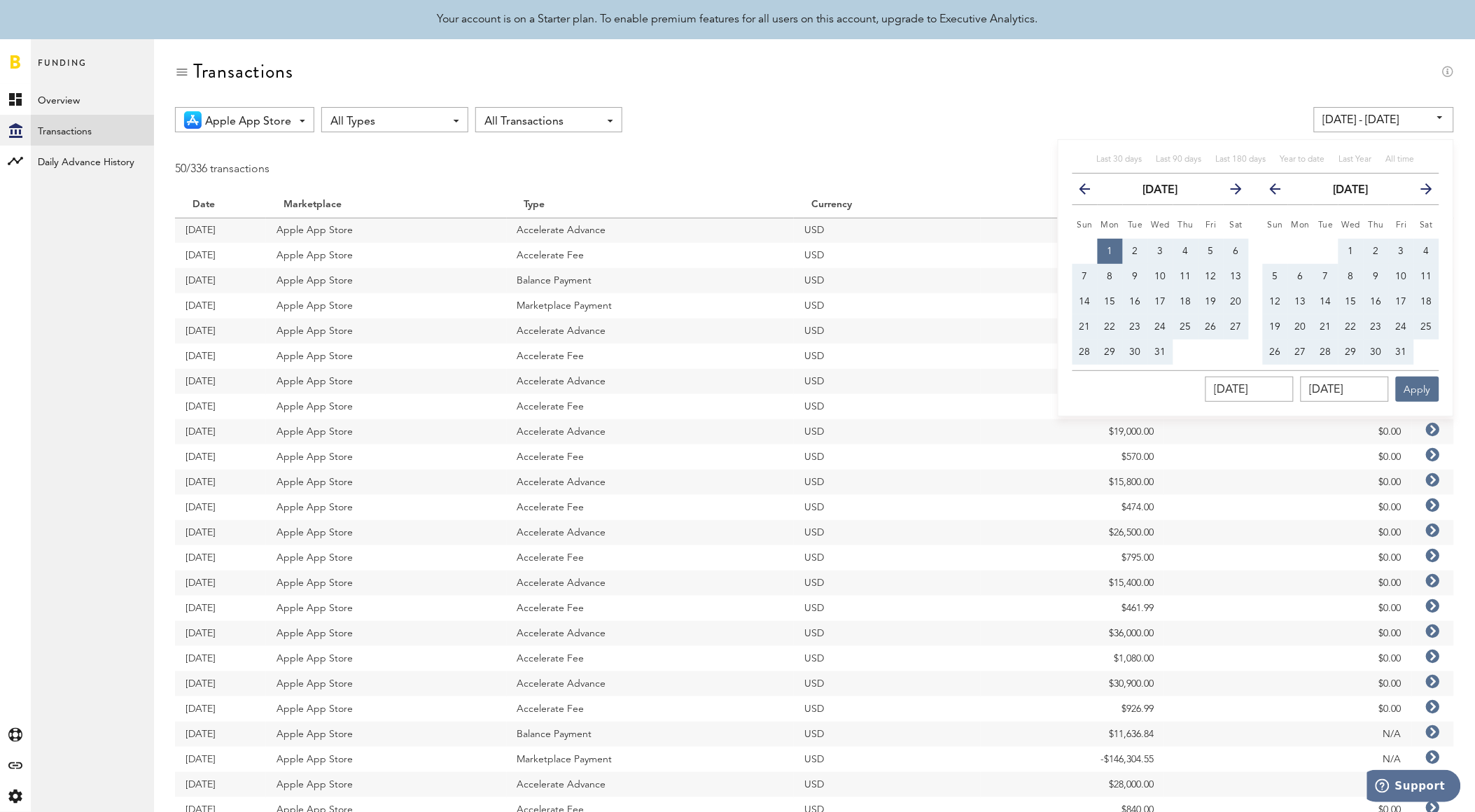
type input "[DATE]"
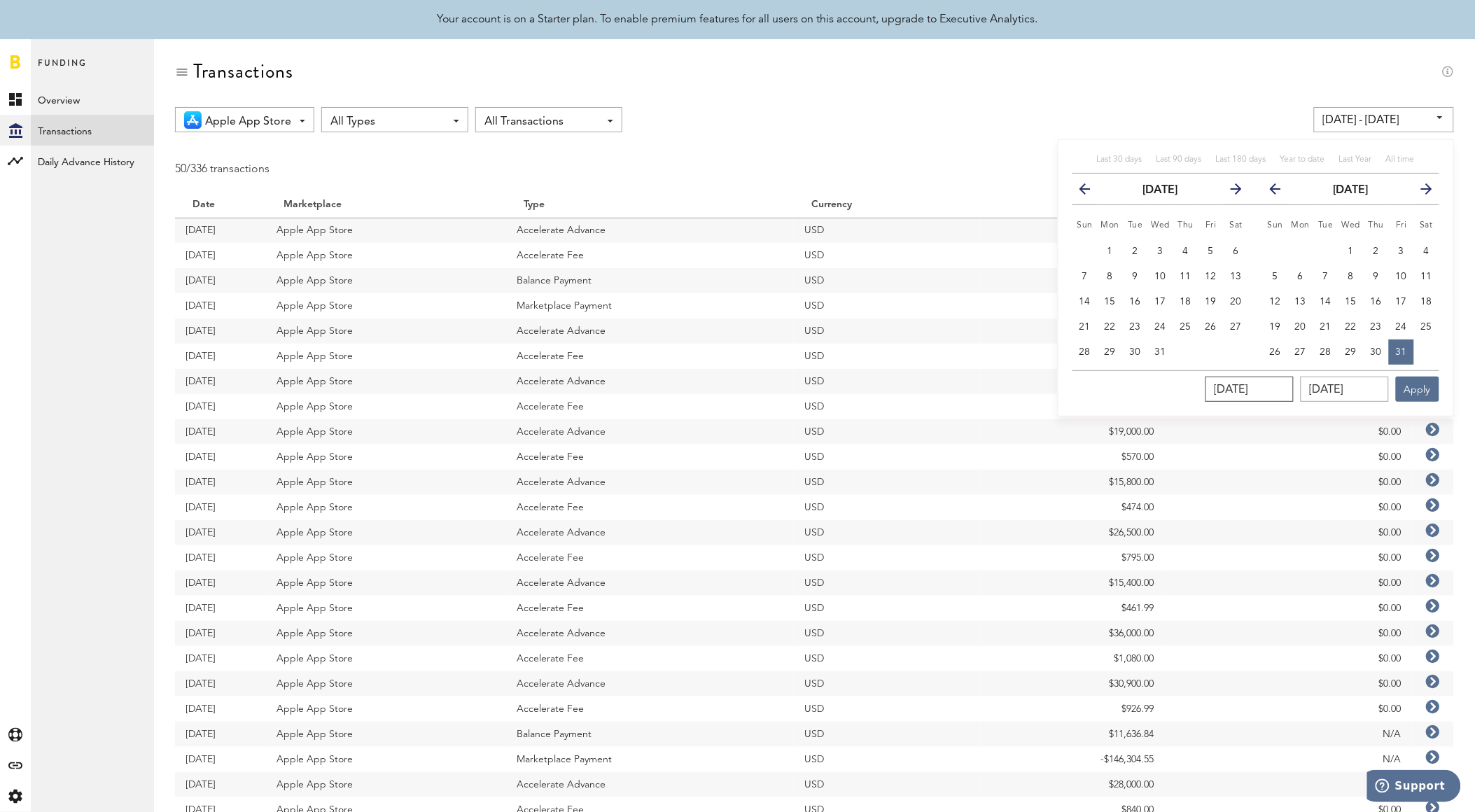
drag, startPoint x: 1285, startPoint y: 389, endPoint x: 1051, endPoint y: 379, distance: 234.2
click at [1068, 385] on div "Last 30 days Last 90 days Last 180 days Year to date Last Year All time previou…" at bounding box center [1255, 277] width 396 height 277
type input "01.01.202_"
type input "[DATE] - [DATE]"
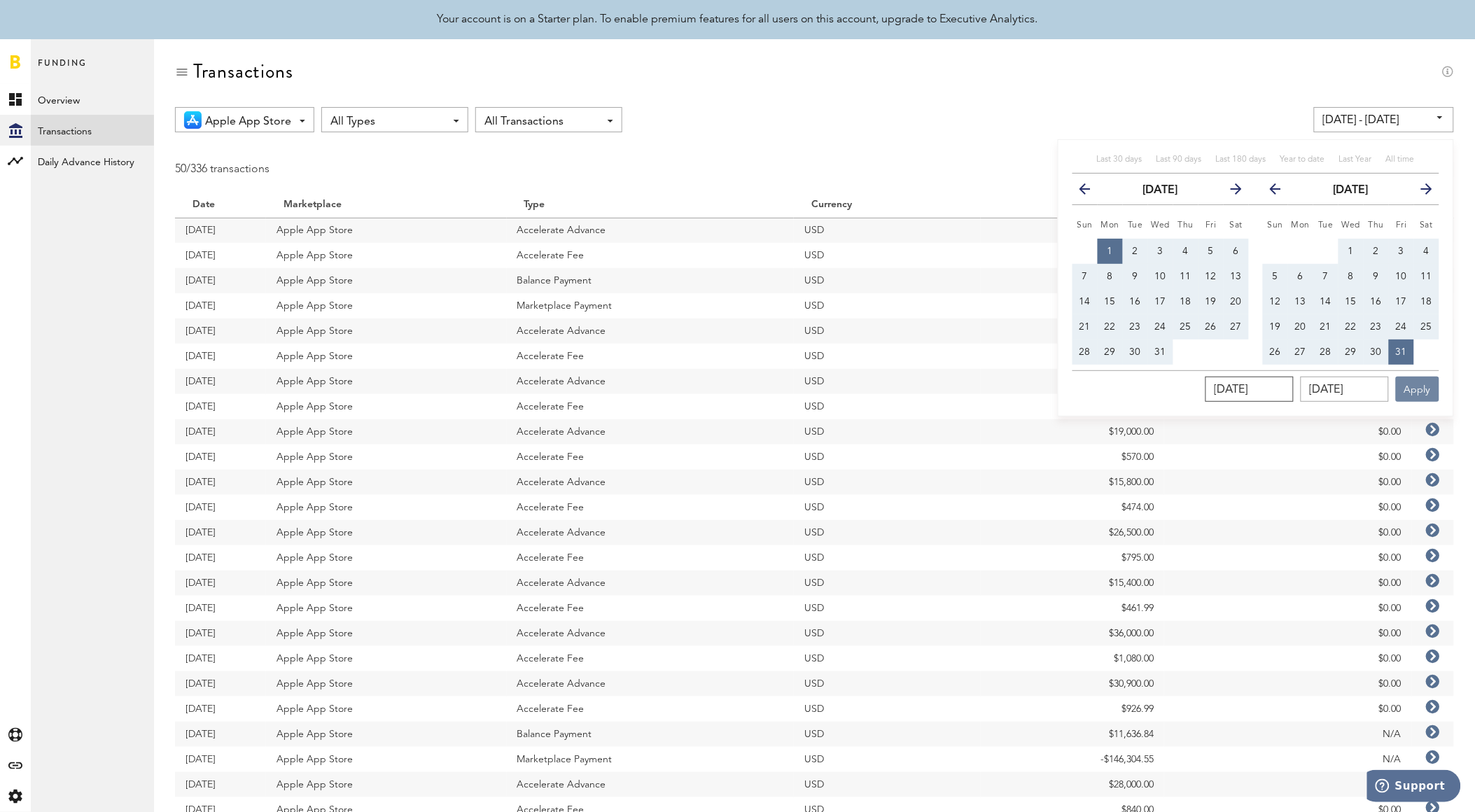
type input "[DATE]"
click at [1410, 393] on button "Apply" at bounding box center [1417, 389] width 43 height 25
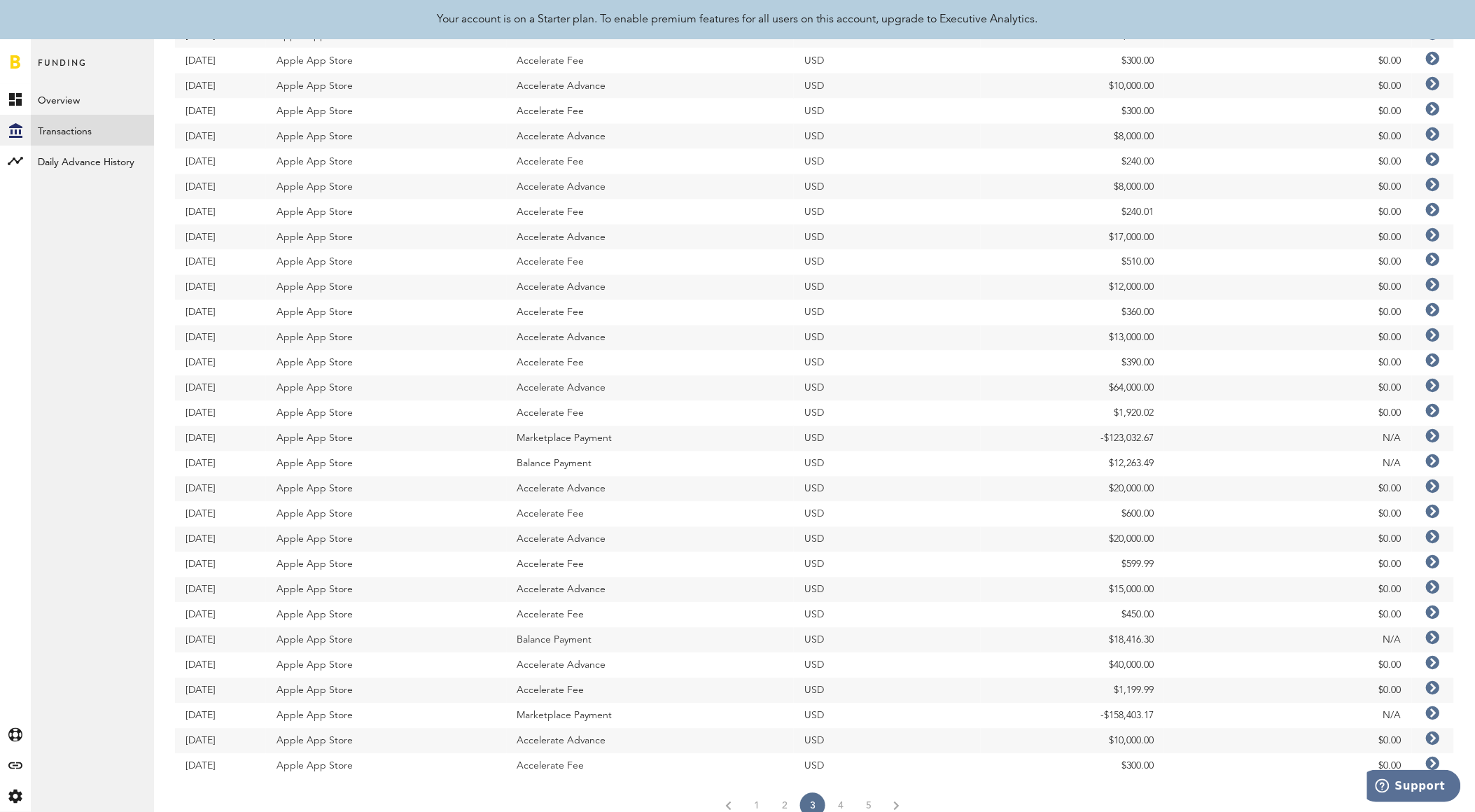
scroll to position [792, 0]
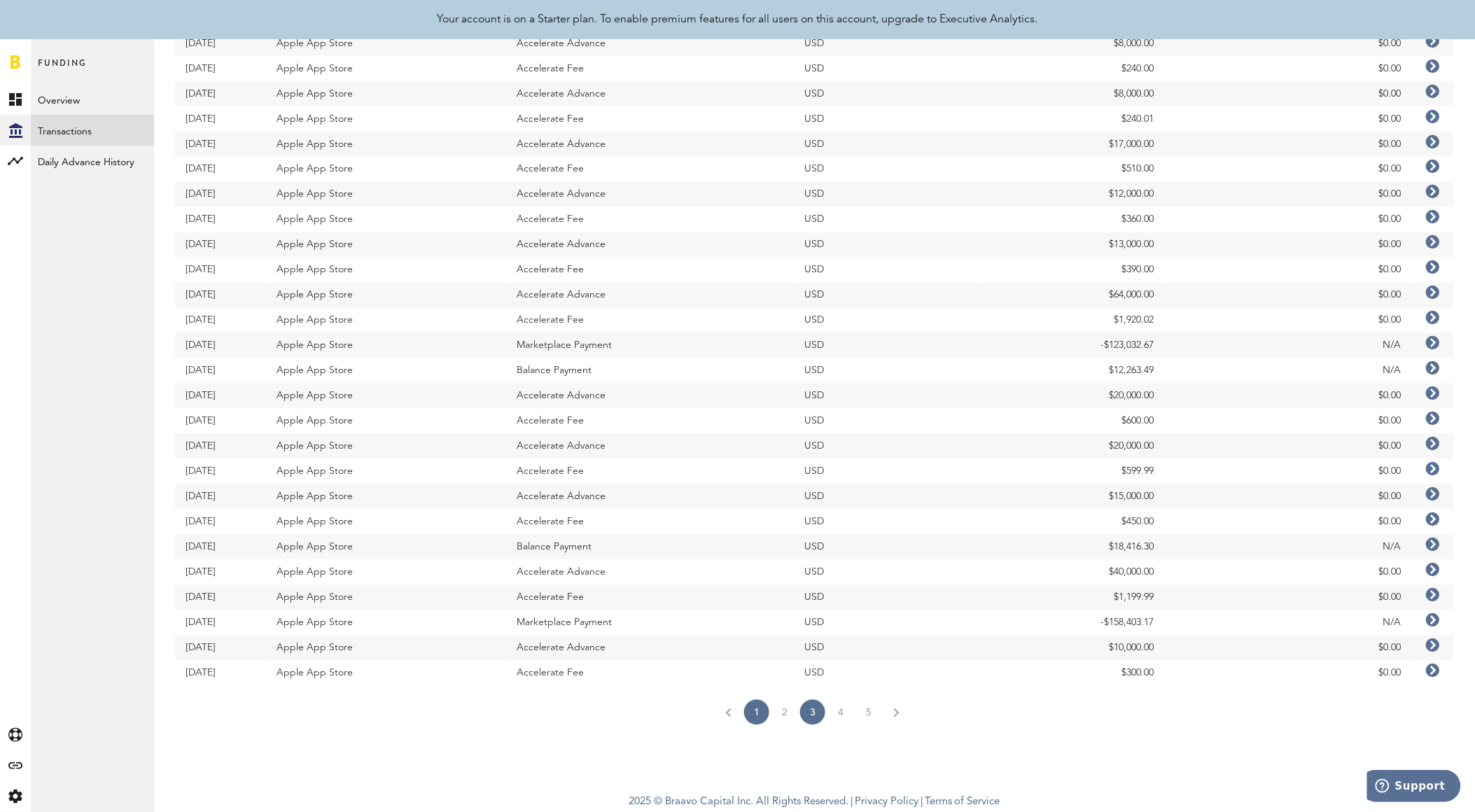
click at [768, 712] on link "1" at bounding box center [756, 712] width 25 height 25
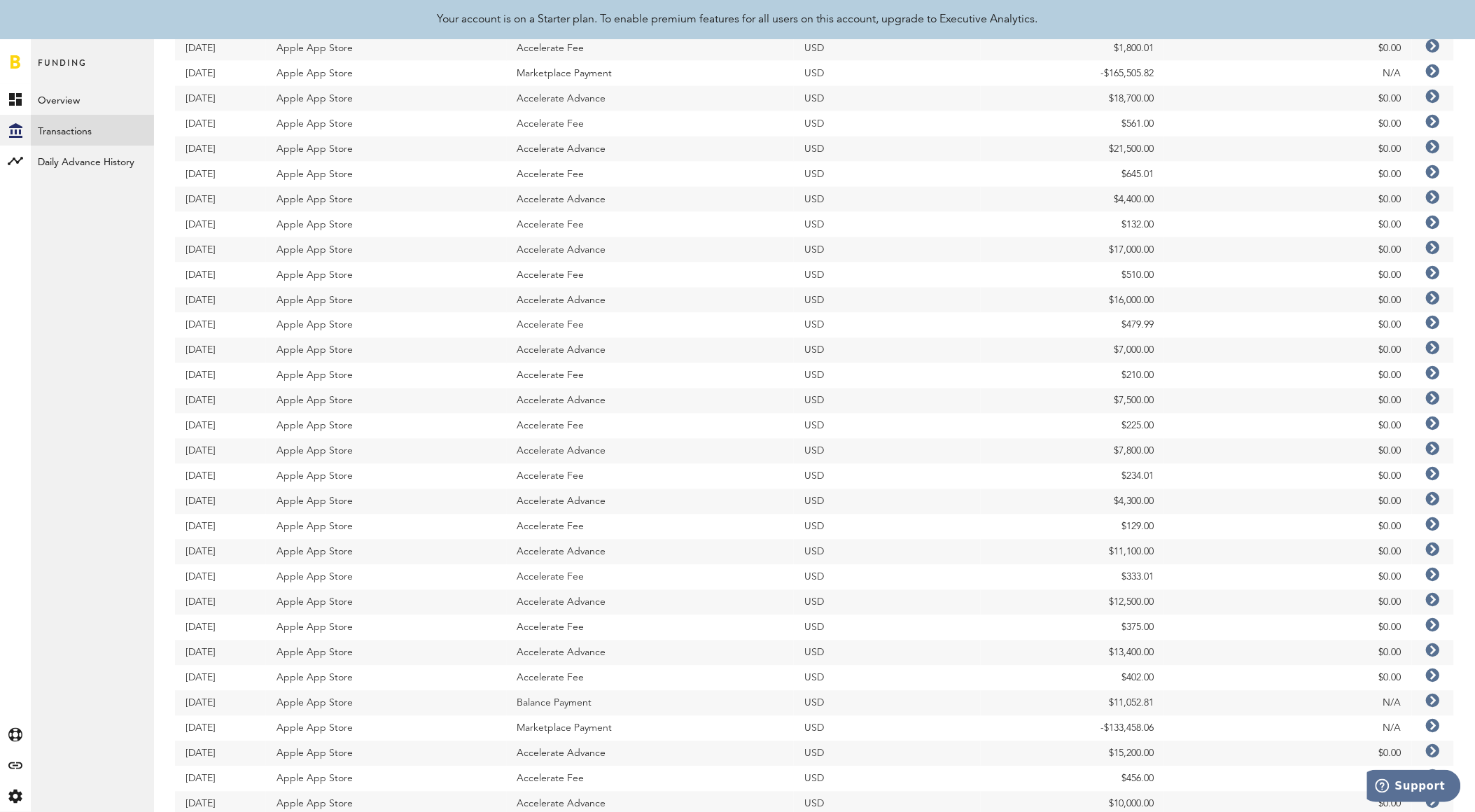
scroll to position [622, 0]
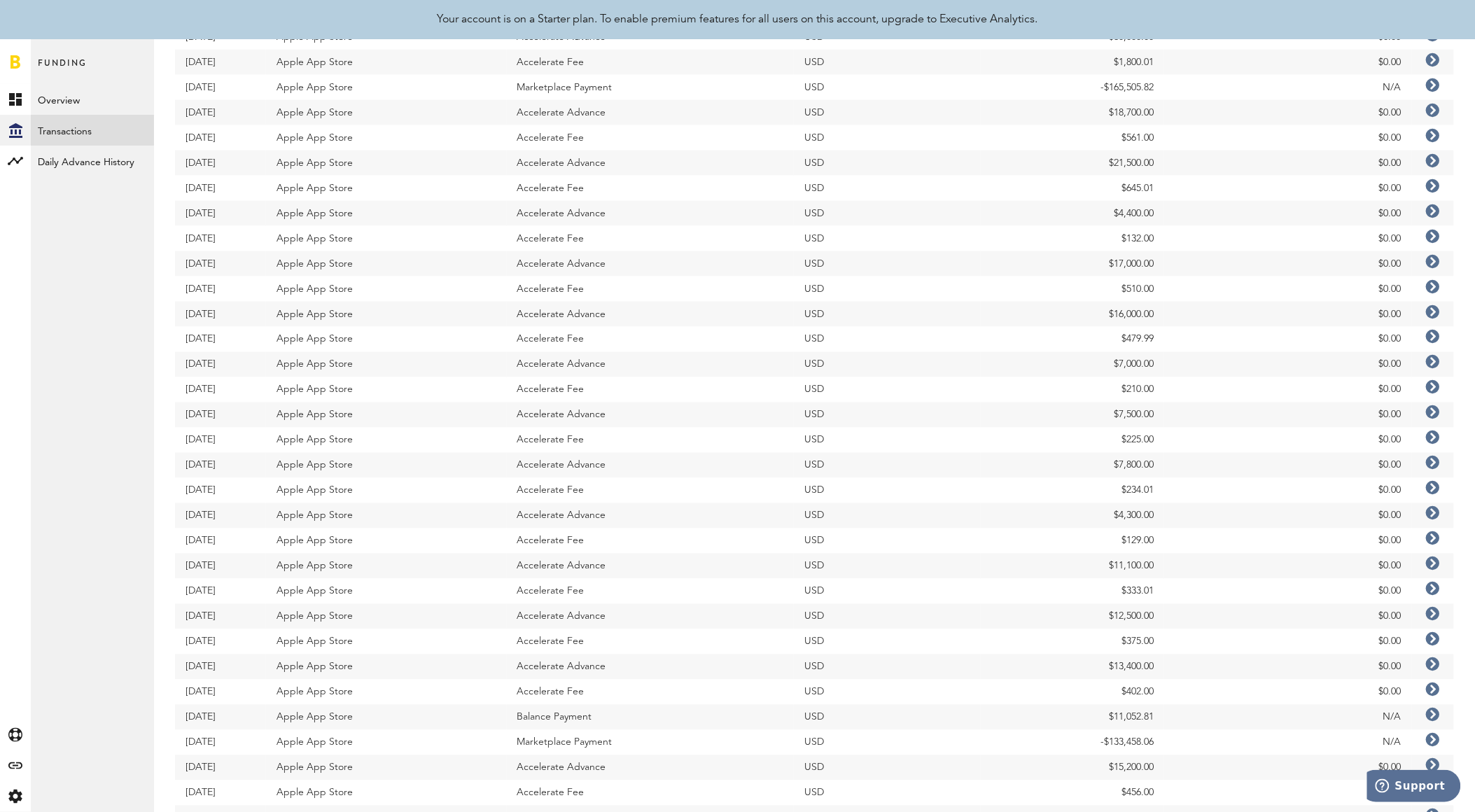
click at [1431, 158] on icon at bounding box center [1433, 160] width 14 height 14
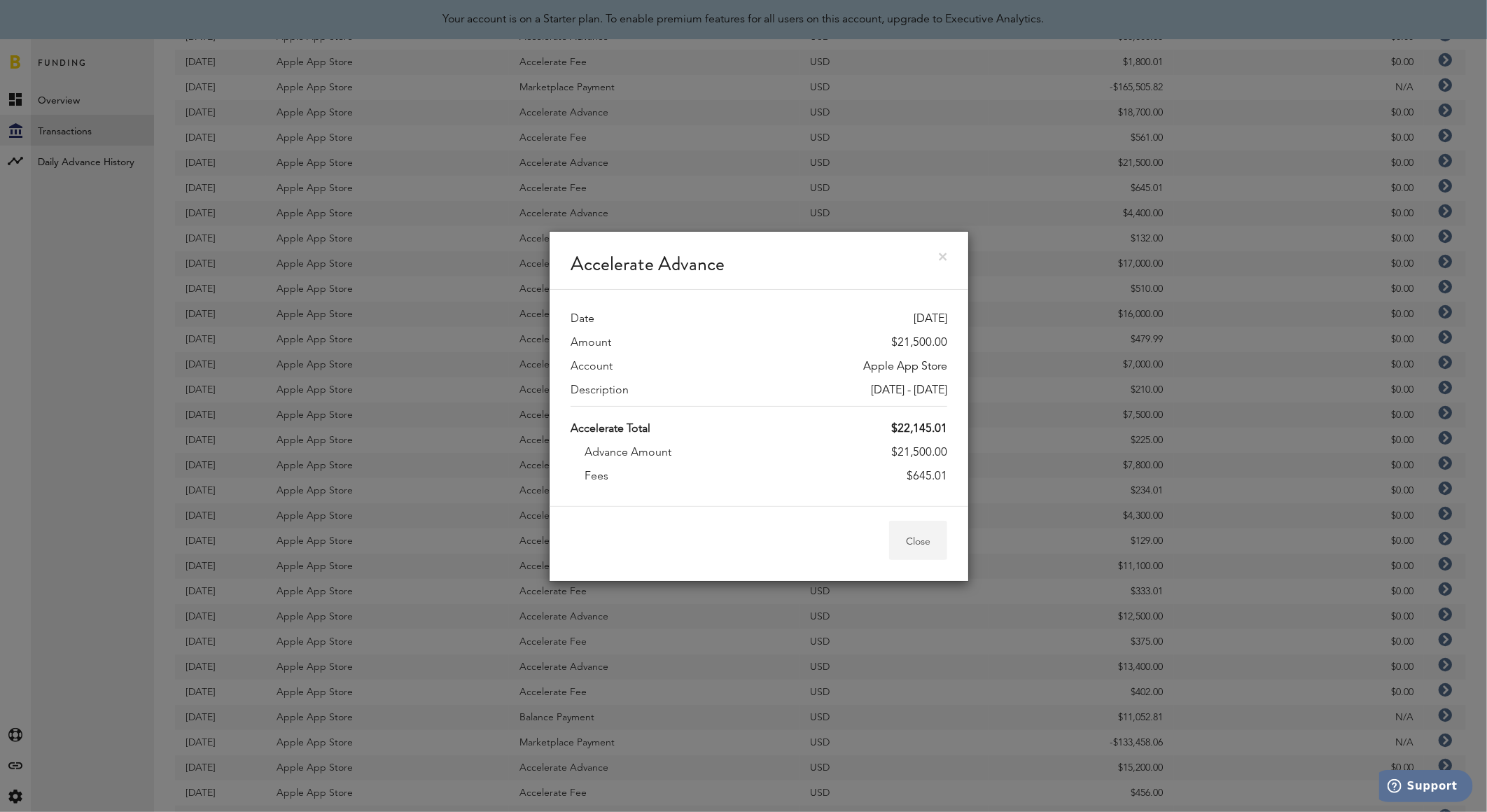
click at [935, 541] on button "Close" at bounding box center [917, 541] width 58 height 39
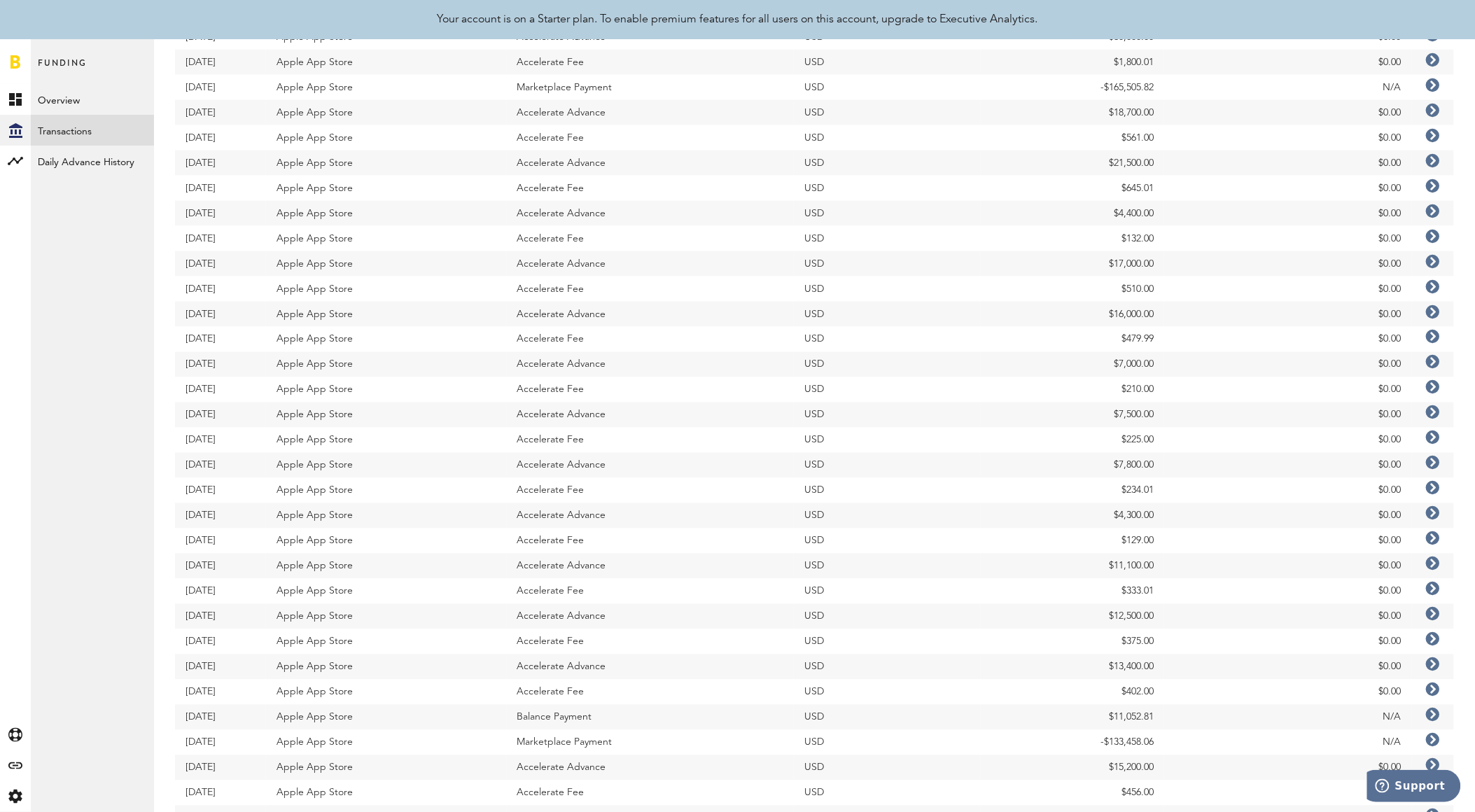
click at [1430, 614] on icon at bounding box center [1433, 614] width 14 height 14
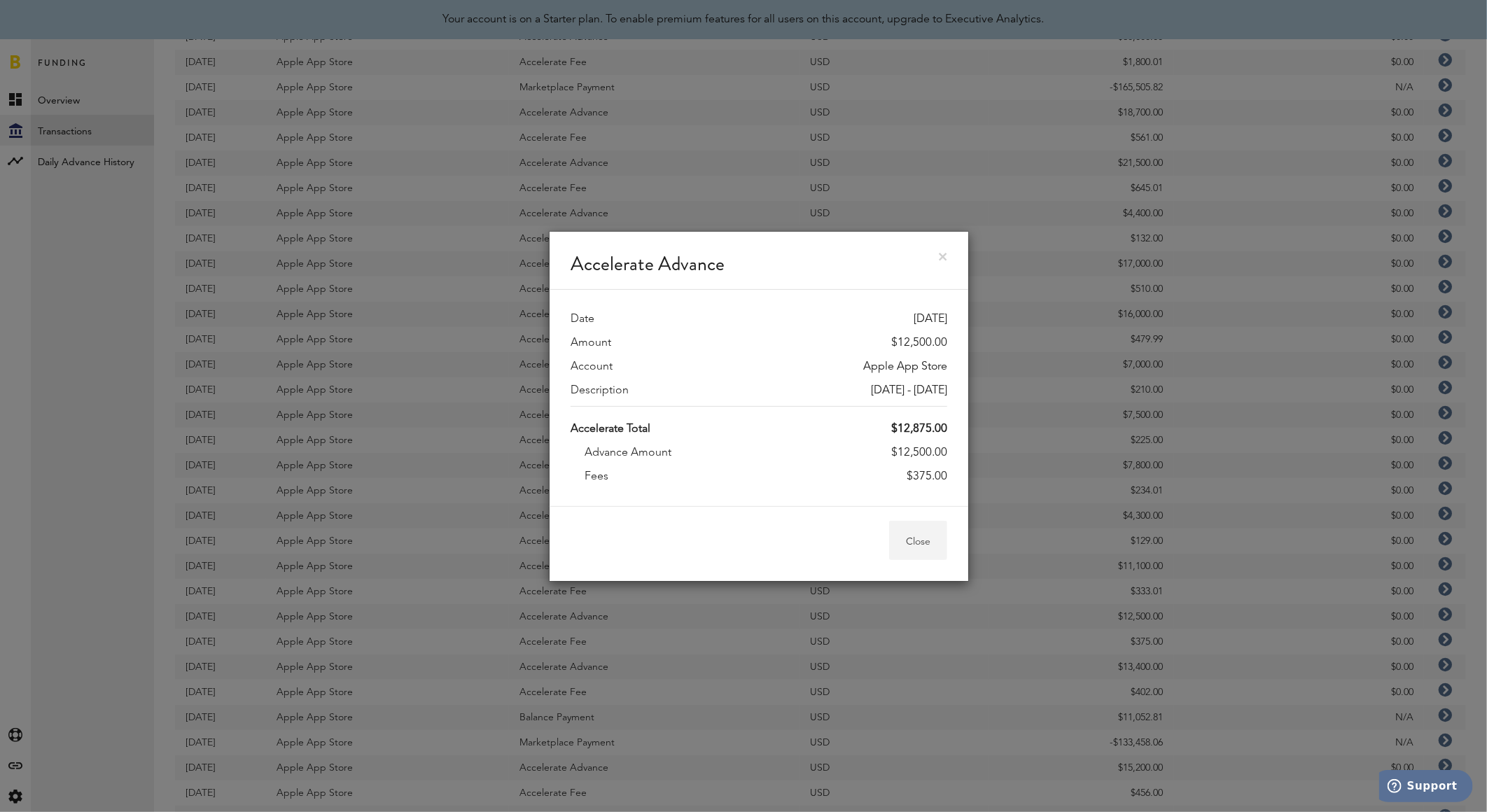
click at [915, 543] on button "Close" at bounding box center [917, 541] width 58 height 39
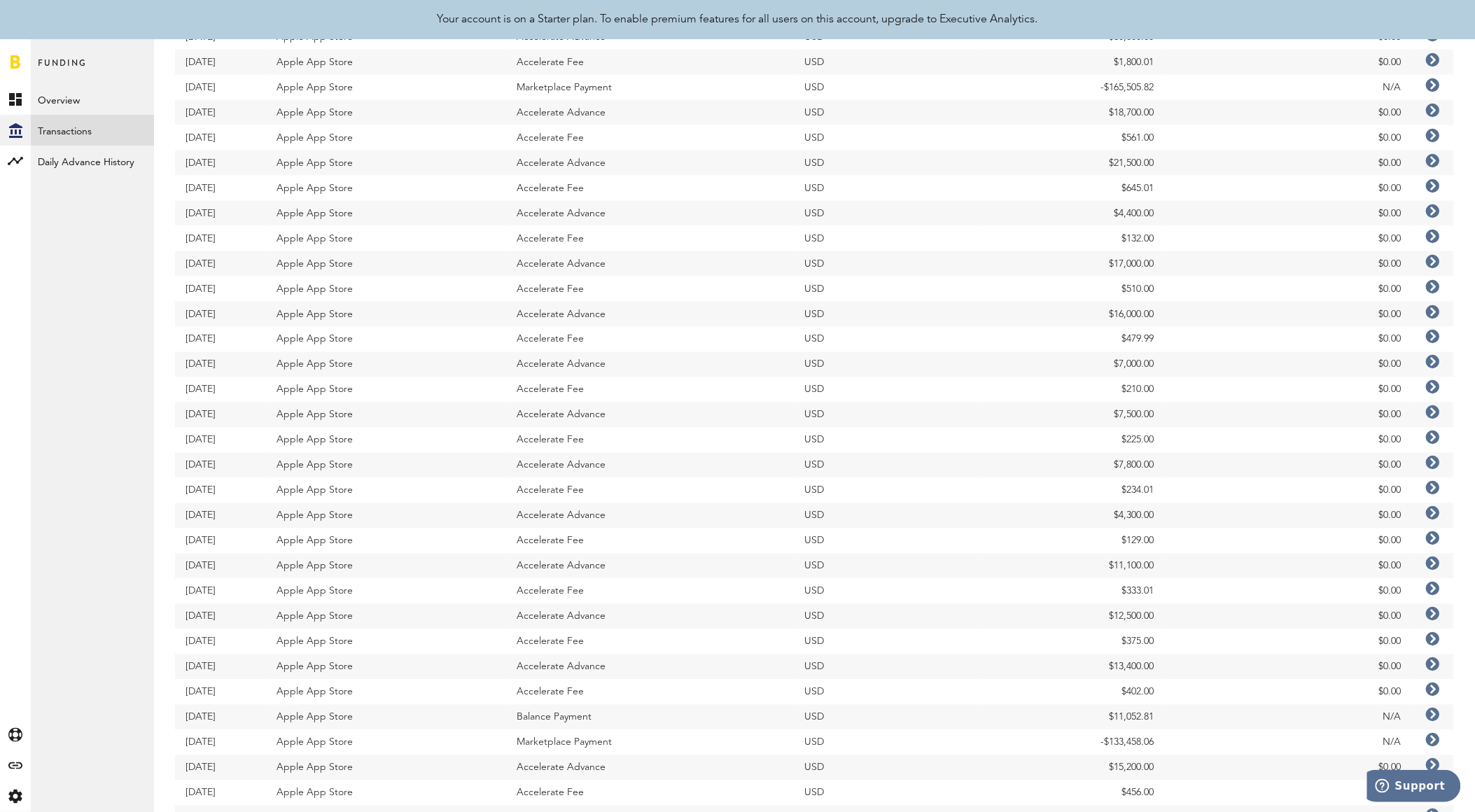
click at [1429, 640] on icon at bounding box center [1433, 639] width 14 height 14
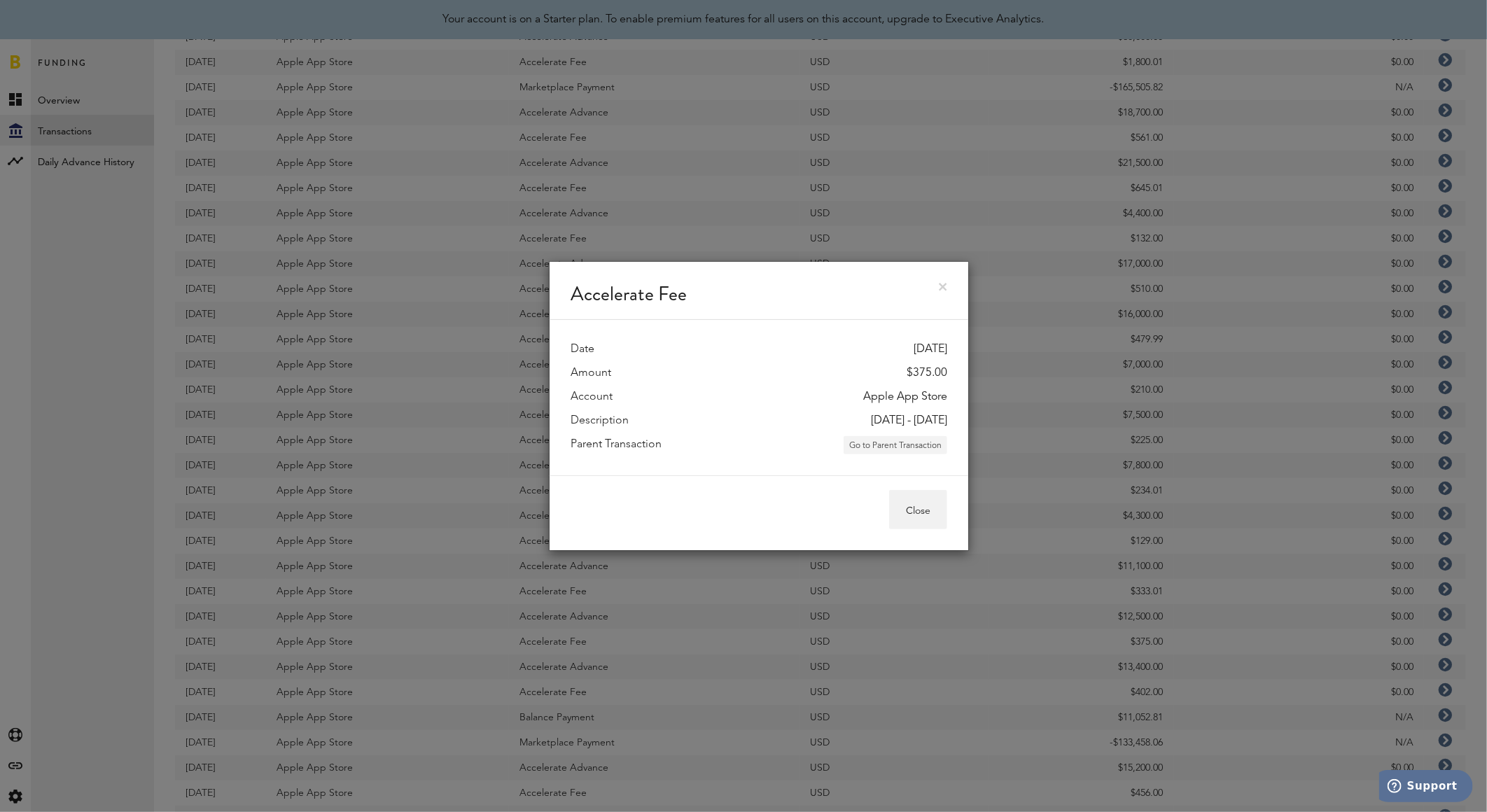
click at [928, 450] on button "Go to Parent Transaction" at bounding box center [894, 445] width 103 height 18
click at [894, 445] on body "Accelerate Fee Date [DATE] Amount $375.00 Account Apple App Store Description […" at bounding box center [743, 180] width 1487 height 1604
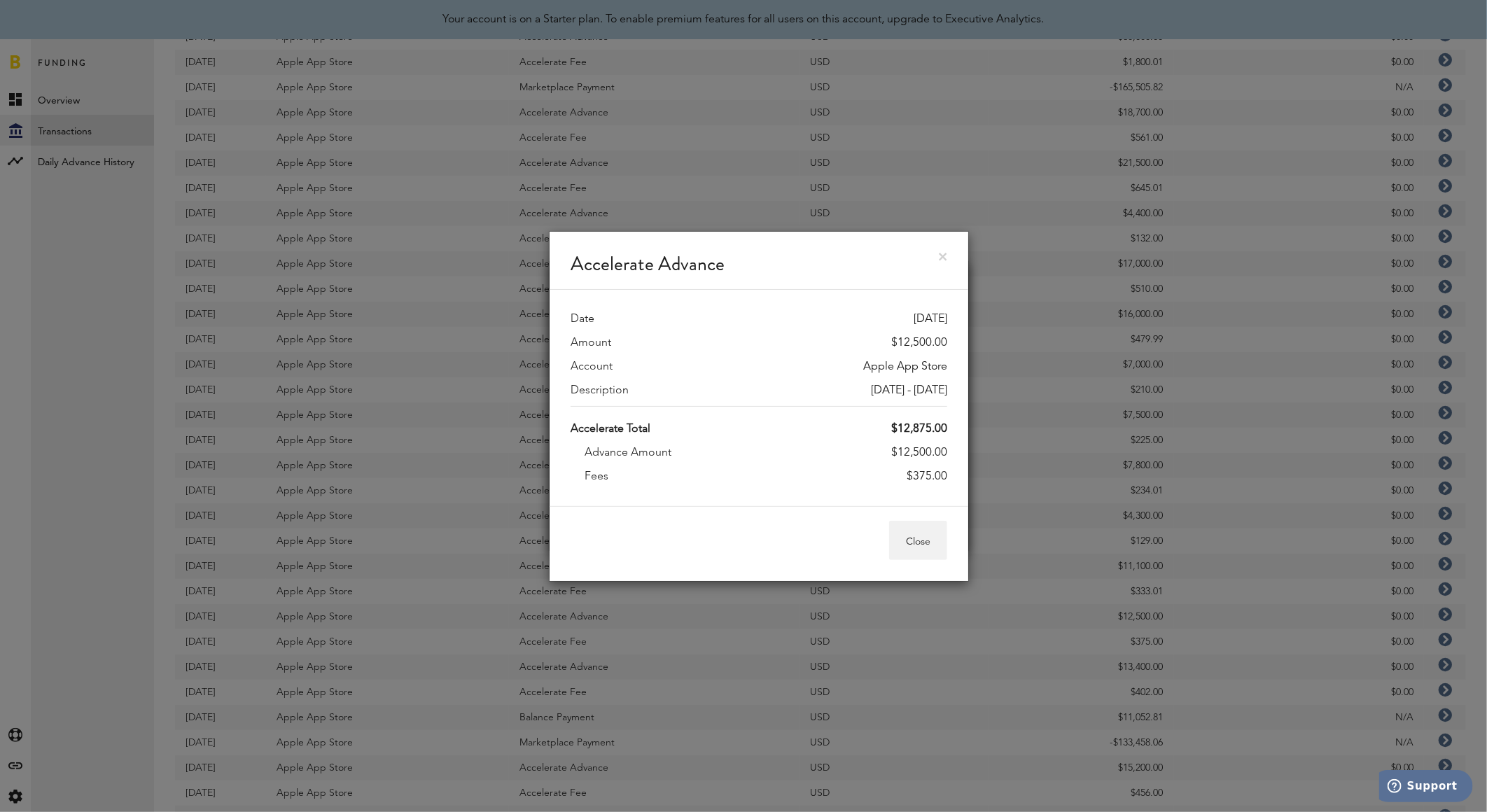
click at [945, 259] on link at bounding box center [943, 257] width 8 height 8
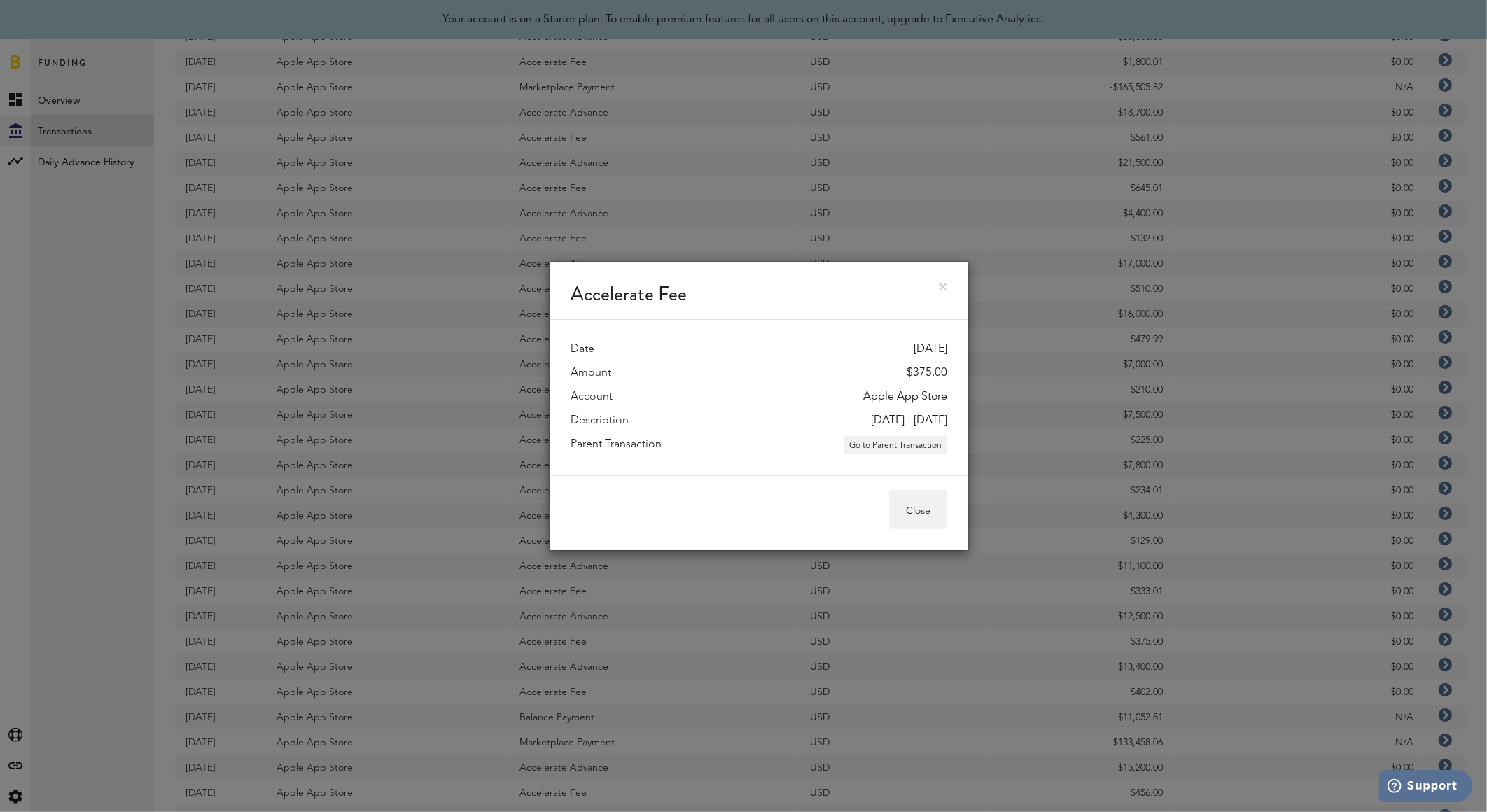
click at [944, 288] on link at bounding box center [943, 287] width 8 height 8
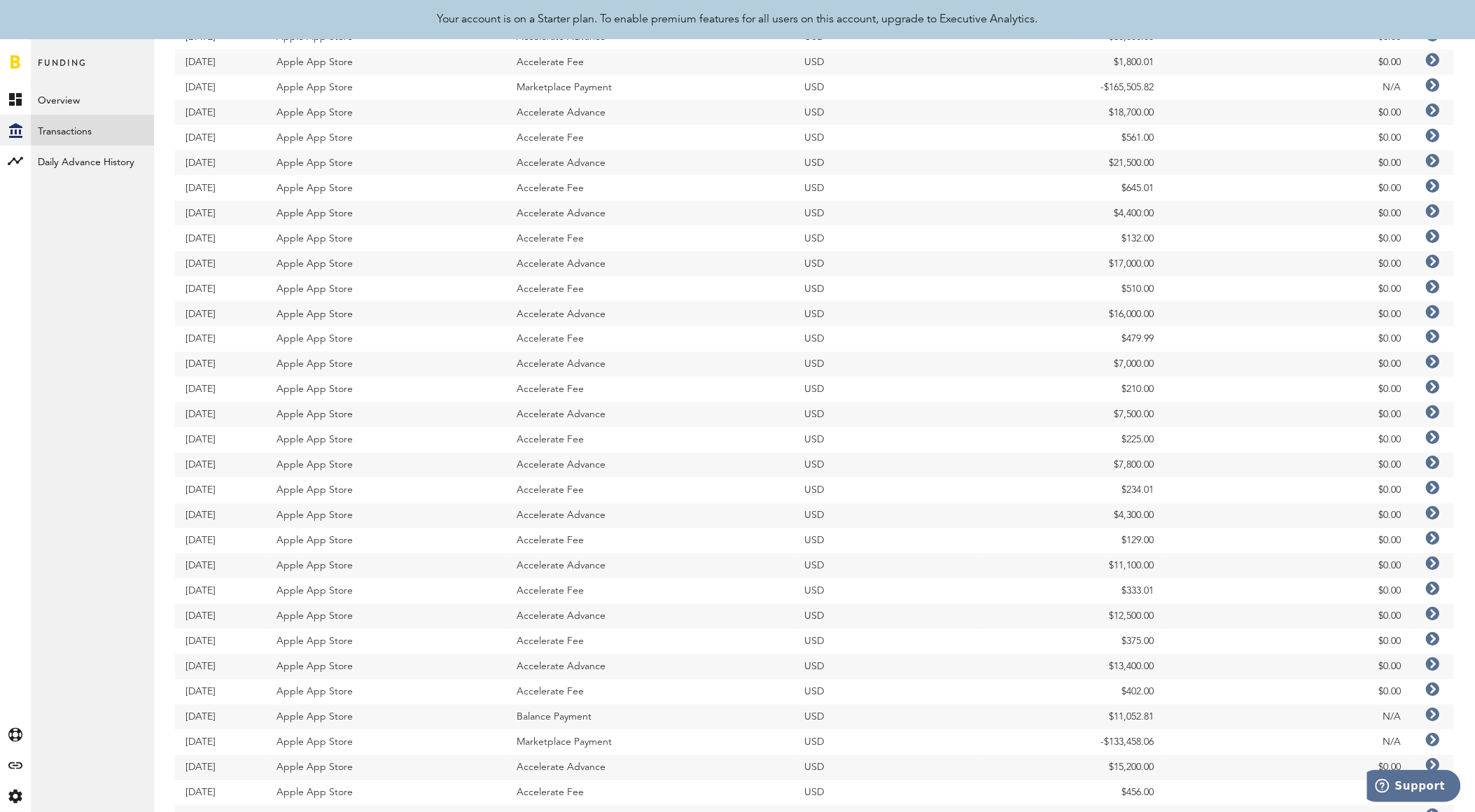
click at [1431, 563] on icon at bounding box center [1433, 563] width 14 height 14
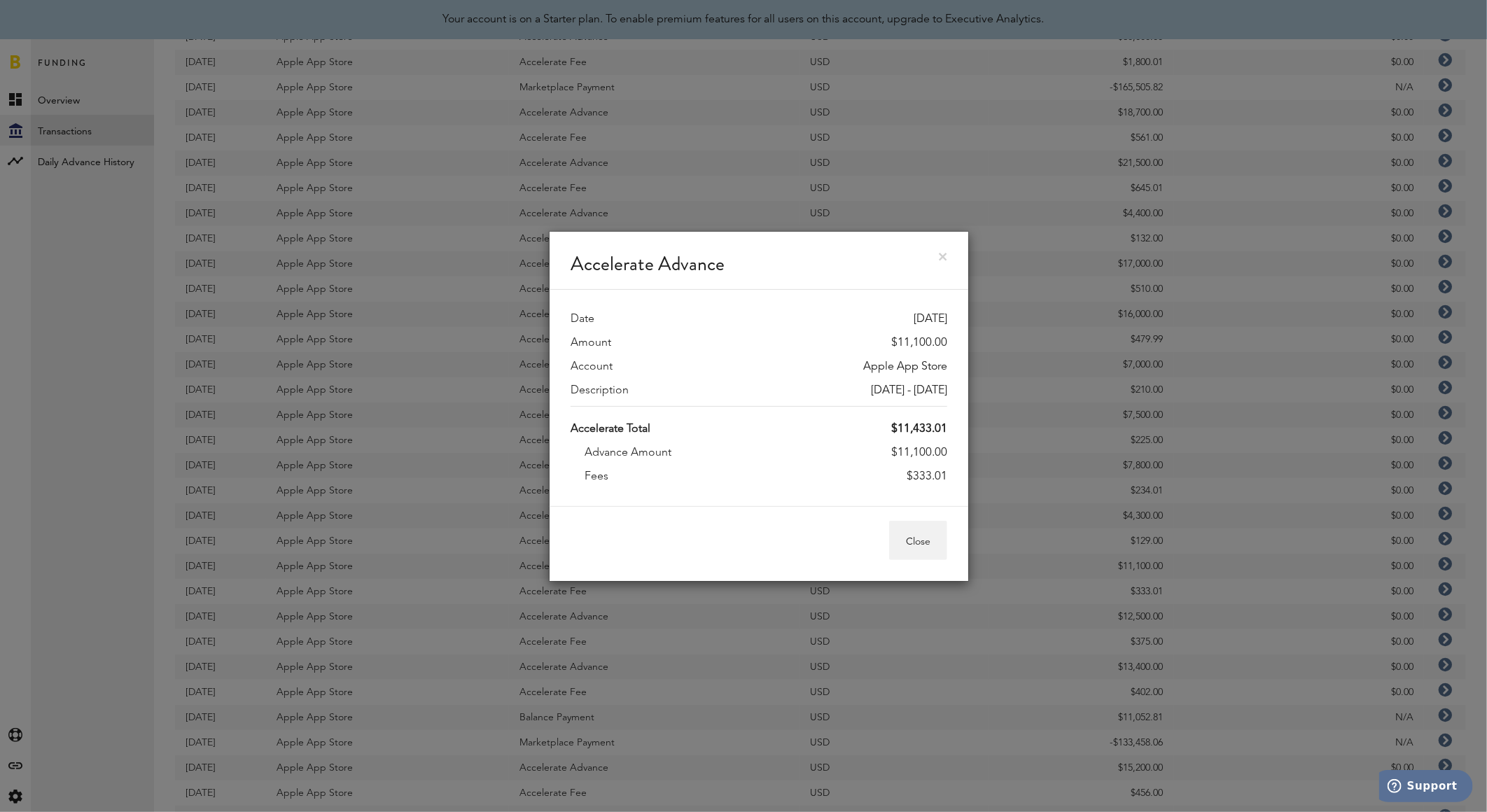
click at [946, 259] on link at bounding box center [943, 257] width 8 height 8
